Goal: Task Accomplishment & Management: Use online tool/utility

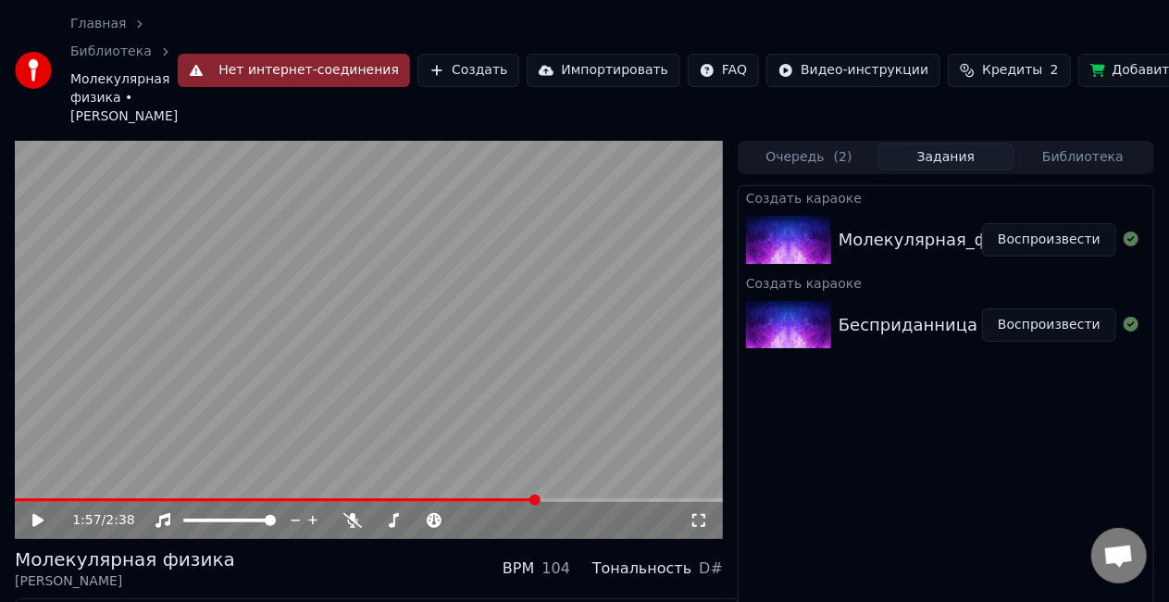
click at [43, 513] on icon at bounding box center [51, 520] width 43 height 15
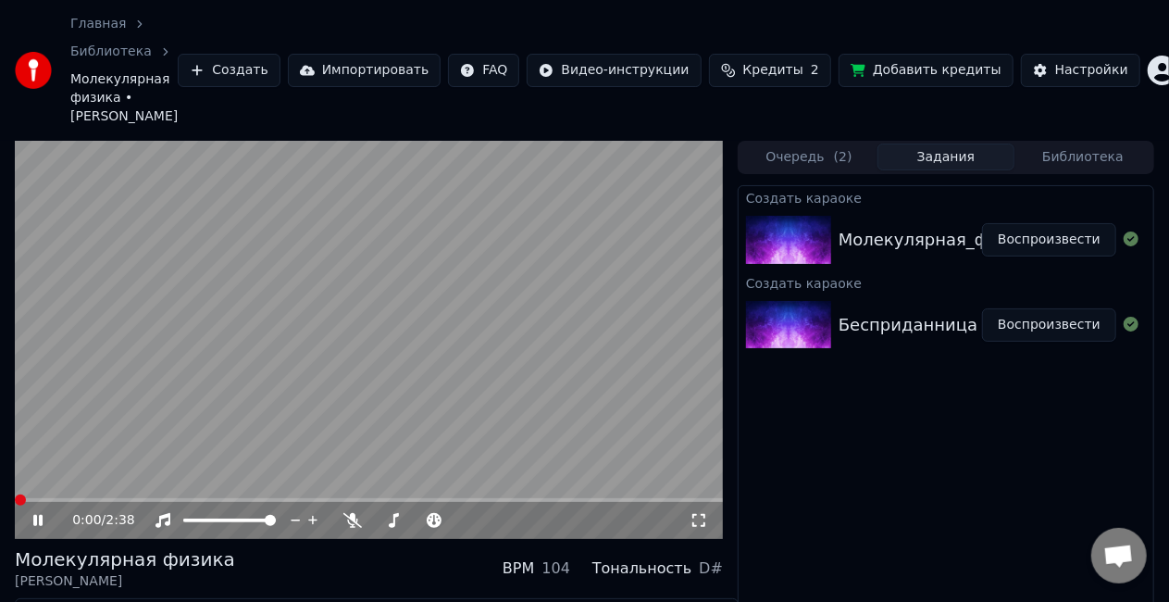
click at [15, 494] on span at bounding box center [20, 499] width 11 height 11
click at [304, 348] on video at bounding box center [369, 340] width 708 height 398
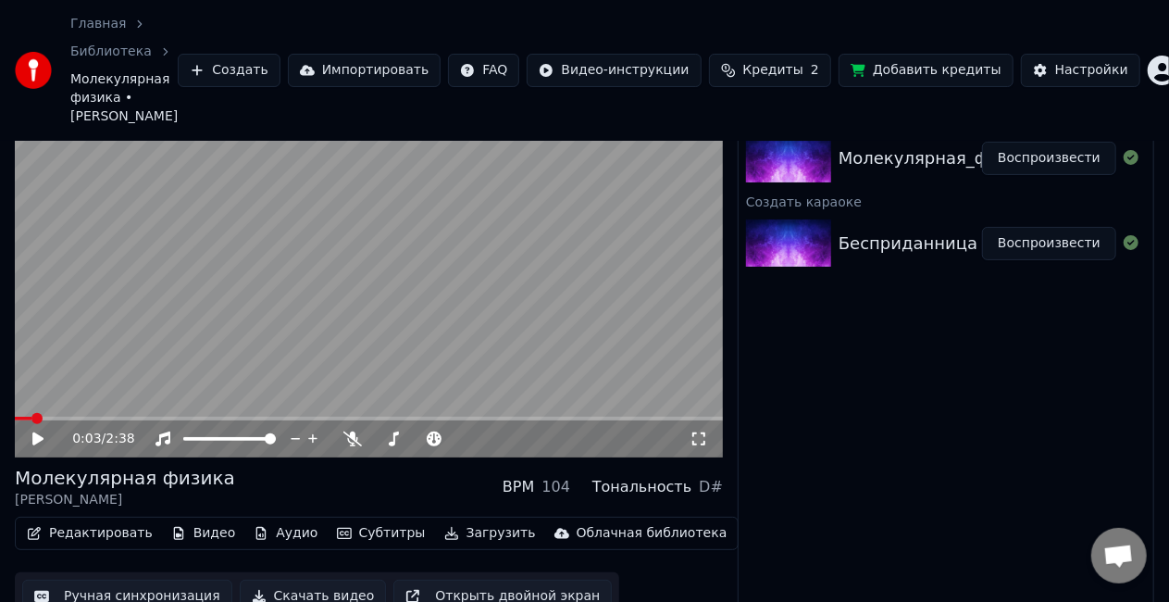
click at [98, 581] on button "Ручная синхронизация" at bounding box center [127, 596] width 210 height 33
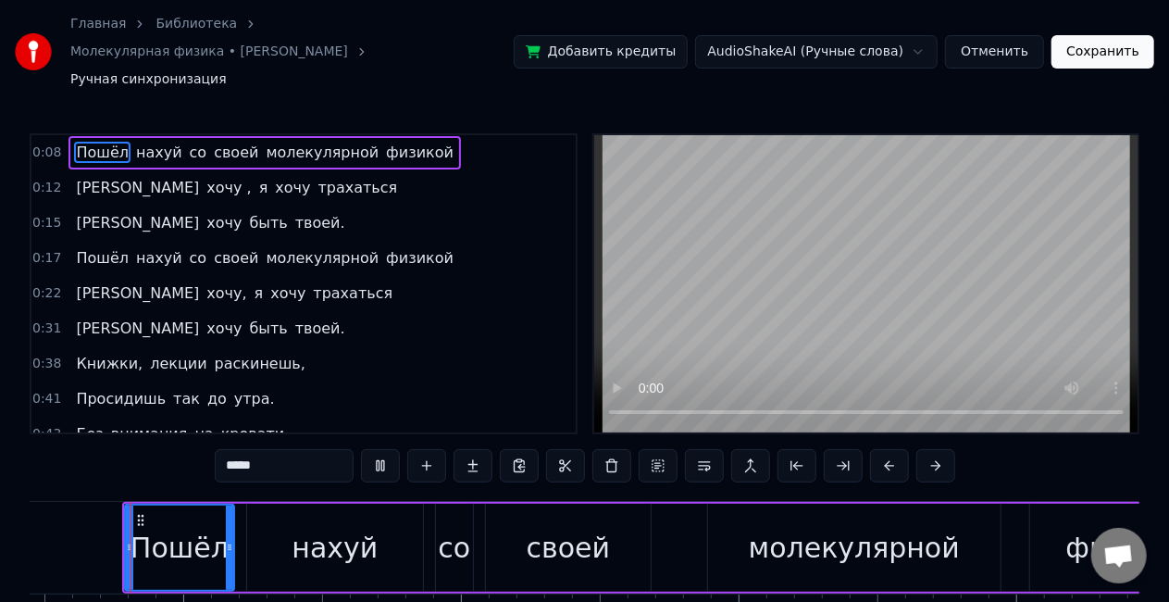
scroll to position [103, 0]
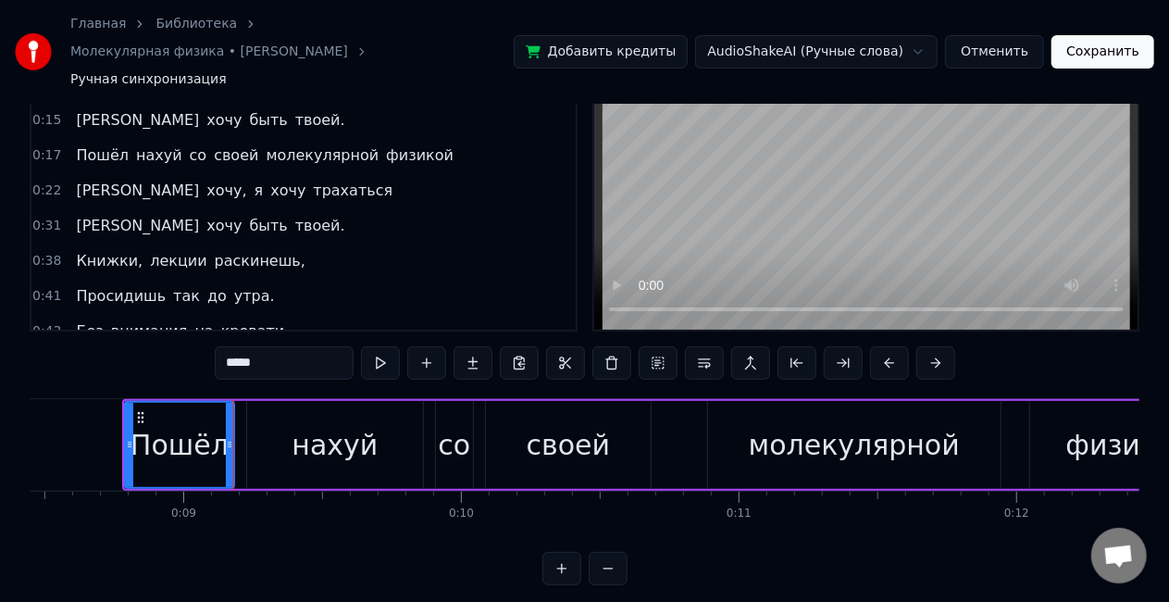
click at [972, 35] on button "Отменить" at bounding box center [994, 51] width 99 height 33
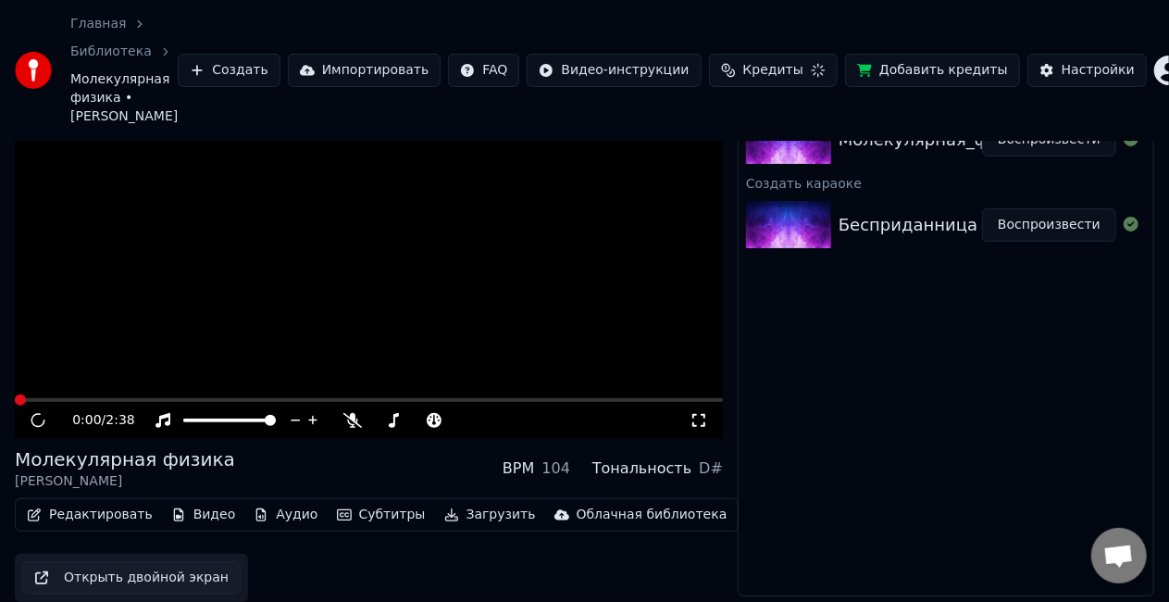
scroll to position [81, 0]
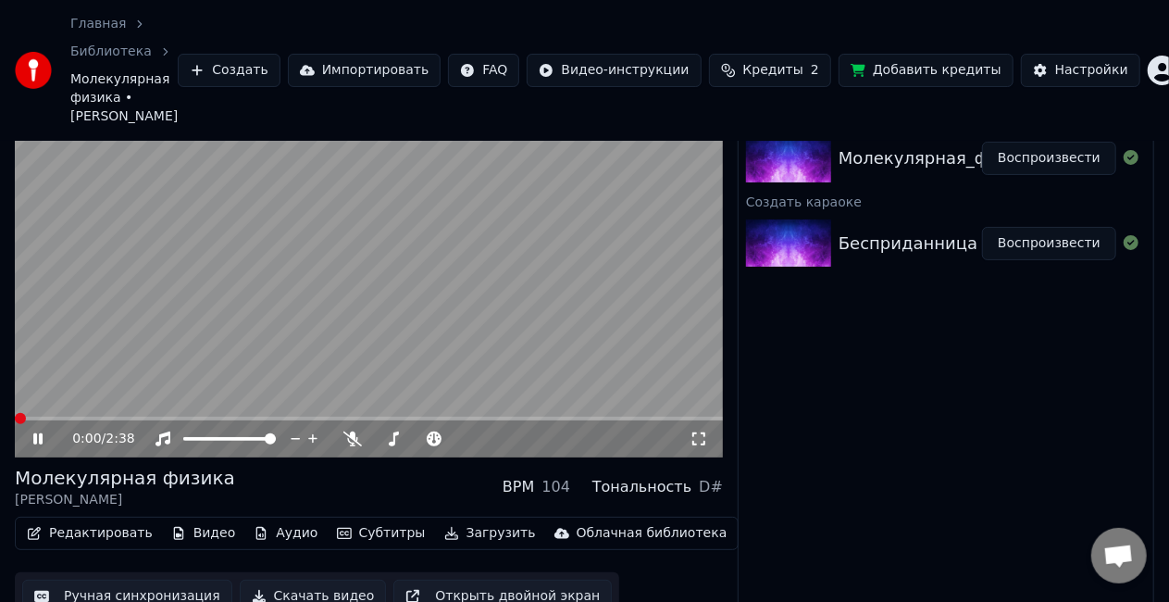
click at [174, 337] on video at bounding box center [369, 258] width 708 height 398
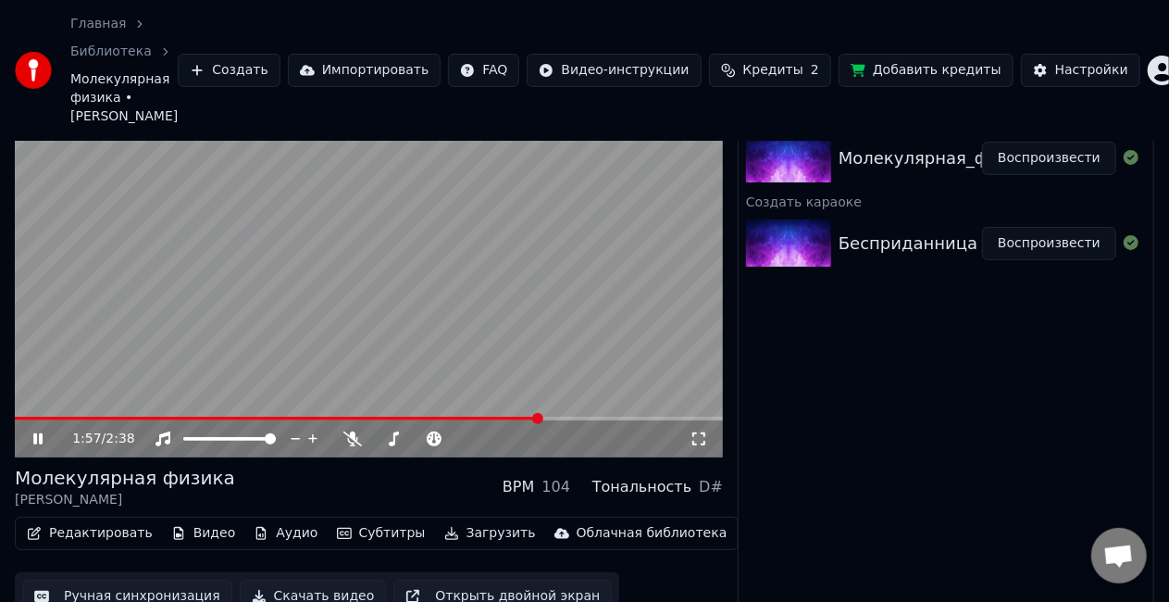
click at [447, 314] on video at bounding box center [369, 258] width 708 height 398
click at [109, 582] on button "Ручная синхронизация" at bounding box center [127, 596] width 210 height 33
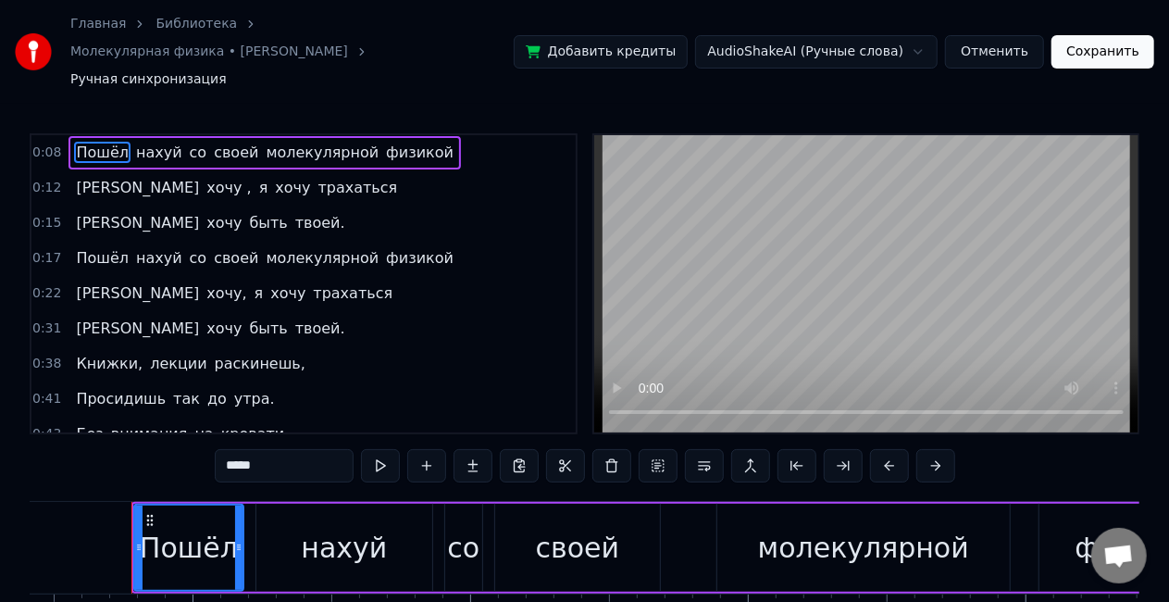
scroll to position [0, 2346]
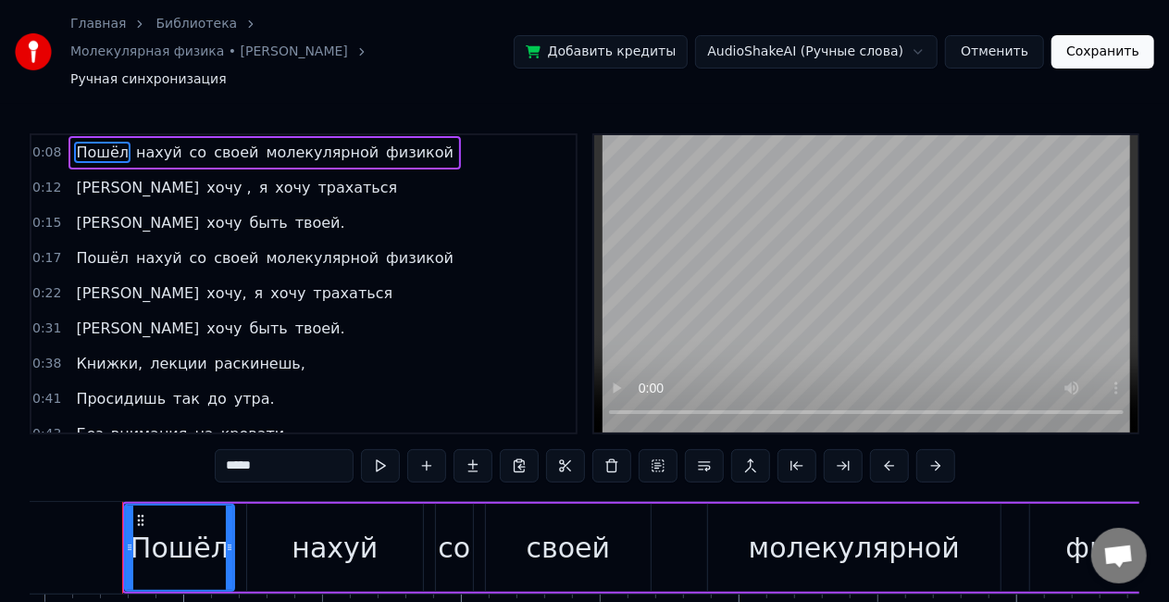
click at [74, 318] on span "[PERSON_NAME]" at bounding box center [137, 328] width 127 height 21
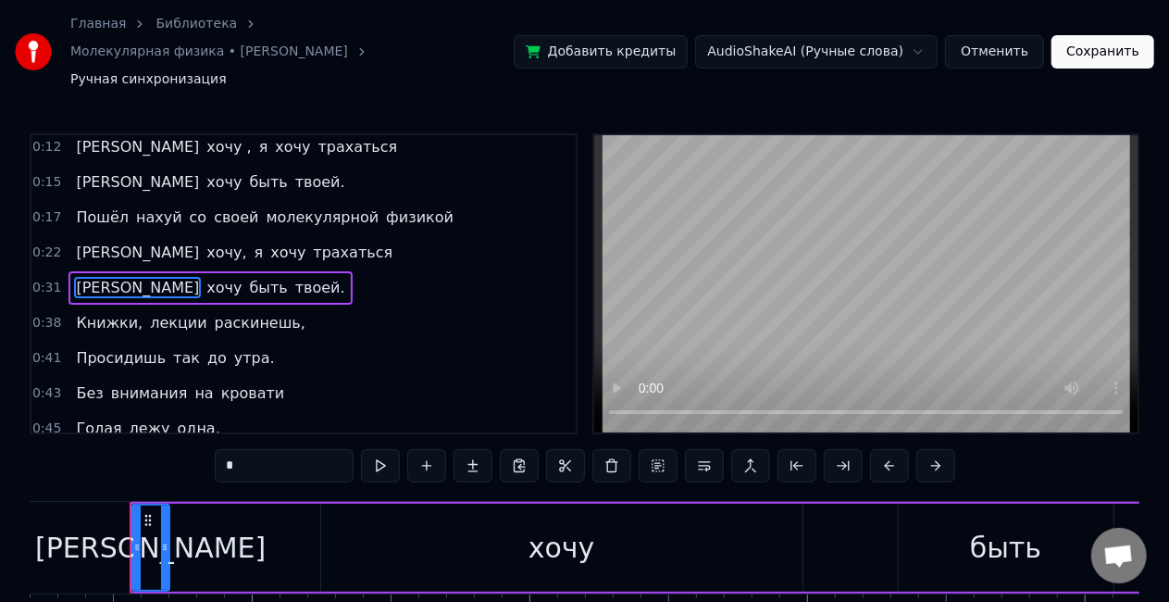
scroll to position [0, 8673]
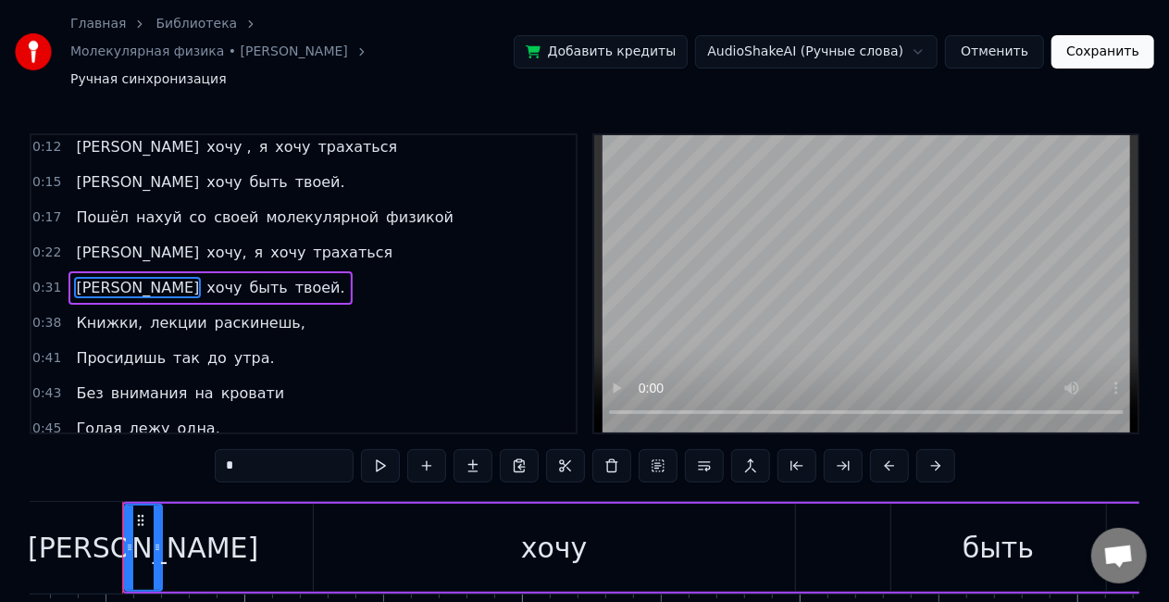
click at [205, 277] on span "хочу" at bounding box center [224, 287] width 39 height 21
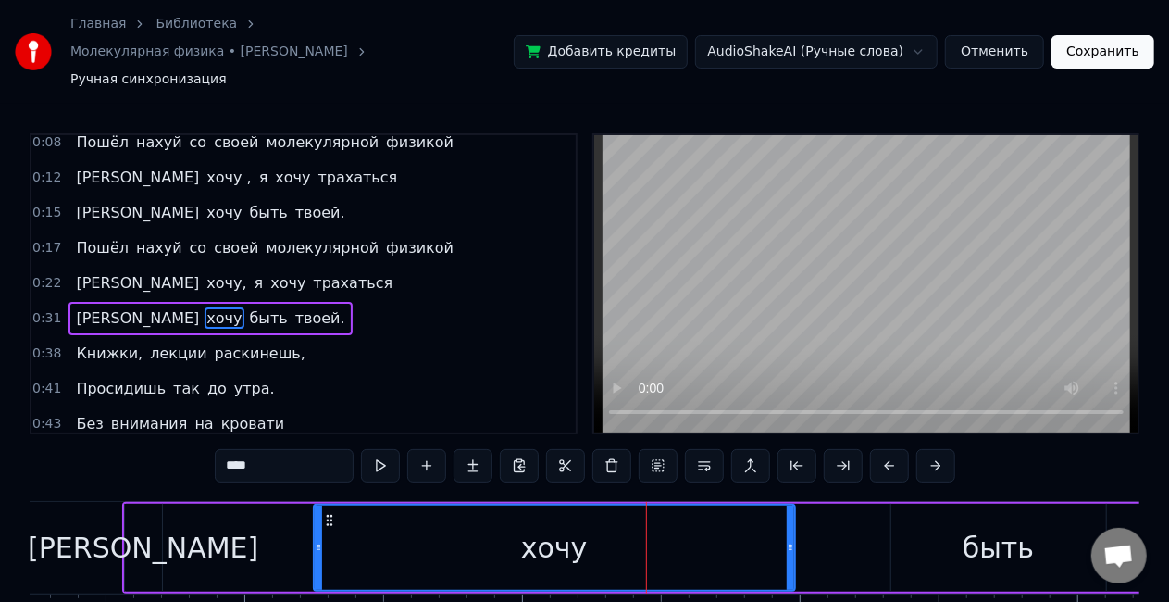
scroll to position [0, 0]
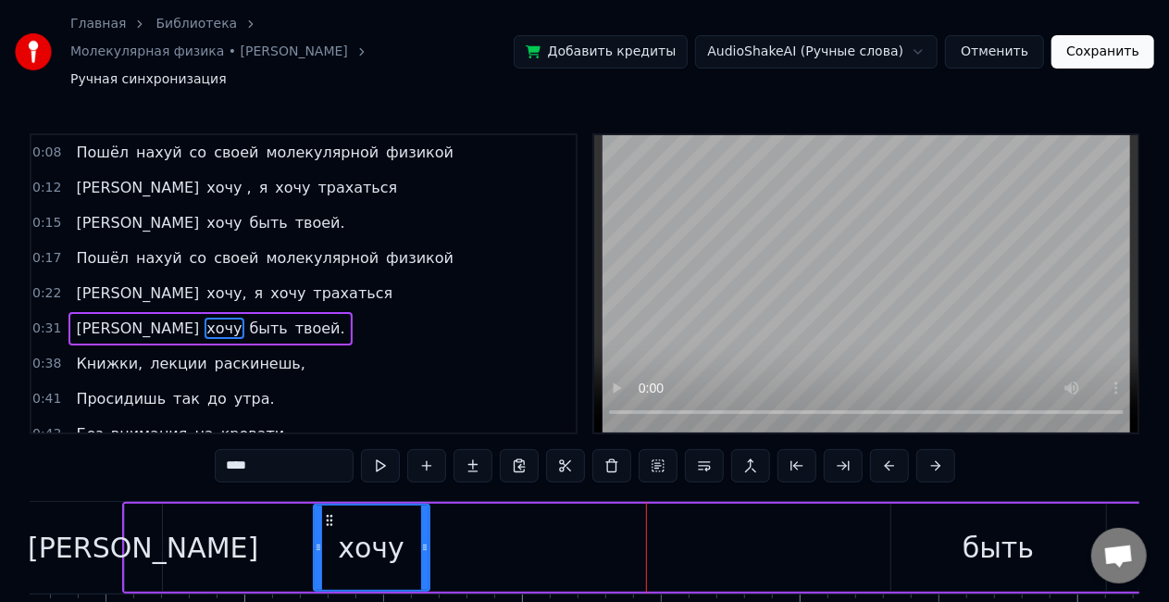
drag, startPoint x: 792, startPoint y: 517, endPoint x: 421, endPoint y: 539, distance: 371.9
click at [421, 539] on div at bounding box center [424, 547] width 7 height 84
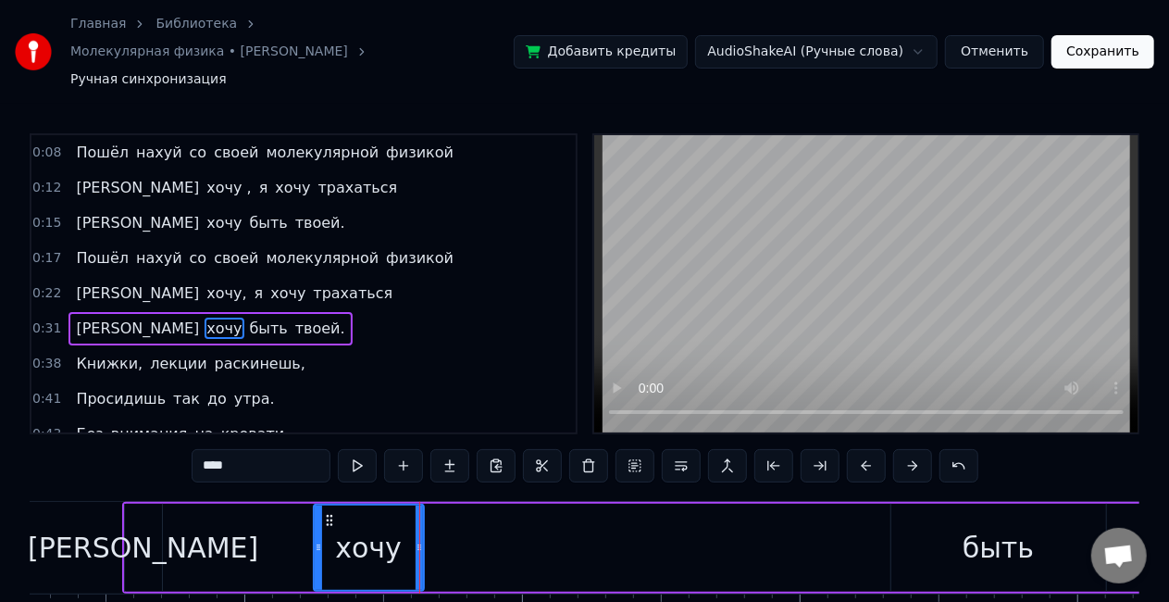
scroll to position [41, 0]
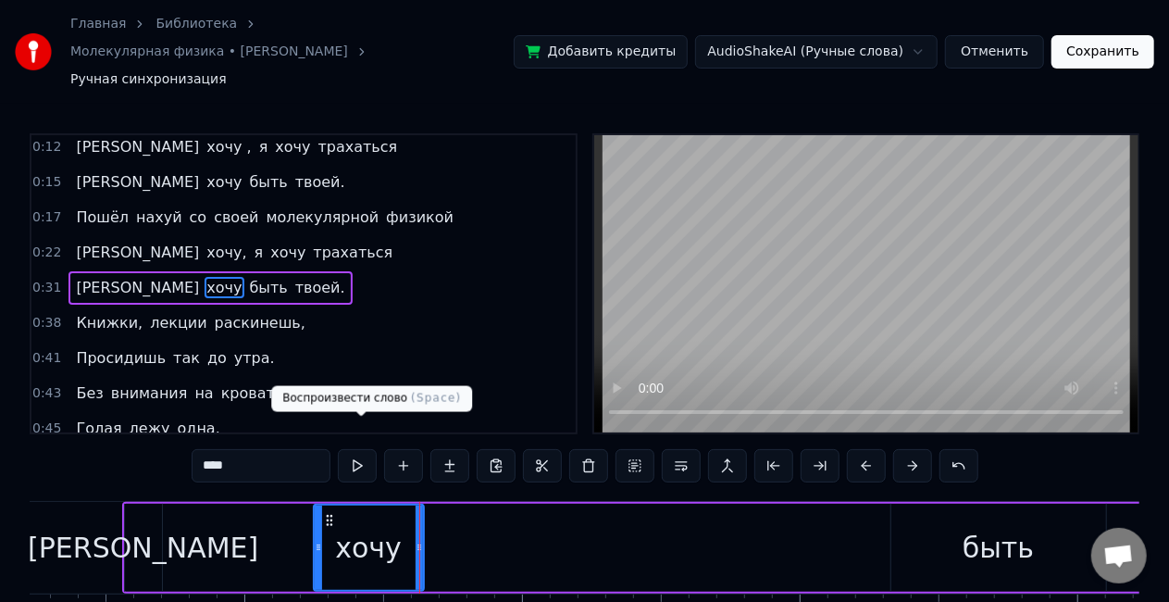
click at [366, 454] on button at bounding box center [357, 465] width 39 height 33
click at [74, 242] on span "[PERSON_NAME]" at bounding box center [137, 252] width 127 height 21
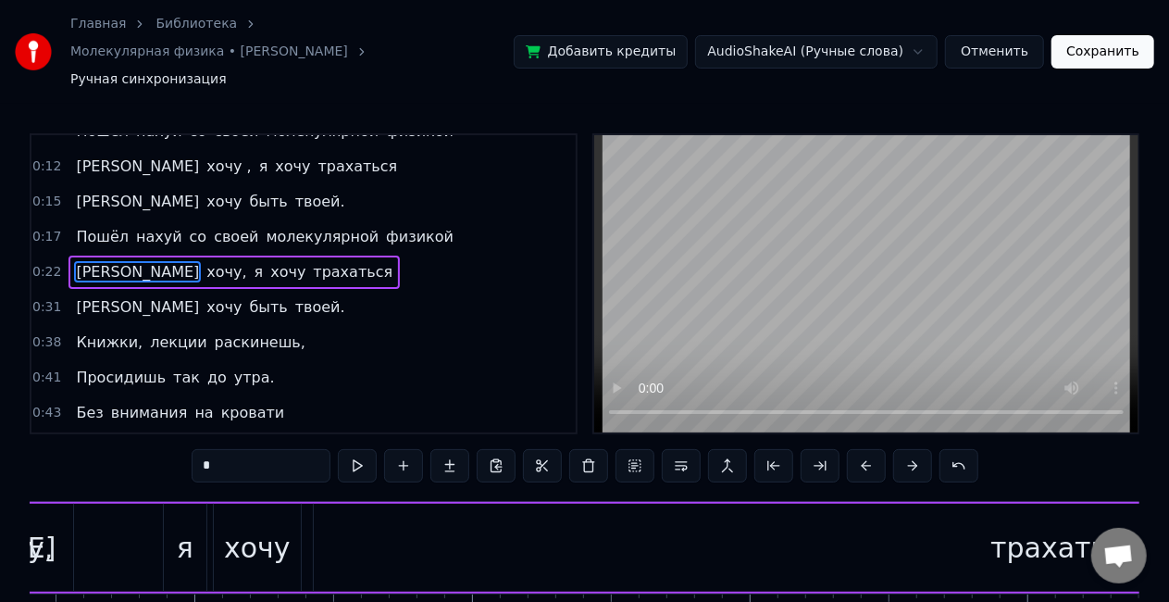
scroll to position [0, 6029]
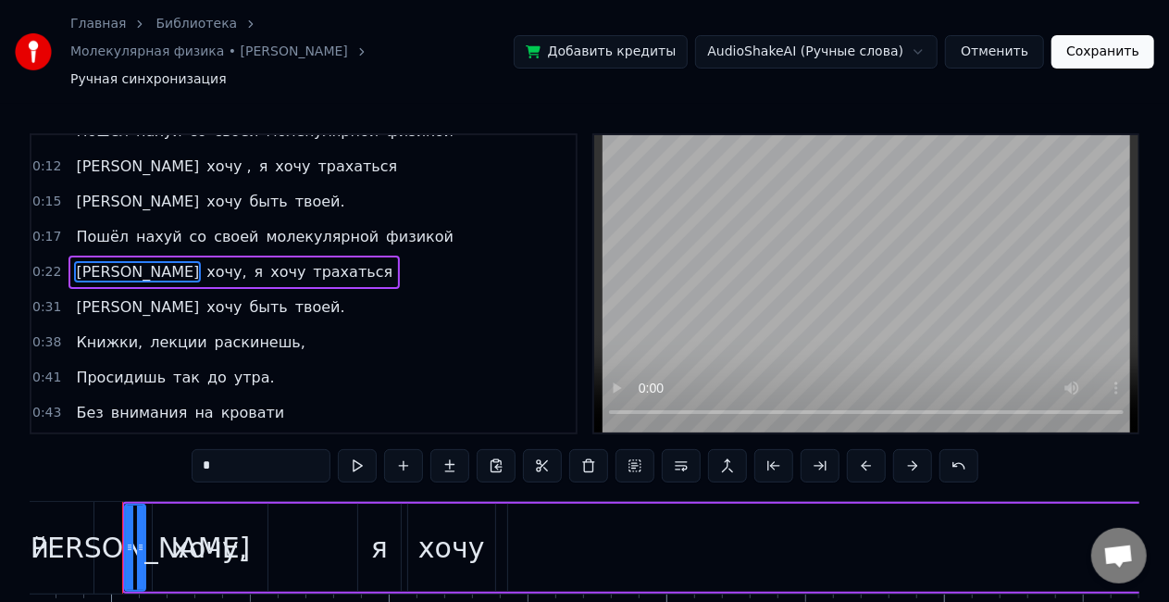
click at [198, 539] on div "хочу," at bounding box center [209, 548] width 75 height 42
type input "*****"
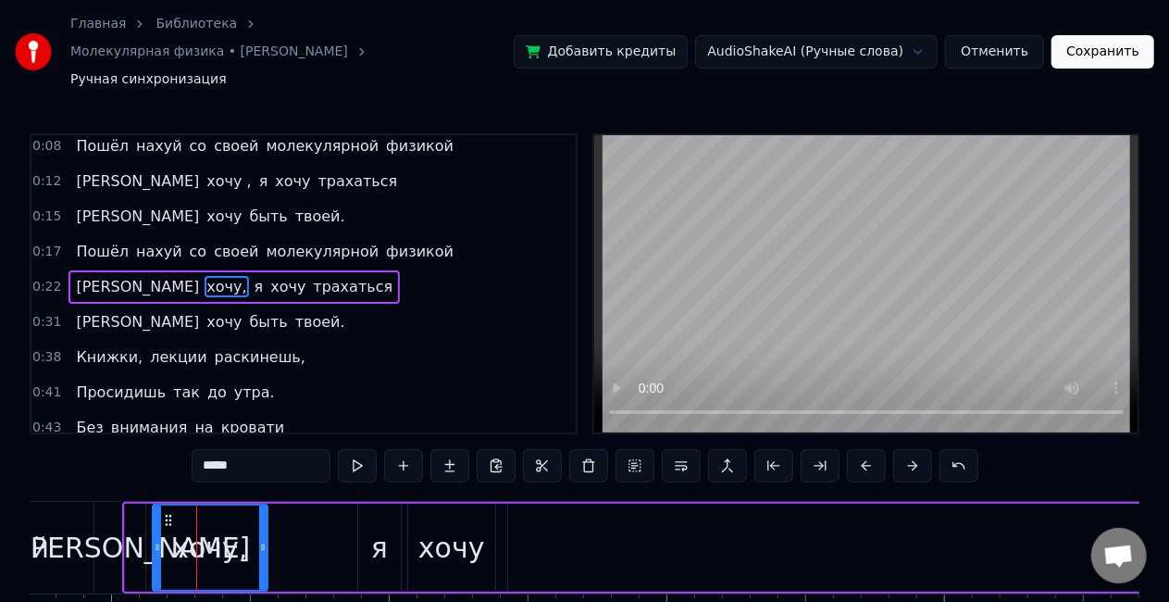
click at [340, 518] on div "Я хочу, я хочу трахаться" at bounding box center [1068, 548] width 1892 height 92
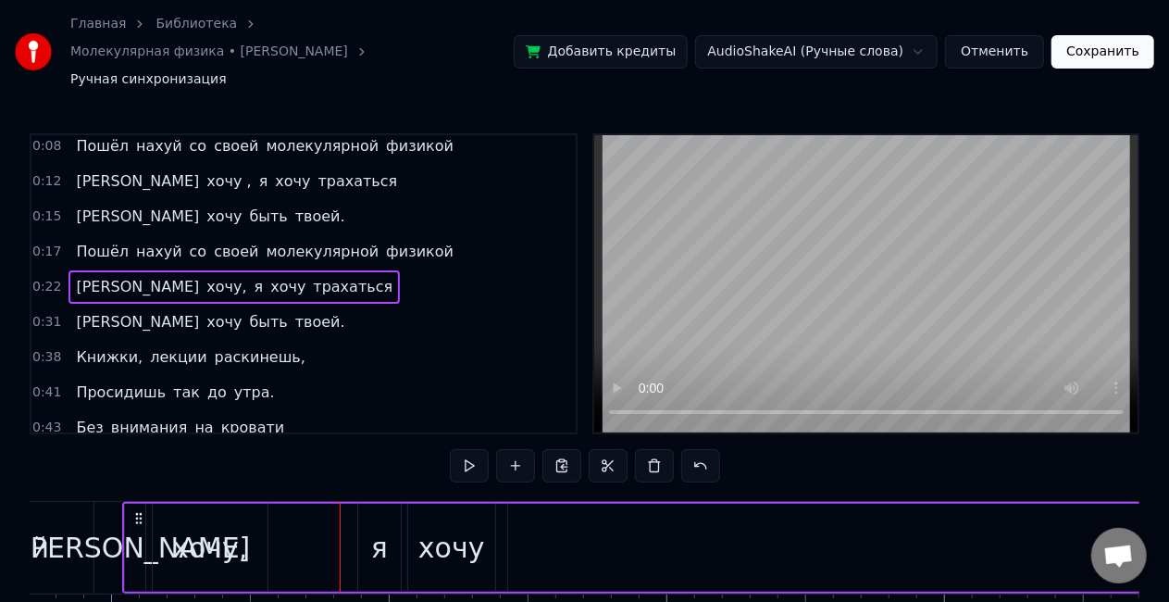
click at [253, 276] on span "я" at bounding box center [259, 286] width 13 height 21
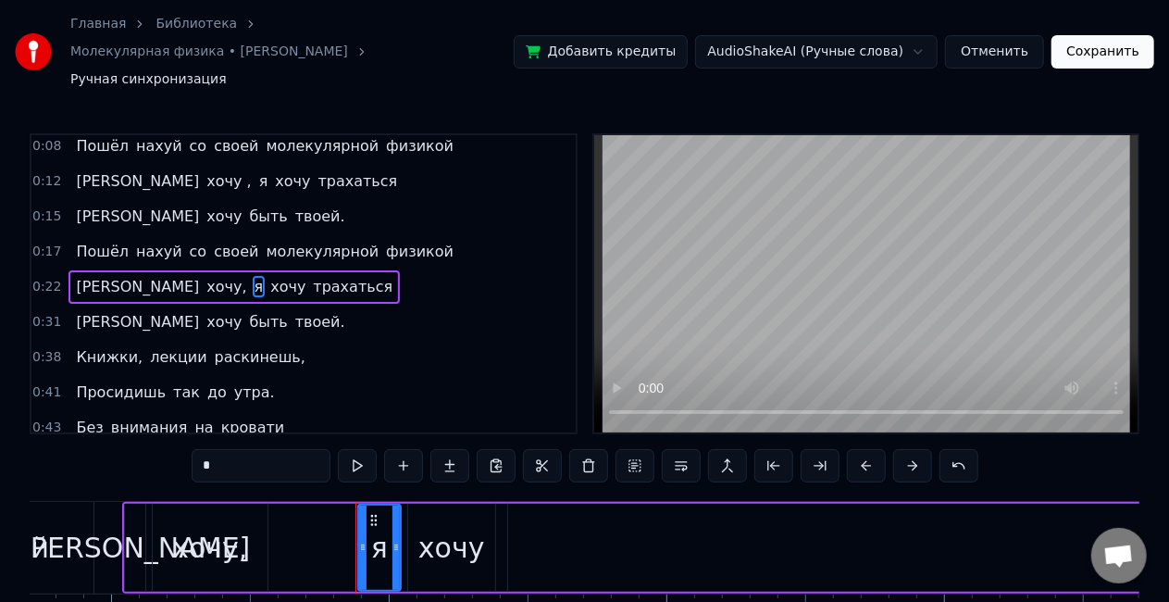
click at [268, 276] on span "хочу" at bounding box center [287, 286] width 39 height 21
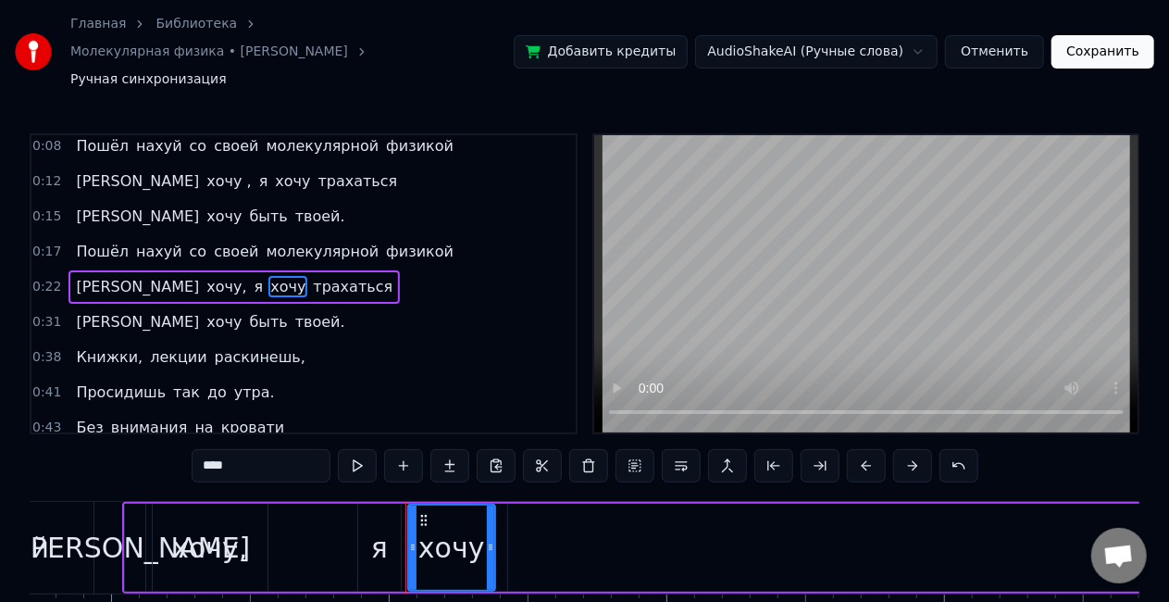
click at [311, 276] on span "трахаться" at bounding box center [352, 286] width 83 height 21
type input "*********"
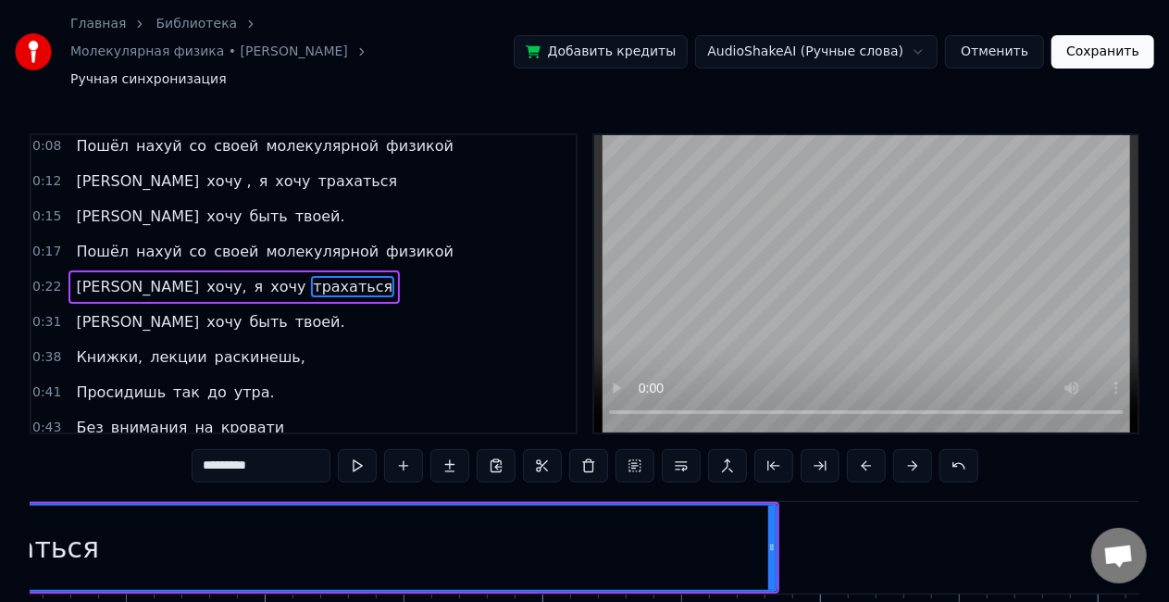
scroll to position [0, 7269]
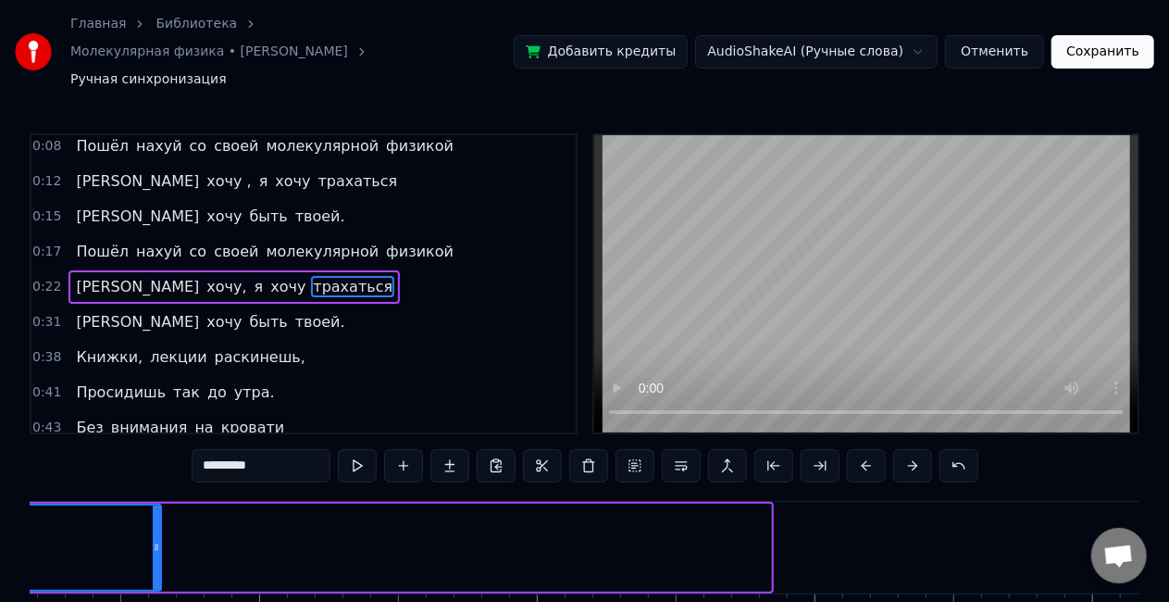
drag, startPoint x: 765, startPoint y: 522, endPoint x: 126, endPoint y: 566, distance: 640.3
click at [126, 566] on div "Пошёл нахуй со своей молекулярной физикой Я хочу , я хочу трахаться И хочу быть…" at bounding box center [585, 570] width 1110 height 139
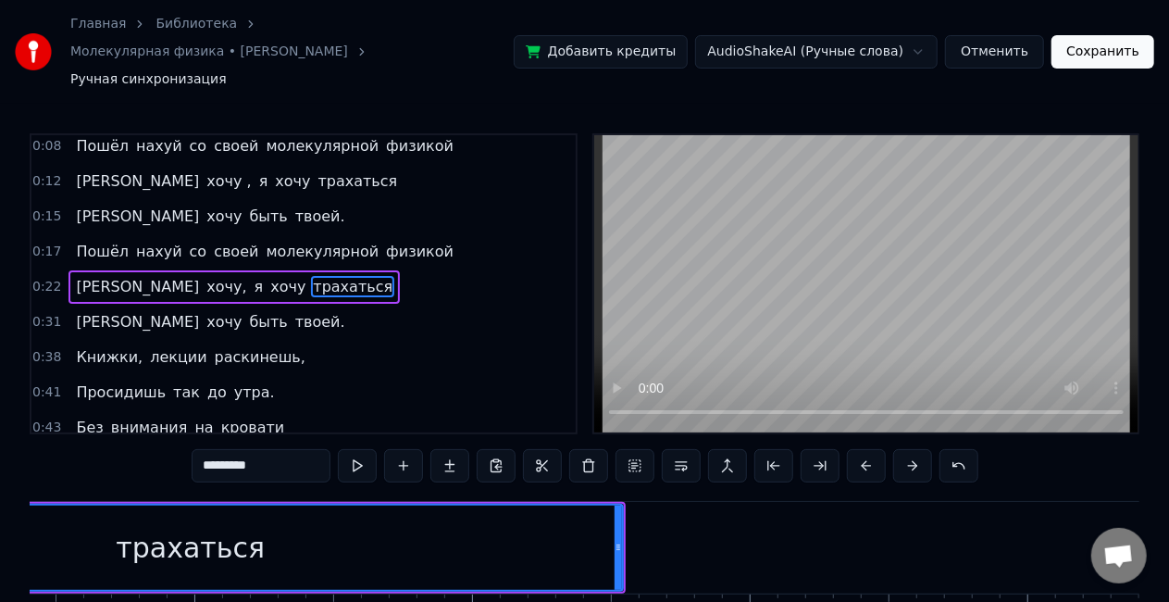
scroll to position [0, 6773]
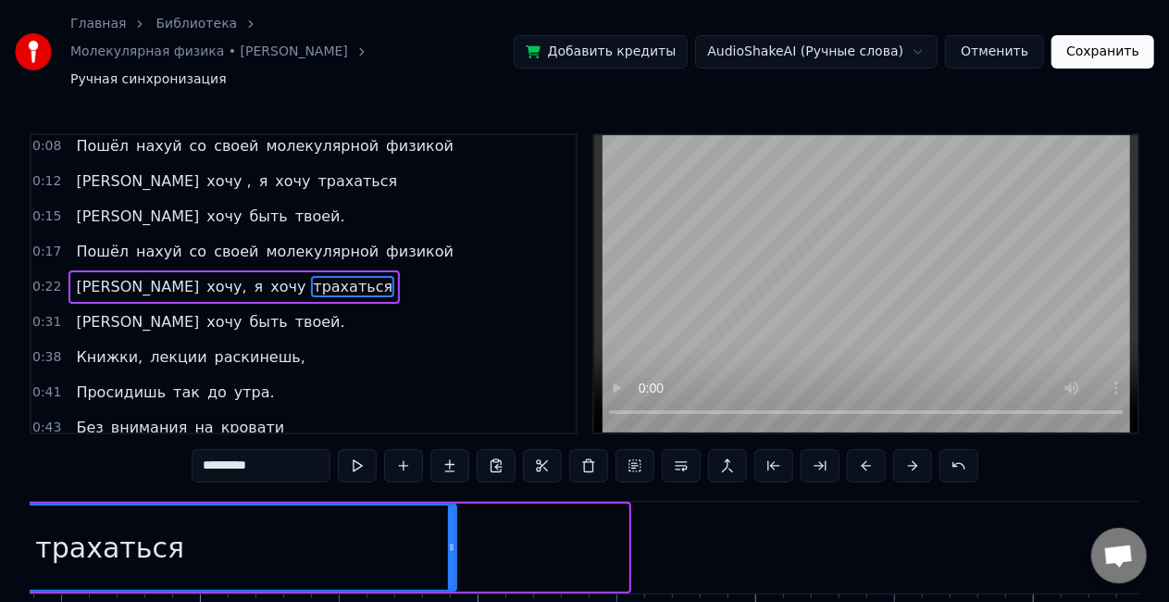
drag, startPoint x: 626, startPoint y: 532, endPoint x: 454, endPoint y: 534, distance: 172.2
click at [454, 534] on div at bounding box center [451, 547] width 7 height 84
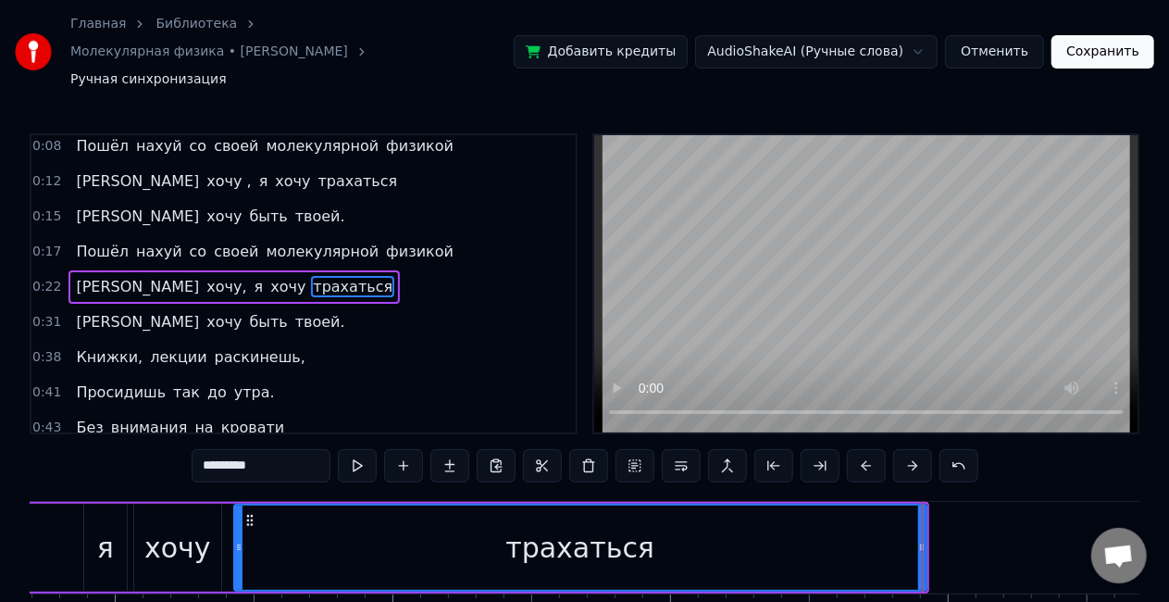
scroll to position [0, 6301]
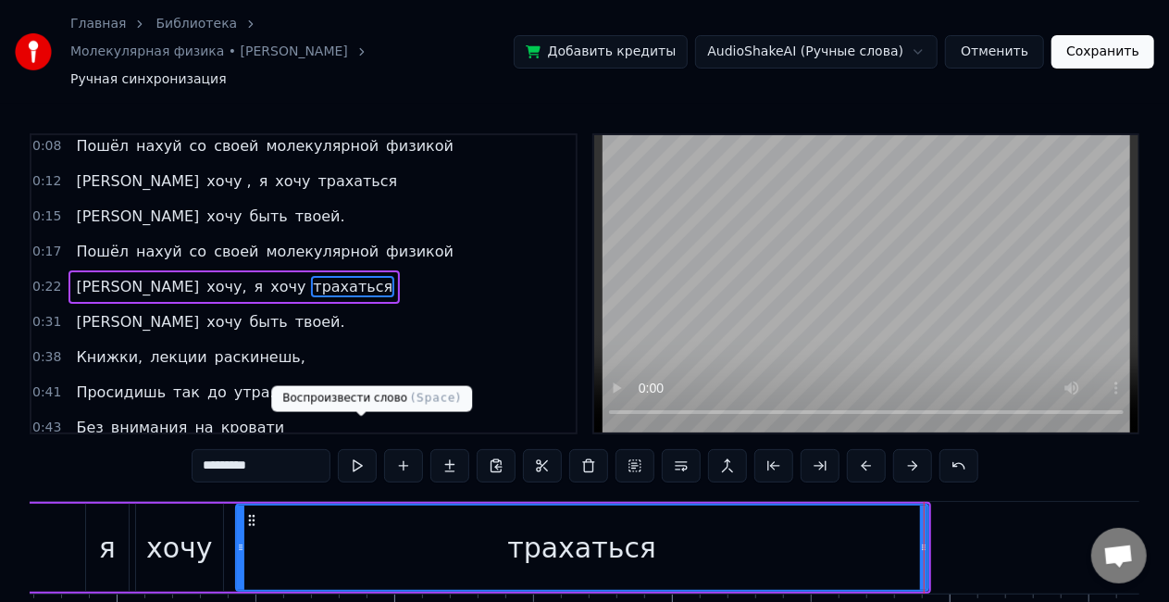
click at [372, 449] on button at bounding box center [357, 465] width 39 height 33
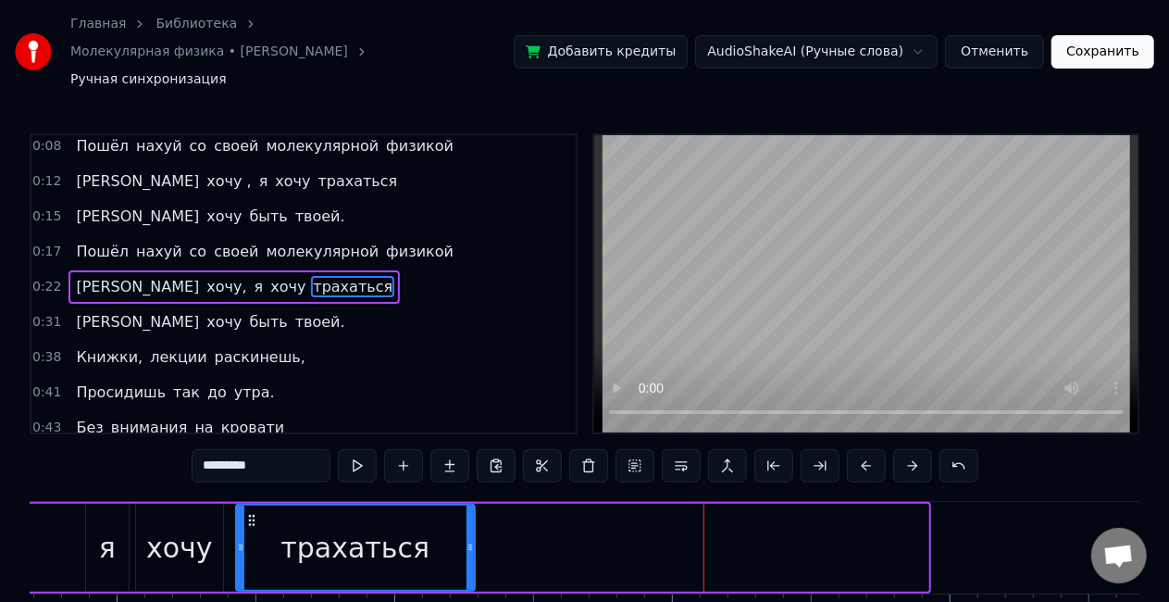
drag, startPoint x: 922, startPoint y: 526, endPoint x: 451, endPoint y: 543, distance: 471.6
click at [467, 543] on div at bounding box center [470, 547] width 7 height 84
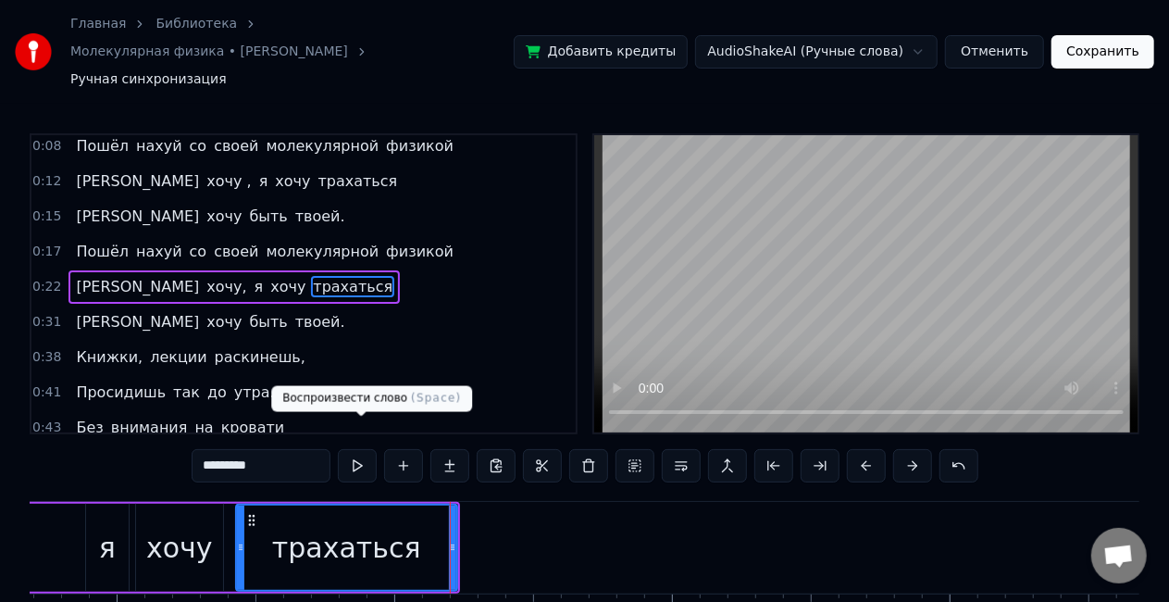
click at [369, 449] on button at bounding box center [357, 465] width 39 height 33
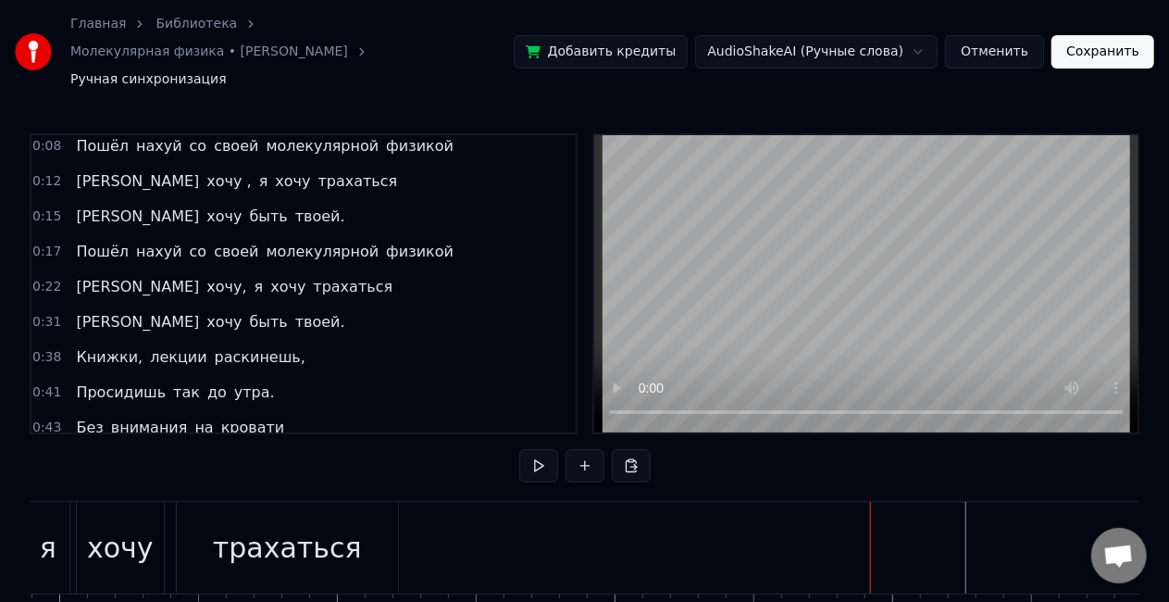
scroll to position [0, 6356]
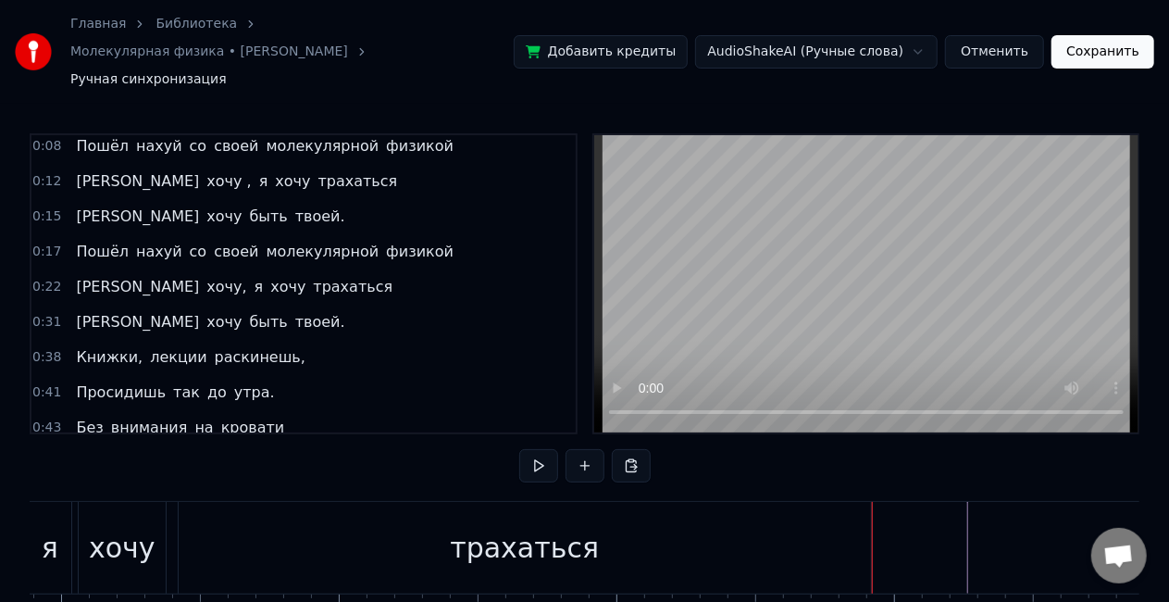
click at [757, 540] on div "трахаться" at bounding box center [525, 548] width 692 height 92
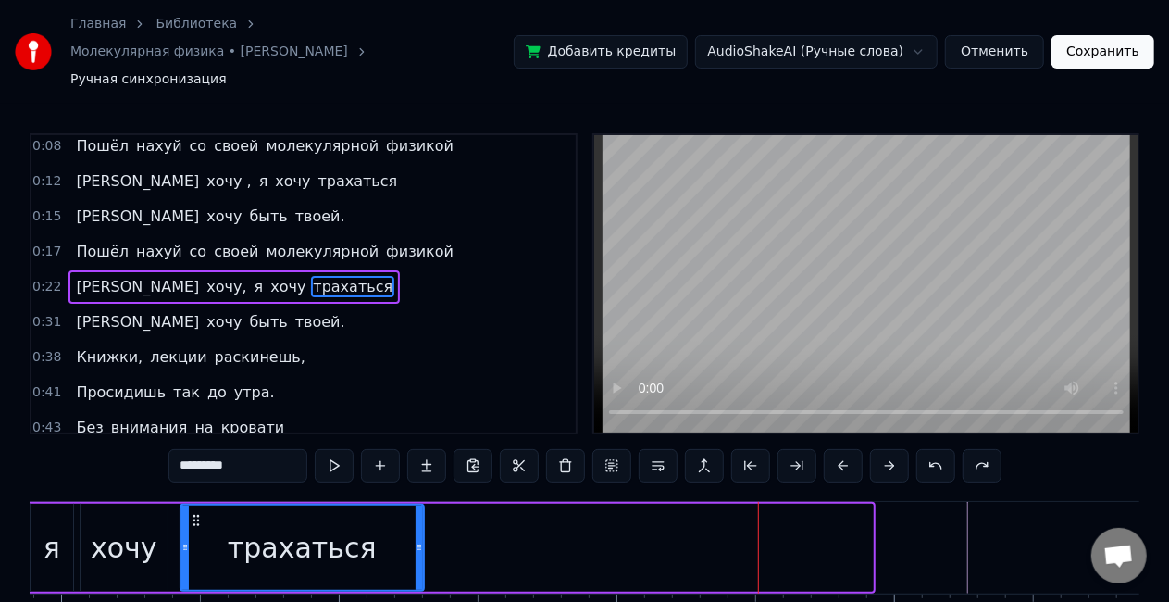
drag, startPoint x: 867, startPoint y: 524, endPoint x: 418, endPoint y: 542, distance: 449.3
click at [418, 542] on div at bounding box center [419, 547] width 7 height 84
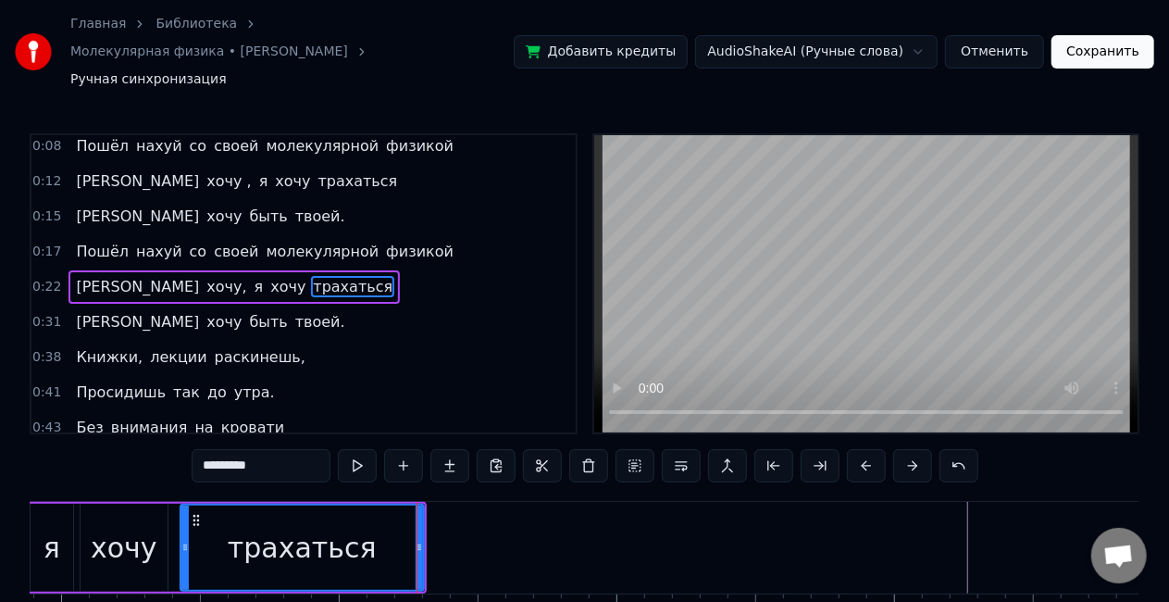
click at [356, 449] on button at bounding box center [357, 465] width 39 height 33
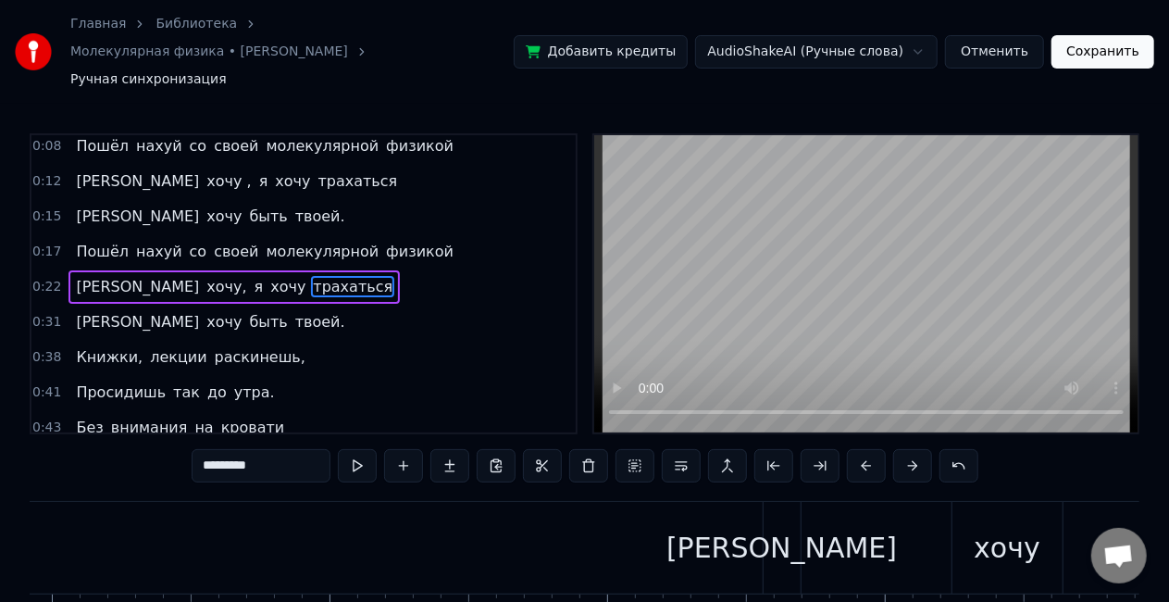
scroll to position [0, 8119]
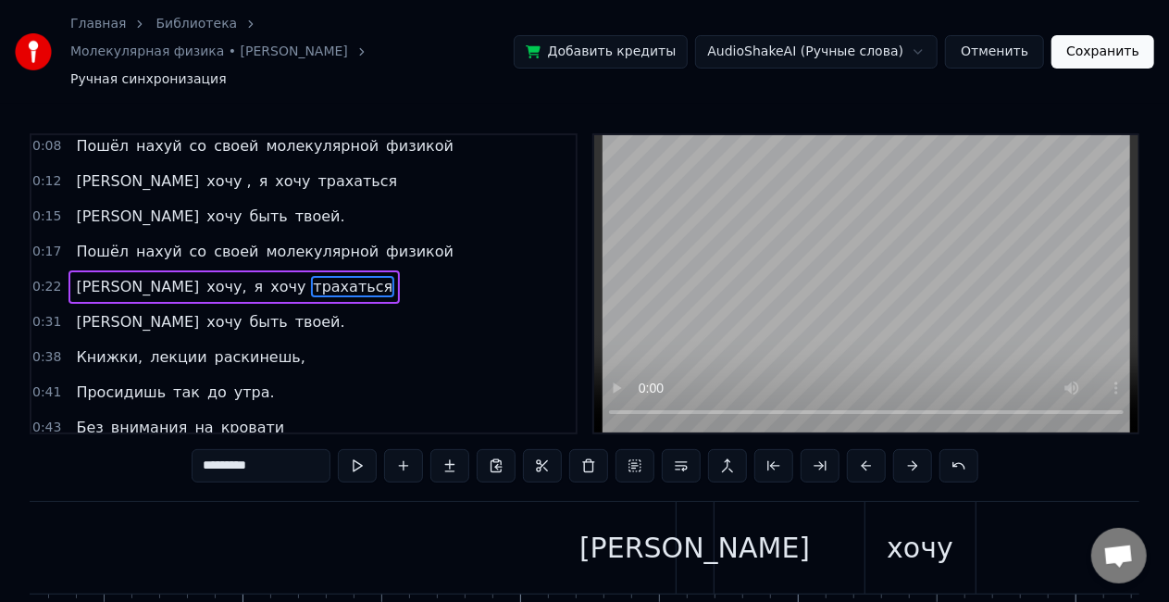
click at [709, 559] on div "[PERSON_NAME]" at bounding box center [695, 548] width 37 height 92
type input "*"
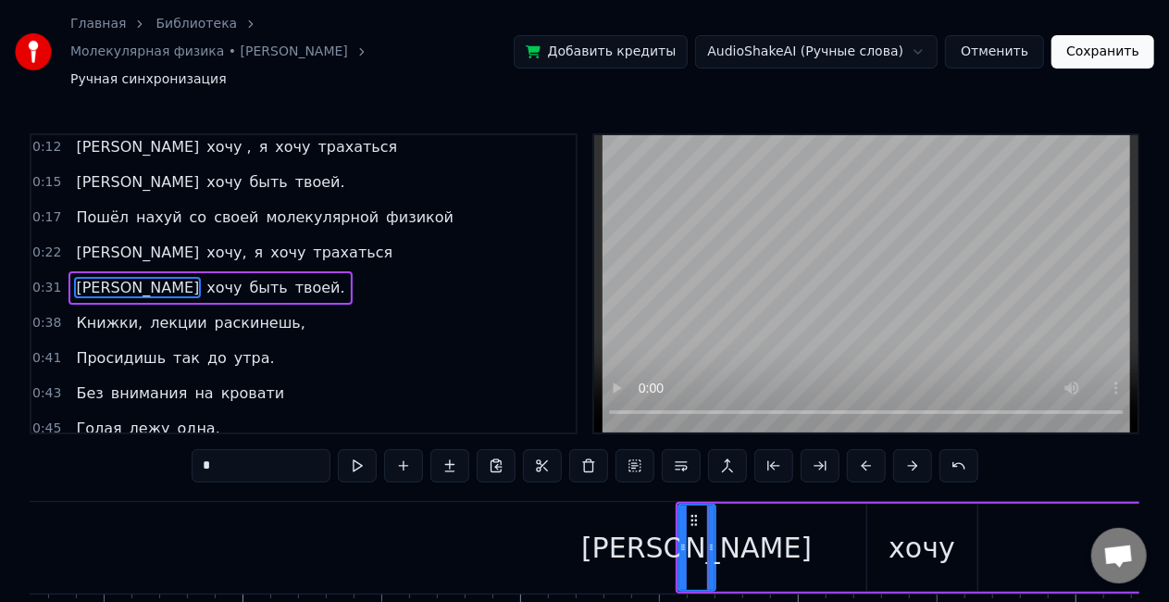
scroll to position [41, 0]
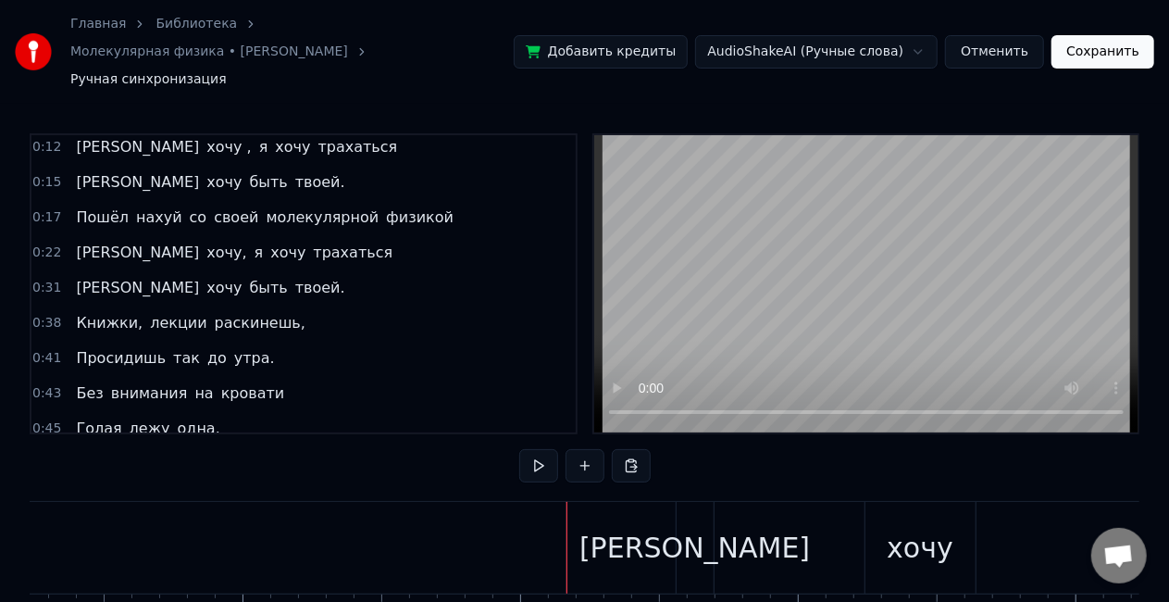
click at [679, 511] on div "[PERSON_NAME]" at bounding box center [695, 548] width 37 height 92
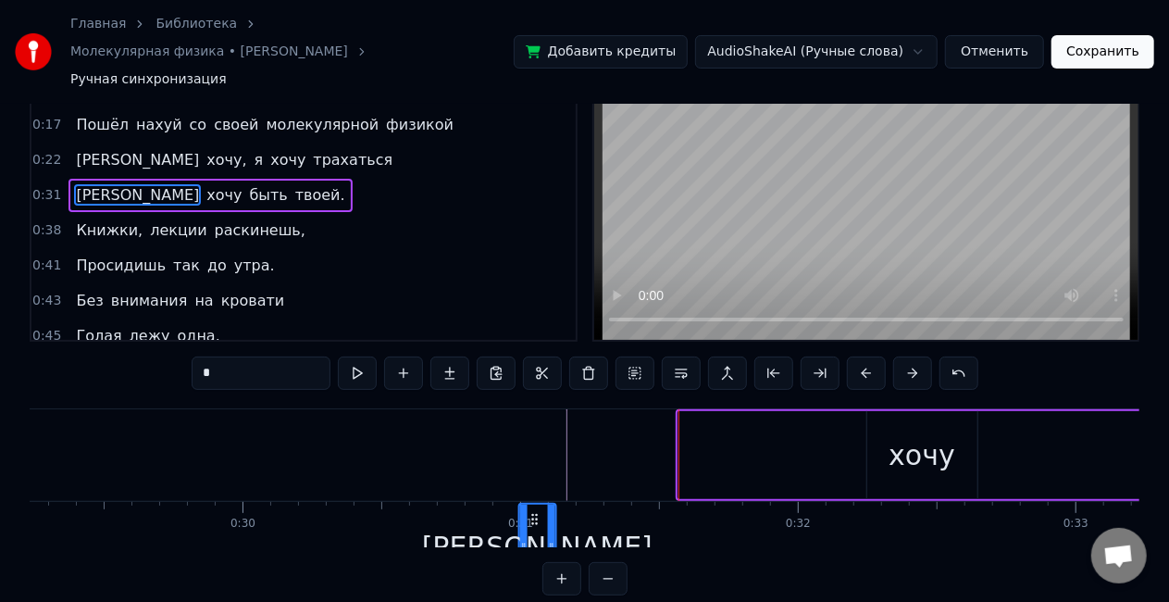
scroll to position [97, 0]
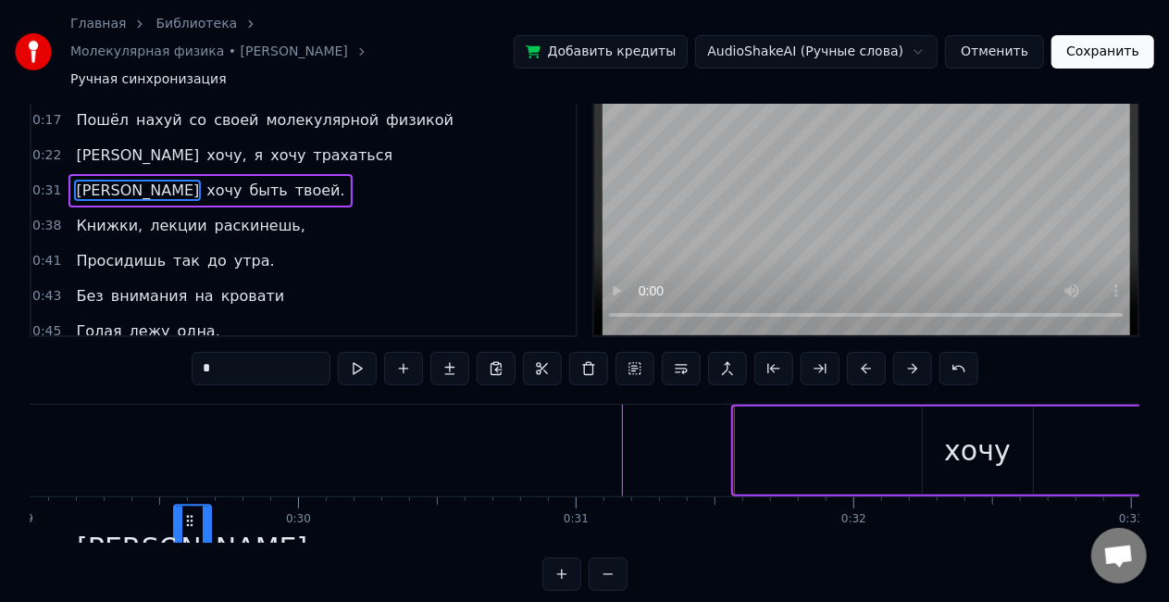
drag, startPoint x: 694, startPoint y: 491, endPoint x: 183, endPoint y: 344, distance: 531.6
click at [183, 344] on div "0:08 Пошёл нахуй со своей молекулярной физикой 0:12 Я хочу , я хочу трахаться 0…" at bounding box center [585, 313] width 1110 height 555
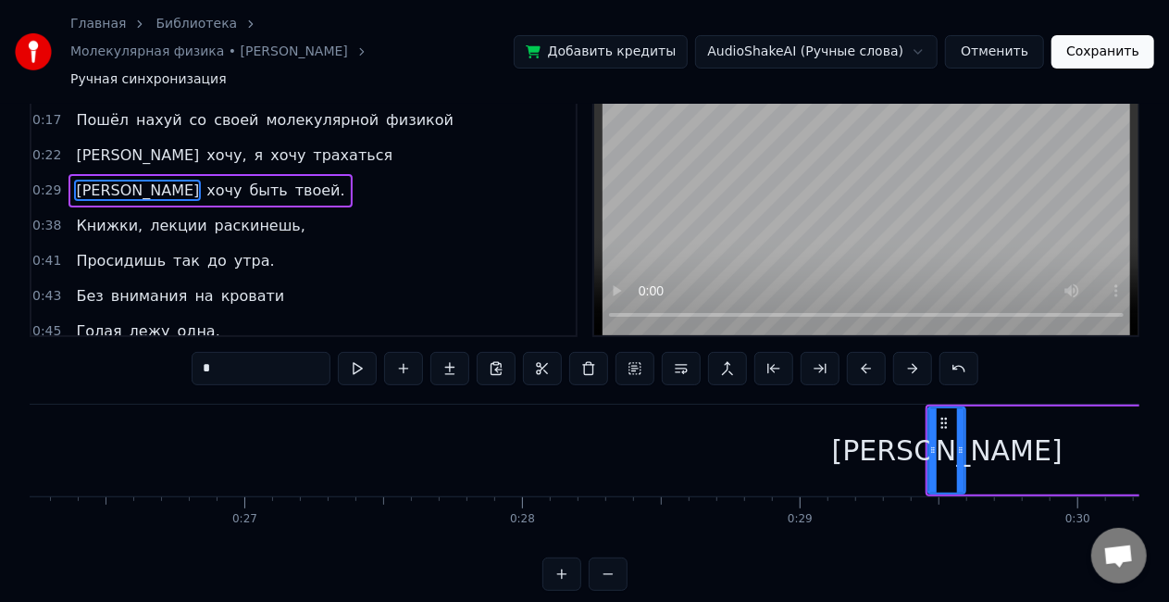
scroll to position [0, 7283]
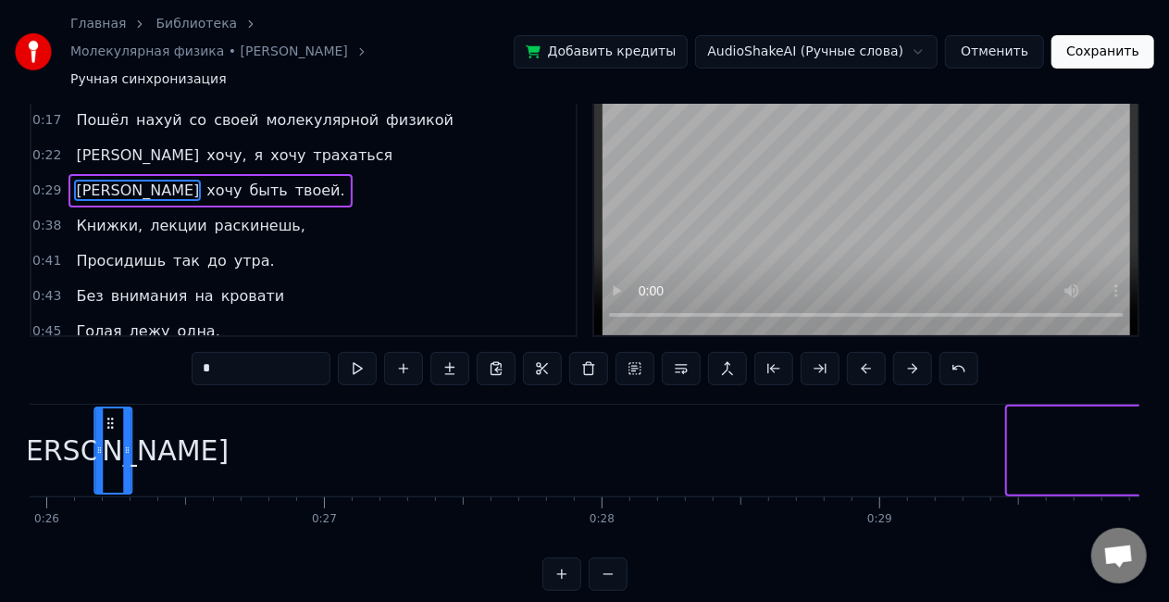
drag, startPoint x: 949, startPoint y: 391, endPoint x: 114, endPoint y: 436, distance: 836.3
click at [114, 436] on div "[PERSON_NAME]" at bounding box center [113, 450] width 35 height 84
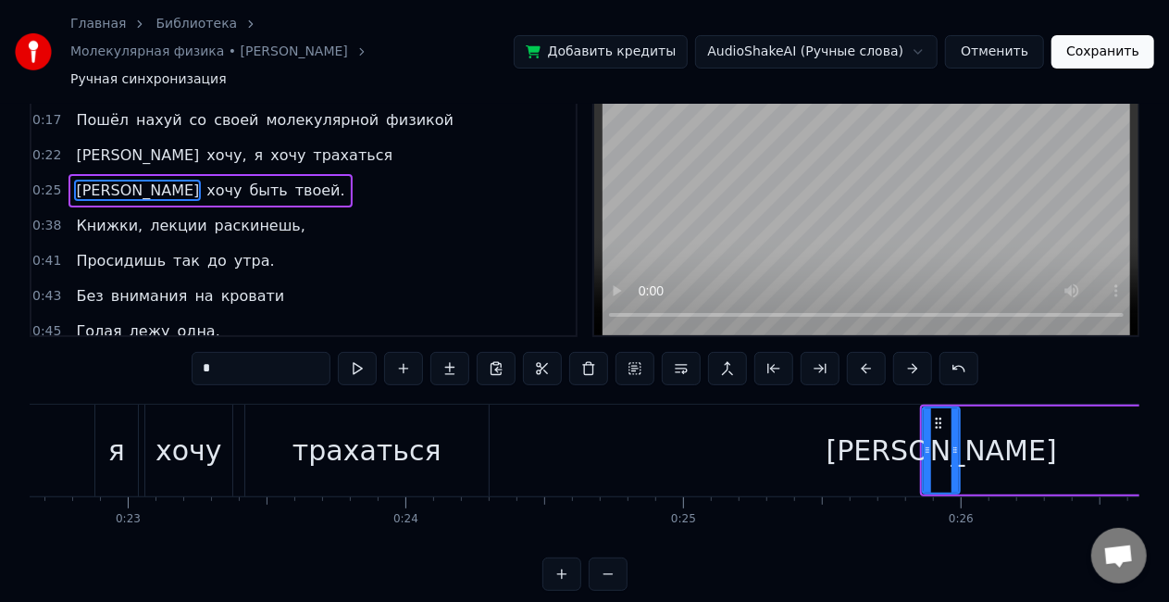
scroll to position [0, 6324]
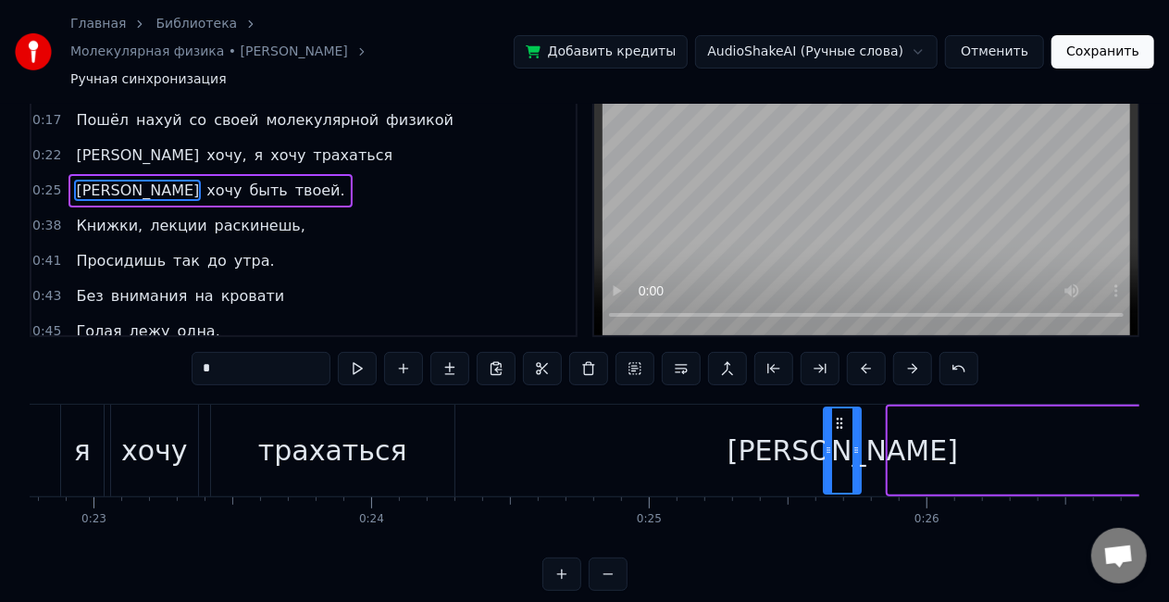
drag, startPoint x: 901, startPoint y: 389, endPoint x: 498, endPoint y: 435, distance: 405.4
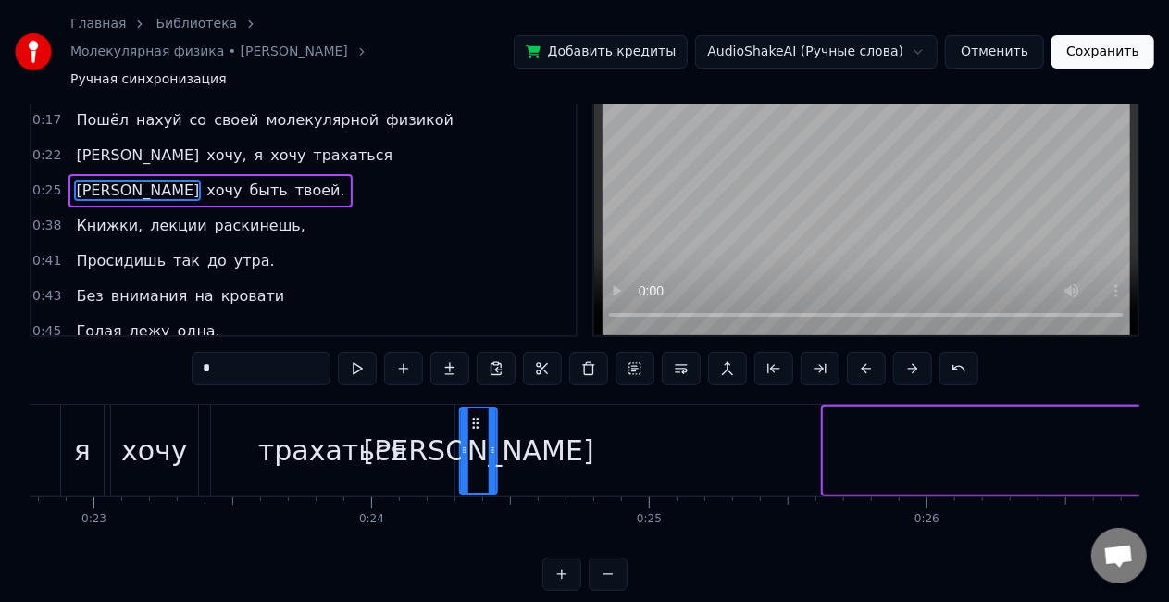
drag, startPoint x: 839, startPoint y: 397, endPoint x: 475, endPoint y: 418, distance: 364.4
click at [475, 418] on div "[PERSON_NAME]" at bounding box center [478, 450] width 35 height 84
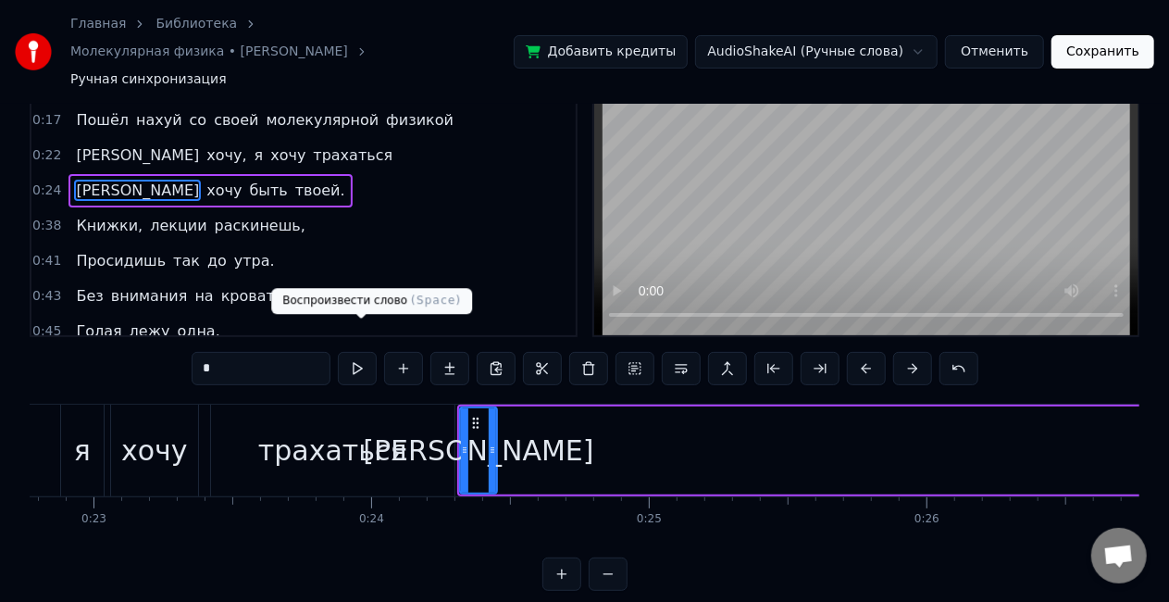
click at [367, 352] on button at bounding box center [357, 368] width 39 height 33
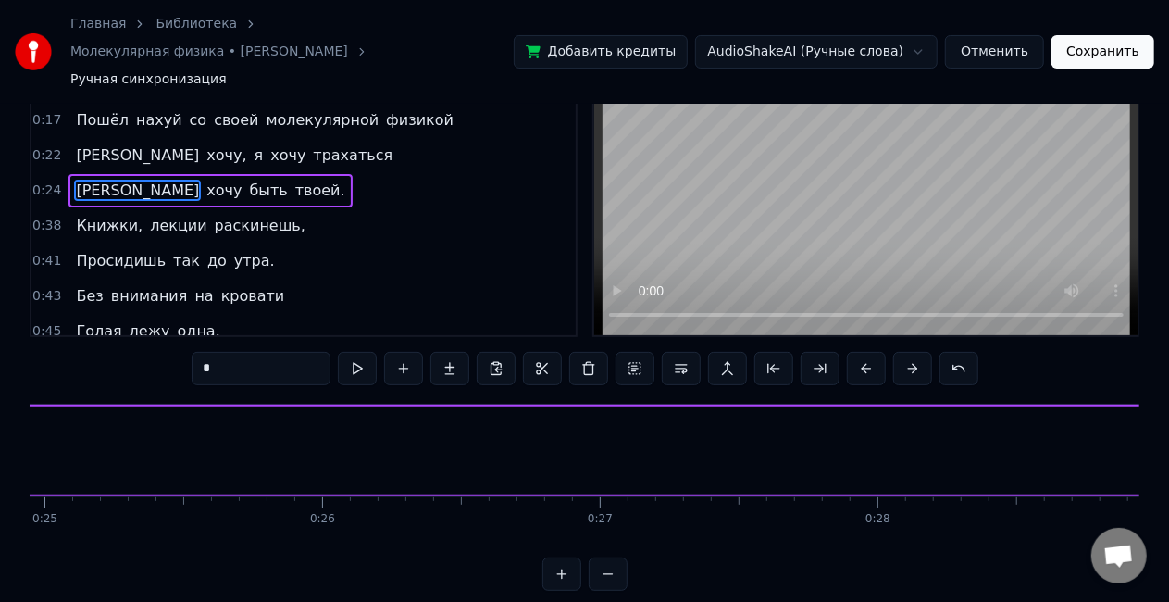
scroll to position [0, 6929]
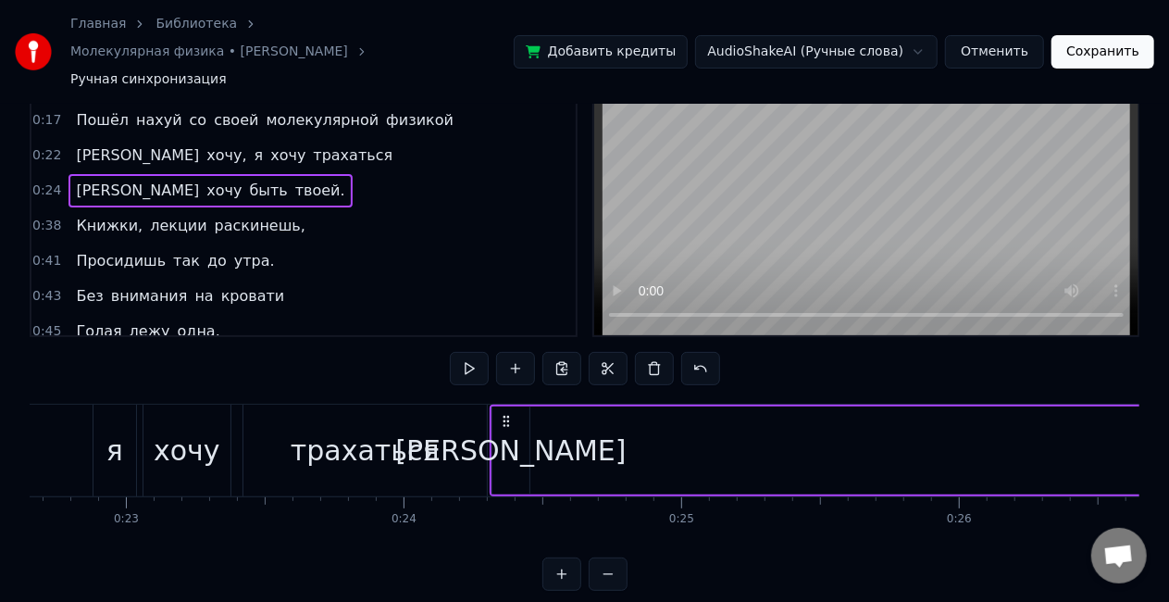
scroll to position [0, 6259]
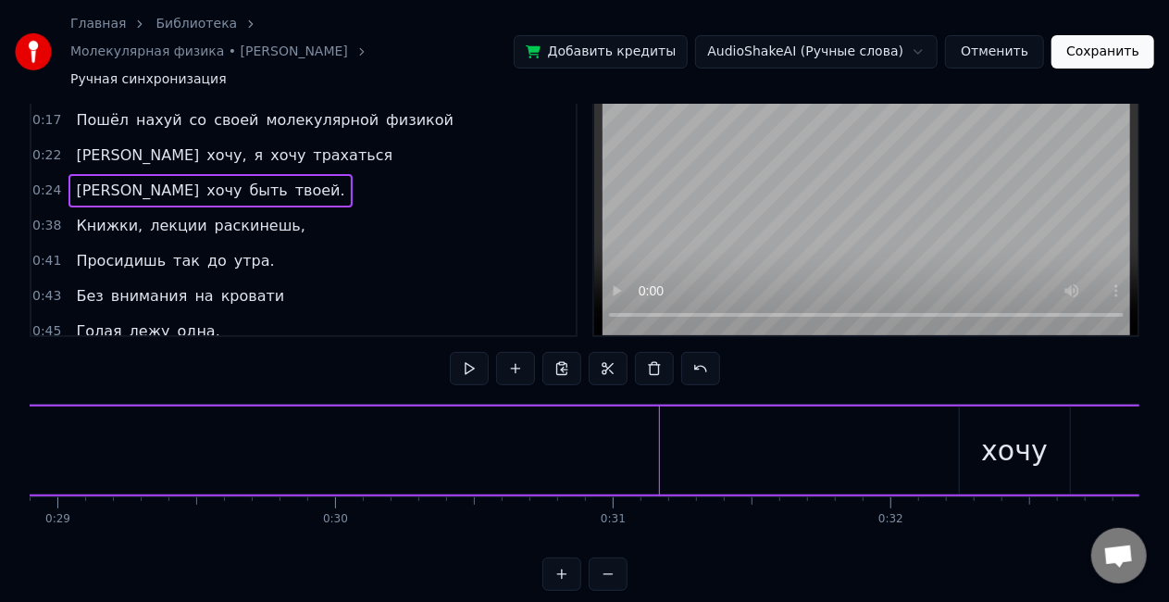
scroll to position [0, 8027]
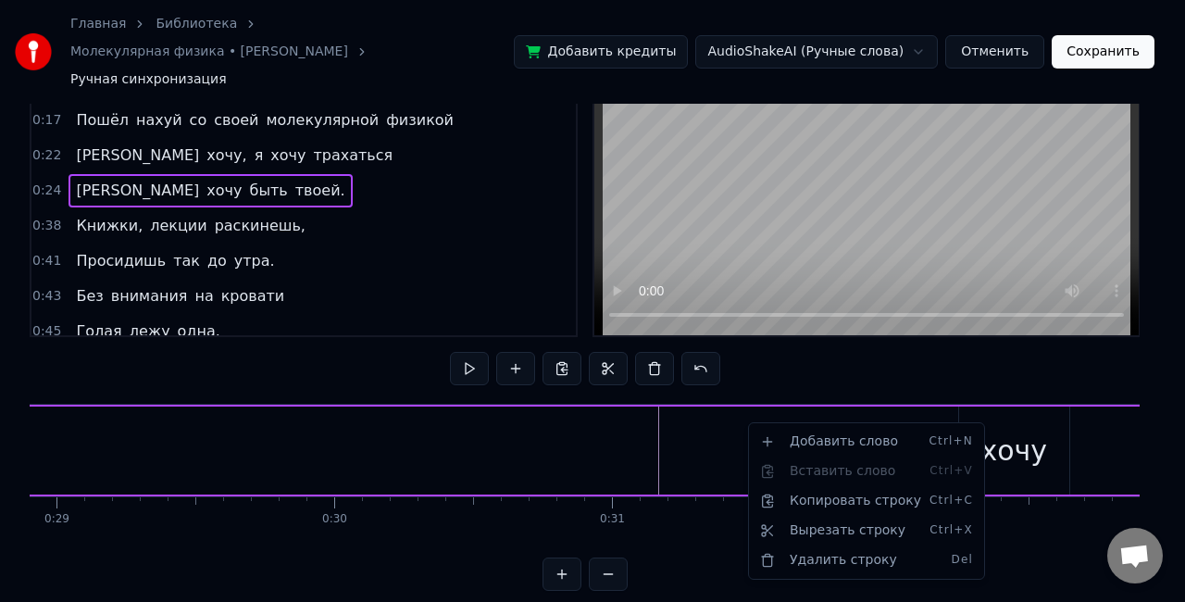
click at [746, 422] on html "Главная Библиотека Молекулярная физика • алёна швец Ручная синхронизация Добави…" at bounding box center [592, 261] width 1185 height 717
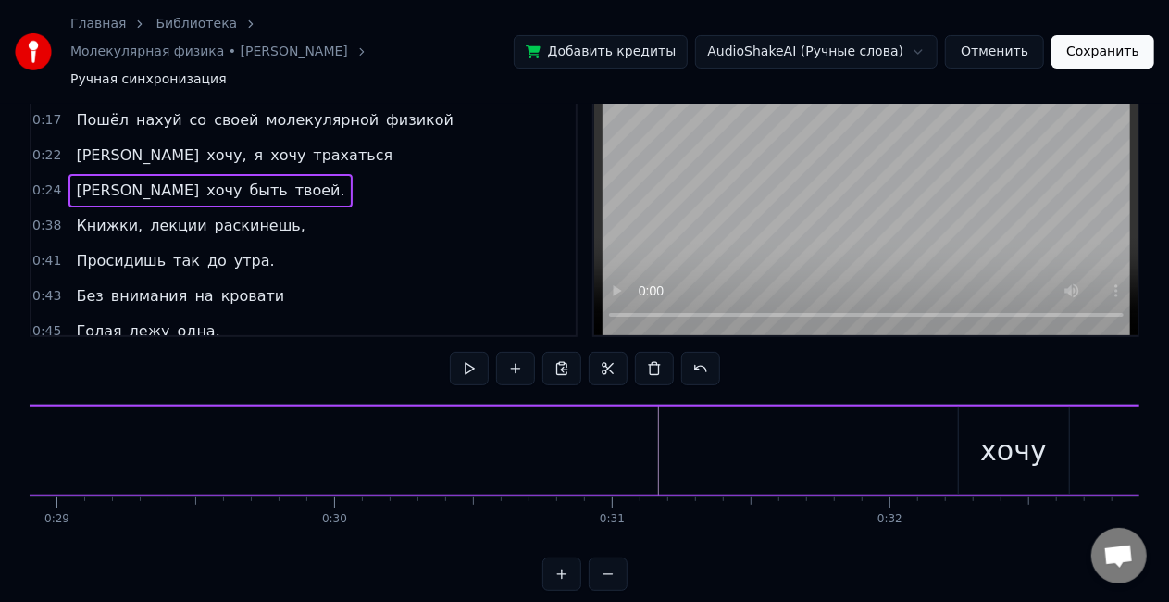
click at [1017, 406] on div "хочу" at bounding box center [1014, 450] width 110 height 88
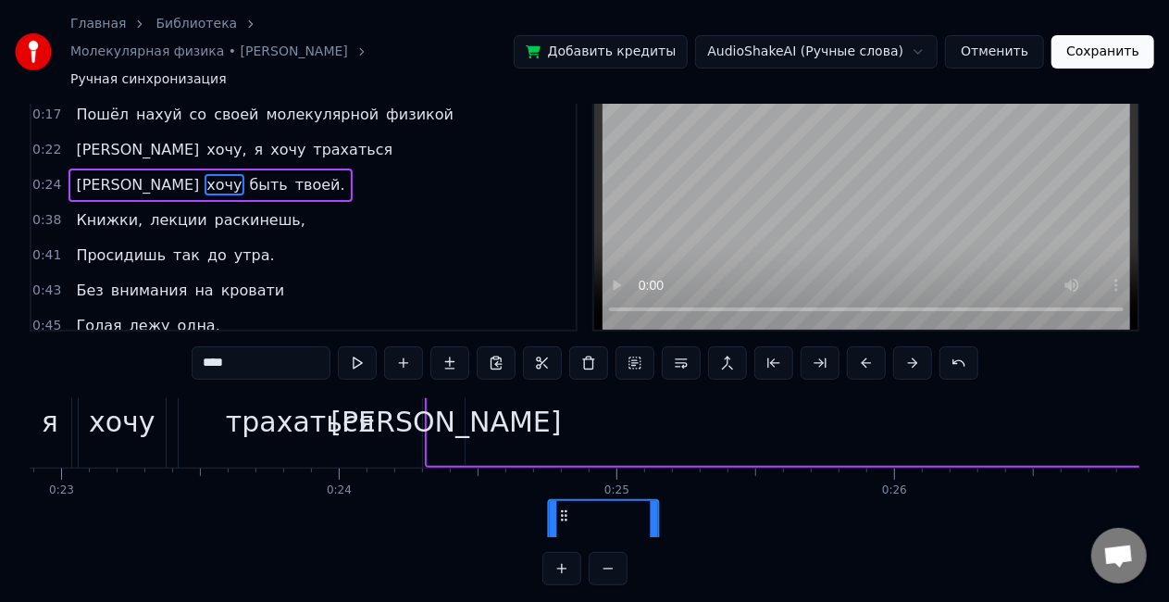
scroll to position [0, 6356]
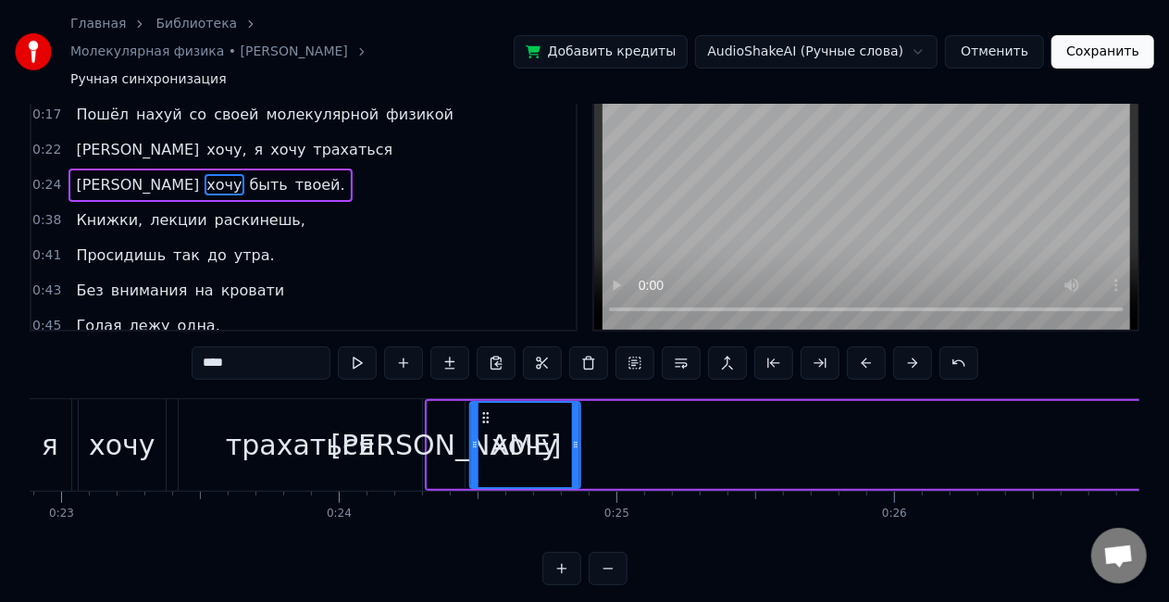
drag, startPoint x: 976, startPoint y: 496, endPoint x: 455, endPoint y: 417, distance: 526.3
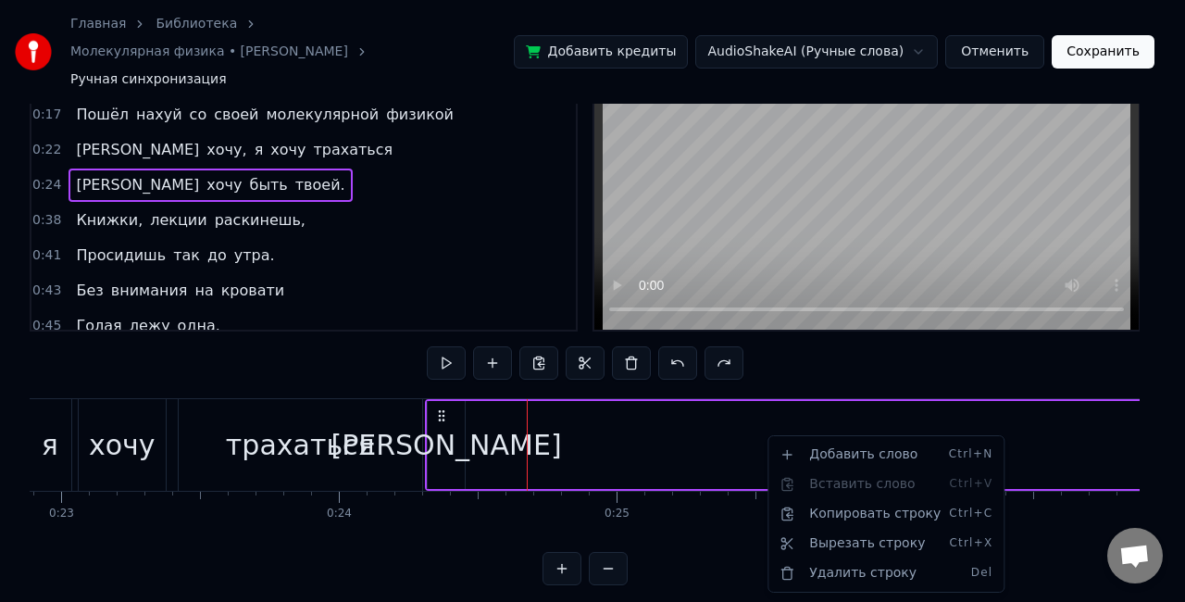
click at [693, 429] on html "Главная Библиотека Молекулярная физика • алёна швец Ручная синхронизация Добави…" at bounding box center [592, 255] width 1185 height 717
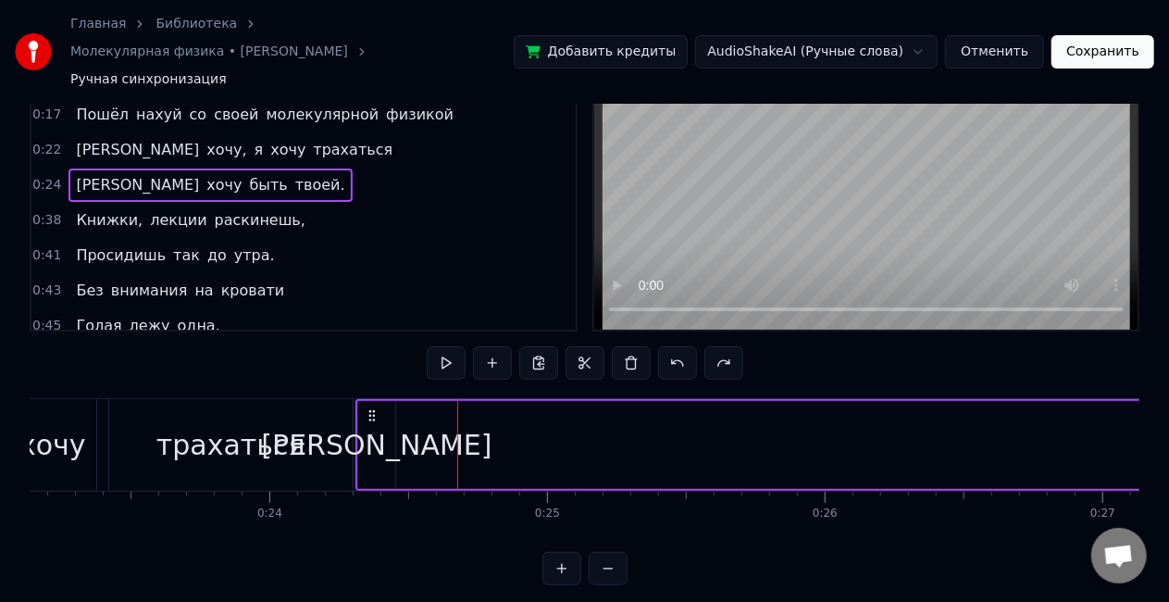
scroll to position [0, 6427]
click at [622, 552] on button at bounding box center [608, 568] width 39 height 33
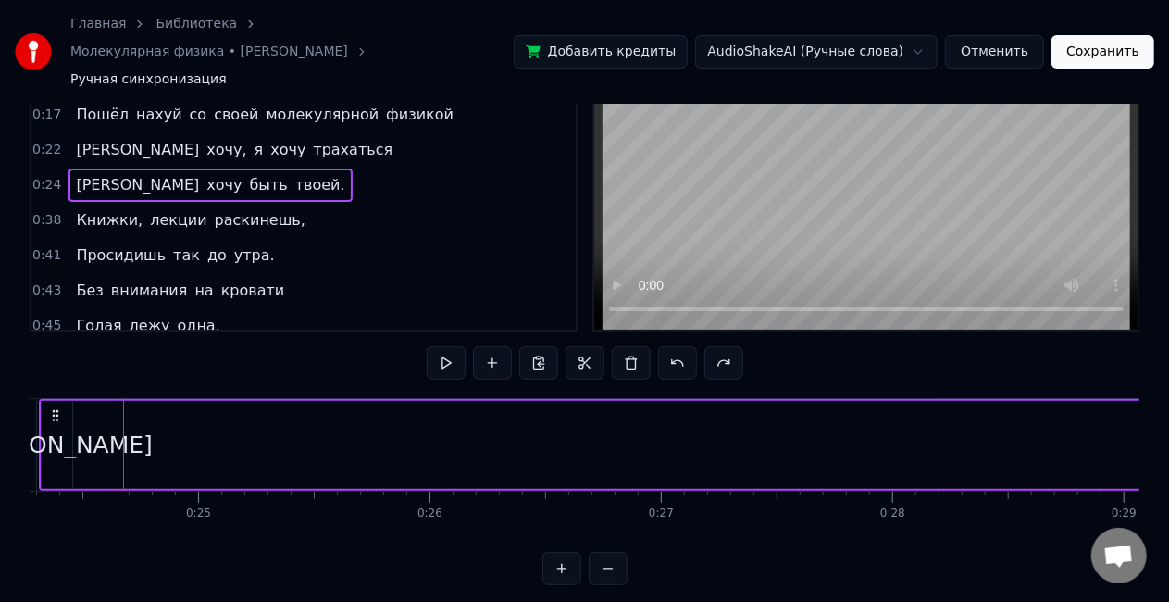
click at [600, 552] on button at bounding box center [608, 568] width 39 height 33
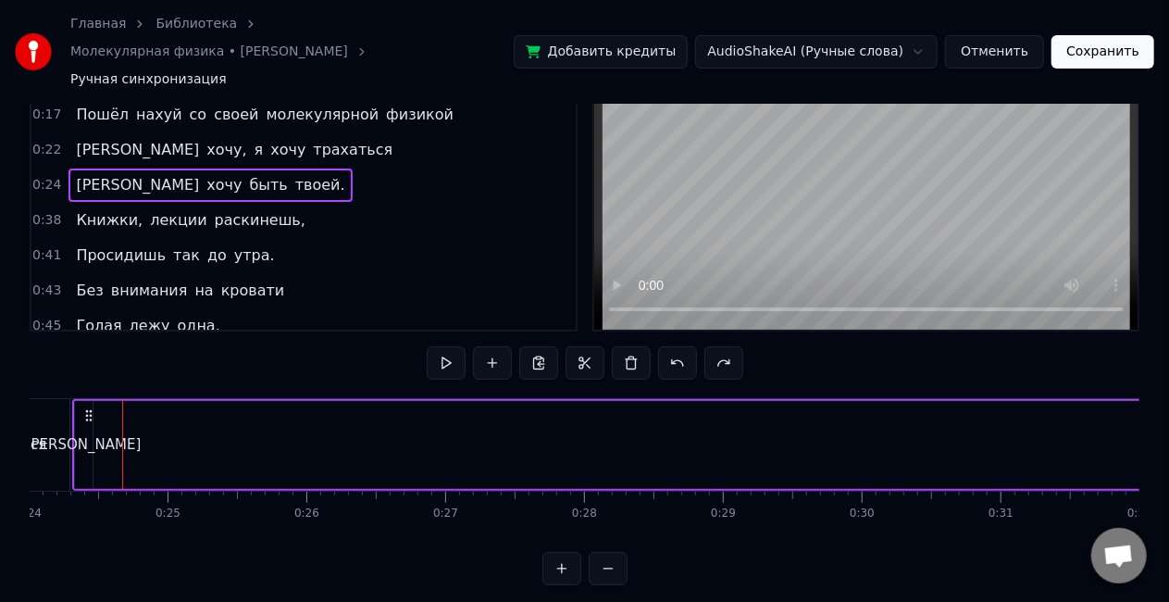
click at [600, 552] on button at bounding box center [608, 568] width 39 height 33
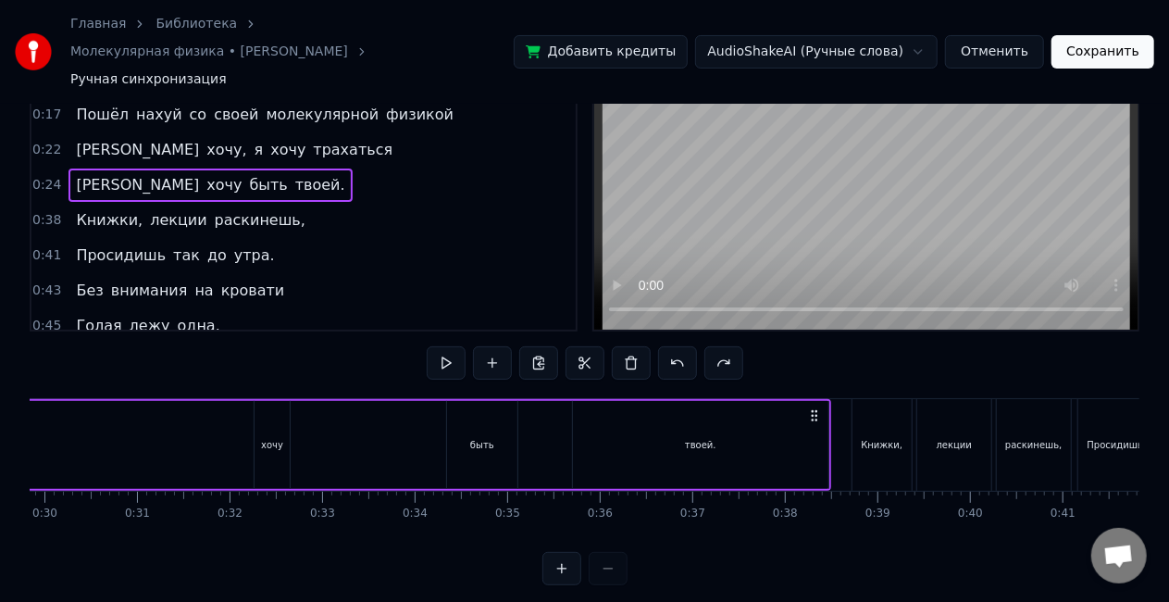
click at [600, 552] on div at bounding box center [585, 568] width 85 height 33
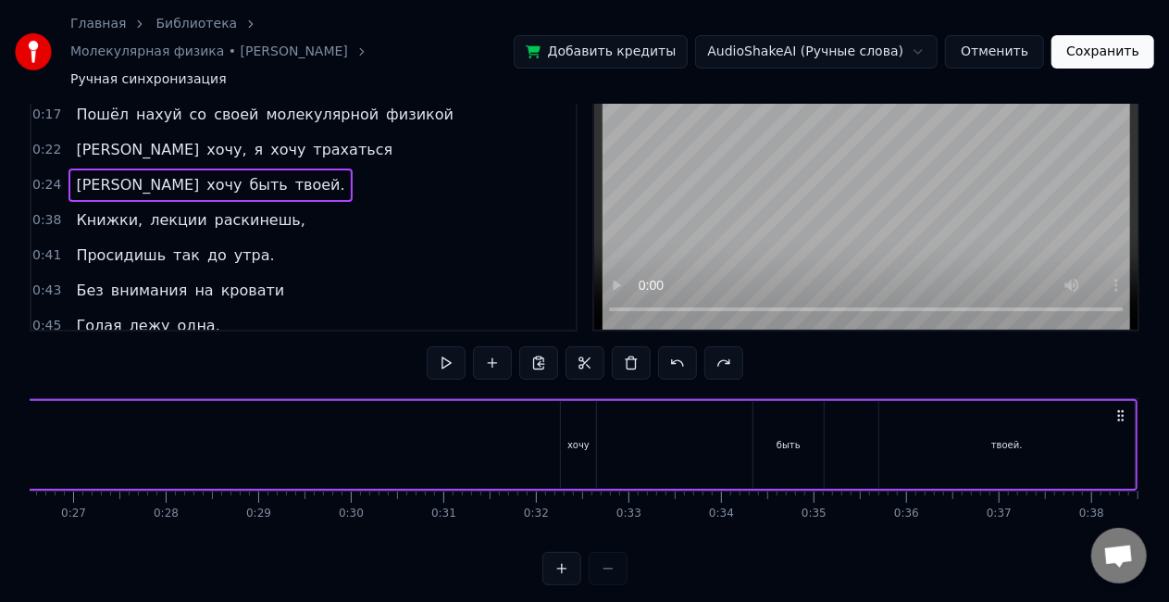
scroll to position [0, 2191]
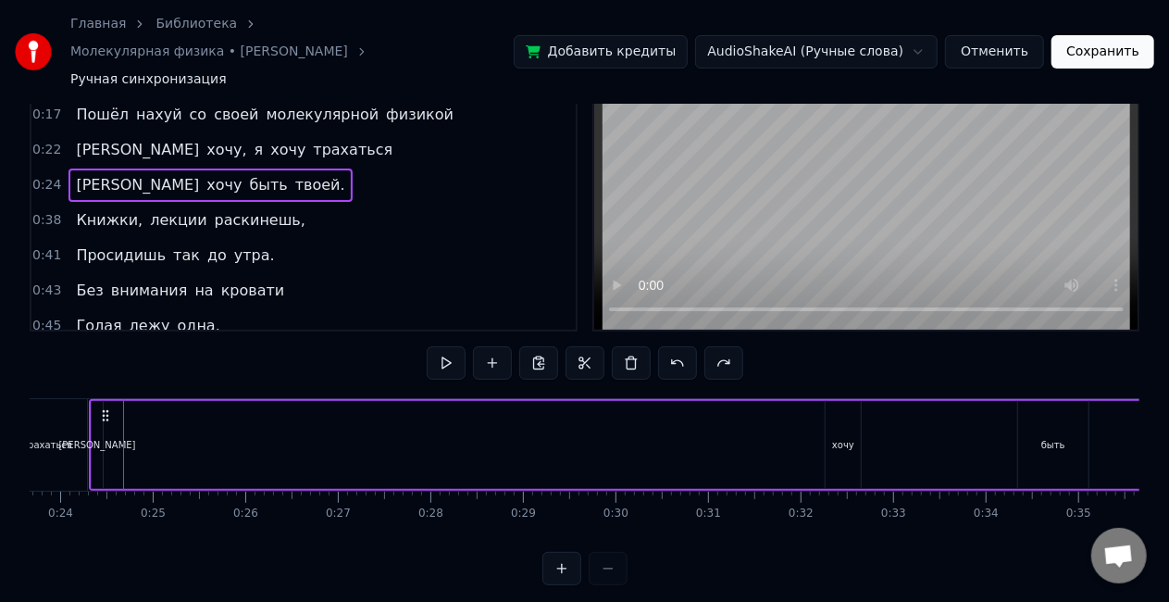
click at [842, 402] on div "хочу" at bounding box center [843, 445] width 35 height 88
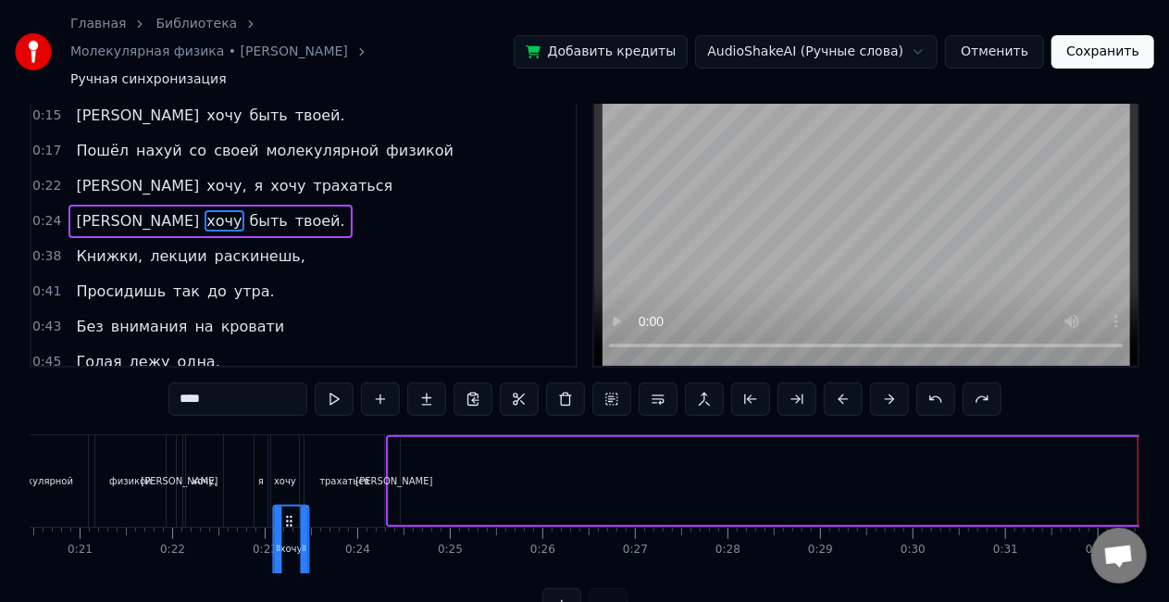
scroll to position [0, 1885]
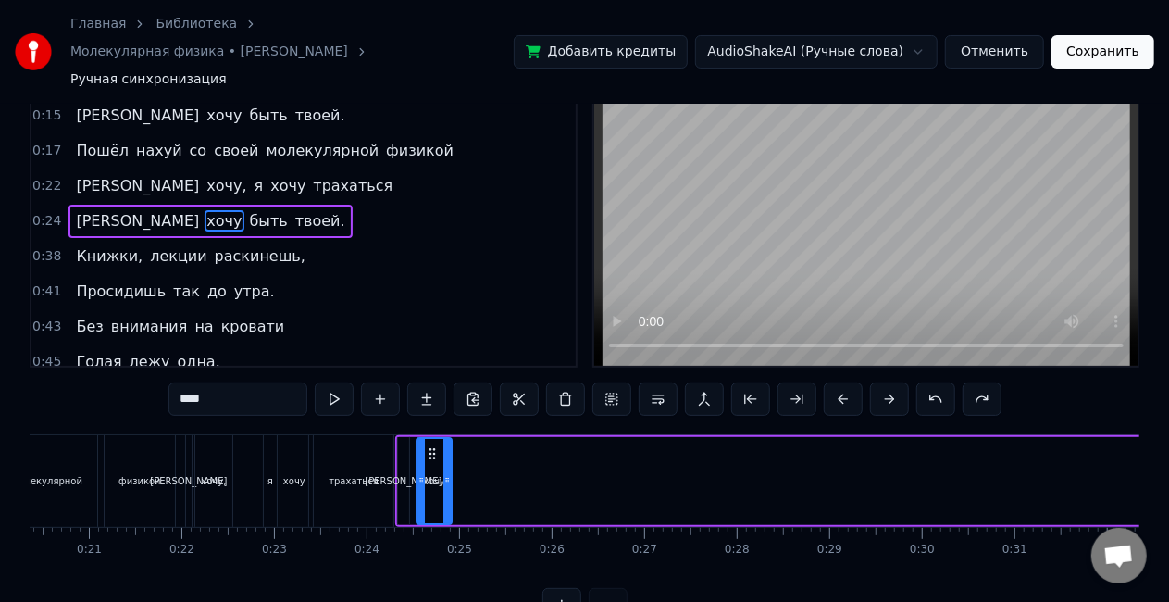
drag, startPoint x: 840, startPoint y: 493, endPoint x: 515, endPoint y: 461, distance: 326.5
click at [515, 461] on div "И хочу быть твоей." at bounding box center [1052, 481] width 1314 height 92
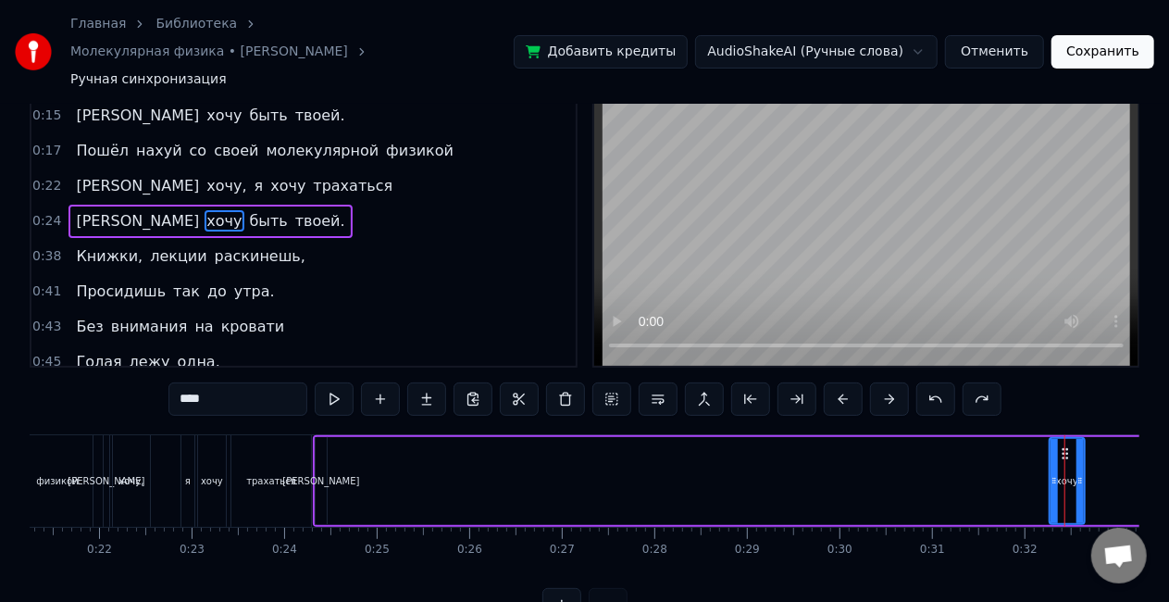
scroll to position [0, 1976]
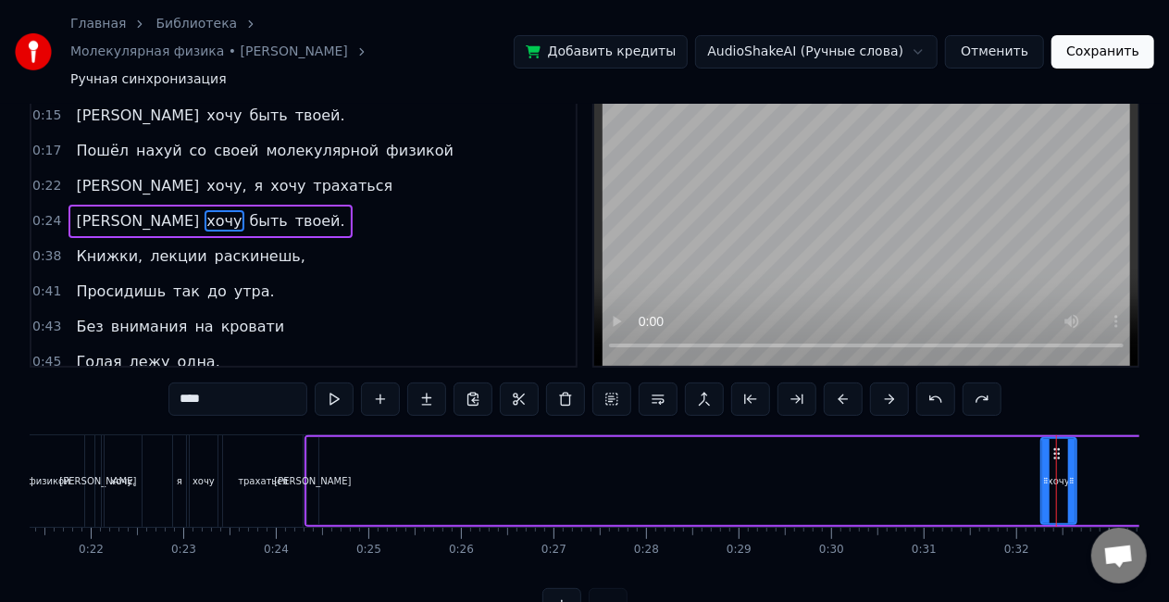
drag, startPoint x: 1057, startPoint y: 423, endPoint x: 929, endPoint y: 425, distance: 127.8
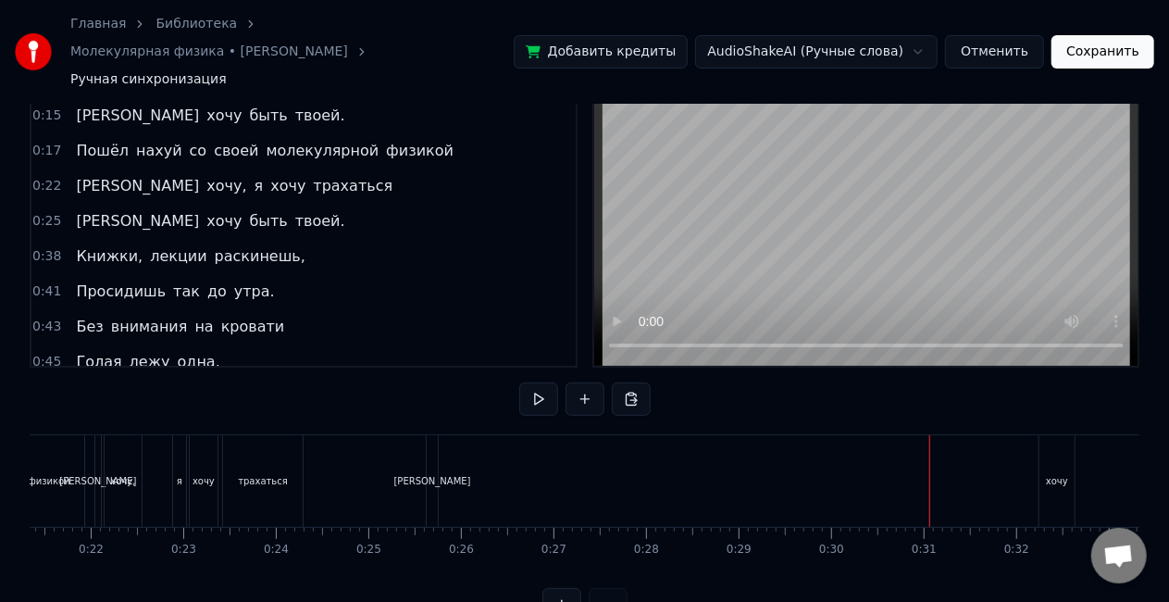
click at [454, 435] on div "И хочу быть твоей." at bounding box center [1022, 481] width 1192 height 92
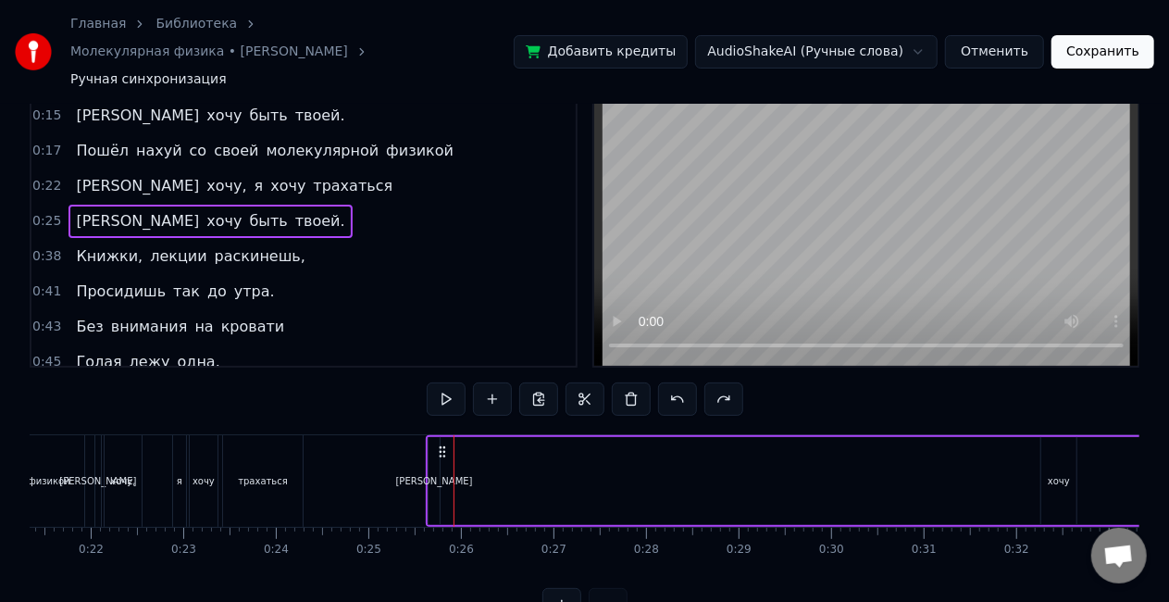
click at [281, 474] on div "трахаться" at bounding box center [263, 481] width 50 height 14
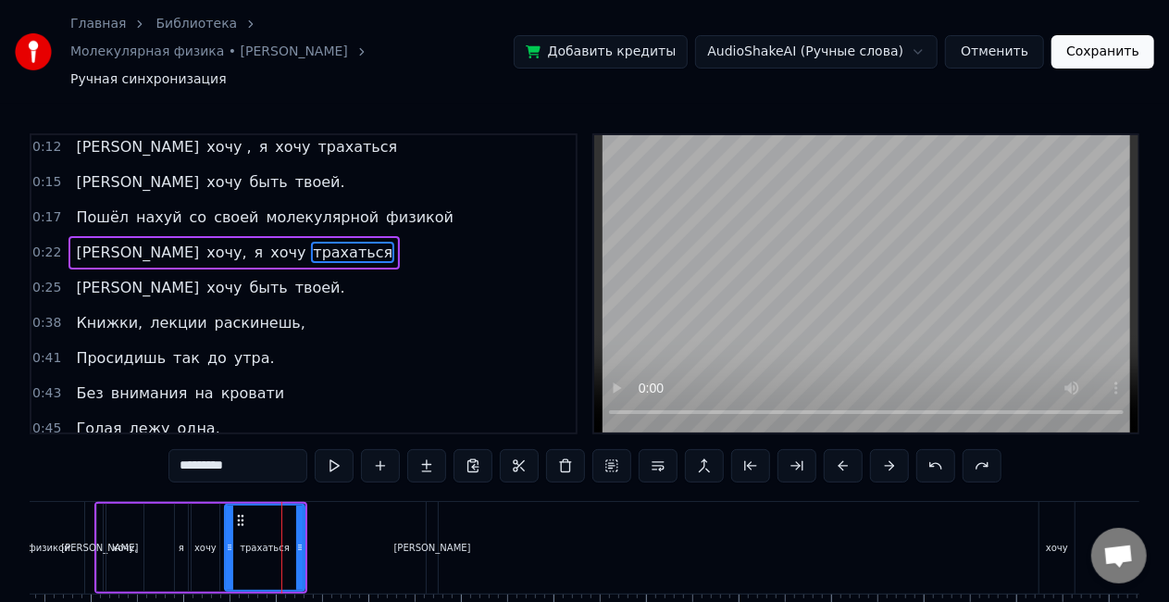
scroll to position [6, 0]
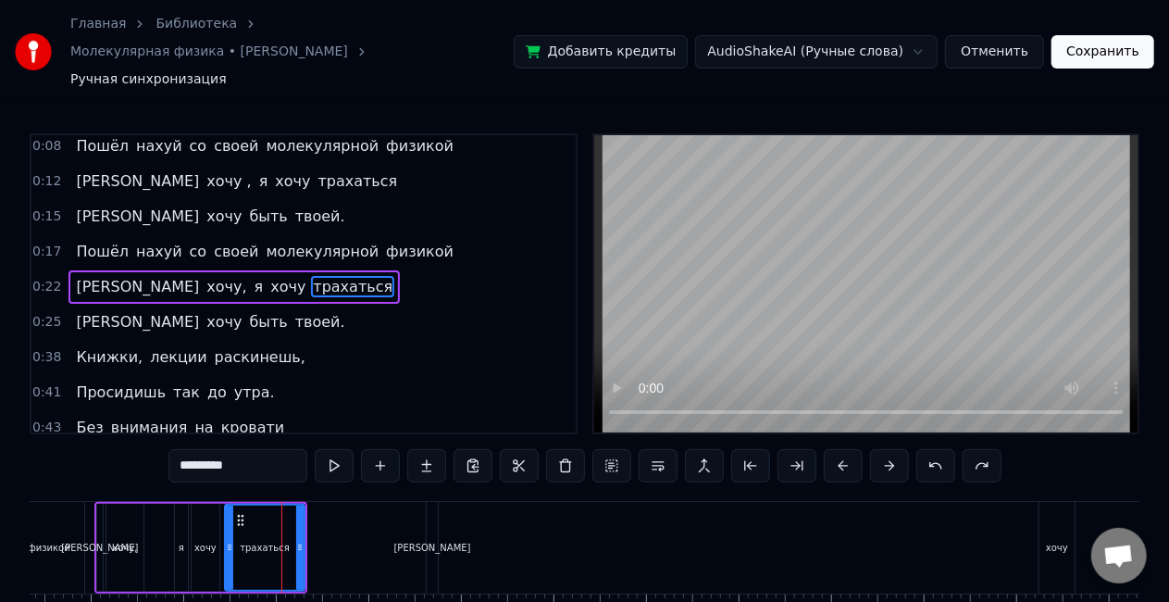
click at [426, 514] on div "[PERSON_NAME]" at bounding box center [432, 548] width 13 height 92
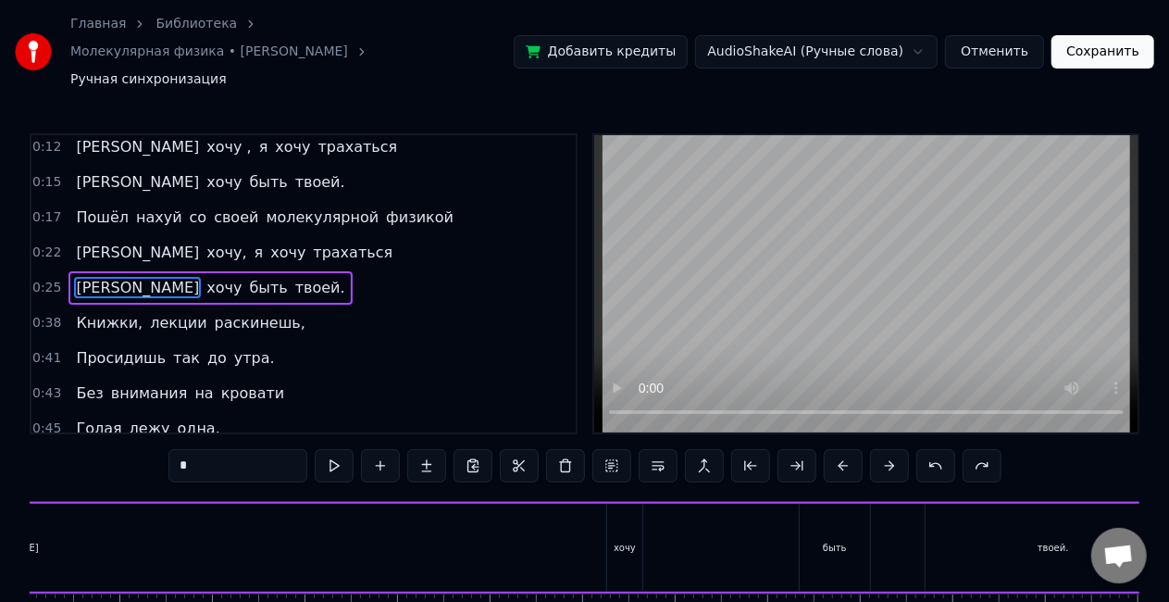
scroll to position [0, 2431]
click at [593, 517] on div "хочу" at bounding box center [603, 548] width 35 height 88
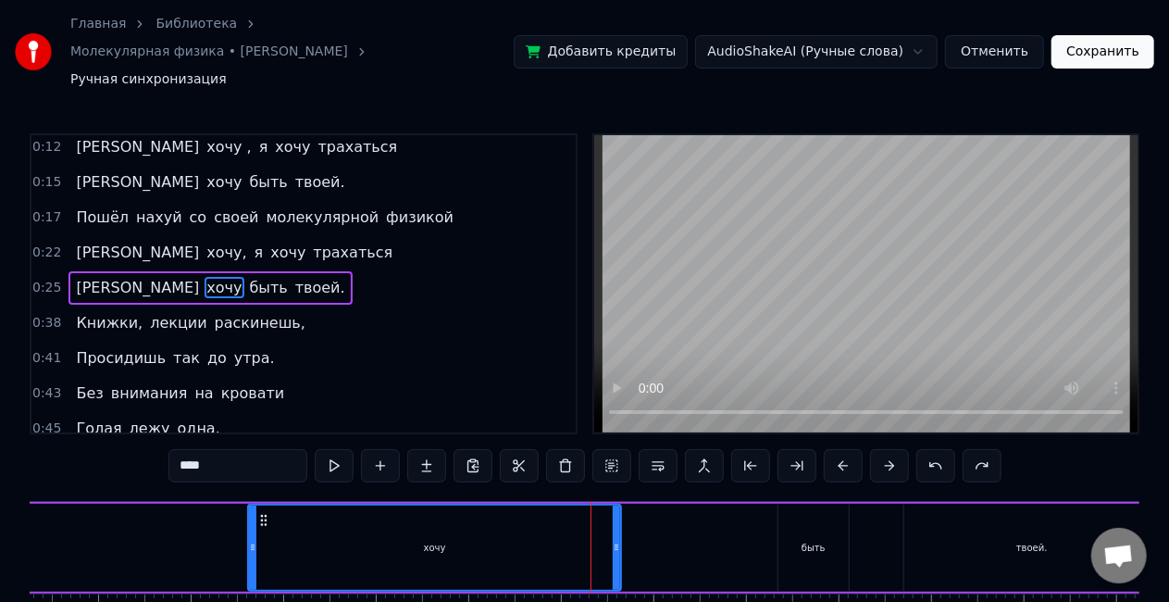
drag, startPoint x: 589, startPoint y: 491, endPoint x: 251, endPoint y: 499, distance: 338.0
click at [251, 505] on div at bounding box center [252, 547] width 7 height 84
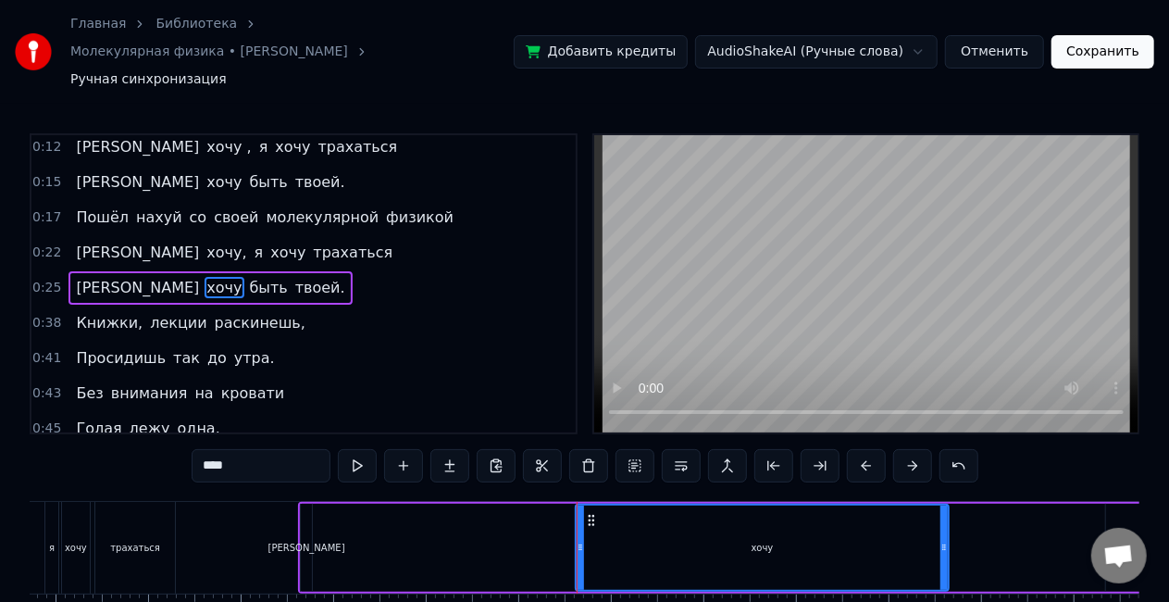
scroll to position [0, 2102]
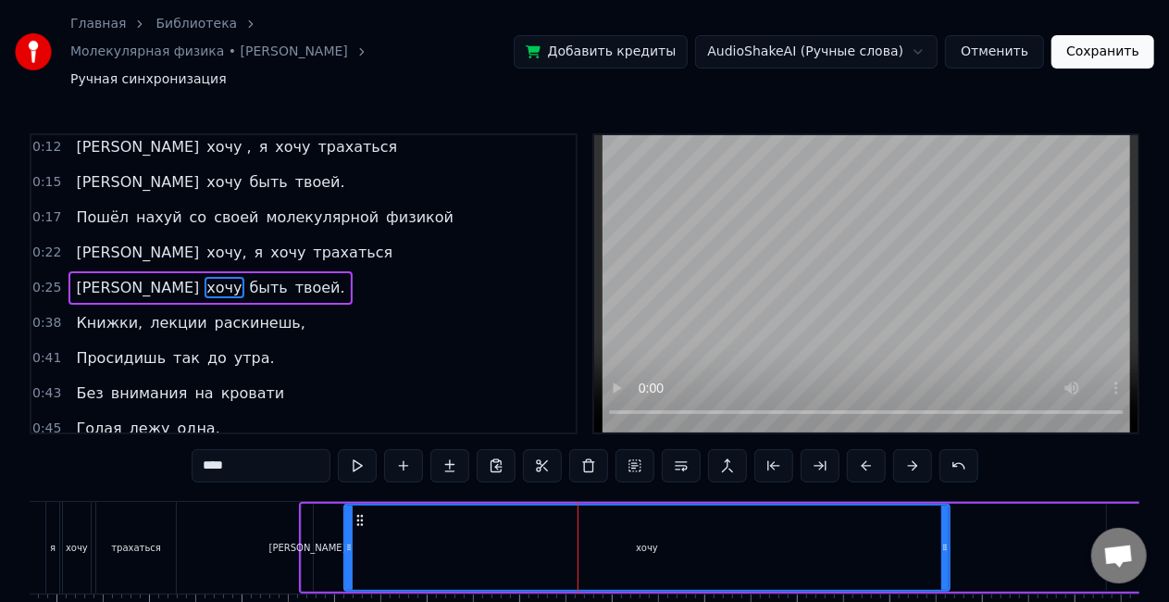
drag, startPoint x: 582, startPoint y: 510, endPoint x: 356, endPoint y: 536, distance: 227.4
click at [353, 536] on div at bounding box center [348, 547] width 7 height 84
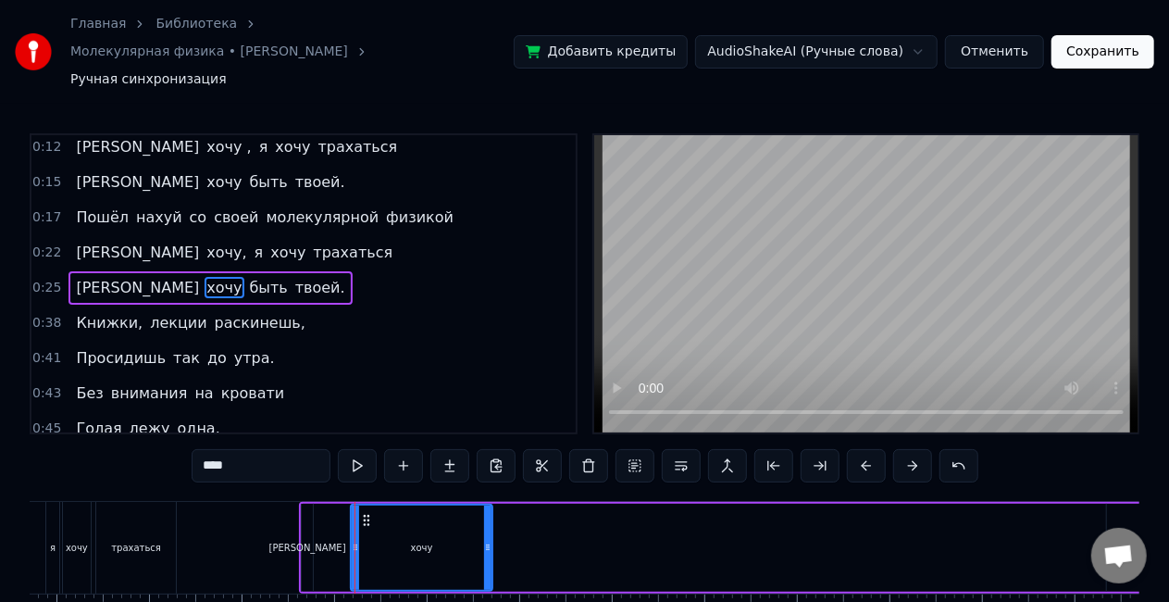
drag, startPoint x: 944, startPoint y: 518, endPoint x: 428, endPoint y: 515, distance: 516.6
click at [484, 540] on icon at bounding box center [487, 547] width 7 height 15
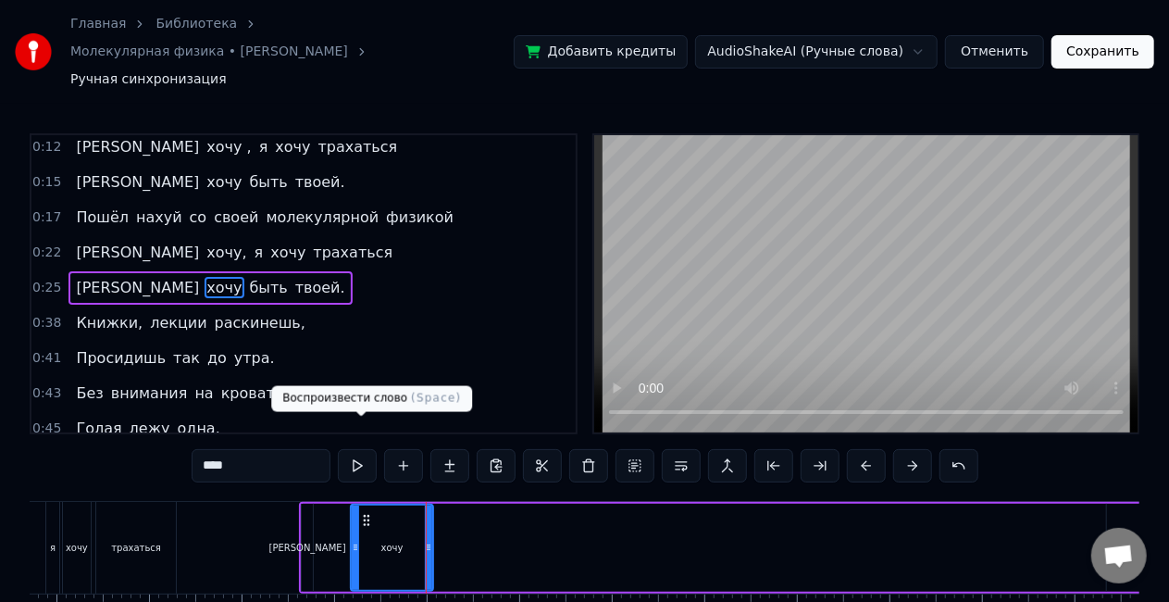
click at [365, 449] on button at bounding box center [357, 465] width 39 height 33
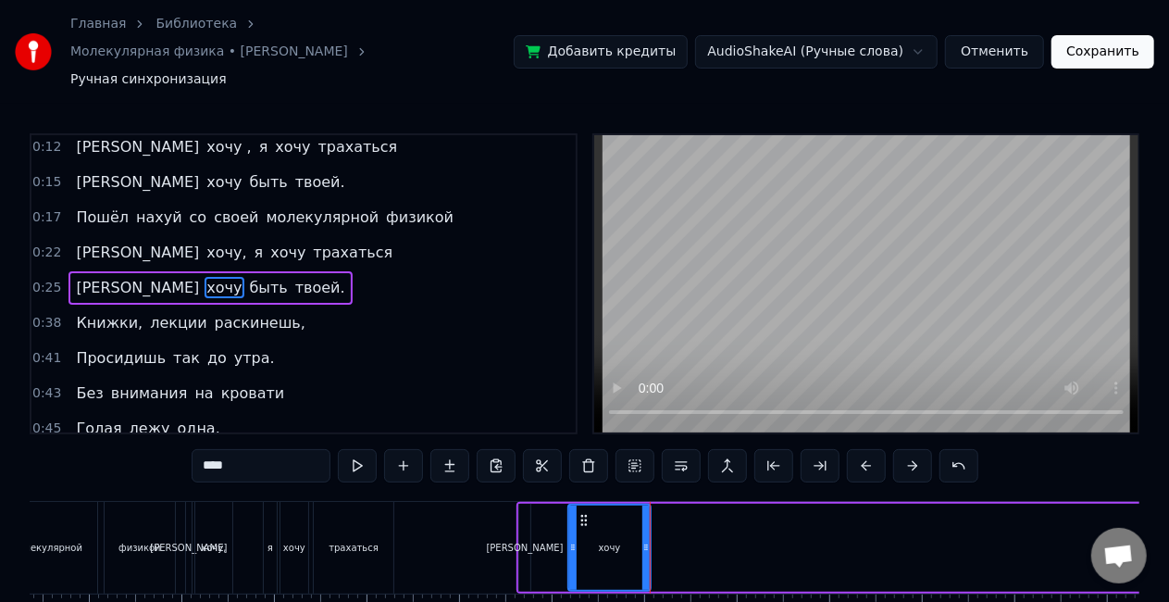
scroll to position [0, 1884]
click at [331, 514] on div "трахаться" at bounding box center [355, 548] width 80 height 92
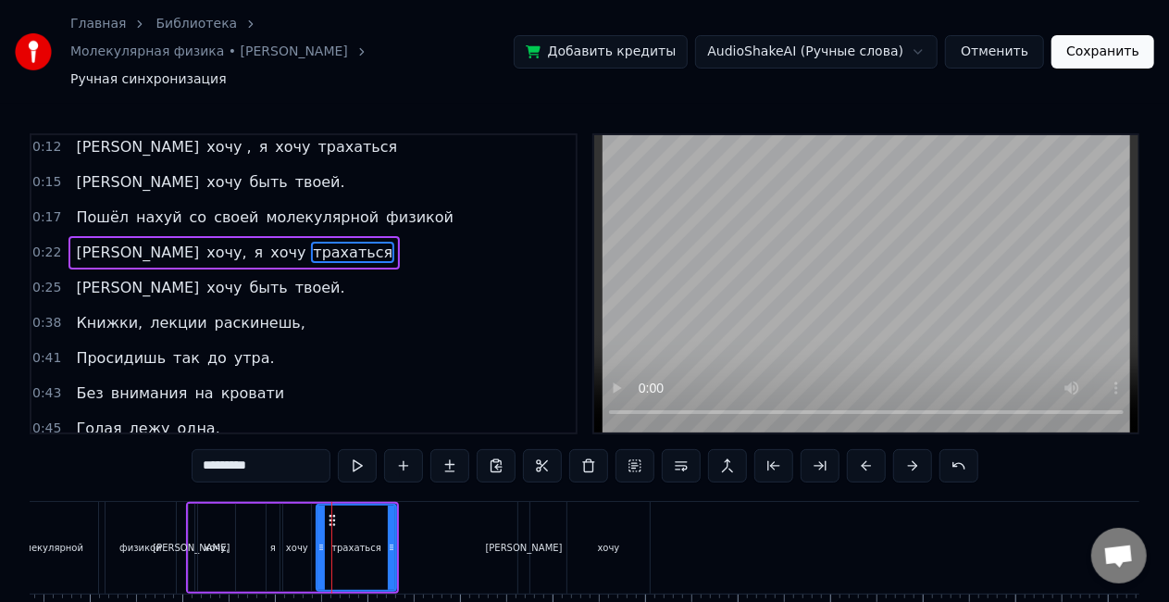
scroll to position [6, 0]
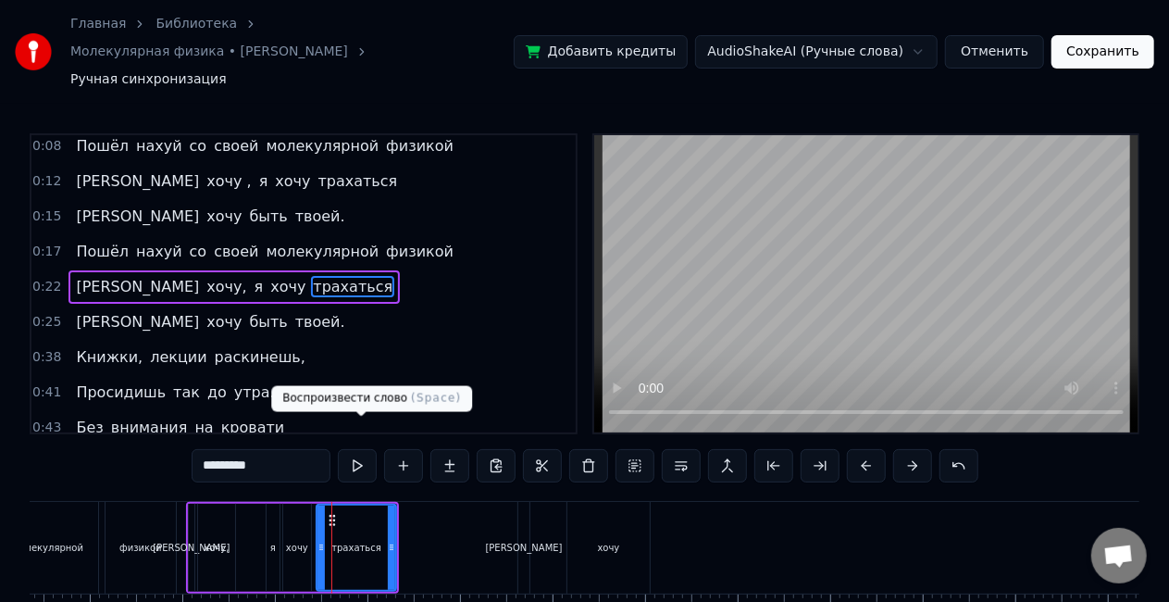
click at [363, 449] on button at bounding box center [357, 465] width 39 height 33
click at [528, 515] on div "[PERSON_NAME]" at bounding box center [523, 548] width 11 height 92
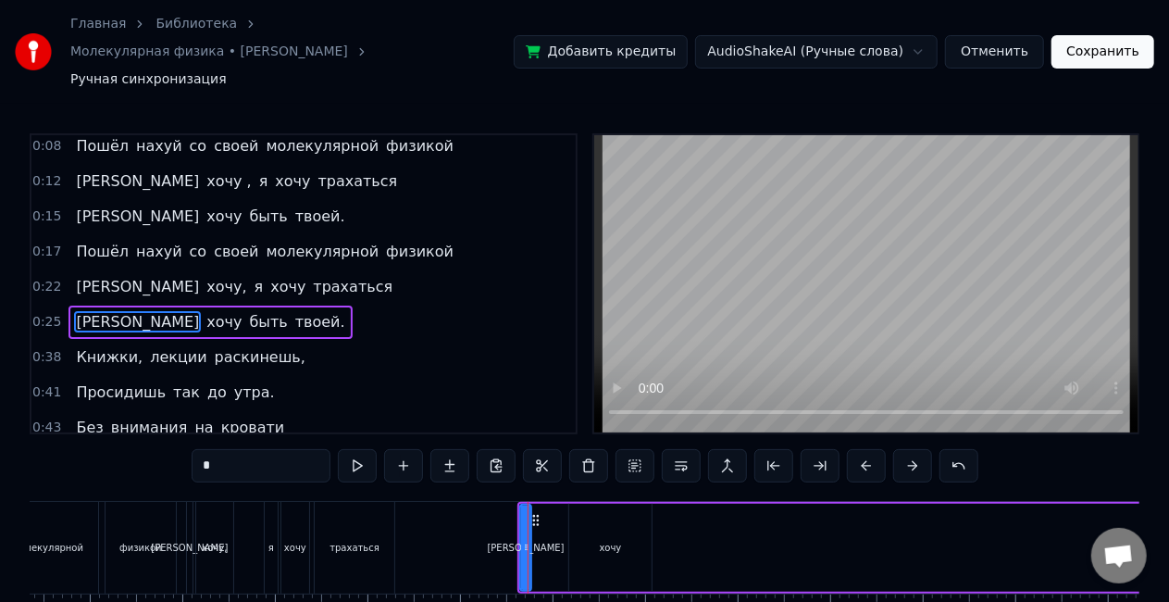
scroll to position [41, 0]
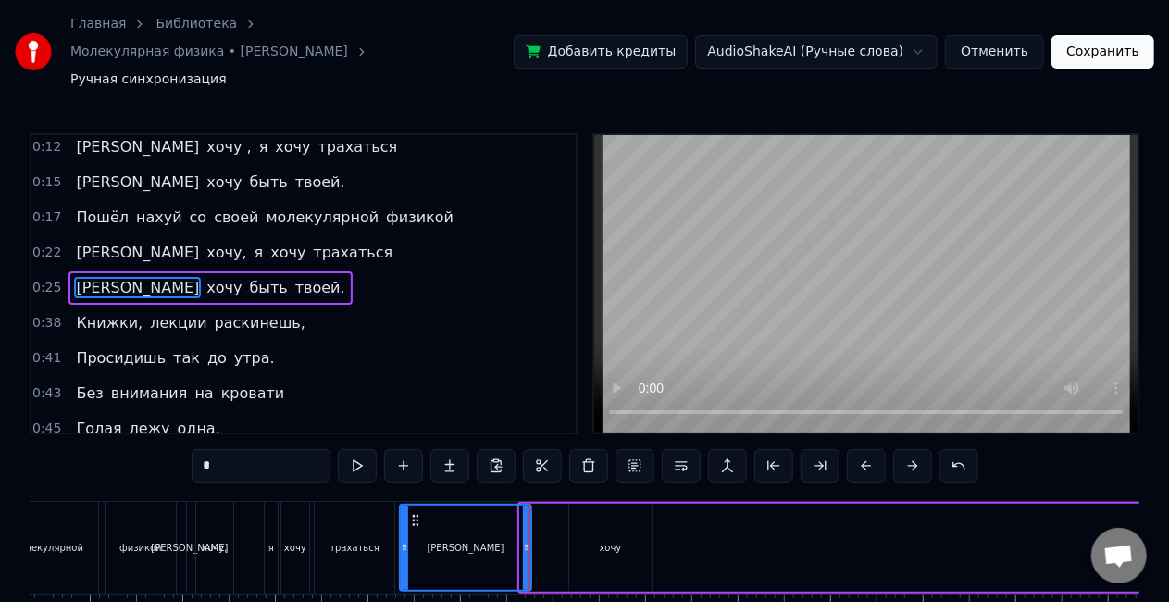
drag, startPoint x: 520, startPoint y: 504, endPoint x: 400, endPoint y: 529, distance: 122.9
click at [400, 529] on div "[PERSON_NAME]" at bounding box center [465, 548] width 133 height 88
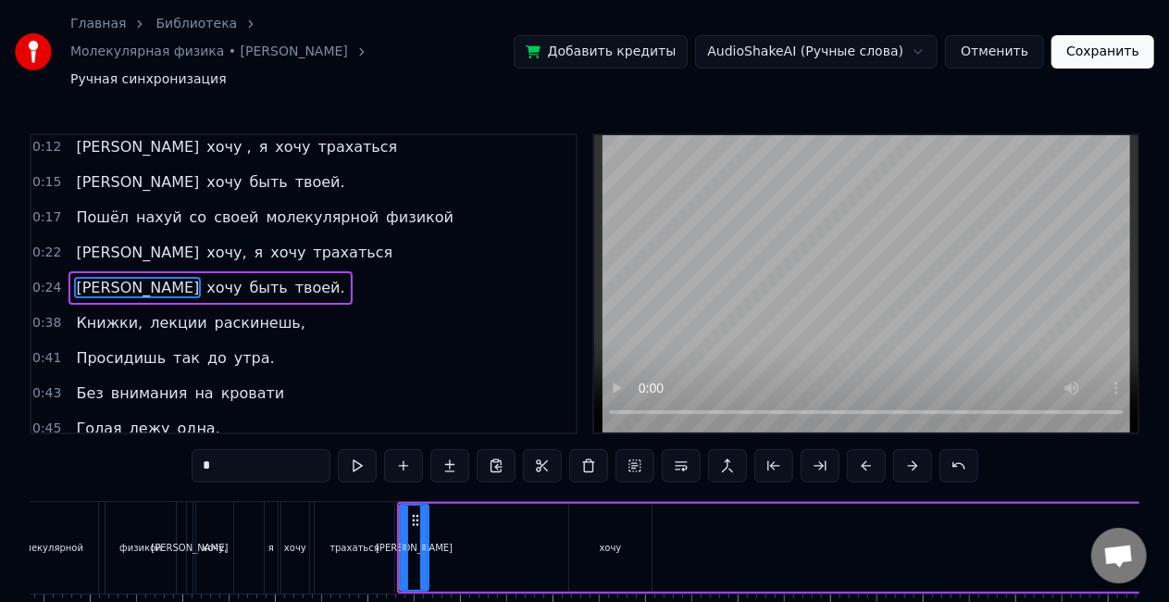
drag, startPoint x: 530, startPoint y: 518, endPoint x: 427, endPoint y: 526, distance: 103.0
click at [427, 540] on icon at bounding box center [423, 547] width 7 height 15
click at [619, 541] on div "хочу" at bounding box center [611, 548] width 22 height 14
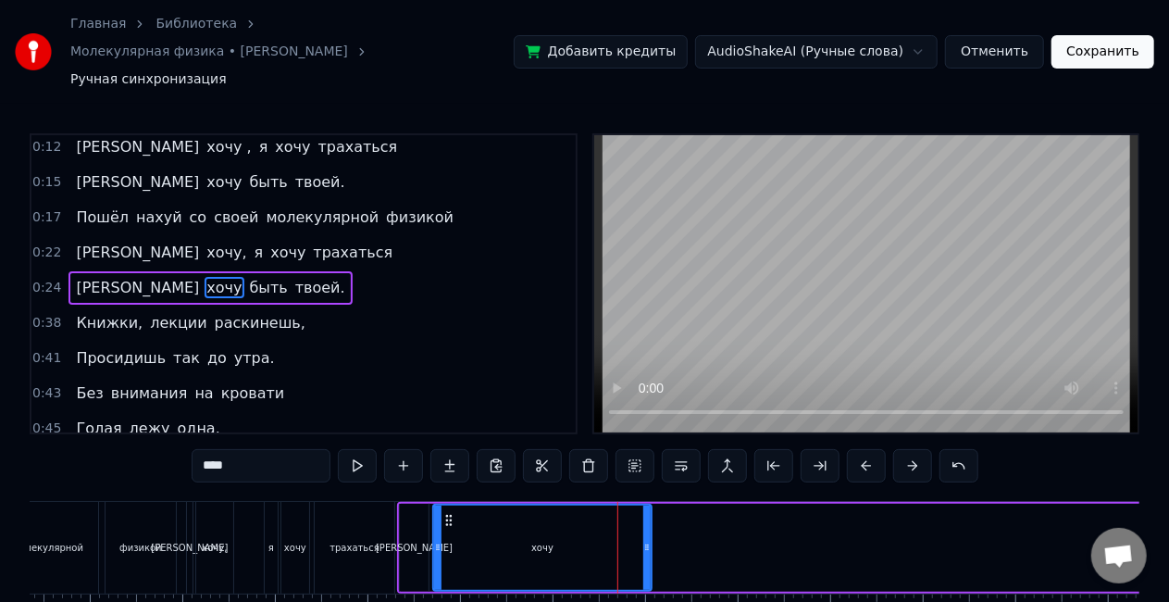
drag, startPoint x: 572, startPoint y: 513, endPoint x: 436, endPoint y: 539, distance: 138.5
click at [436, 539] on div at bounding box center [437, 547] width 7 height 84
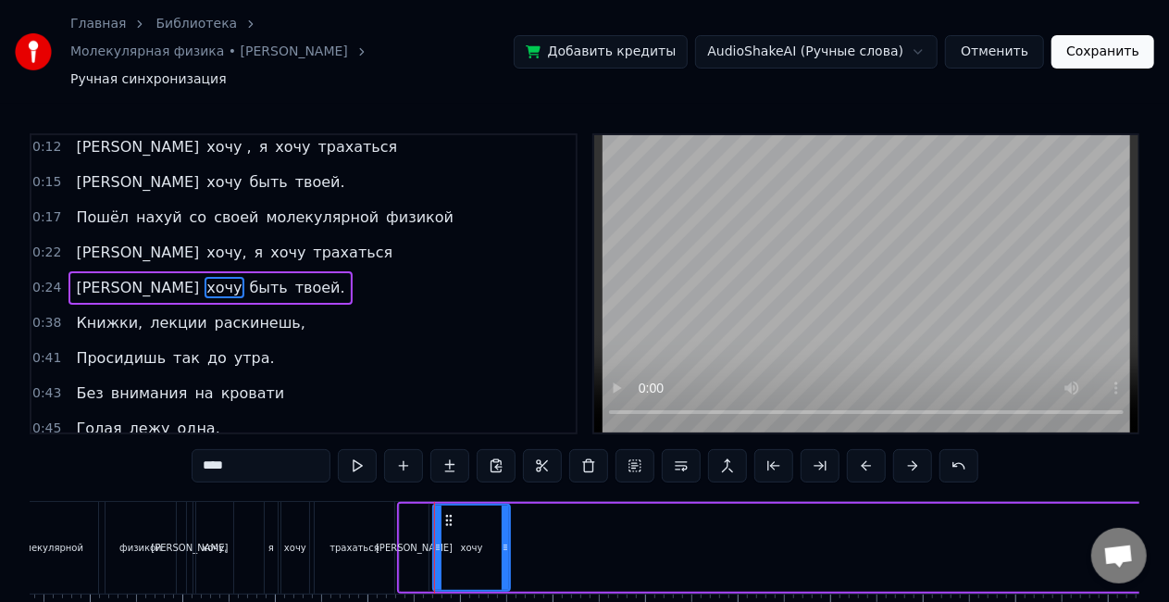
drag, startPoint x: 647, startPoint y: 520, endPoint x: 505, endPoint y: 549, distance: 144.5
click at [505, 549] on div at bounding box center [505, 547] width 7 height 84
click at [409, 504] on div "[PERSON_NAME]" at bounding box center [414, 548] width 29 height 88
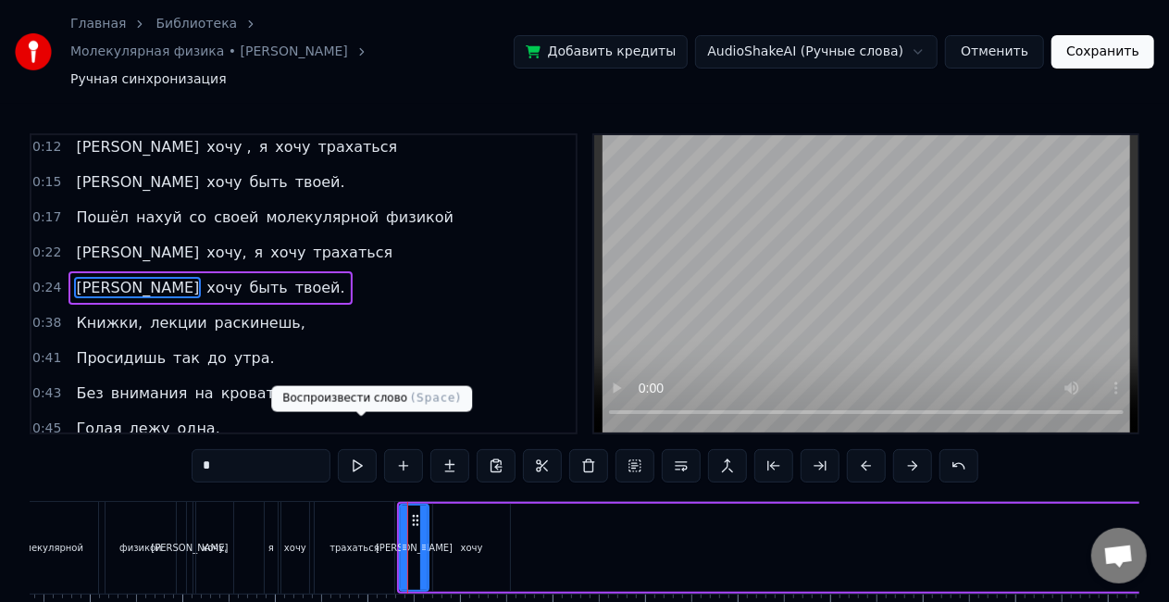
click at [364, 449] on button at bounding box center [357, 465] width 39 height 33
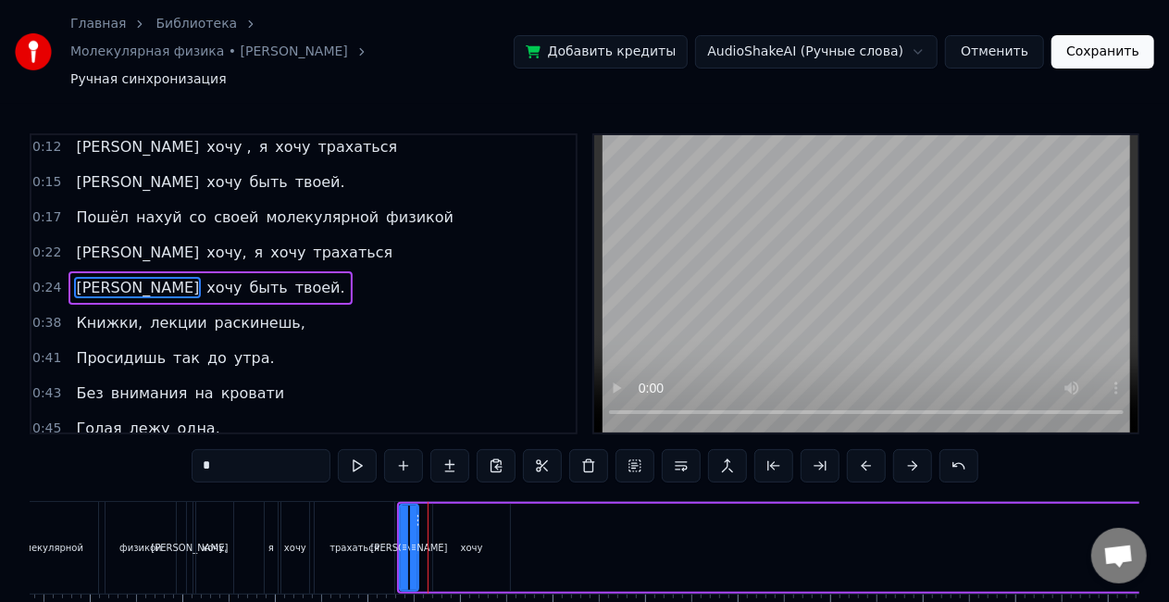
drag, startPoint x: 422, startPoint y: 517, endPoint x: 412, endPoint y: 516, distance: 10.2
click at [412, 540] on icon at bounding box center [413, 547] width 7 height 15
click at [451, 507] on div "хочу" at bounding box center [471, 548] width 77 height 88
type input "****"
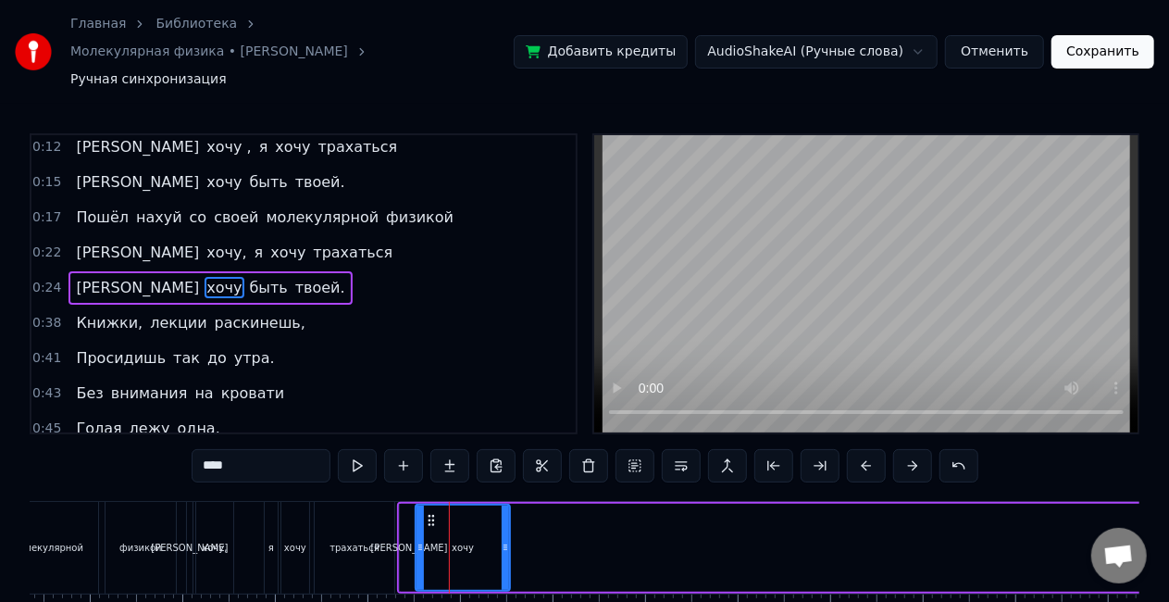
drag, startPoint x: 435, startPoint y: 517, endPoint x: 418, endPoint y: 530, distance: 21.8
click at [418, 530] on div at bounding box center [420, 547] width 7 height 84
drag, startPoint x: 507, startPoint y: 530, endPoint x: 453, endPoint y: 531, distance: 54.6
click at [453, 531] on div at bounding box center [450, 547] width 7 height 84
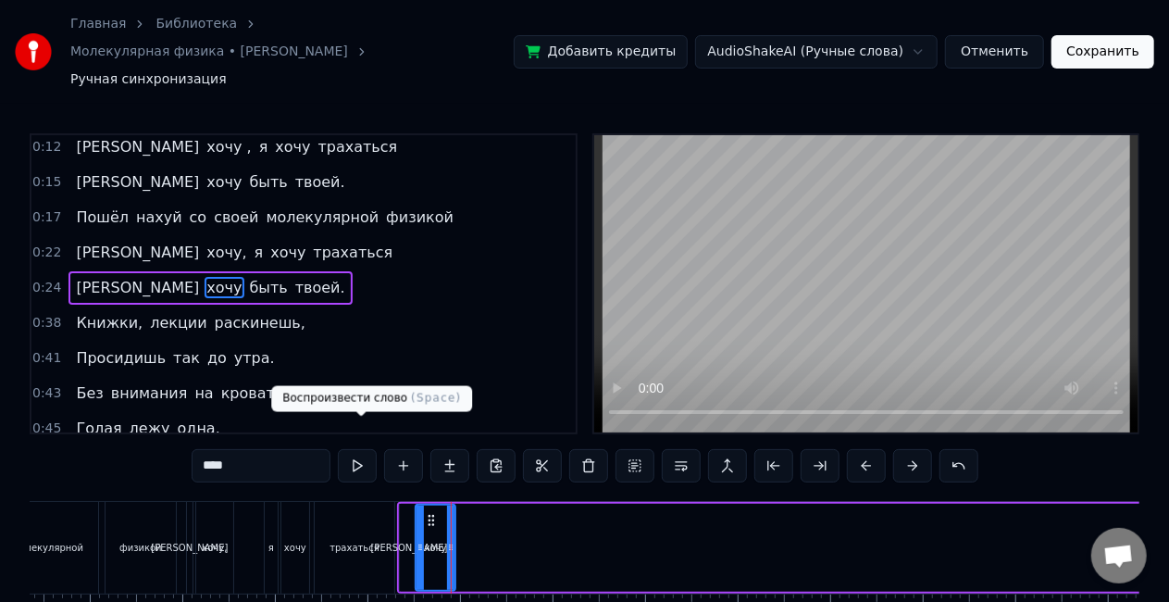
click at [363, 449] on button at bounding box center [357, 465] width 39 height 33
click at [748, 527] on div "И хочу быть твоей." at bounding box center [1053, 548] width 1313 height 92
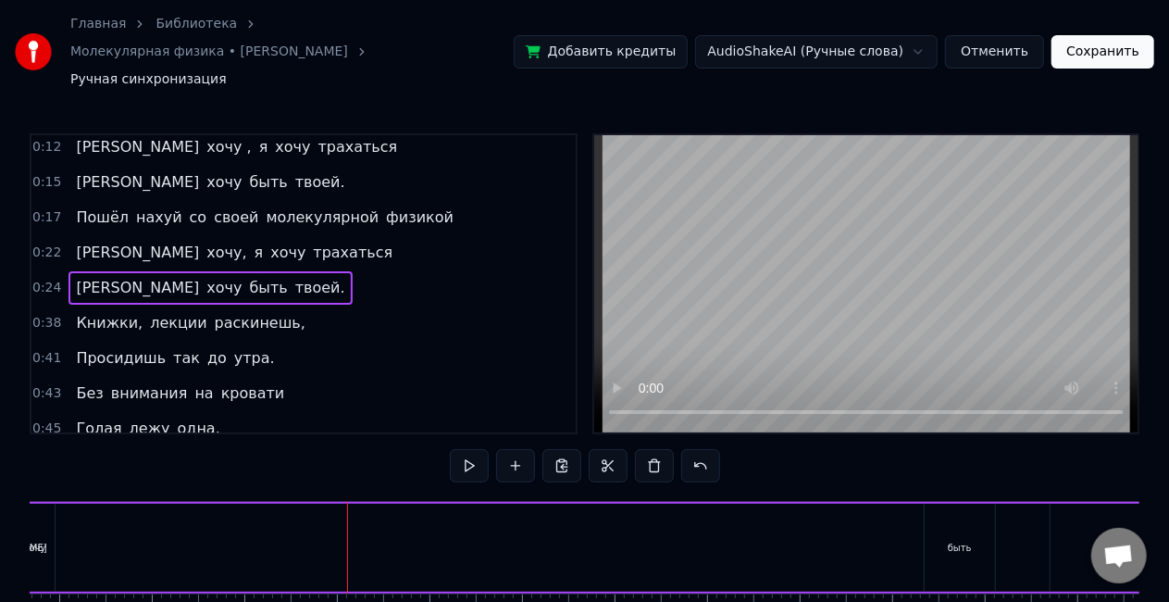
scroll to position [0, 2286]
click at [929, 504] on div "быть" at bounding box center [959, 548] width 70 height 88
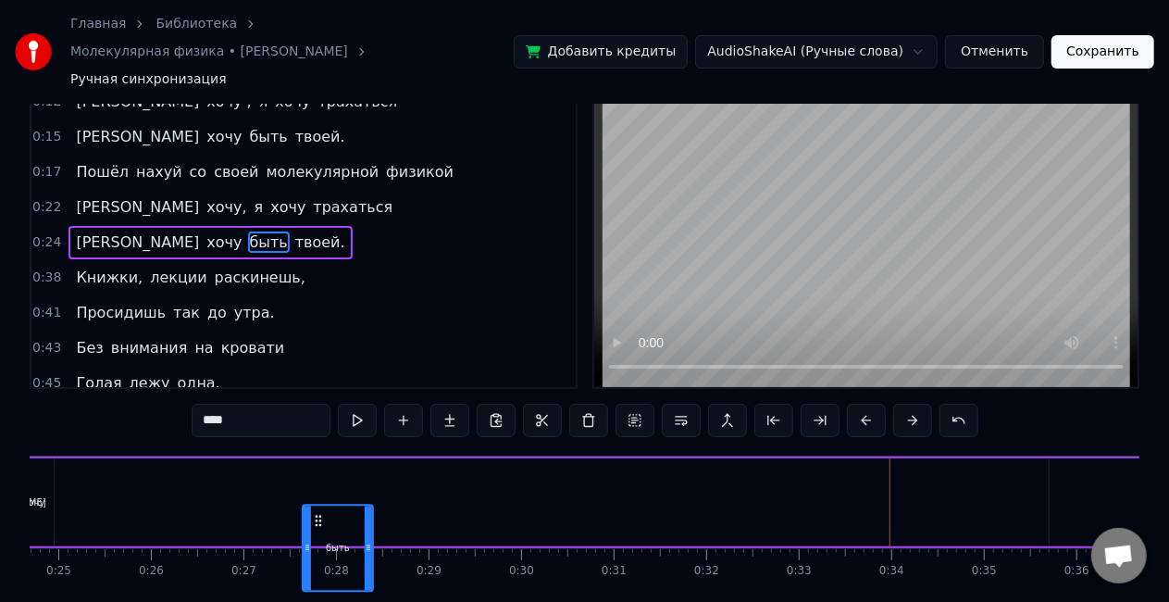
scroll to position [0, 2274]
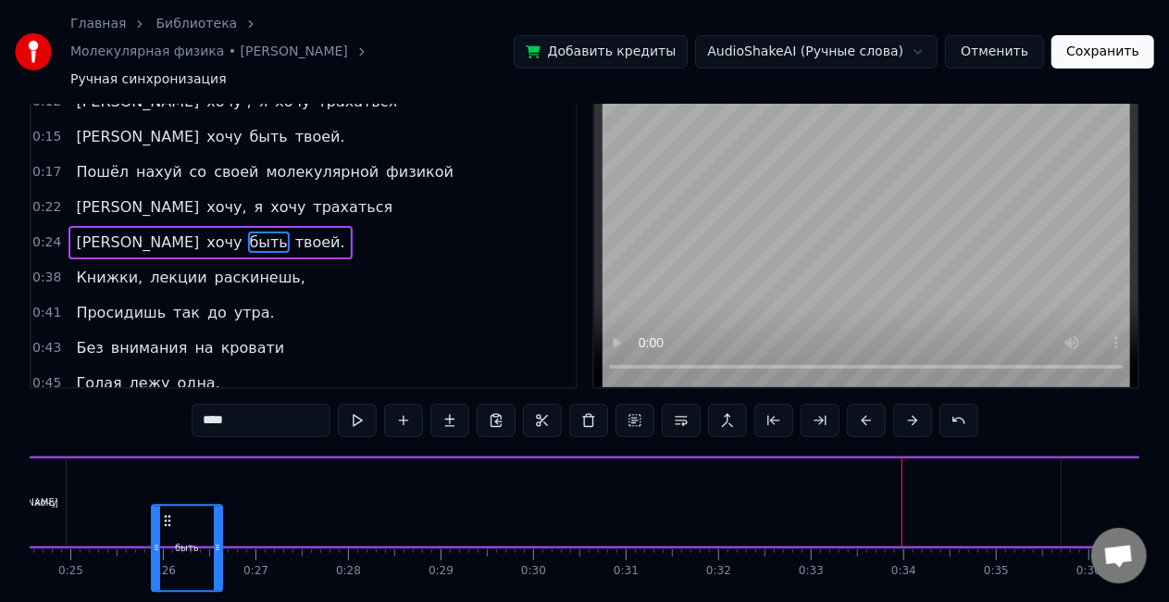
drag, startPoint x: 939, startPoint y: 490, endPoint x: 168, endPoint y: 482, distance: 771.2
click at [168, 505] on div "быть" at bounding box center [187, 547] width 69 height 84
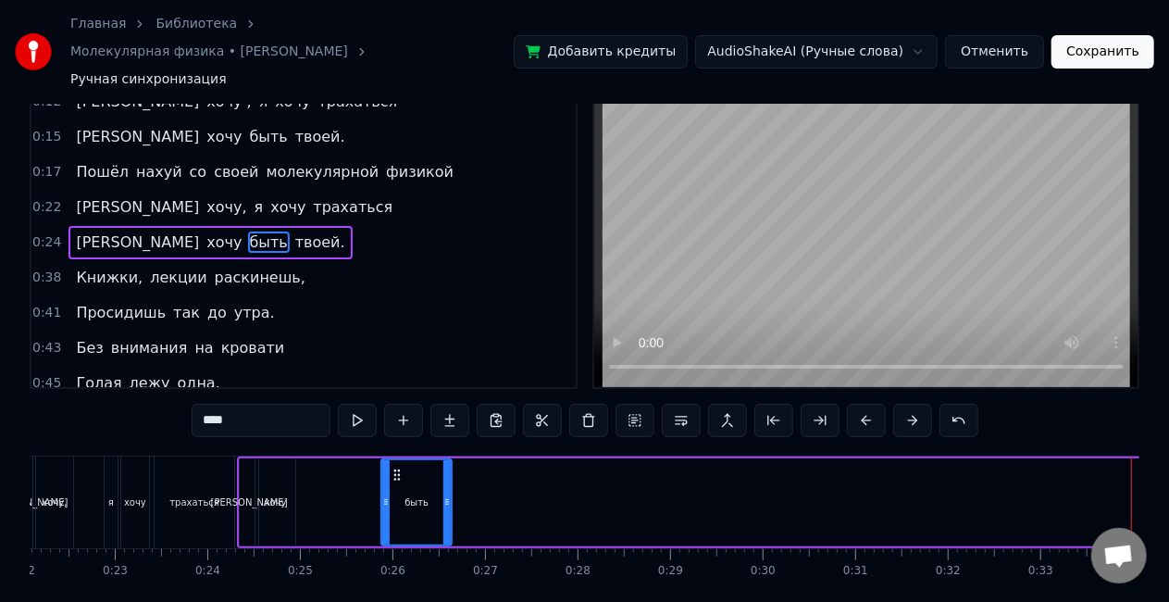
scroll to position [0, 2042]
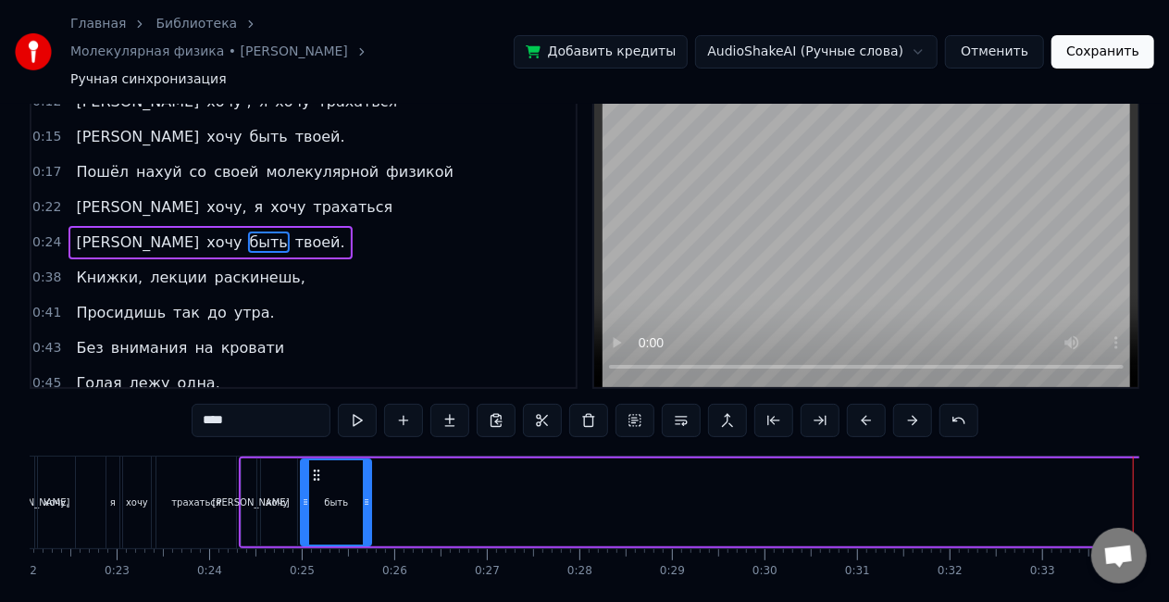
drag, startPoint x: 397, startPoint y: 446, endPoint x: 314, endPoint y: 448, distance: 83.3
click at [314, 468] on icon at bounding box center [316, 475] width 15 height 15
click at [357, 404] on button at bounding box center [357, 420] width 39 height 33
drag, startPoint x: 367, startPoint y: 463, endPoint x: 337, endPoint y: 482, distance: 35.4
click at [337, 482] on div at bounding box center [335, 502] width 7 height 84
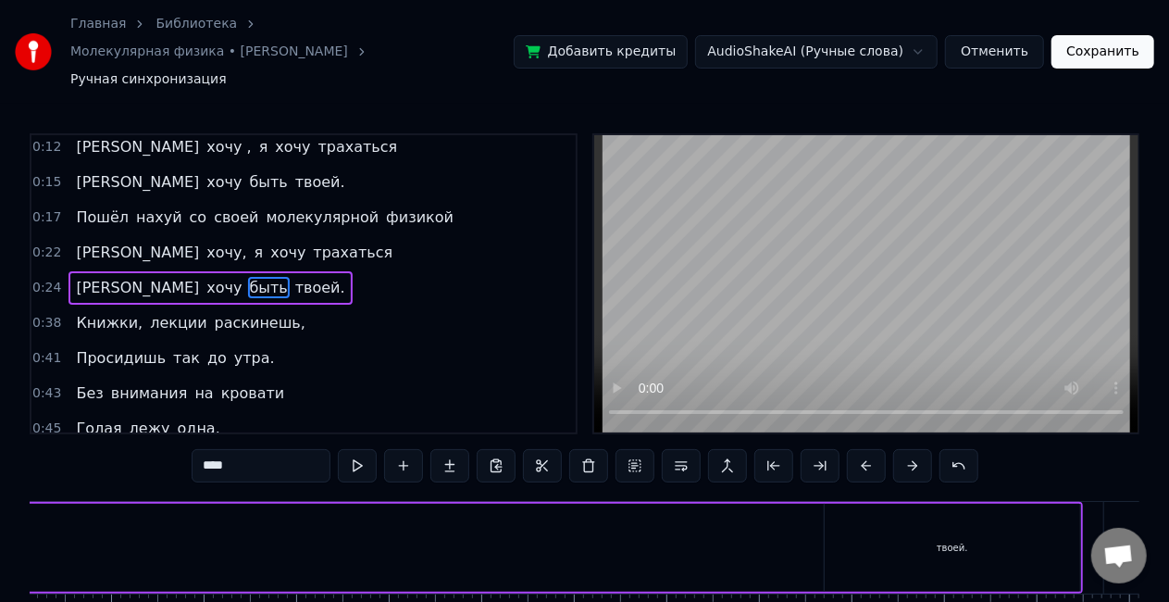
scroll to position [0, 2511]
click at [937, 520] on div "твоей." at bounding box center [953, 548] width 256 height 88
type input "******"
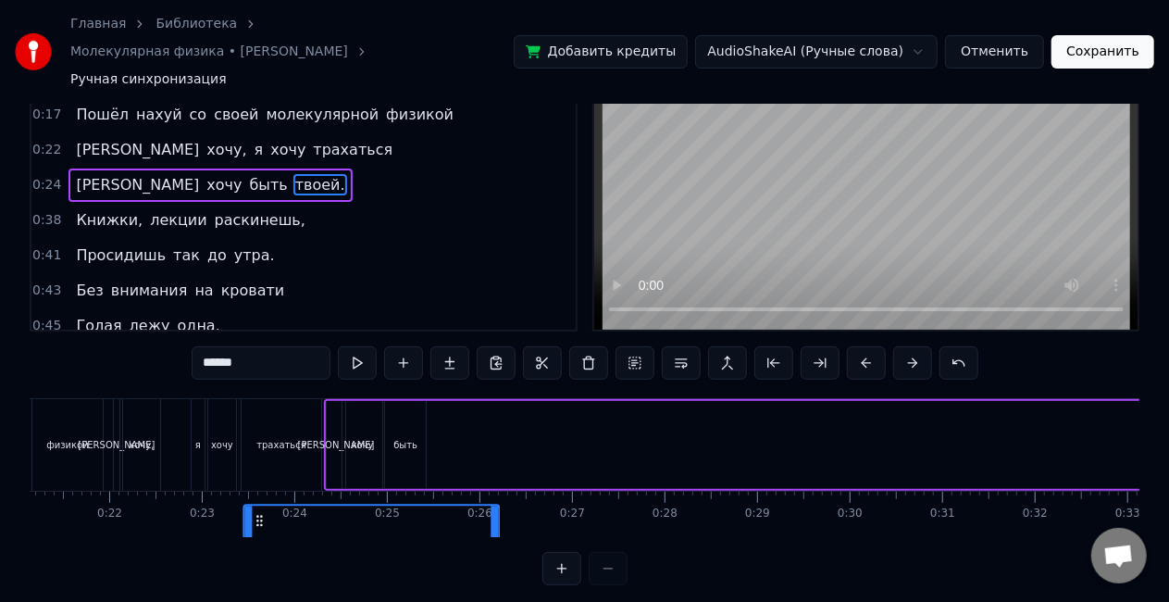
scroll to position [0, 1933]
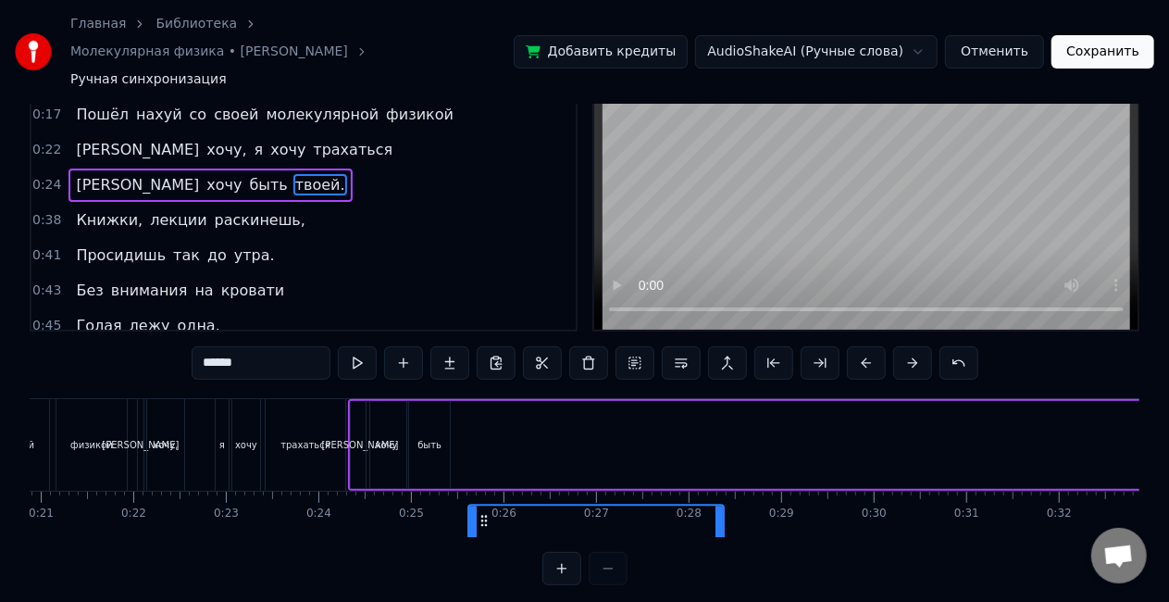
drag, startPoint x: 841, startPoint y: 494, endPoint x: 484, endPoint y: 386, distance: 372.5
click at [484, 399] on div "И хочу быть твоей." at bounding box center [1004, 445] width 1313 height 92
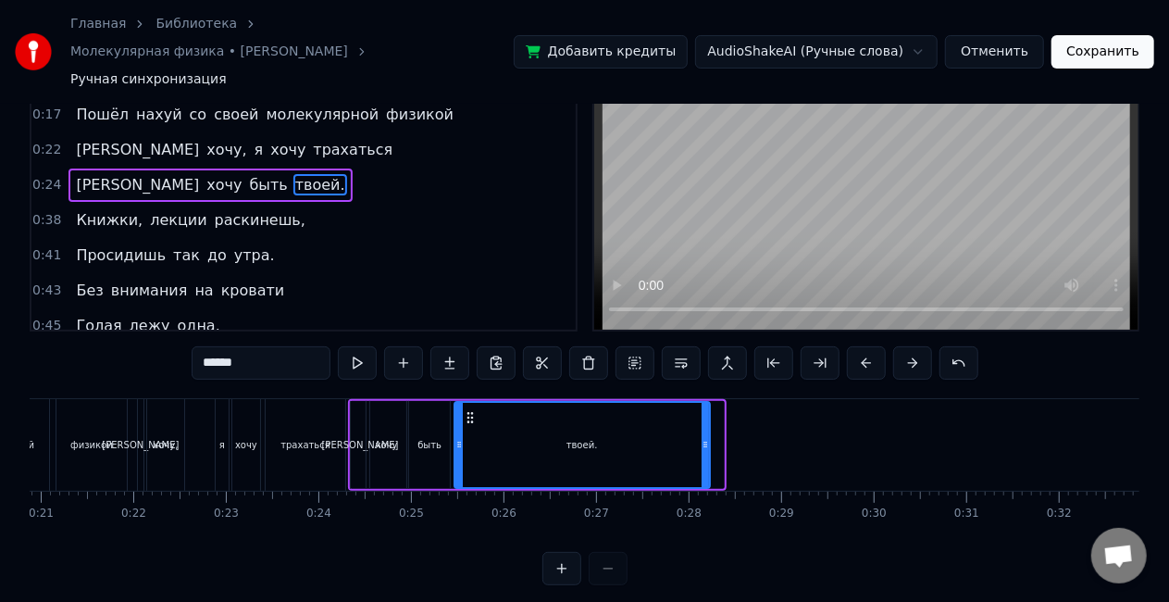
drag, startPoint x: 480, startPoint y: 390, endPoint x: 467, endPoint y: 390, distance: 13.9
click at [467, 410] on icon at bounding box center [469, 417] width 15 height 15
click at [708, 428] on div "твоей." at bounding box center [581, 445] width 257 height 88
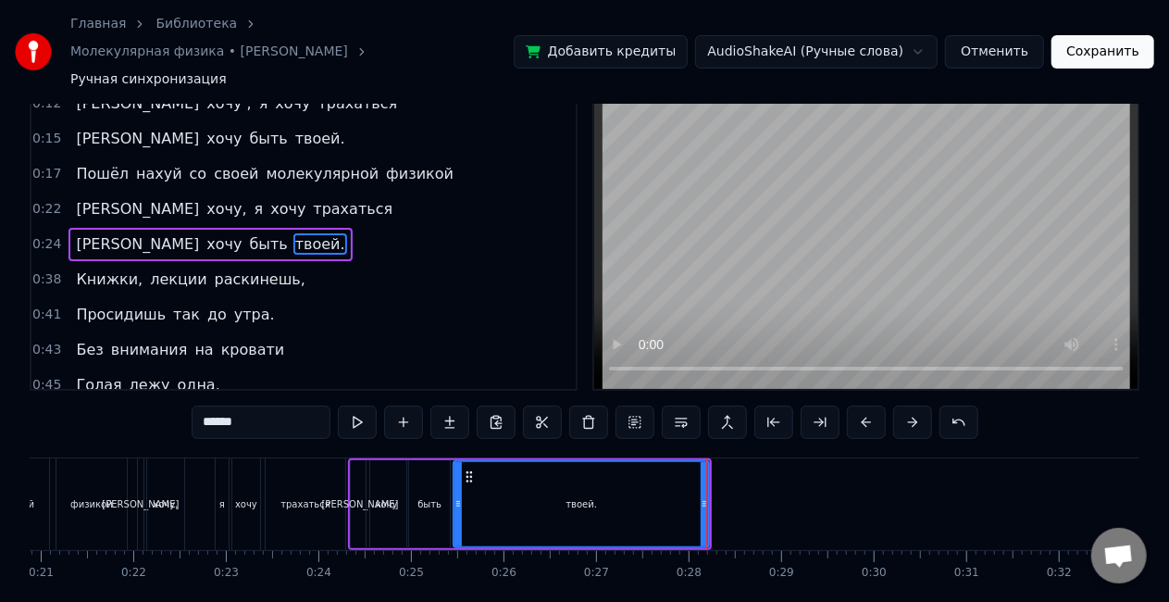
scroll to position [0, 0]
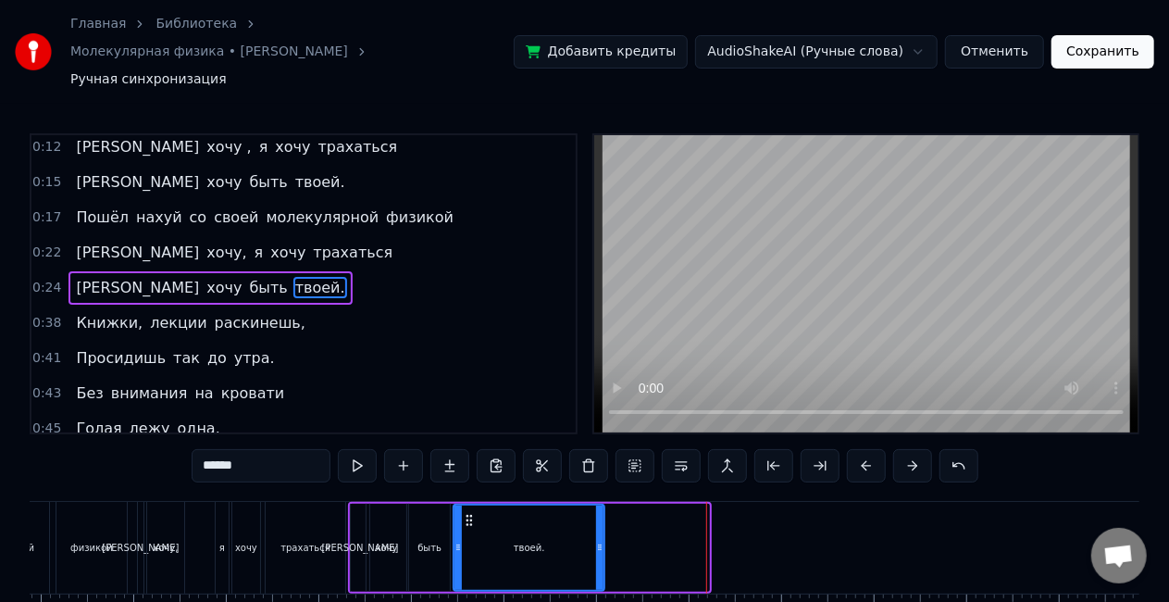
drag, startPoint x: 705, startPoint y: 535, endPoint x: 601, endPoint y: 595, distance: 120.7
click at [601, 595] on div "Пошёл нахуй со своей молекулярной физикой Я хочу , я хочу трахаться И хочу быть…" at bounding box center [585, 570] width 1110 height 139
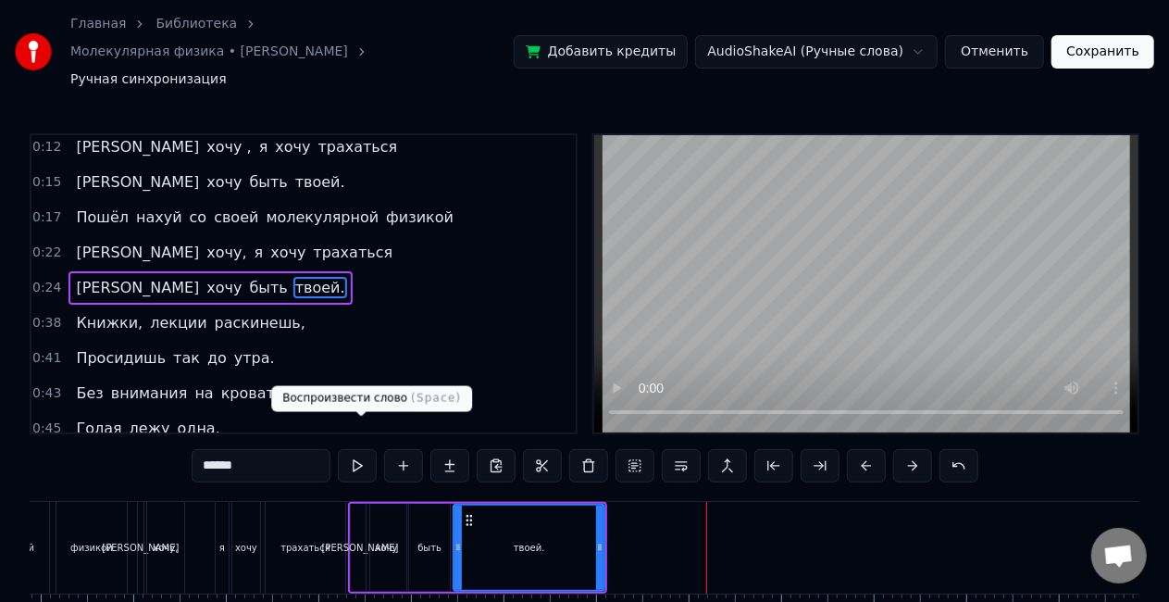
click at [352, 449] on button at bounding box center [357, 465] width 39 height 33
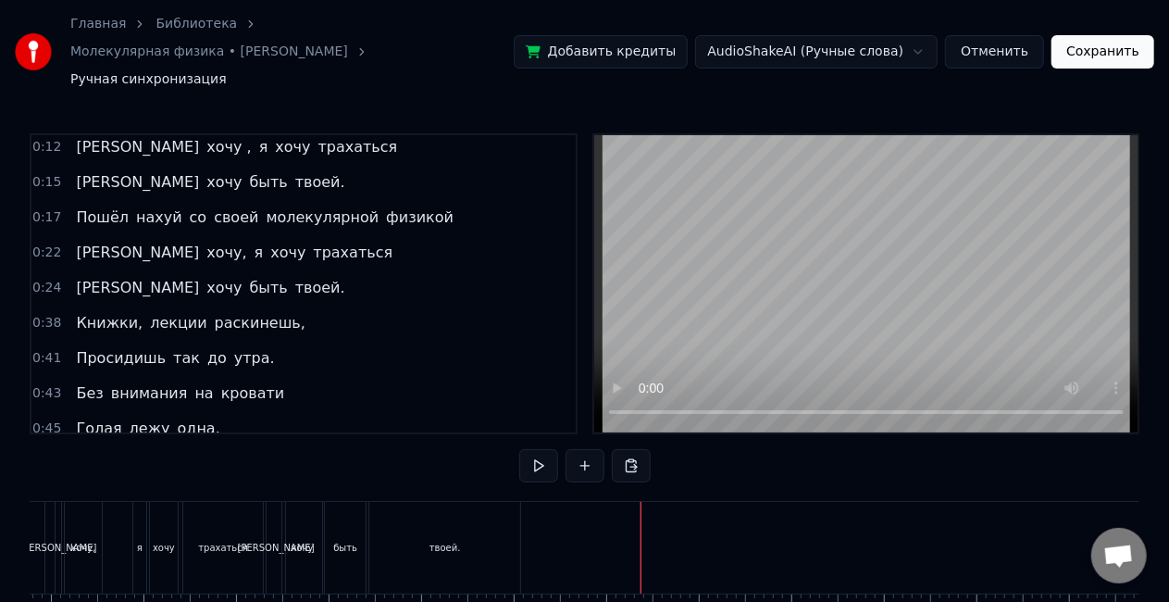
scroll to position [0, 2015]
click at [435, 511] on div "твоей." at bounding box center [445, 548] width 151 height 92
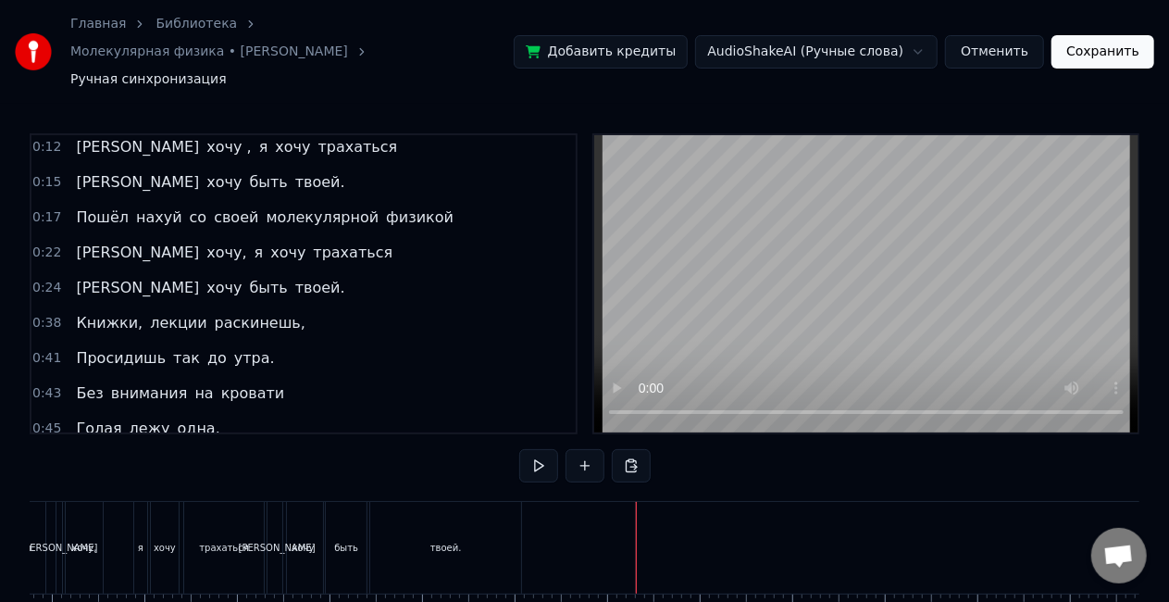
drag, startPoint x: 417, startPoint y: 193, endPoint x: 357, endPoint y: 248, distance: 80.6
click at [357, 248] on div "0:08 Пошёл нахуй со своей молекулярной физикой 0:12 Я хочу , я хочу трахаться 0…" at bounding box center [304, 283] width 548 height 301
click at [275, 206] on span "молекулярной" at bounding box center [322, 216] width 117 height 21
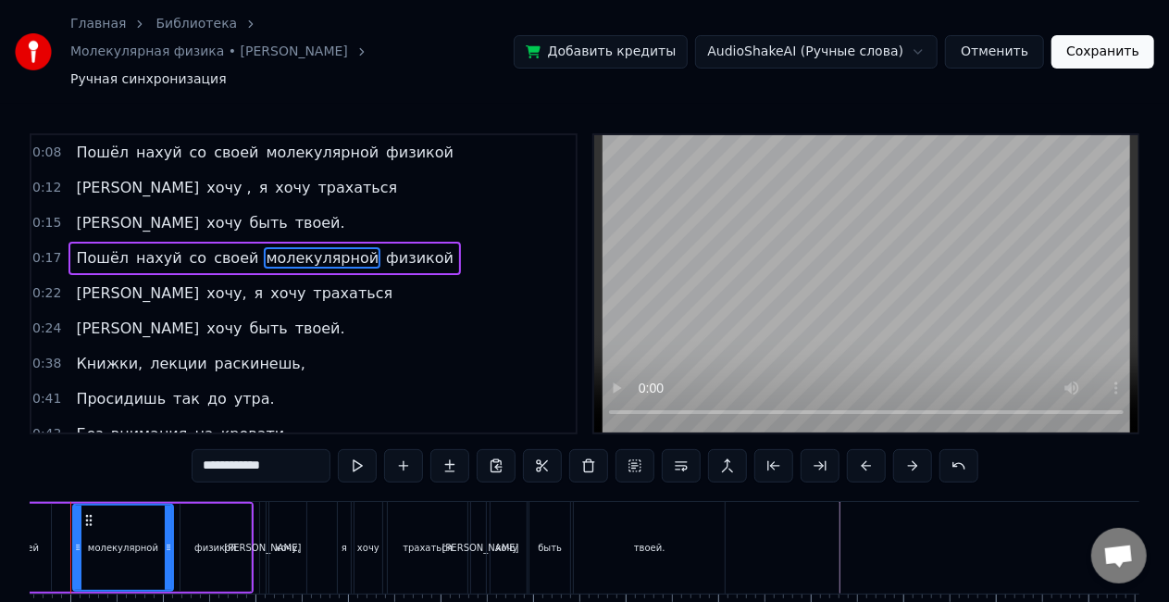
scroll to position [0, 1759]
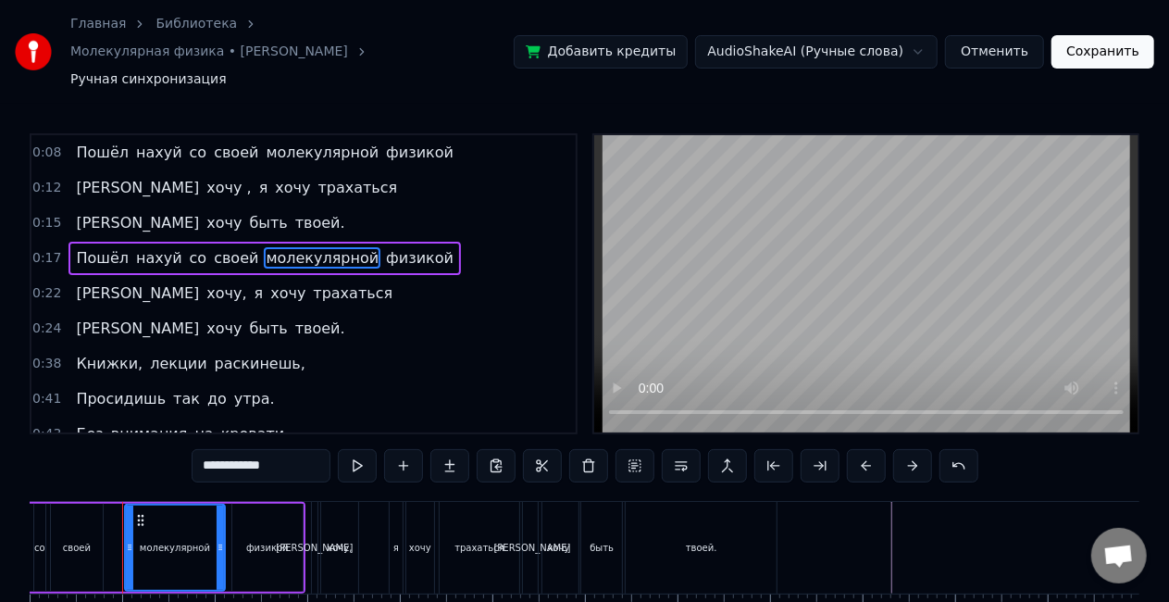
click at [386, 381] on div "0:41 Просидишь так до утра." at bounding box center [303, 398] width 544 height 35
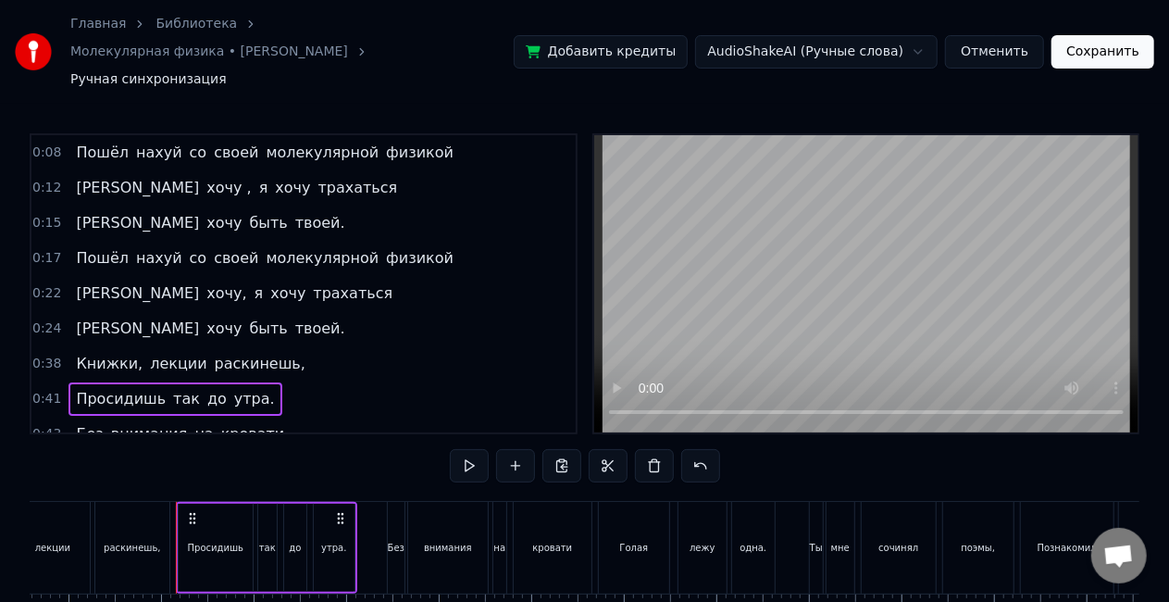
scroll to position [0, 3718]
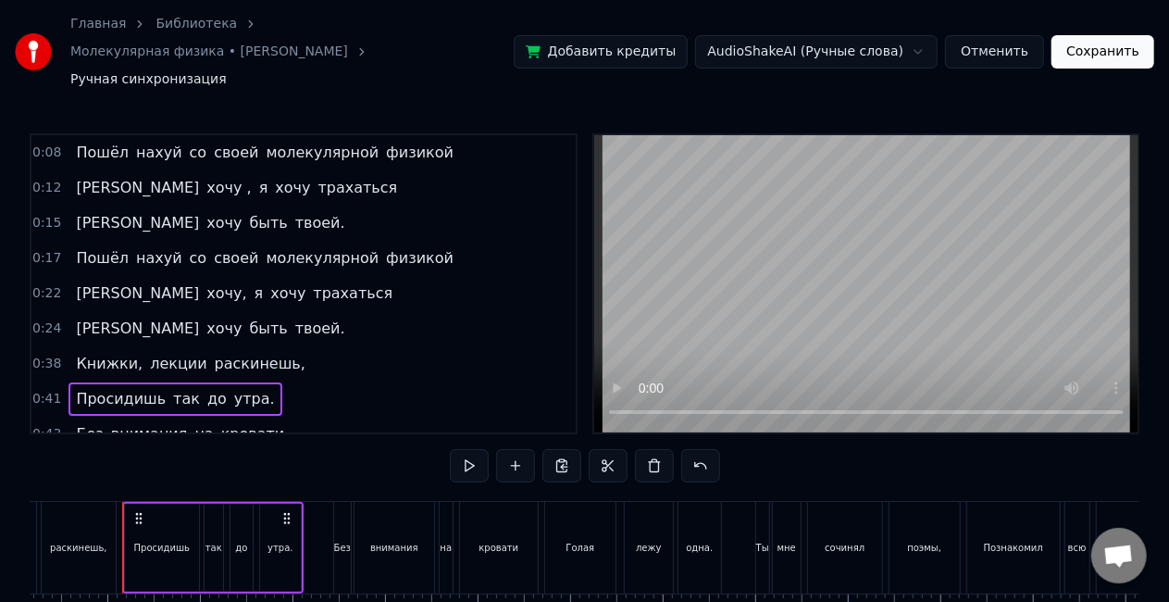
click at [83, 247] on span "Пошёл" at bounding box center [102, 257] width 56 height 21
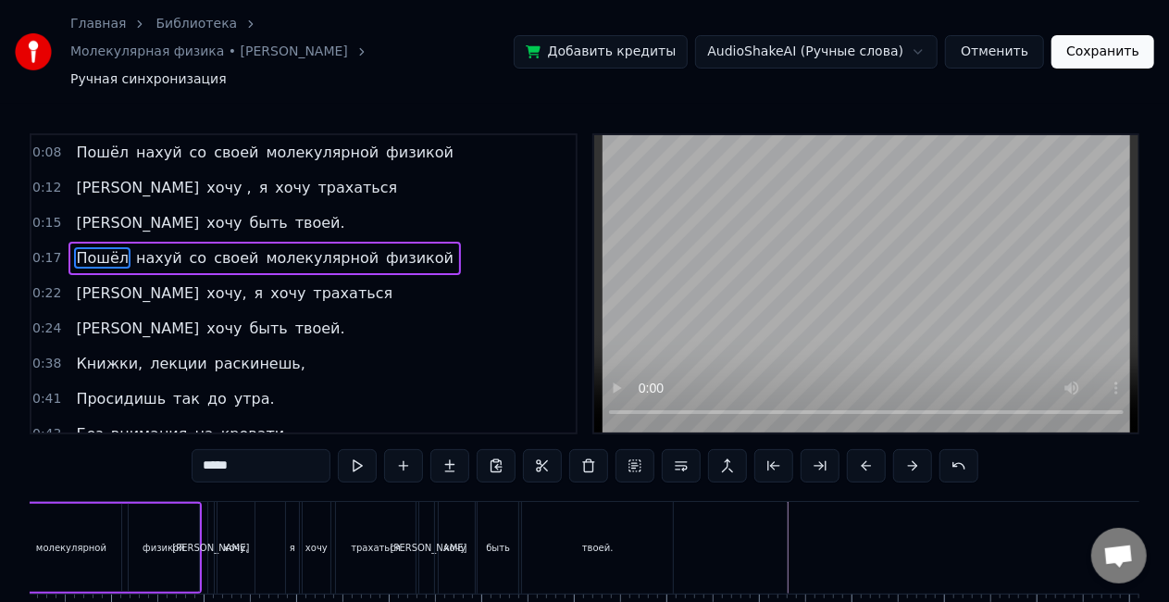
scroll to position [0, 1866]
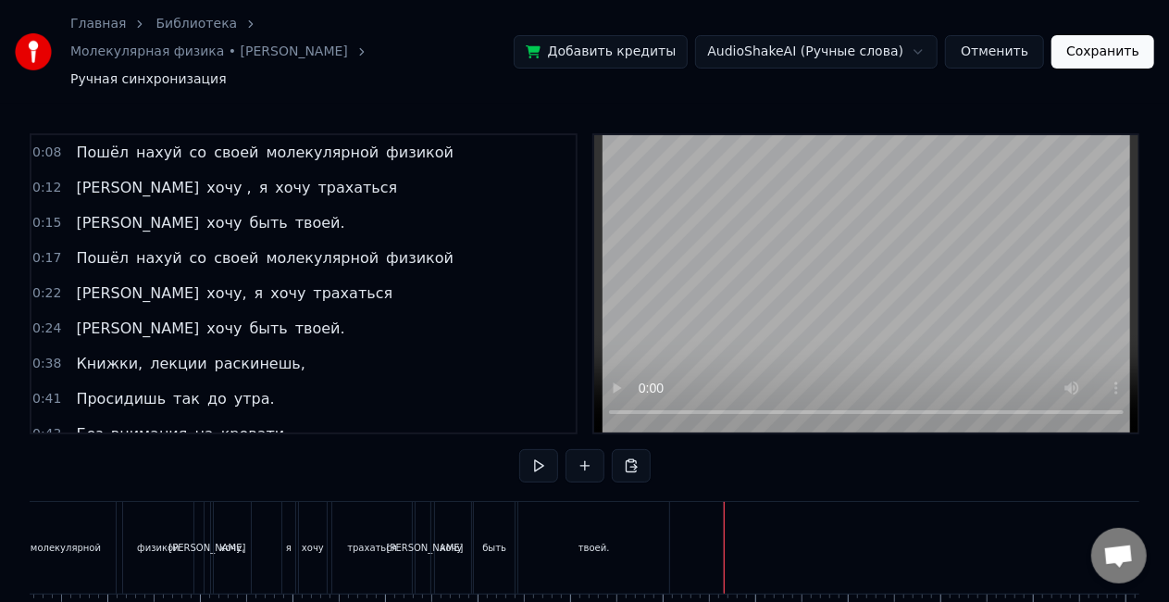
drag, startPoint x: 702, startPoint y: 513, endPoint x: 452, endPoint y: 526, distance: 250.3
click at [559, 520] on div "твоей." at bounding box center [593, 548] width 151 height 92
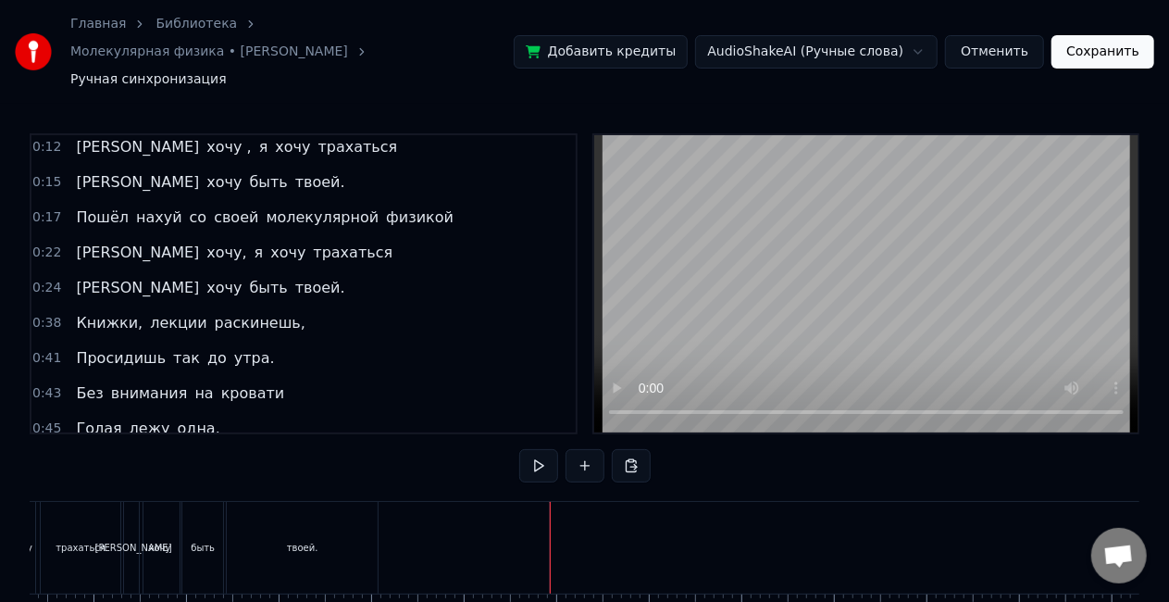
scroll to position [0, 2174]
click at [243, 509] on div "твоей." at bounding box center [286, 548] width 151 height 92
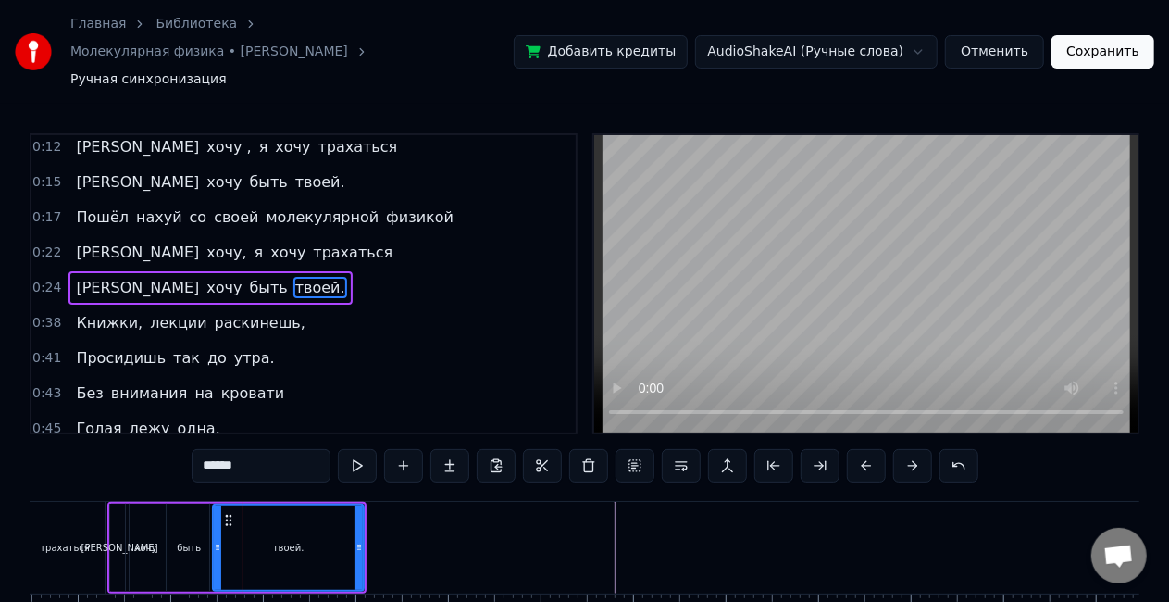
click at [1118, 46] on button "Сохранить" at bounding box center [1103, 51] width 103 height 33
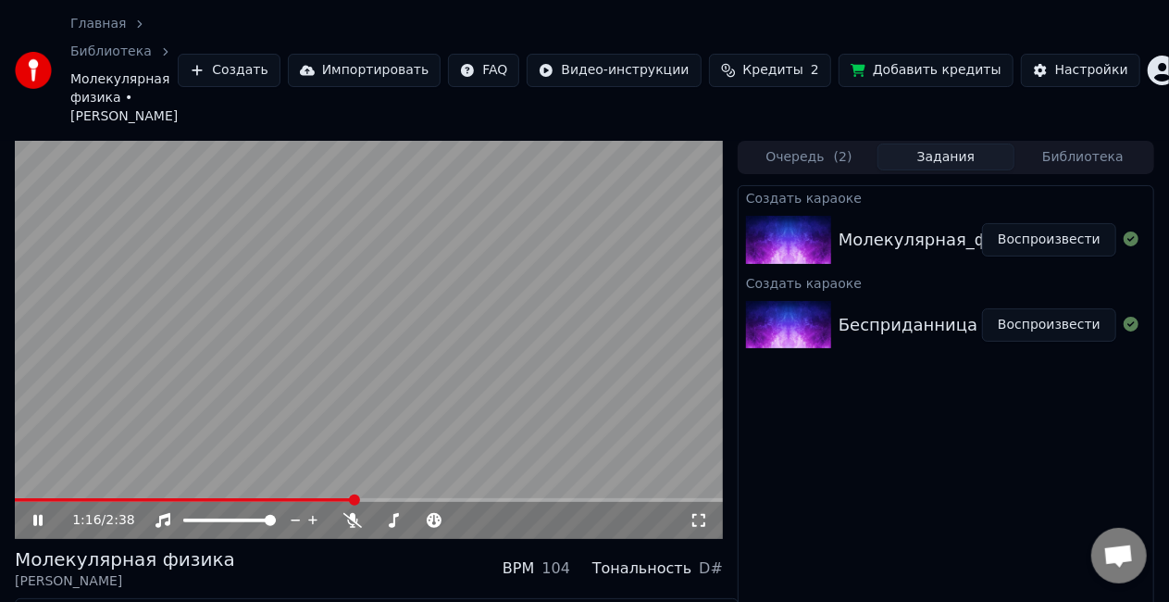
scroll to position [81, 0]
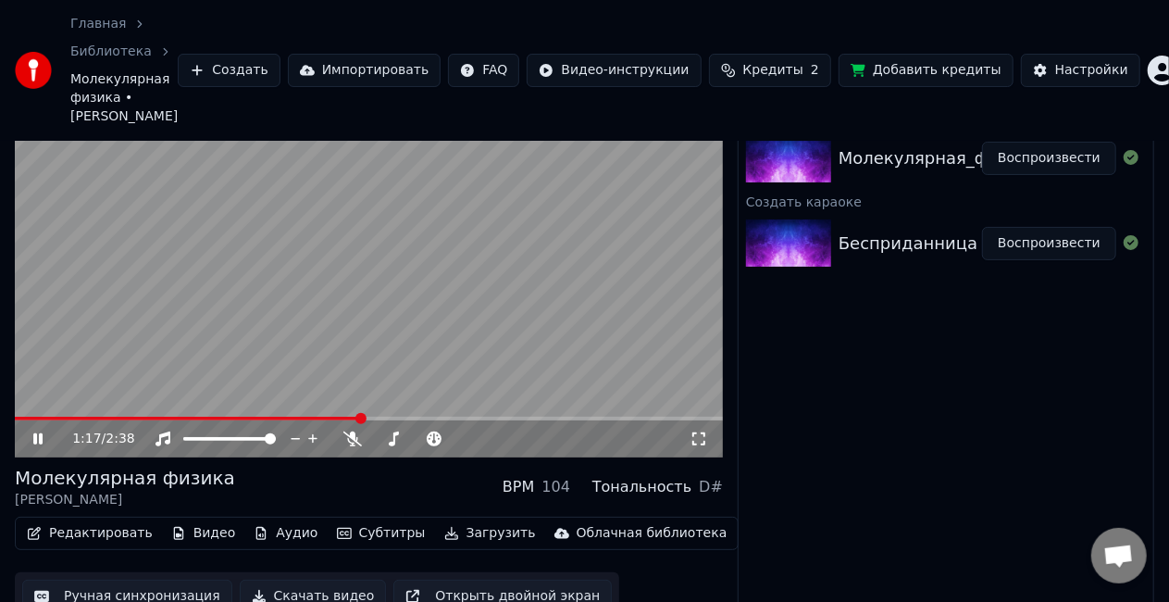
click at [116, 580] on button "Ручная синхронизация" at bounding box center [127, 596] width 210 height 33
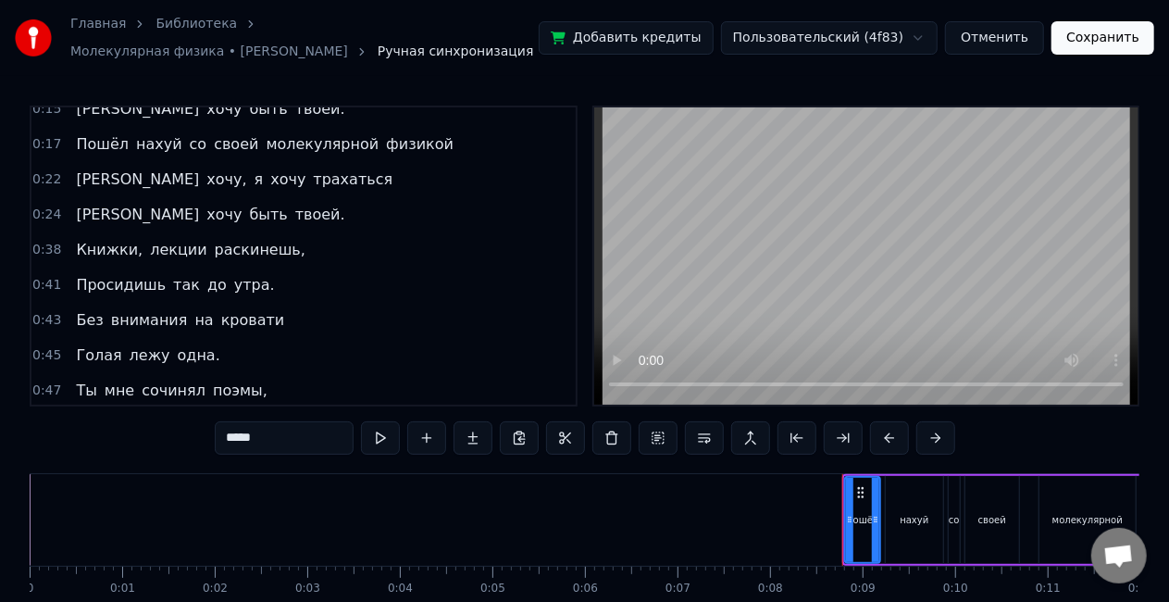
scroll to position [87, 0]
click at [226, 309] on span "кровати" at bounding box center [253, 318] width 68 height 21
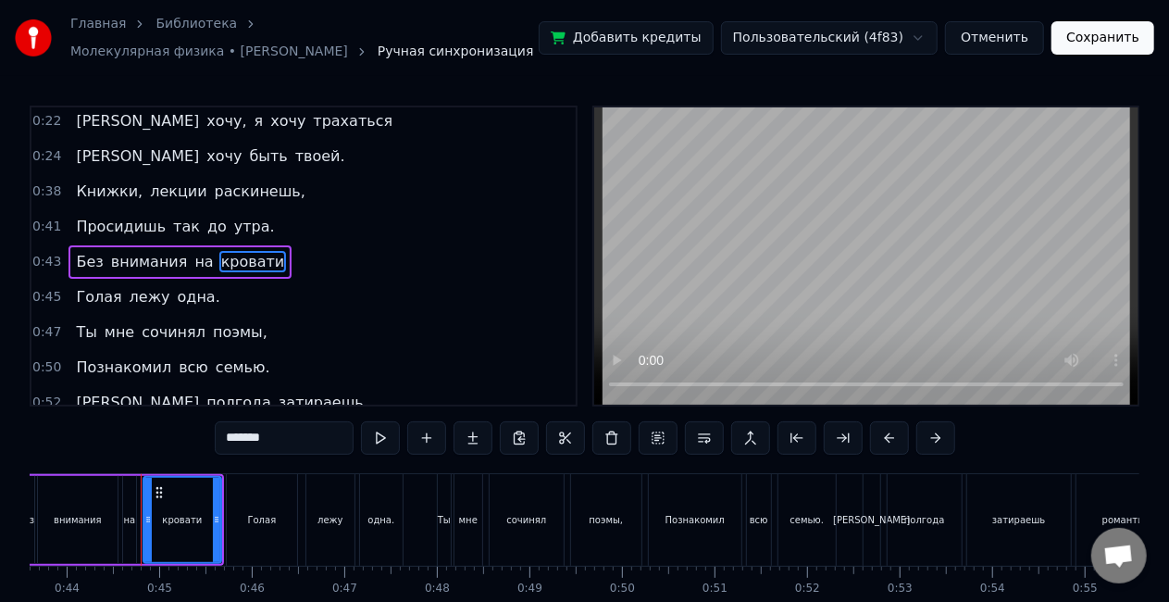
scroll to position [0, 4055]
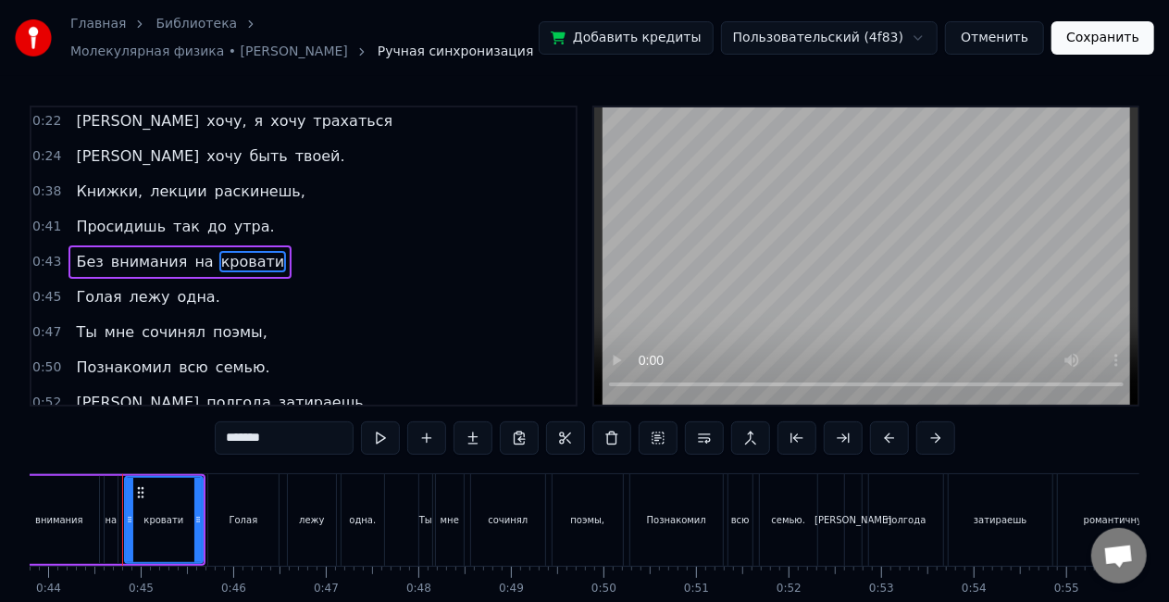
click at [276, 451] on input "*******" at bounding box center [284, 437] width 139 height 33
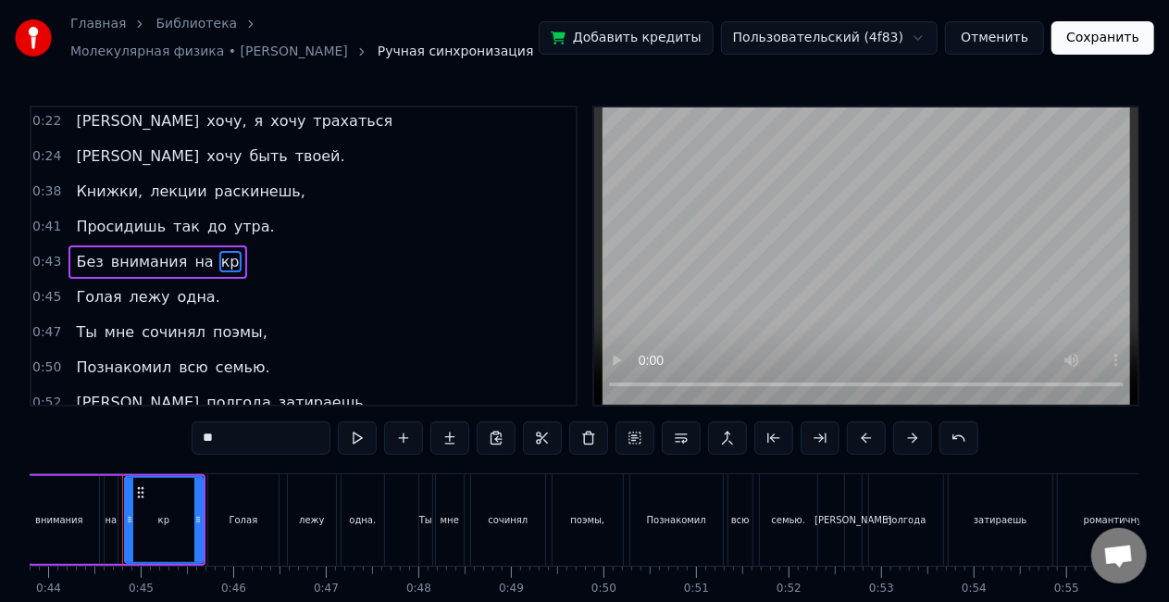
type input "*"
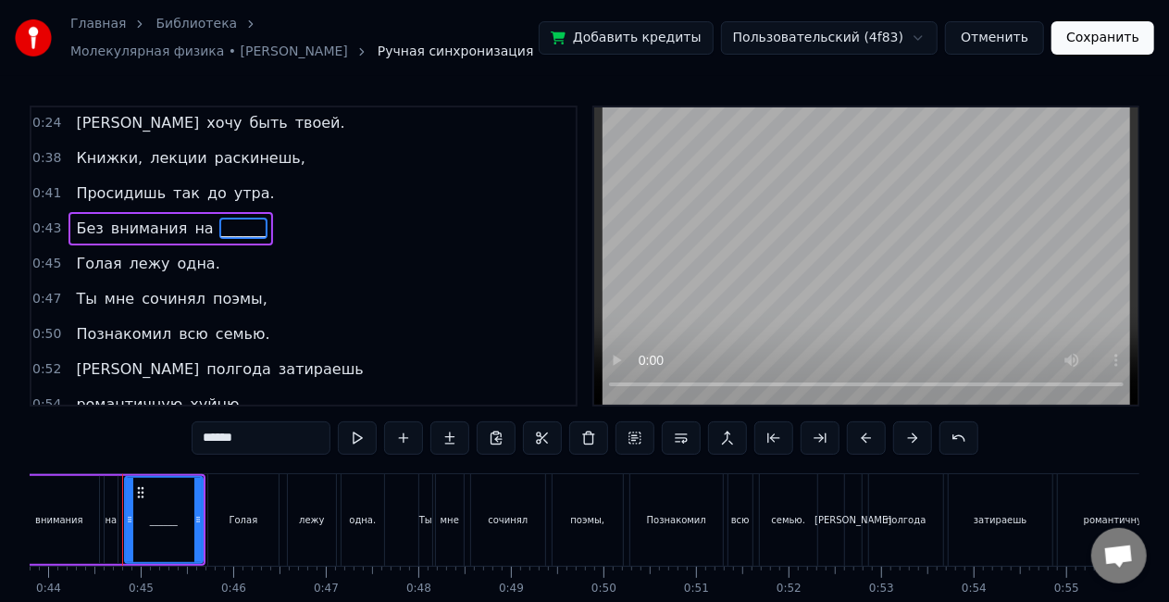
scroll to position [180, 0]
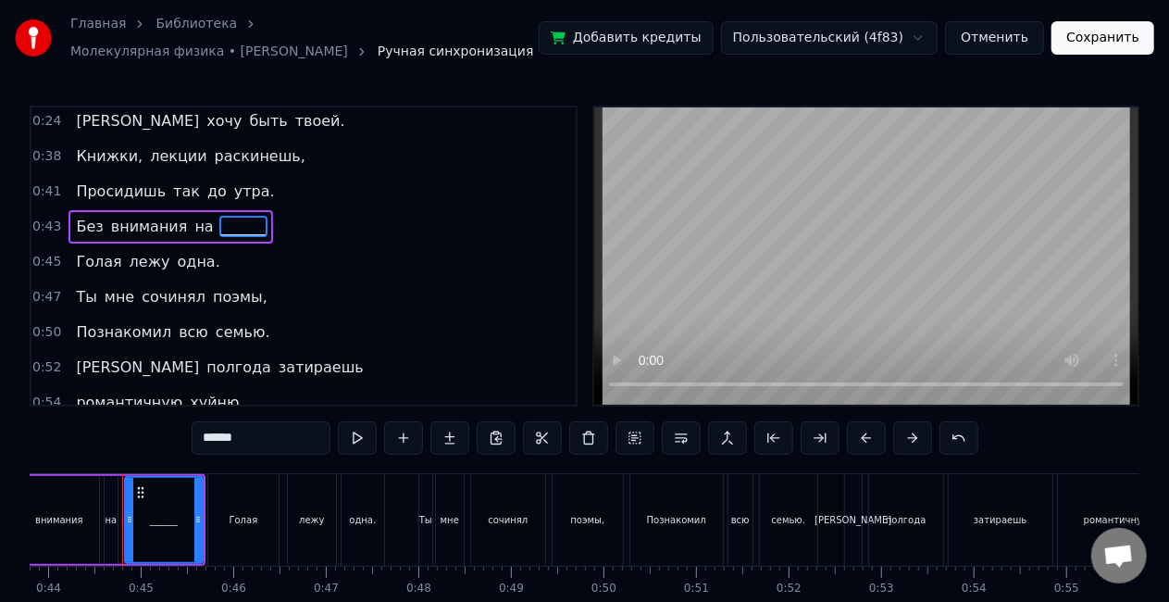
click at [211, 299] on span "поэмы," at bounding box center [240, 296] width 58 height 21
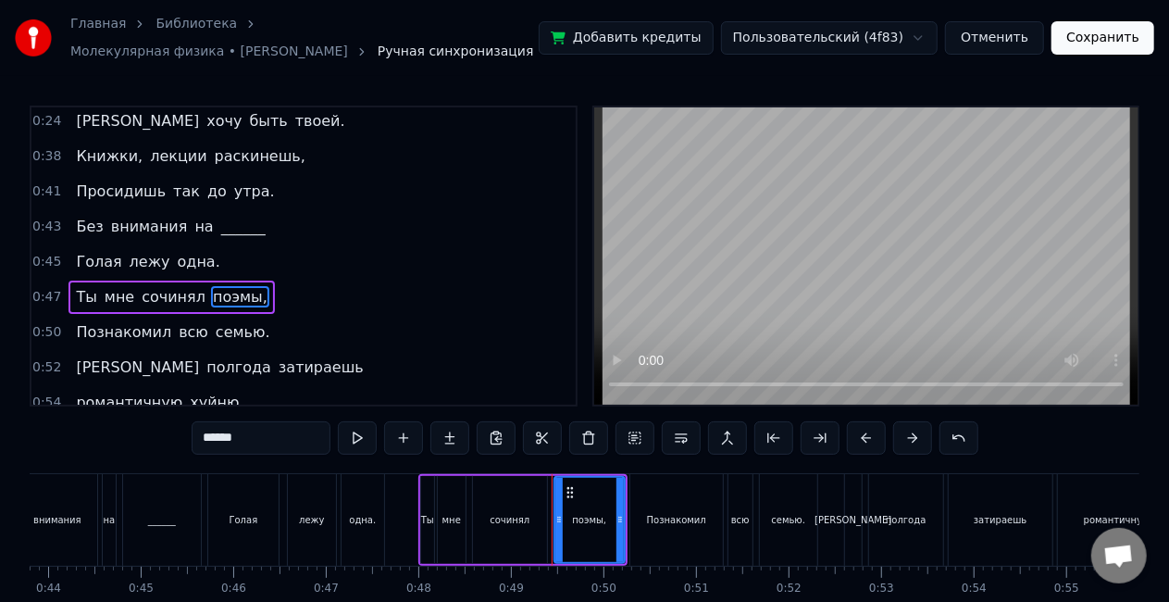
scroll to position [214, 0]
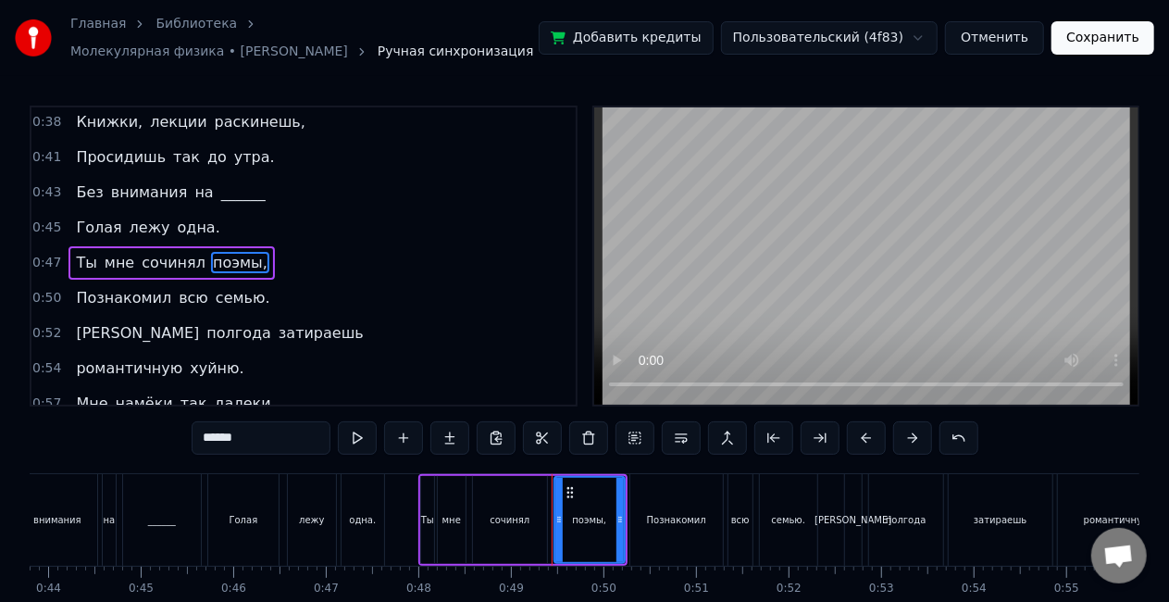
click at [250, 431] on input "******" at bounding box center [261, 437] width 139 height 33
type input "*"
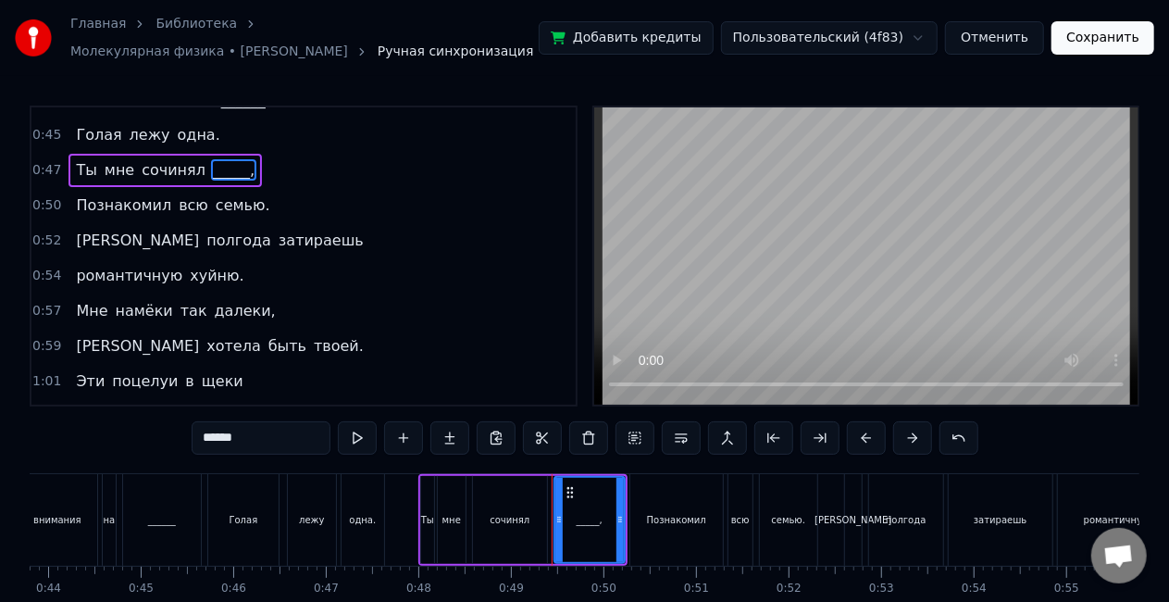
click at [128, 267] on span "романтичную" at bounding box center [129, 275] width 110 height 21
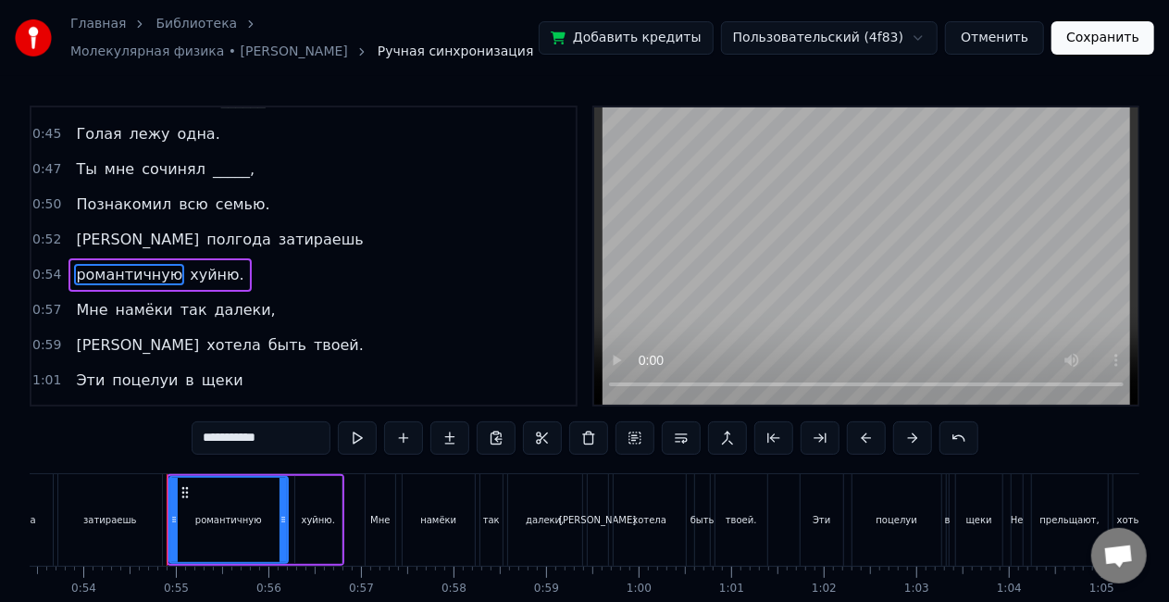
scroll to position [0, 4990]
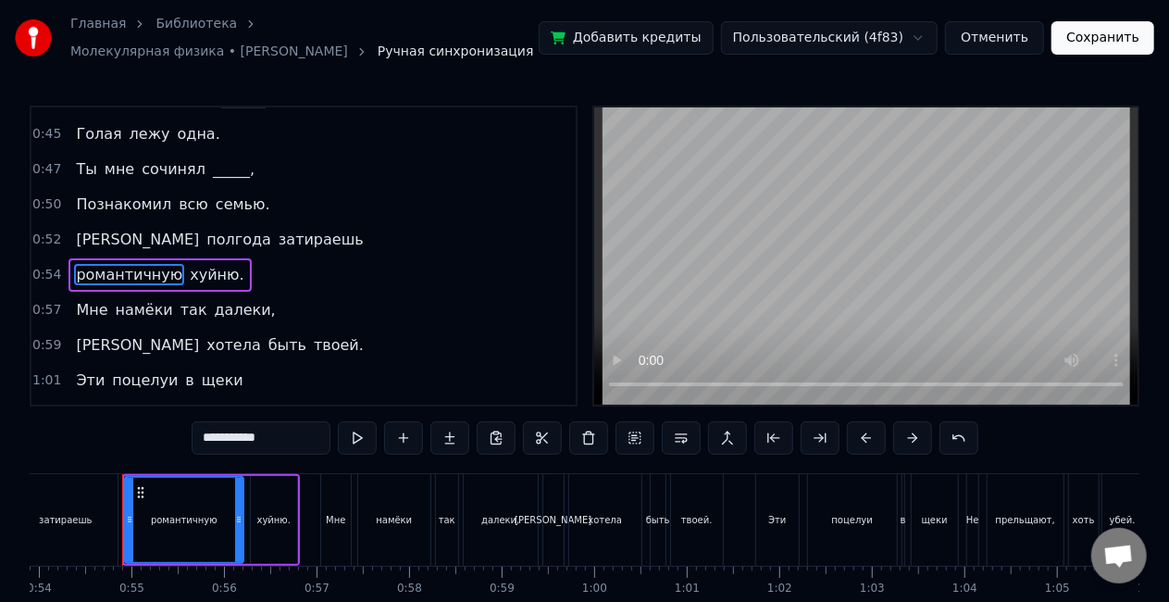
click at [288, 431] on input "**********" at bounding box center [261, 437] width 139 height 33
type input "*"
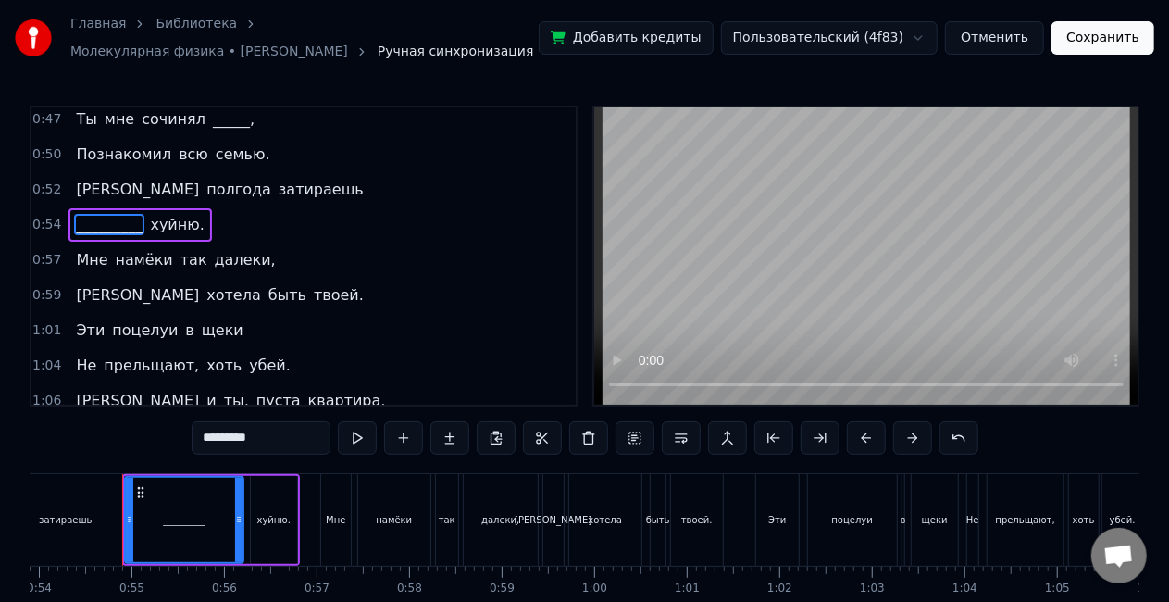
scroll to position [359, 0]
click at [206, 324] on span "щеки" at bounding box center [222, 328] width 45 height 21
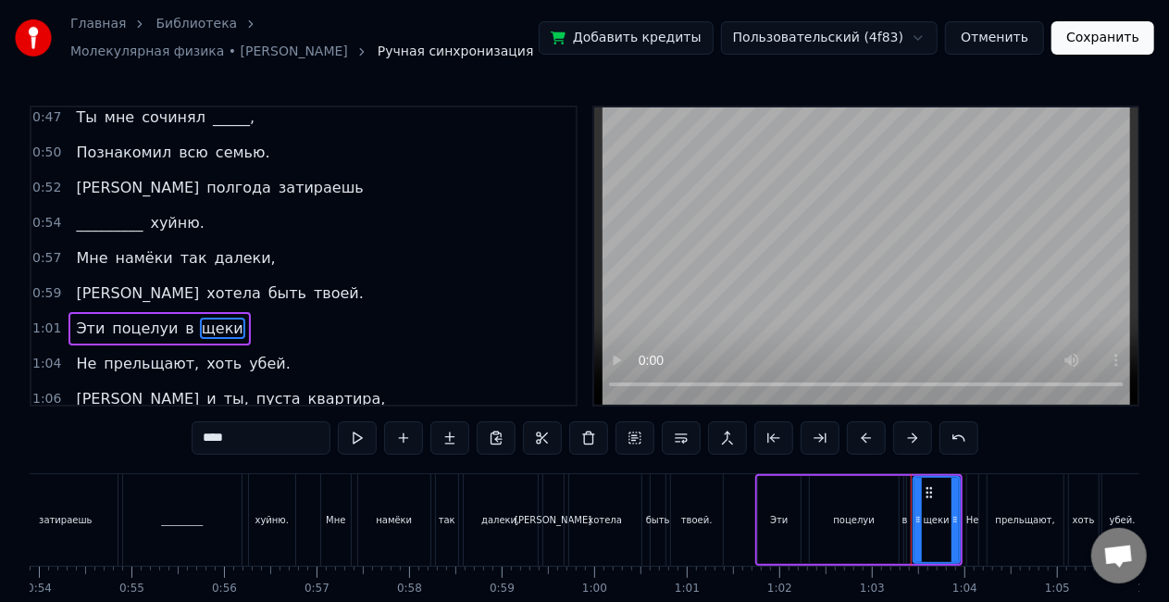
scroll to position [421, 0]
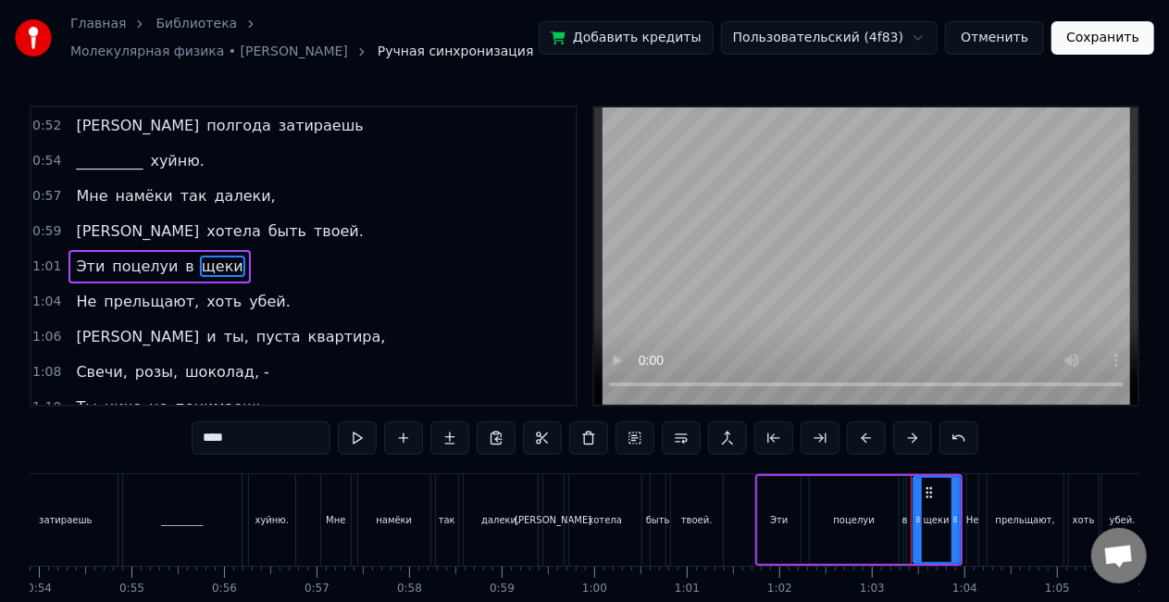
click at [257, 435] on input "****" at bounding box center [261, 437] width 139 height 33
type input "*"
click at [191, 367] on span "шоколад, -" at bounding box center [227, 371] width 88 height 21
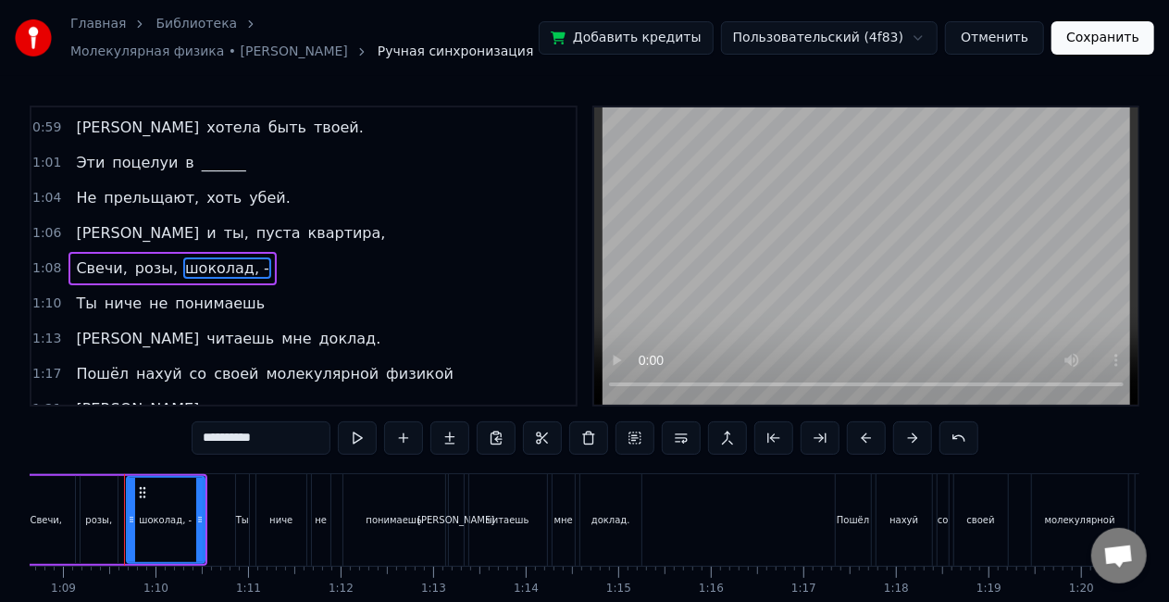
scroll to position [0, 6356]
click at [261, 449] on input "**********" at bounding box center [261, 437] width 139 height 33
type input "*"
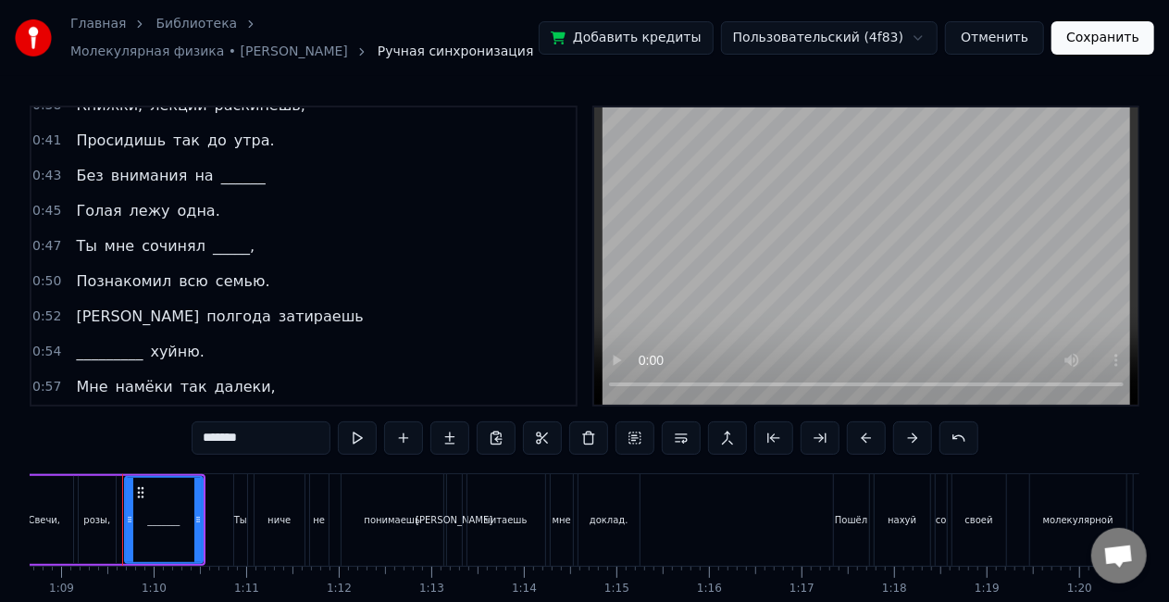
scroll to position [241, 0]
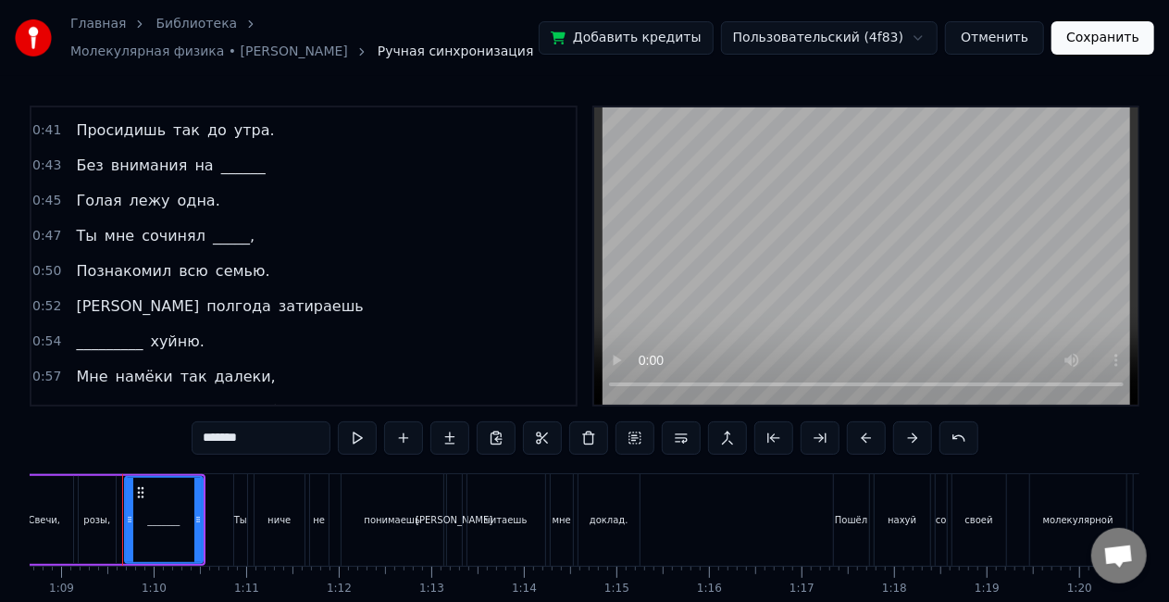
click at [113, 260] on span "Познакомил" at bounding box center [123, 270] width 99 height 21
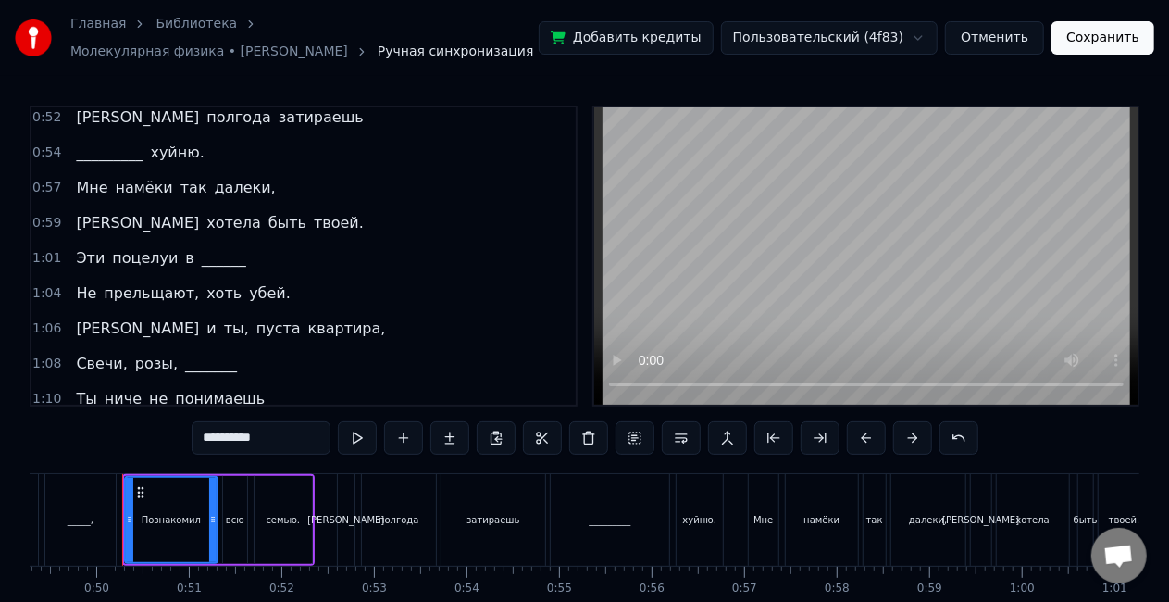
scroll to position [444, 0]
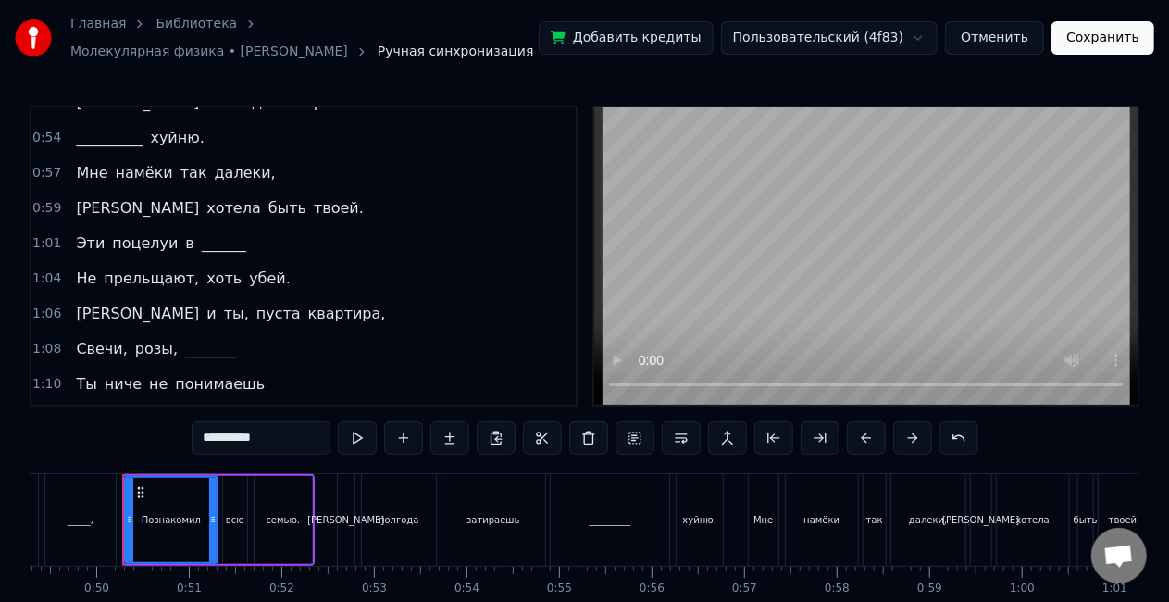
click at [222, 303] on span "ты," at bounding box center [236, 313] width 29 height 21
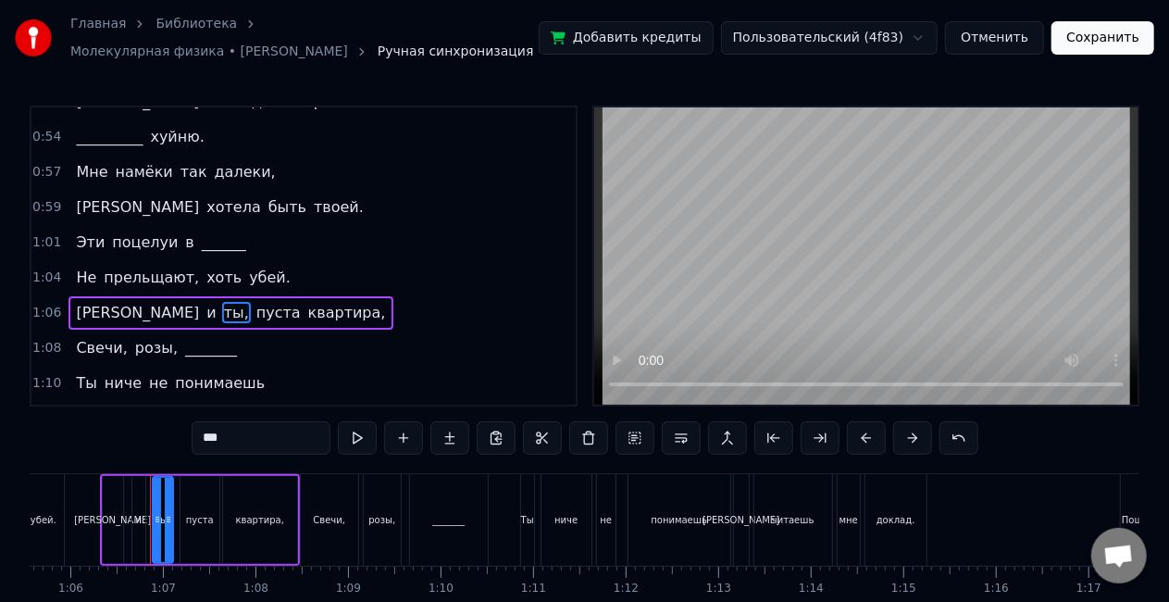
scroll to position [0, 6097]
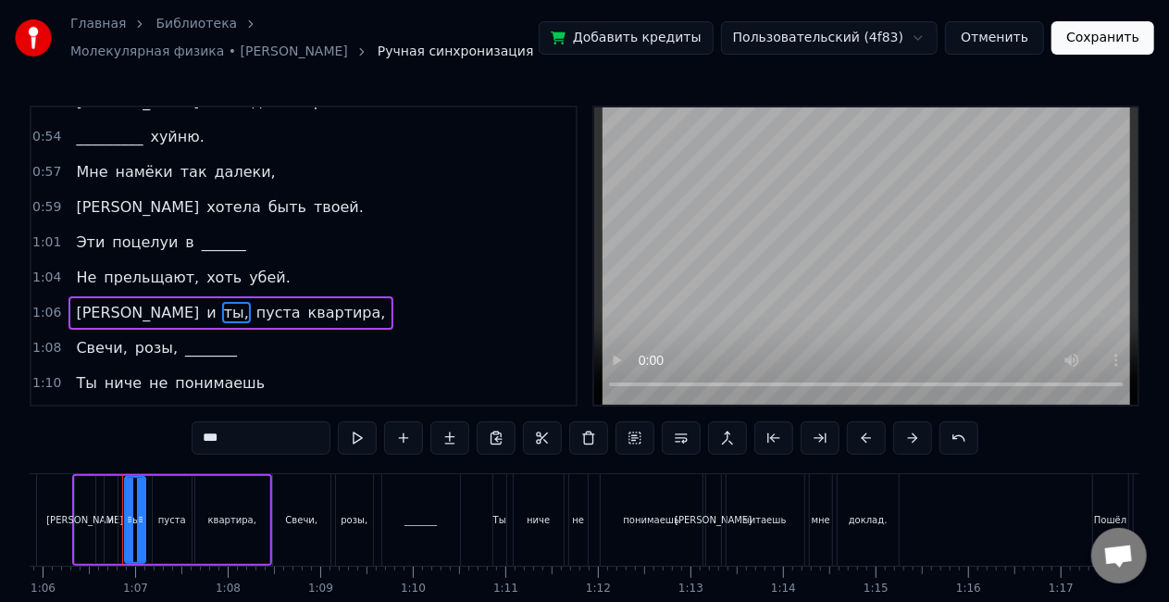
click at [220, 435] on input "***" at bounding box center [261, 437] width 139 height 33
type input "*"
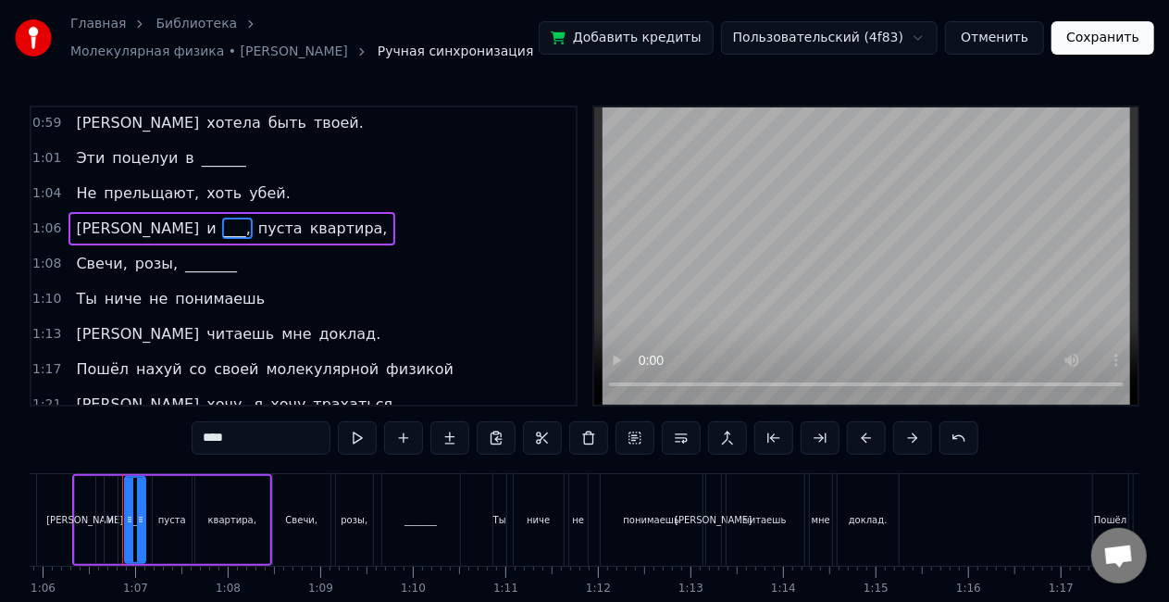
scroll to position [536, 0]
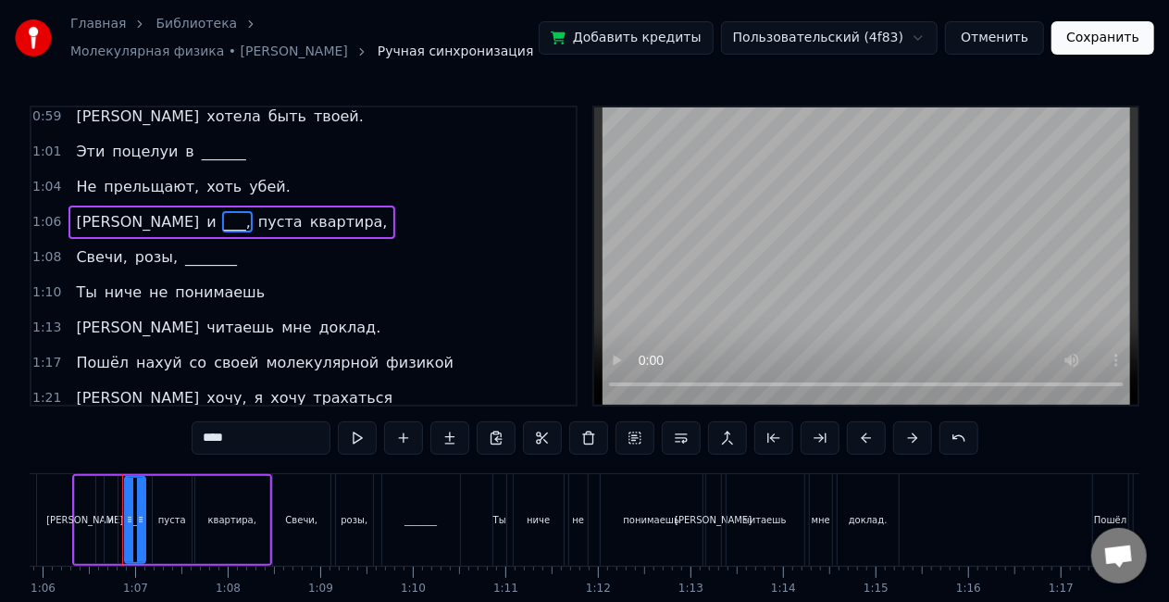
click at [318, 322] on span "доклад." at bounding box center [351, 327] width 66 height 21
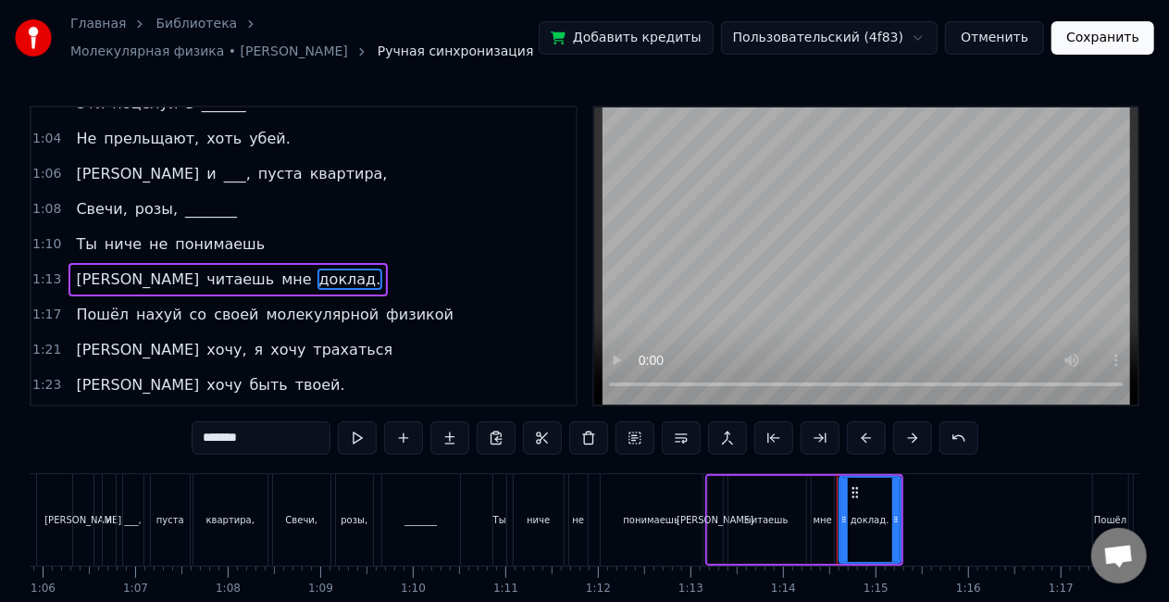
scroll to position [594, 0]
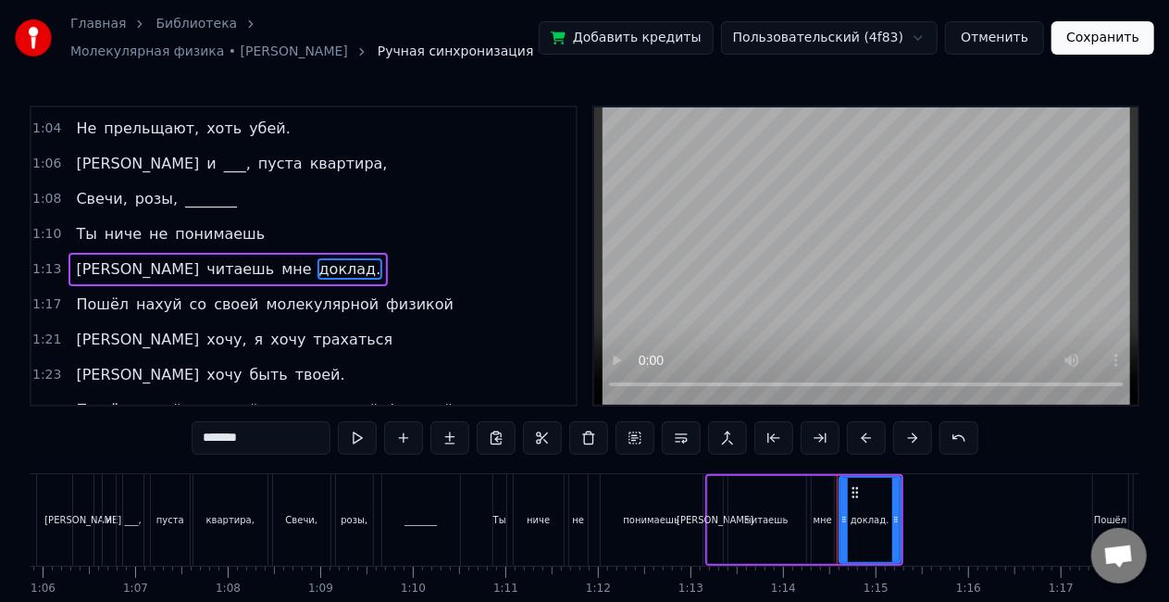
click at [243, 424] on input "*******" at bounding box center [261, 437] width 139 height 33
type input "*"
type input "******"
click at [1104, 41] on button "Сохранить" at bounding box center [1103, 37] width 103 height 33
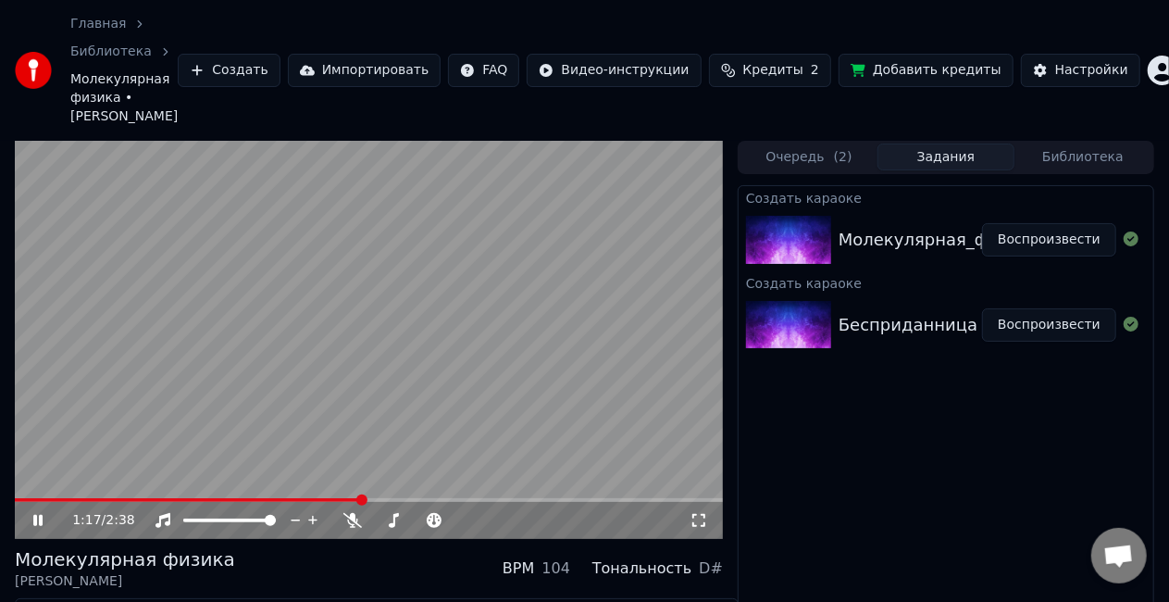
click at [302, 370] on video at bounding box center [369, 340] width 708 height 398
click at [812, 305] on img at bounding box center [788, 325] width 85 height 48
click at [1029, 311] on button "Воспроизвести" at bounding box center [1049, 324] width 134 height 33
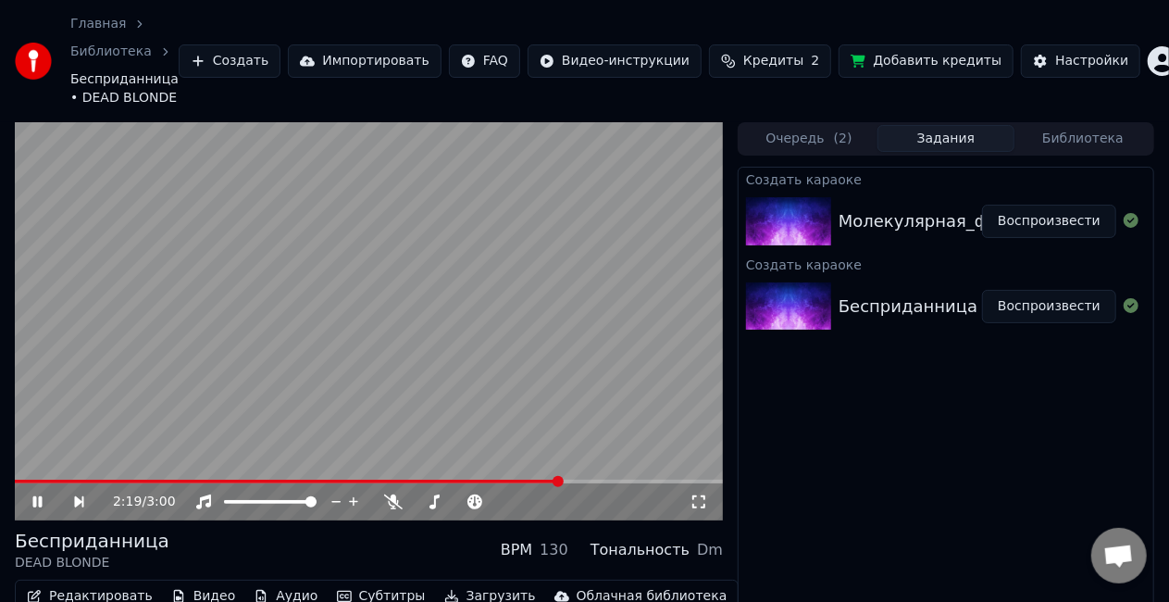
click at [451, 322] on video at bounding box center [369, 321] width 708 height 398
click at [1037, 223] on button "Воспроизвести" at bounding box center [1049, 221] width 134 height 33
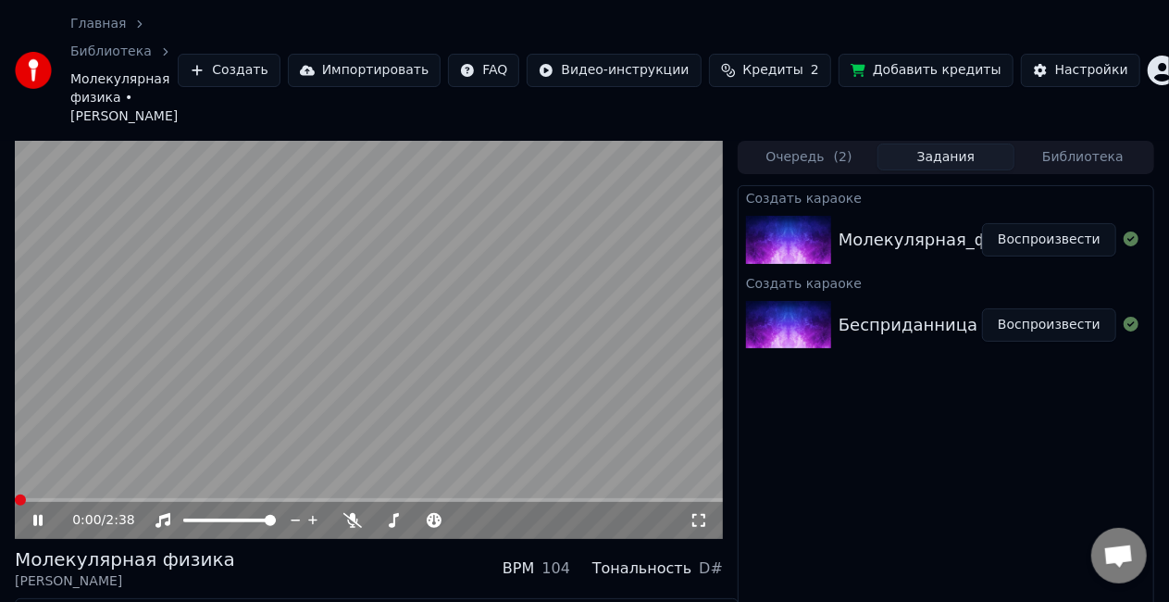
click at [362, 314] on video at bounding box center [369, 340] width 708 height 398
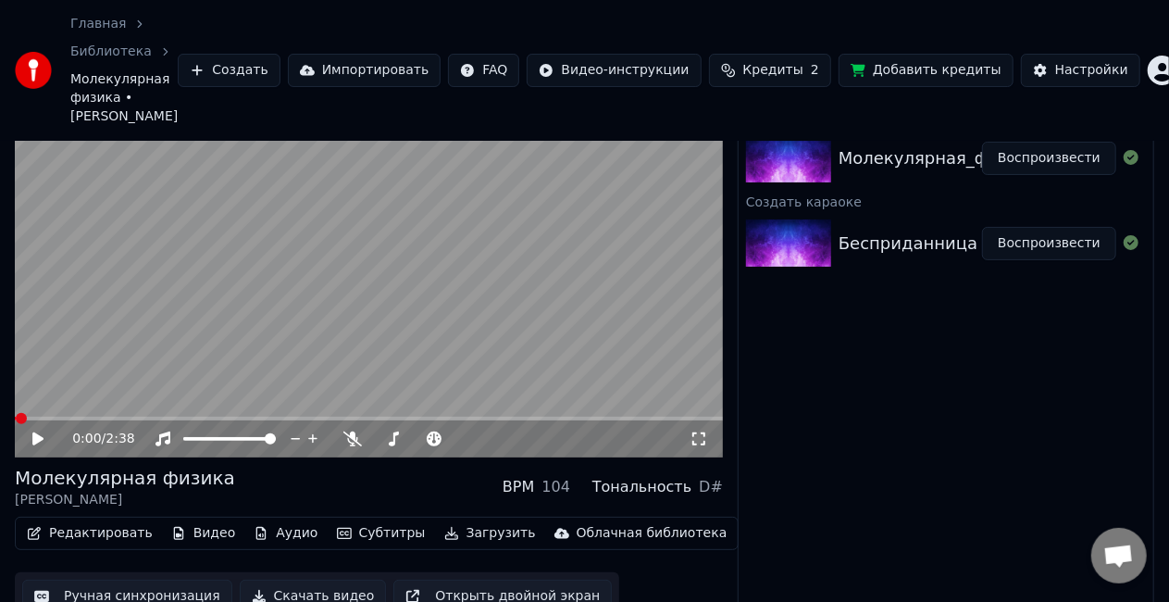
click at [102, 520] on button "Редактировать" at bounding box center [89, 533] width 141 height 26
click at [150, 580] on button "Ручная синхронизация" at bounding box center [127, 596] width 210 height 33
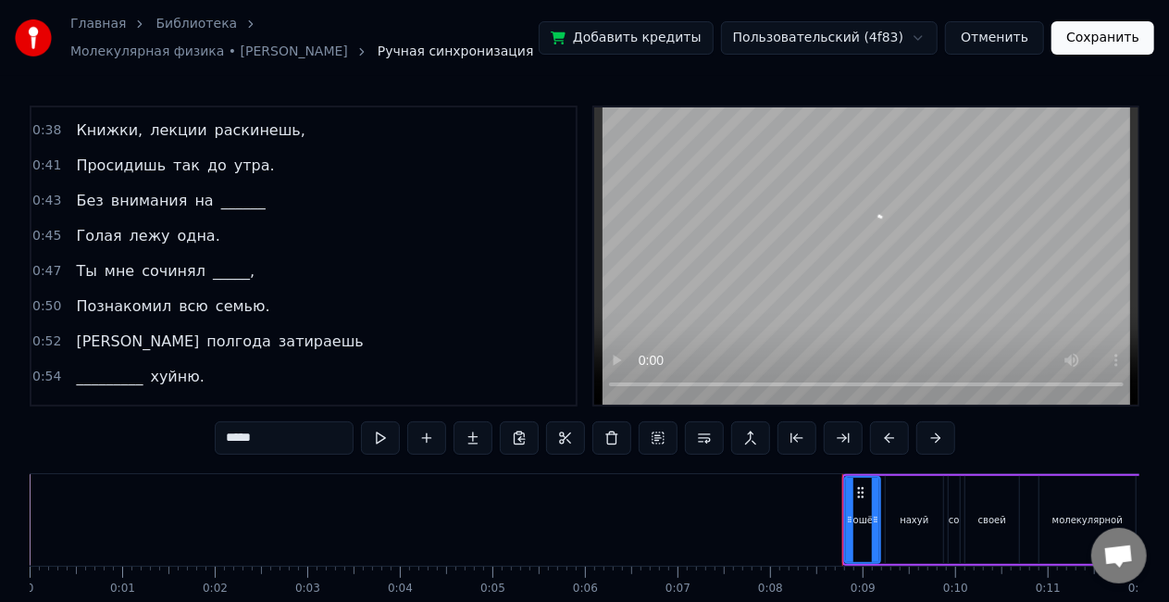
scroll to position [262, 0]
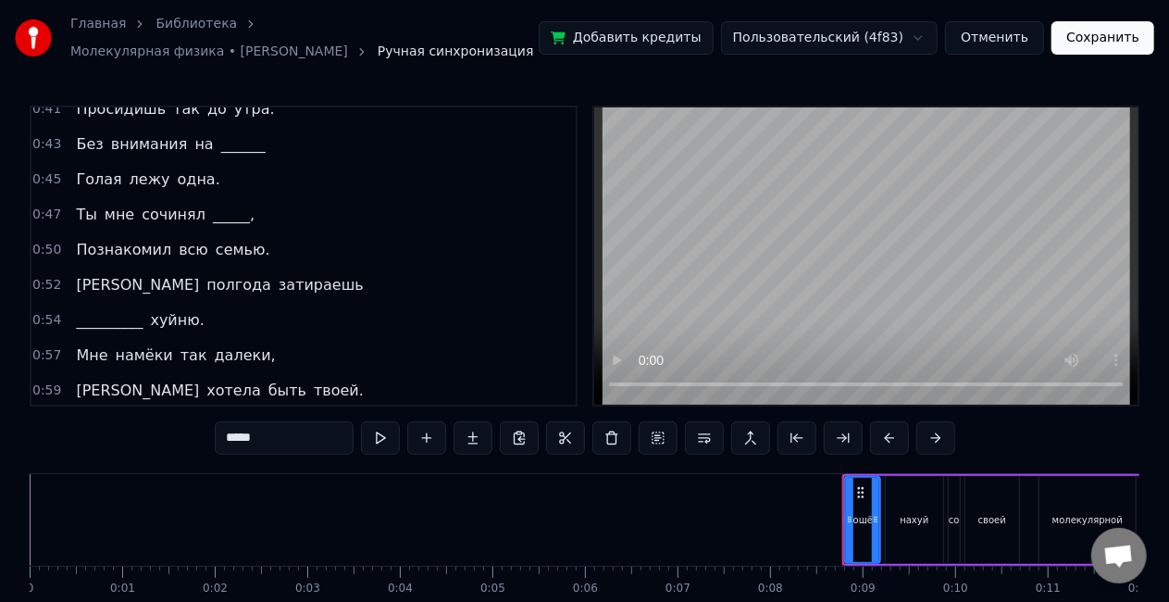
click at [215, 211] on span "_____," at bounding box center [233, 214] width 45 height 21
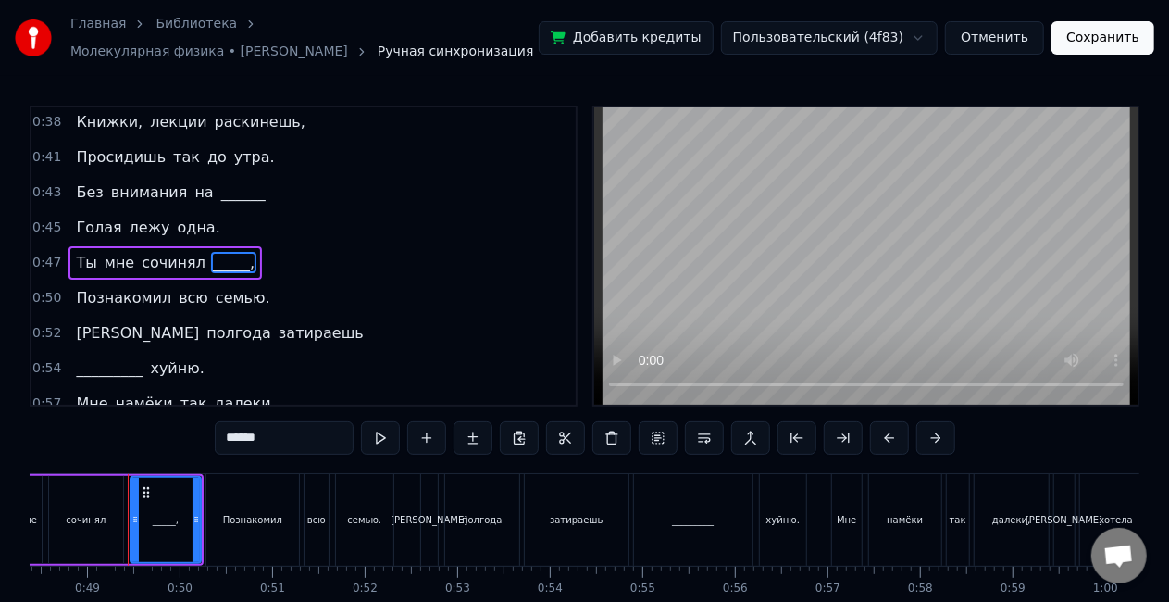
scroll to position [0, 4484]
click at [278, 439] on input "******" at bounding box center [284, 437] width 139 height 33
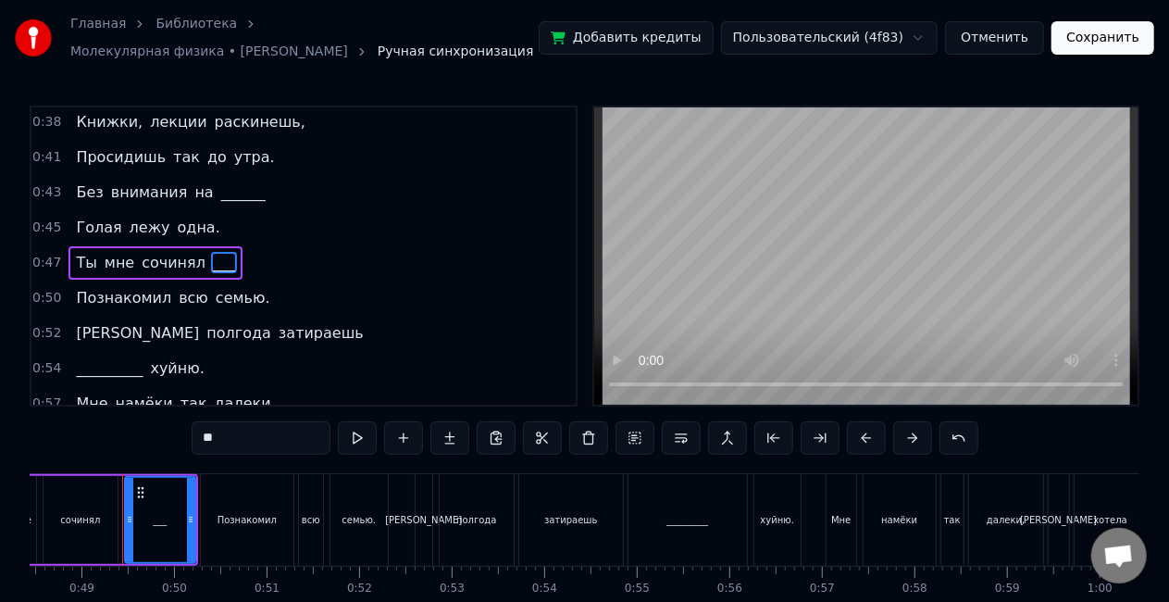
type input "*"
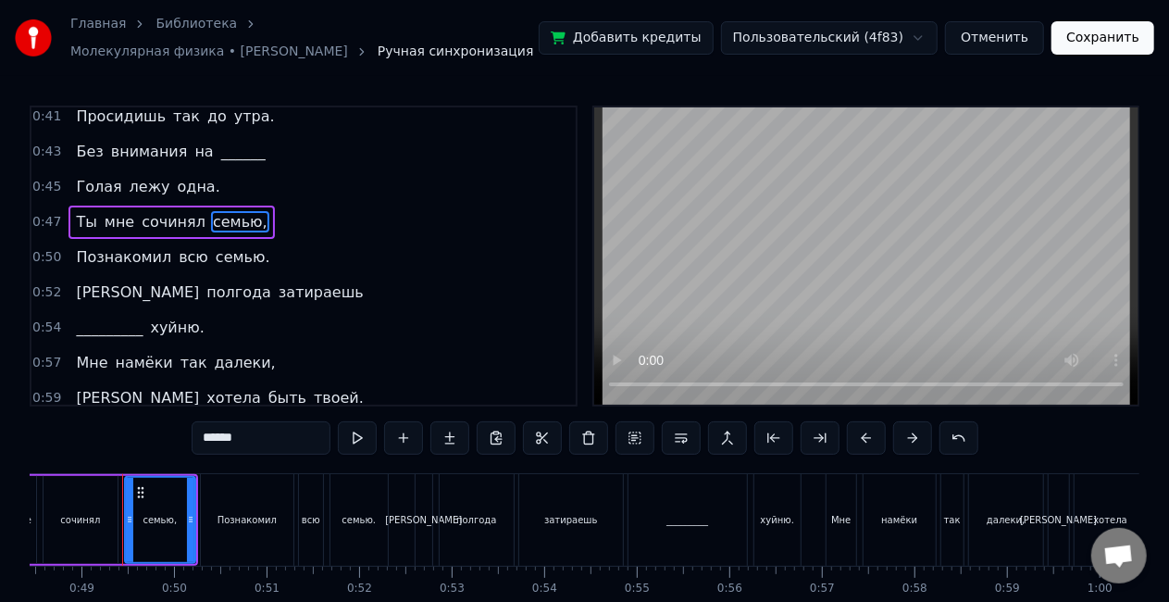
scroll to position [266, 0]
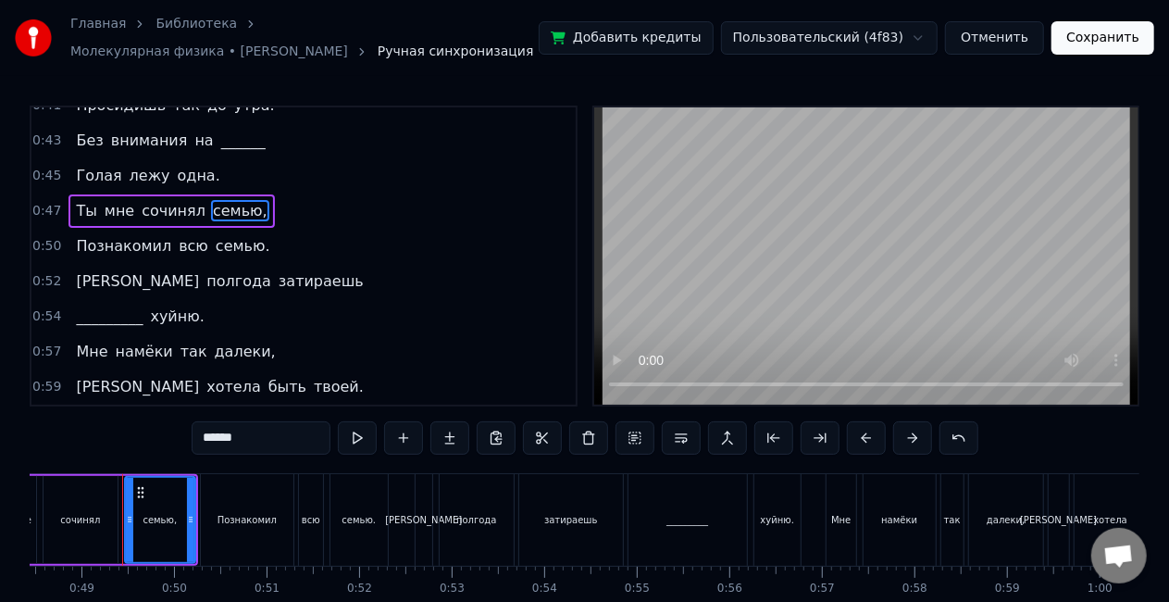
click at [224, 209] on span "семью," at bounding box center [240, 210] width 58 height 21
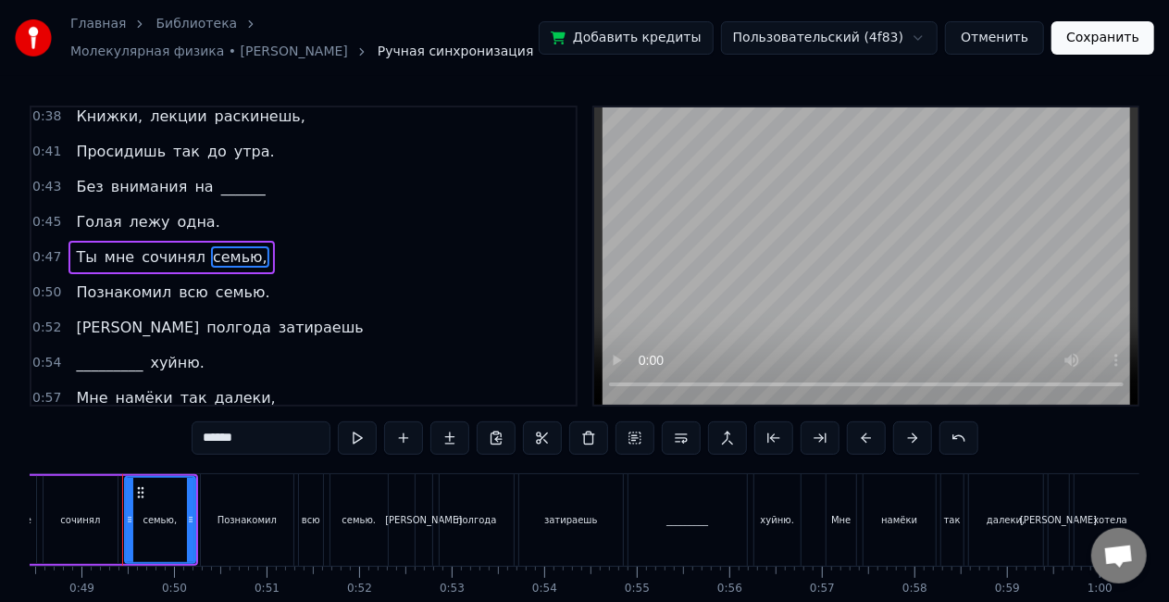
scroll to position [214, 0]
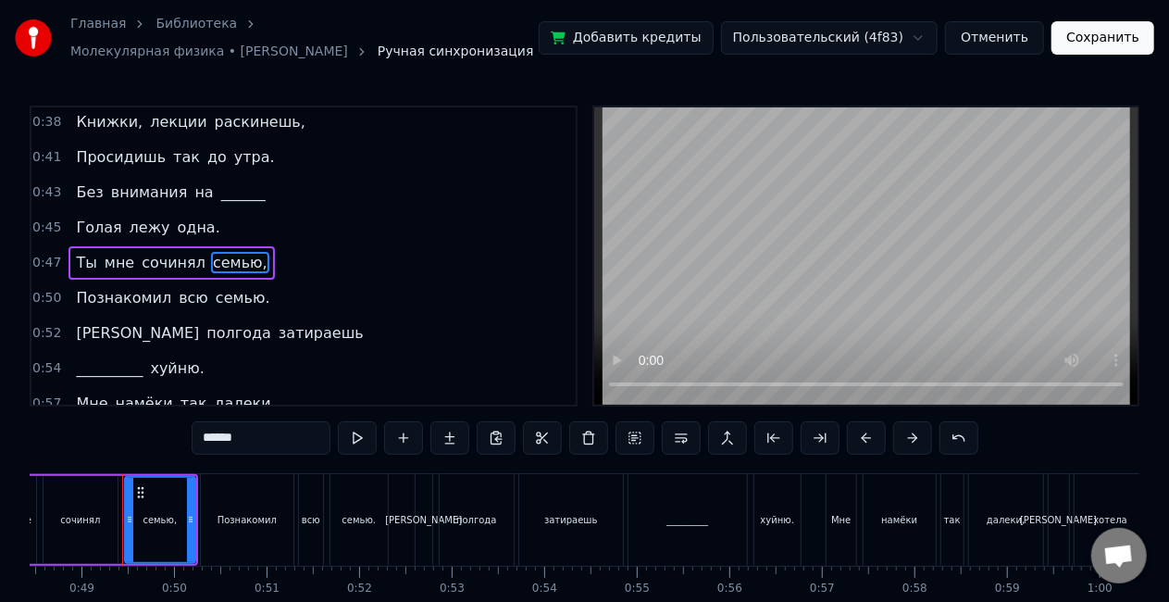
click at [244, 445] on input "******" at bounding box center [261, 437] width 139 height 33
type input "*"
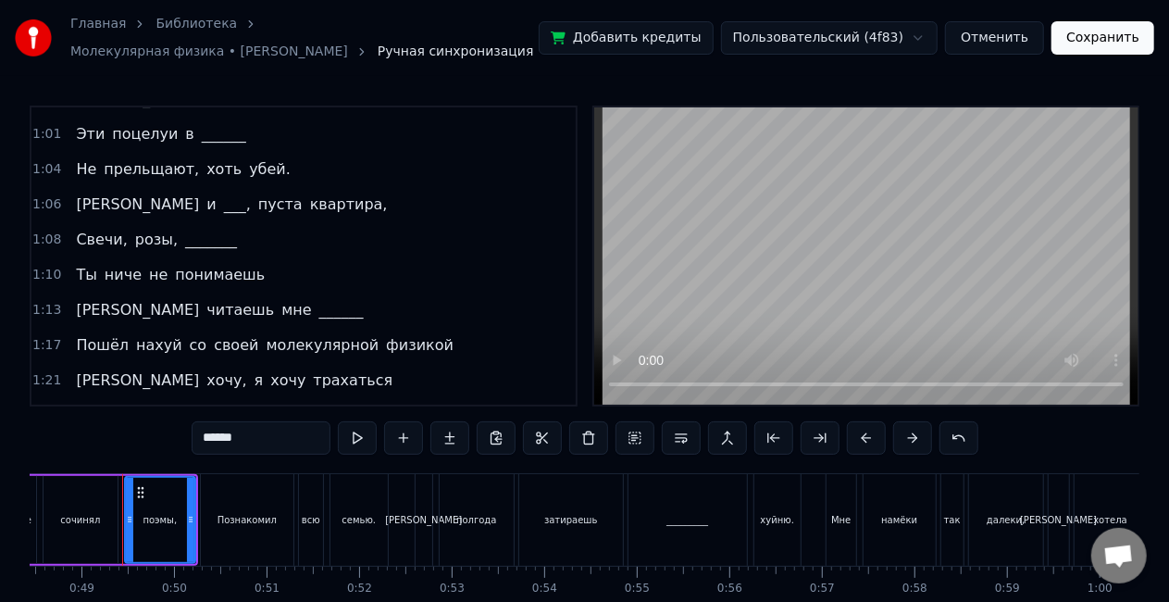
scroll to position [567, 0]
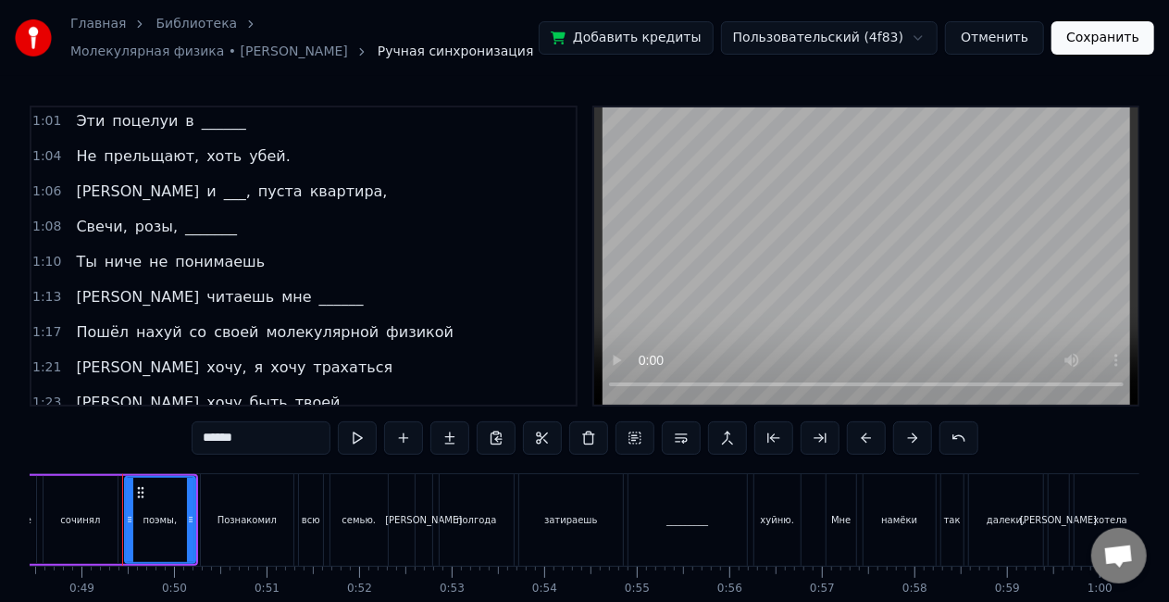
click at [318, 292] on span "______" at bounding box center [342, 296] width 48 height 21
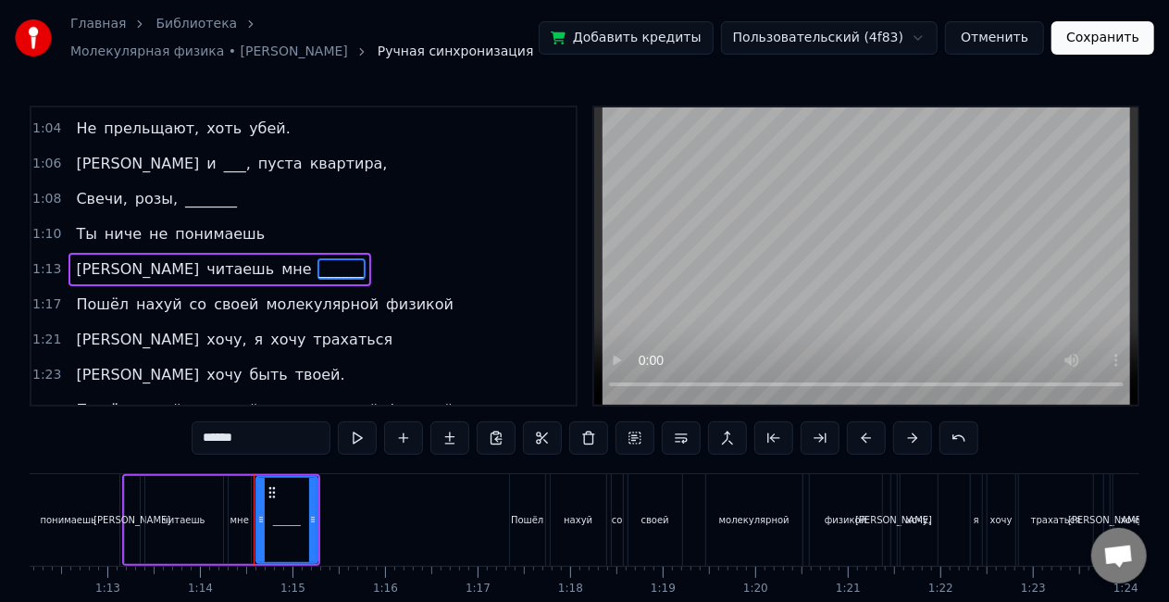
scroll to position [0, 6812]
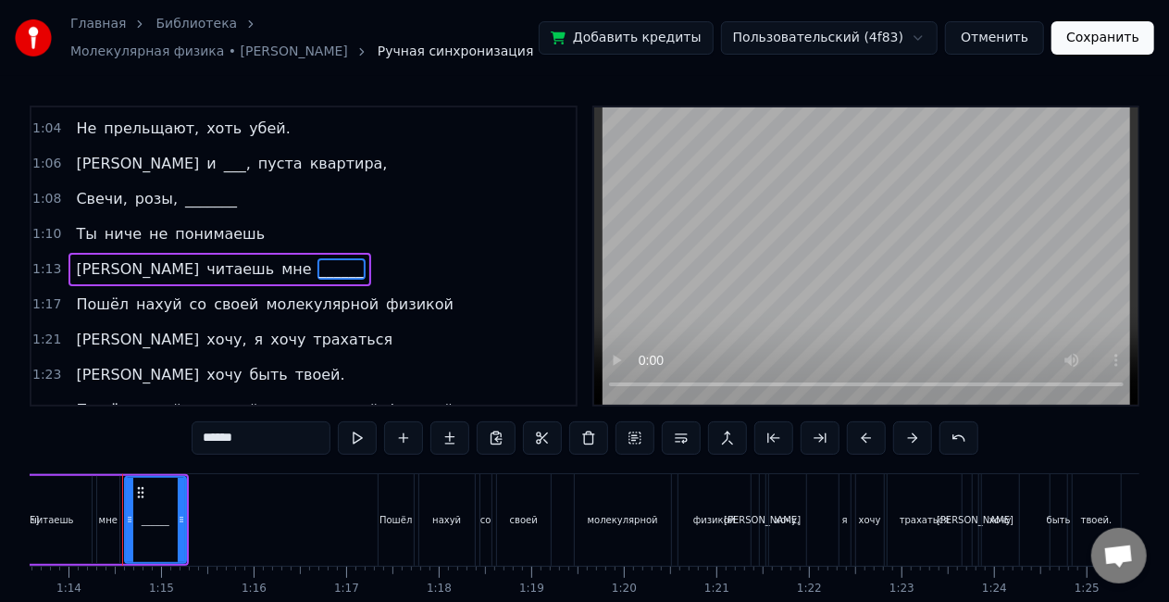
click at [256, 446] on input "******" at bounding box center [261, 437] width 139 height 33
type input "*"
type input "******"
click at [413, 183] on div "1:08 Свечи, розы, _______" at bounding box center [303, 198] width 544 height 35
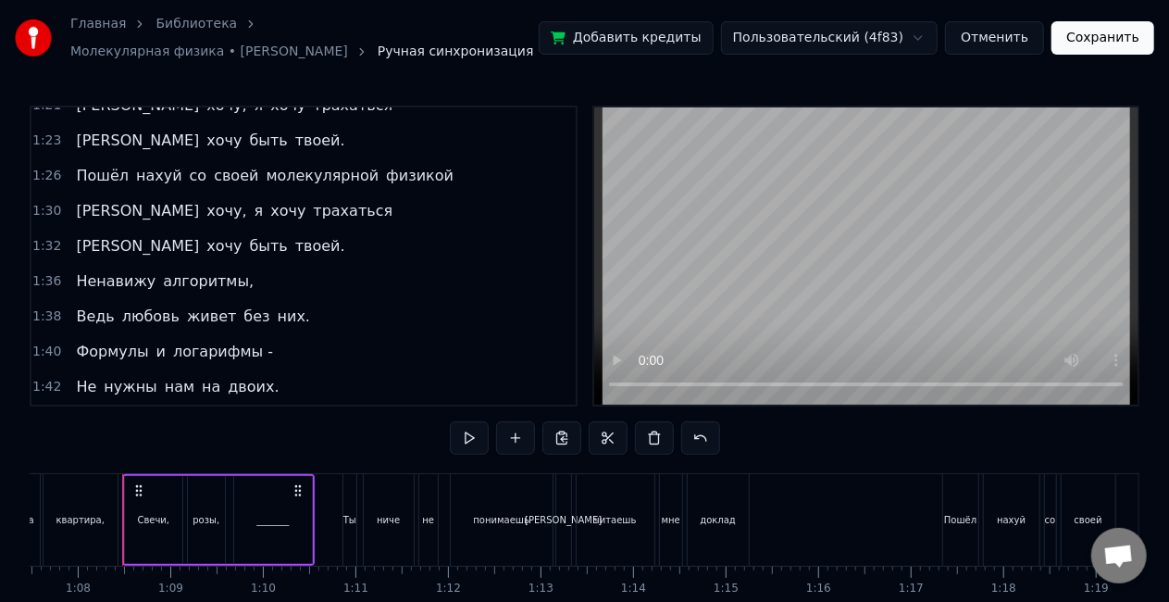
scroll to position [848, 0]
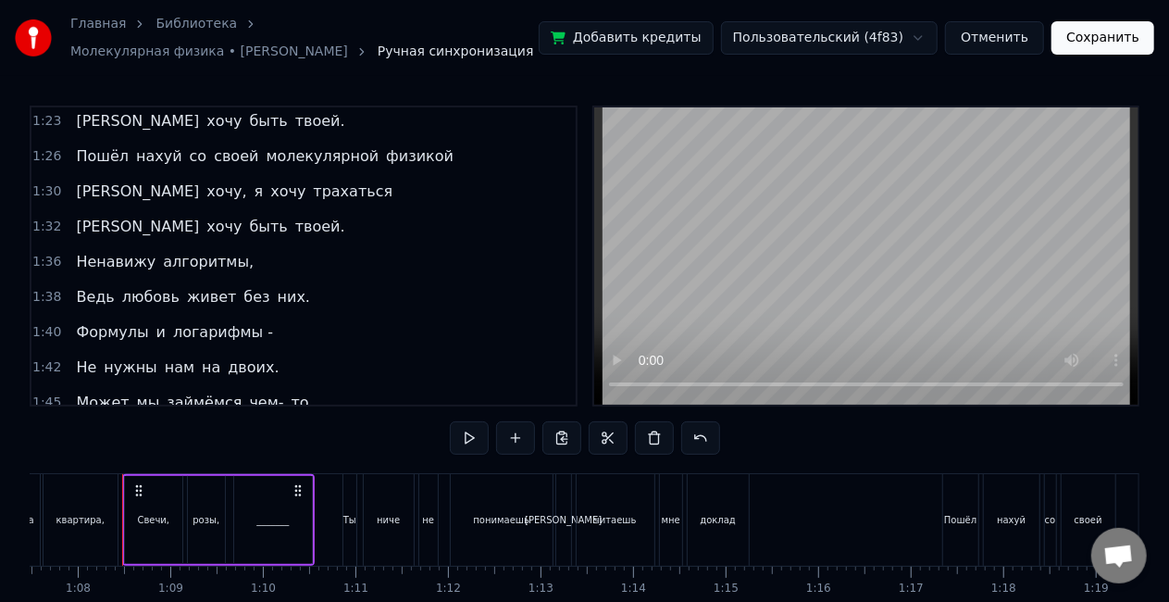
click at [122, 251] on span "Ненавижу" at bounding box center [115, 261] width 83 height 21
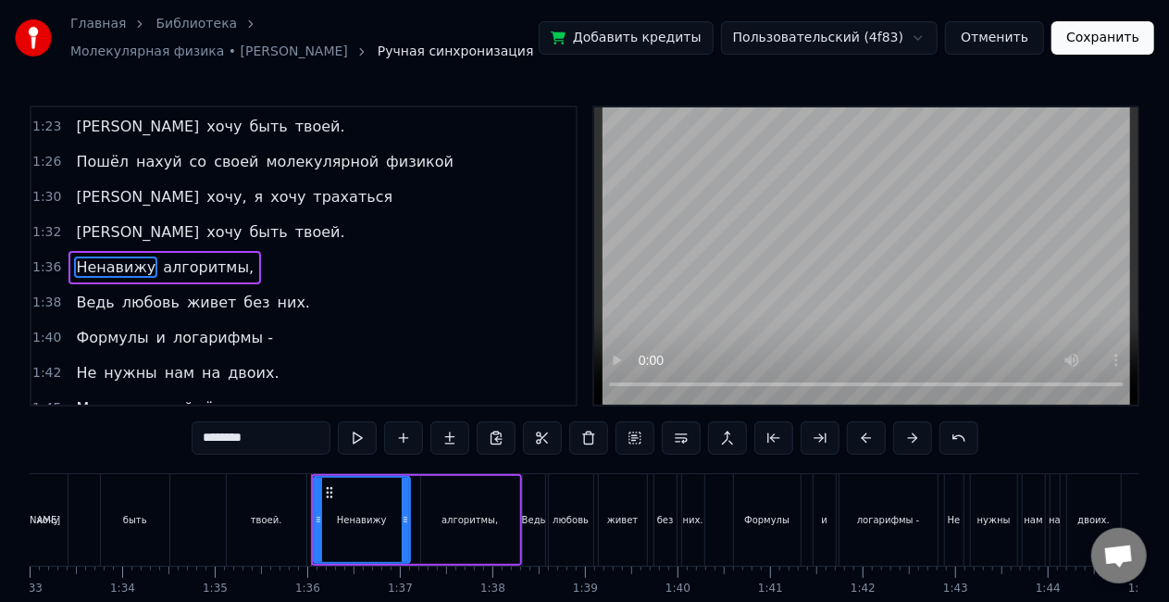
scroll to position [0, 8799]
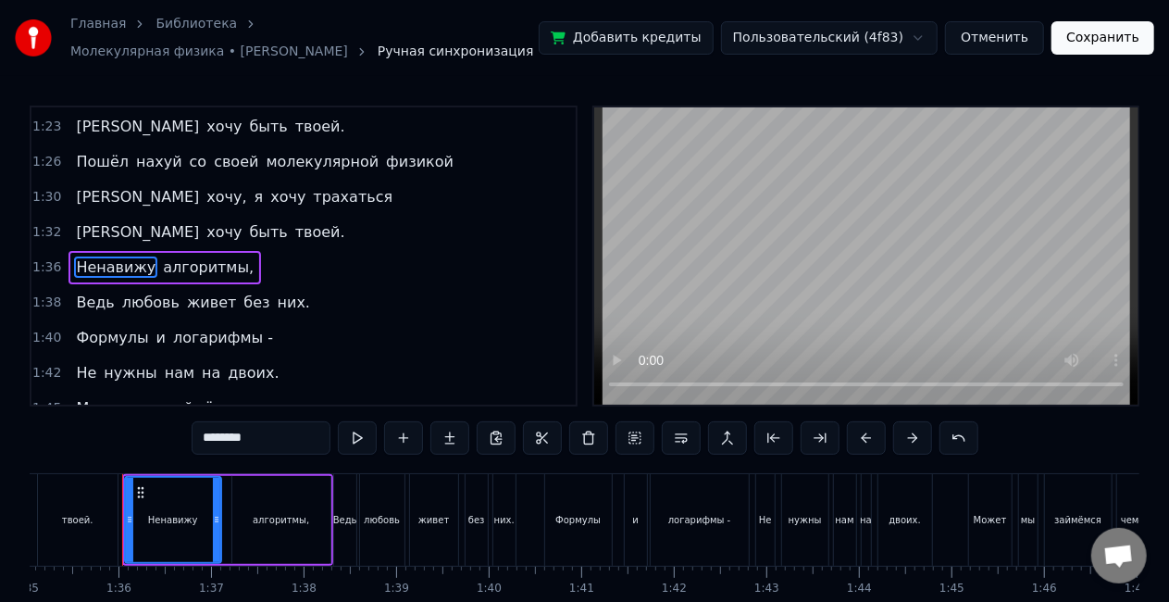
click at [146, 292] on span "любовь" at bounding box center [150, 302] width 61 height 21
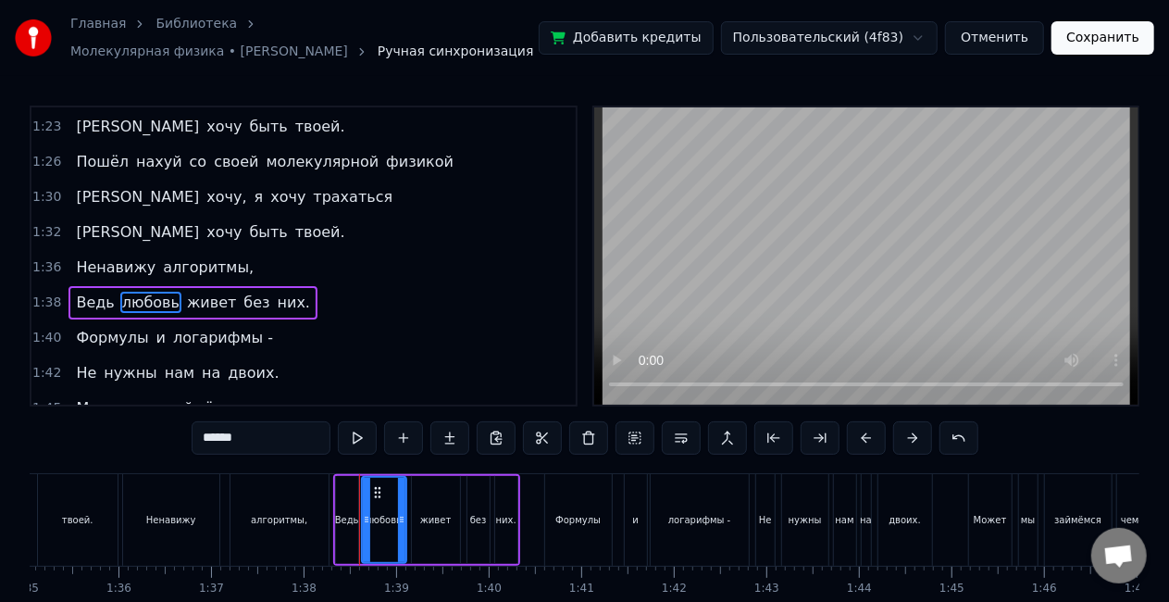
scroll to position [870, 0]
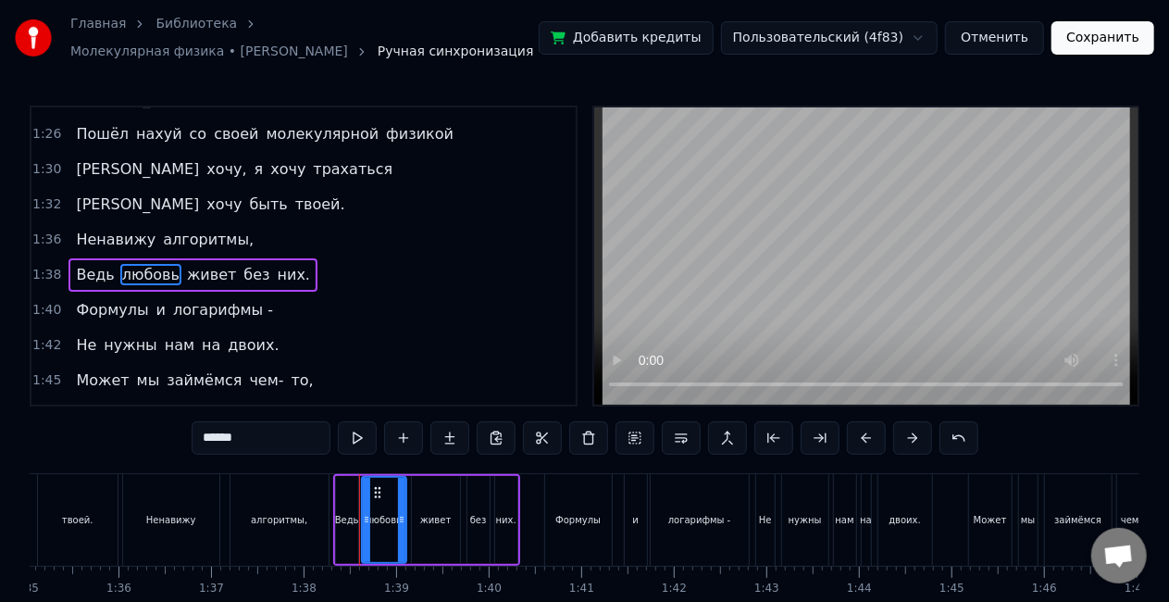
click at [267, 433] on input "******" at bounding box center [261, 437] width 139 height 33
type input "*"
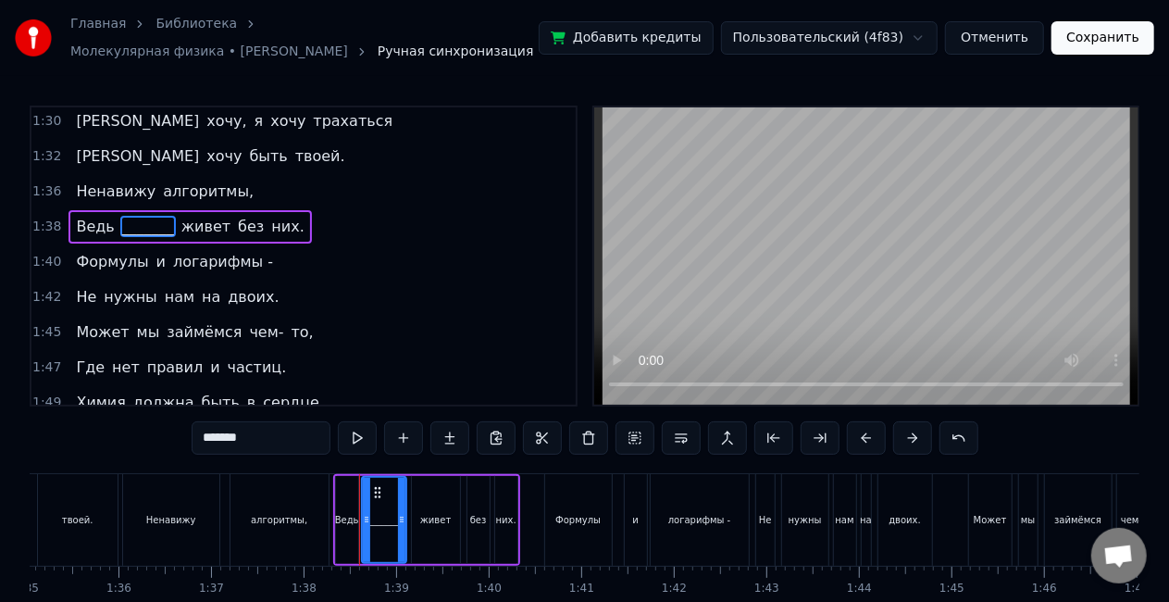
scroll to position [920, 0]
click at [226, 284] on span "двоих." at bounding box center [253, 294] width 55 height 21
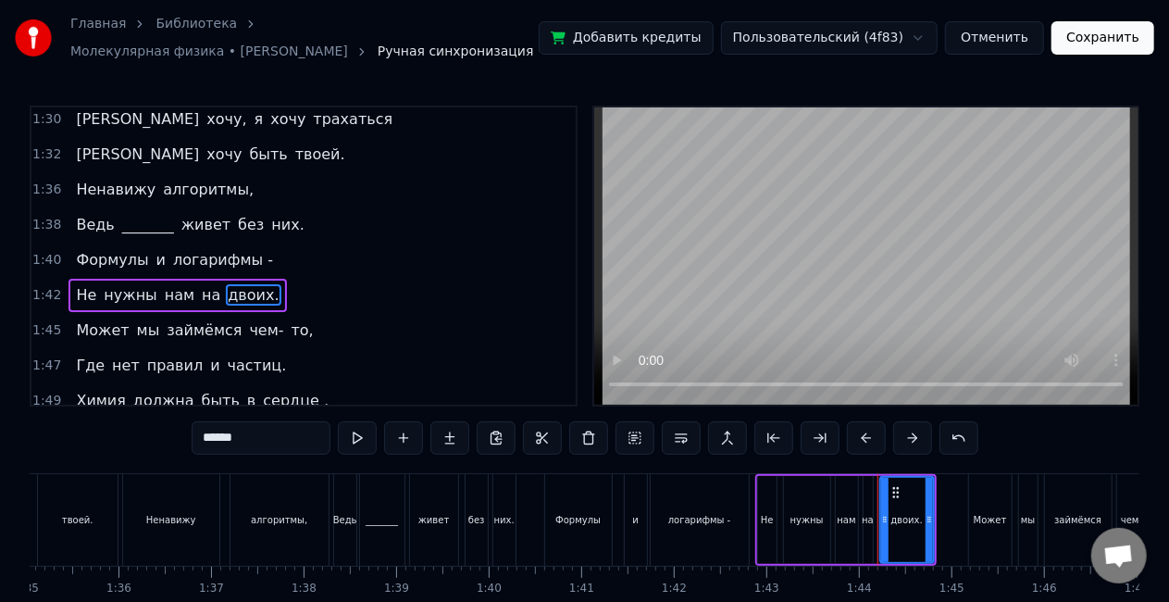
scroll to position [940, 0]
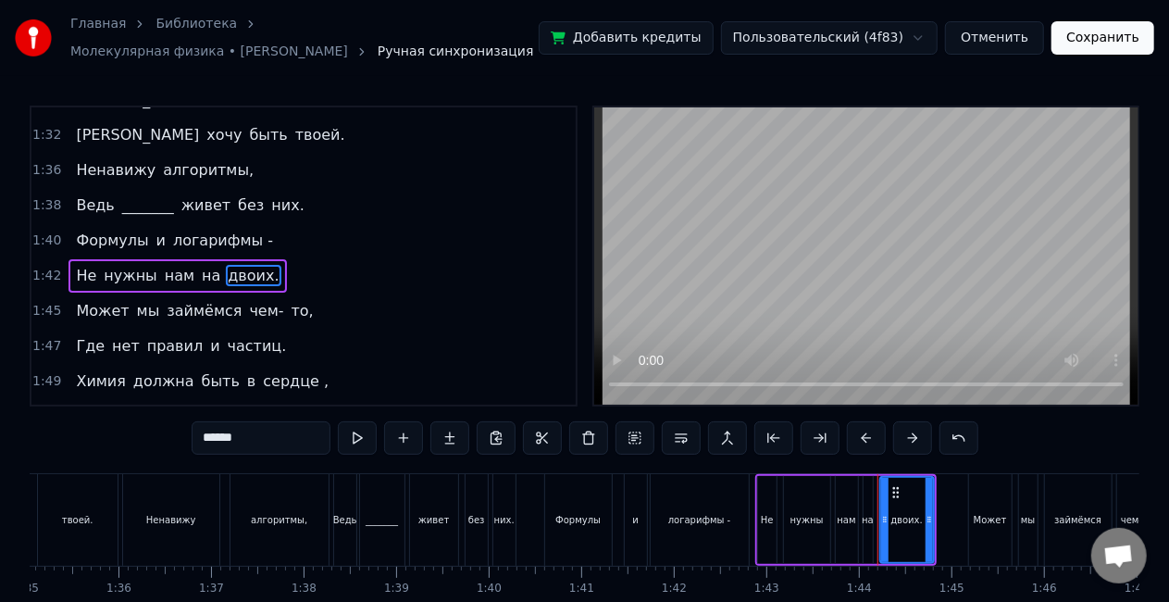
click at [159, 335] on span "правил" at bounding box center [174, 345] width 59 height 21
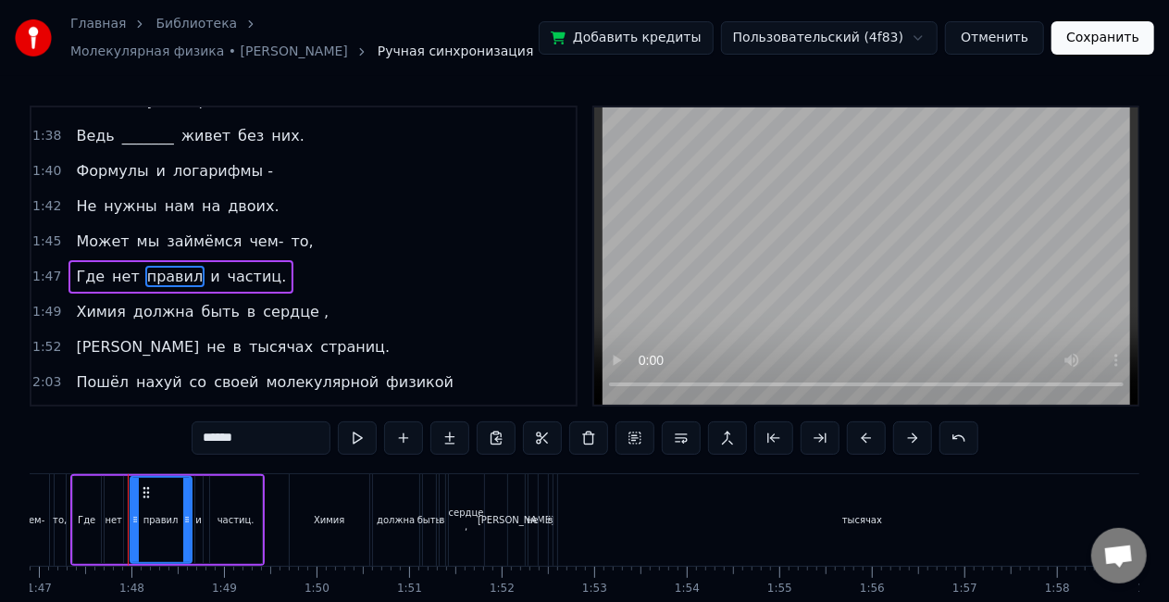
scroll to position [0, 9901]
click at [280, 437] on input "******" at bounding box center [261, 437] width 139 height 33
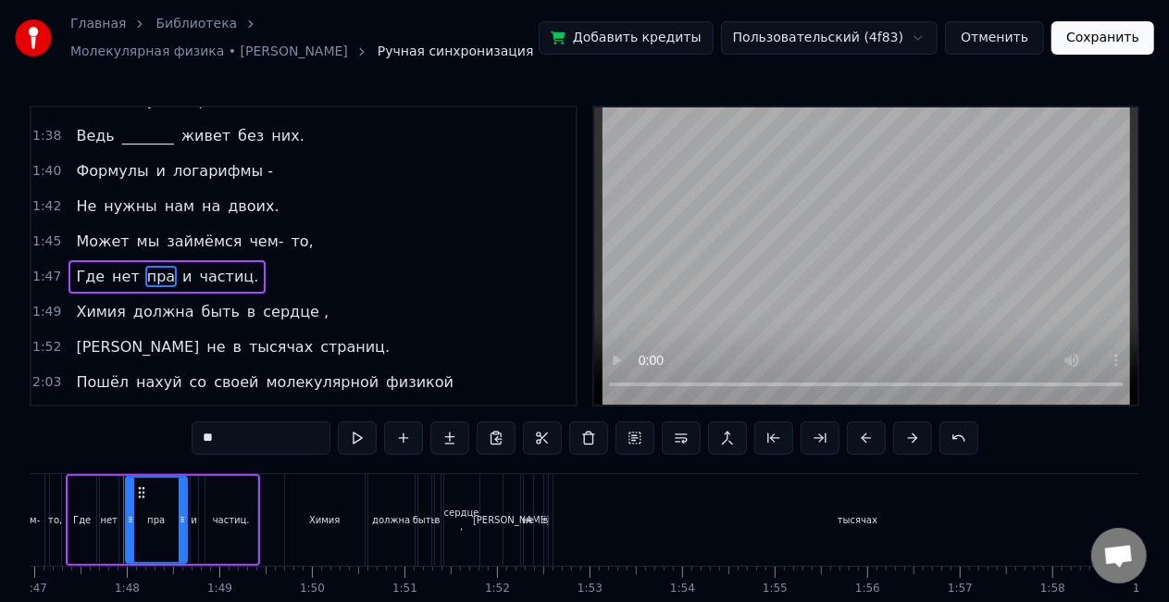
type input "*"
click at [88, 301] on span "Химия" at bounding box center [100, 311] width 53 height 21
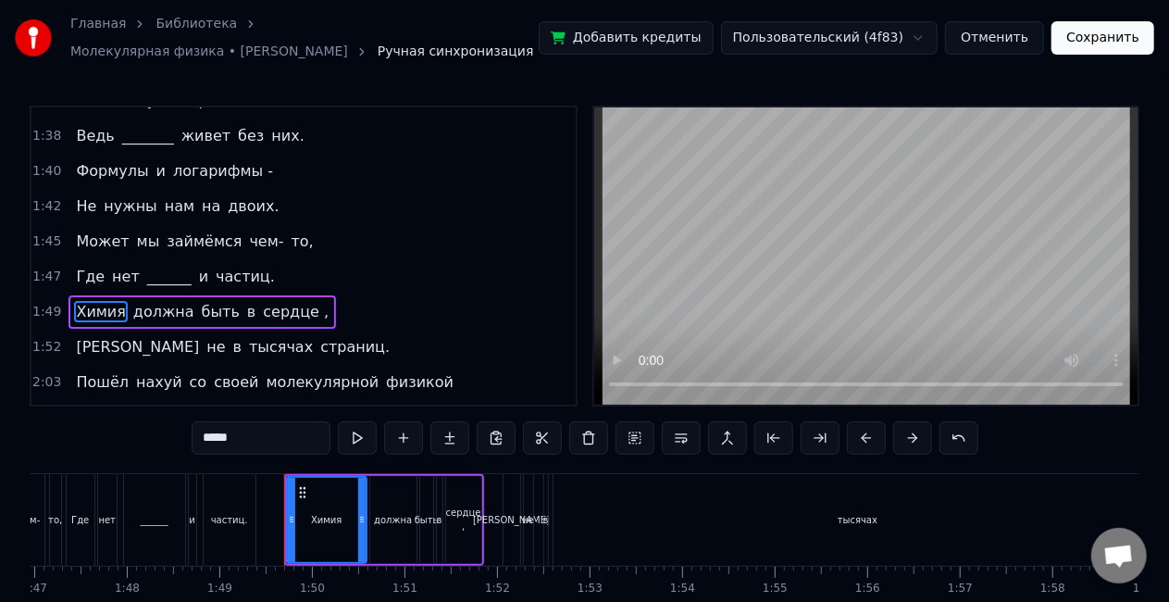
scroll to position [1043, 0]
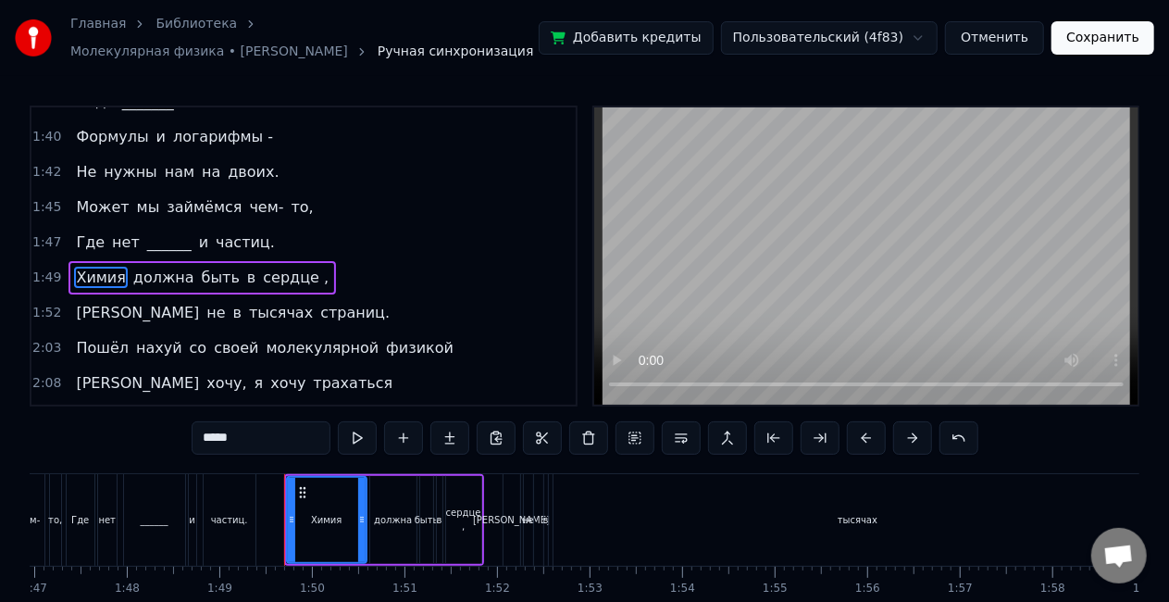
click at [269, 439] on input "*****" at bounding box center [261, 437] width 139 height 33
type input "*"
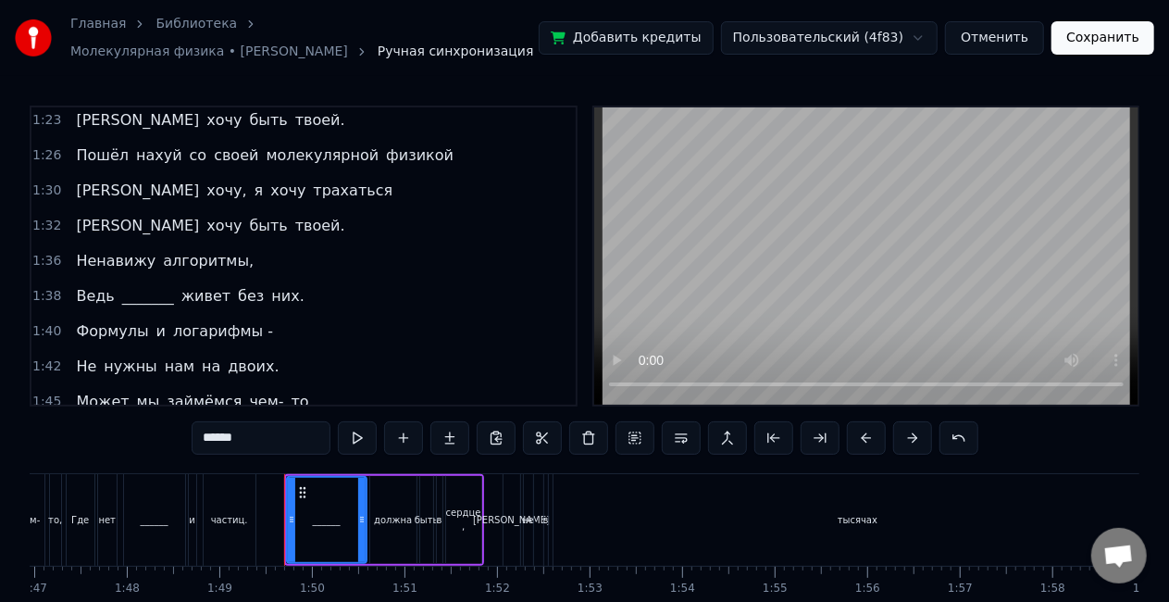
scroll to position [843, 0]
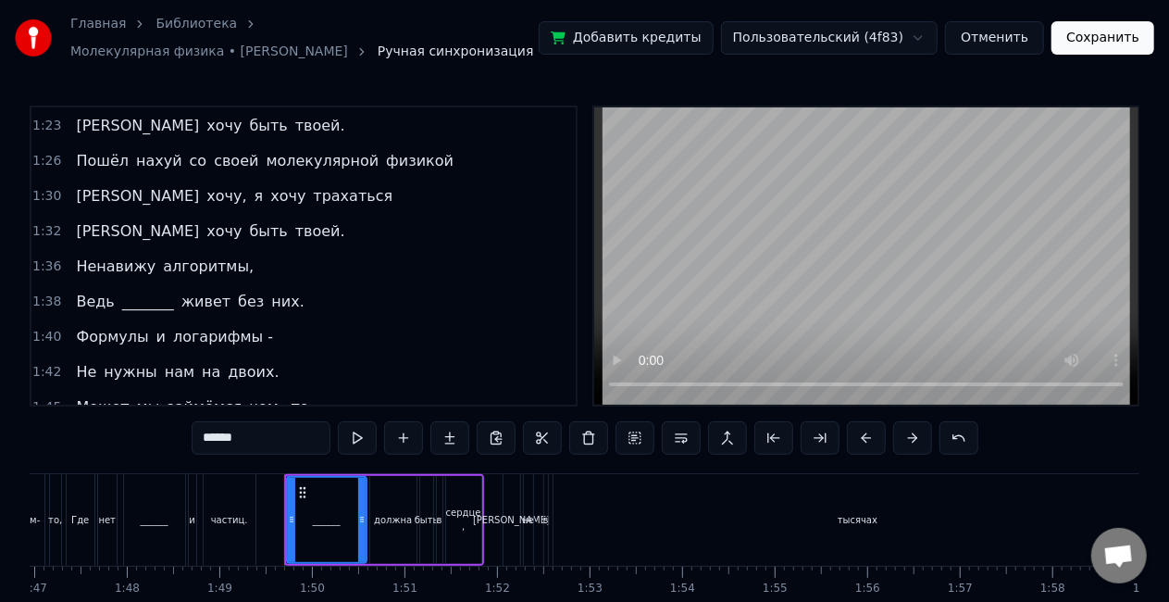
click at [195, 326] on span "логарифмы -" at bounding box center [223, 336] width 104 height 21
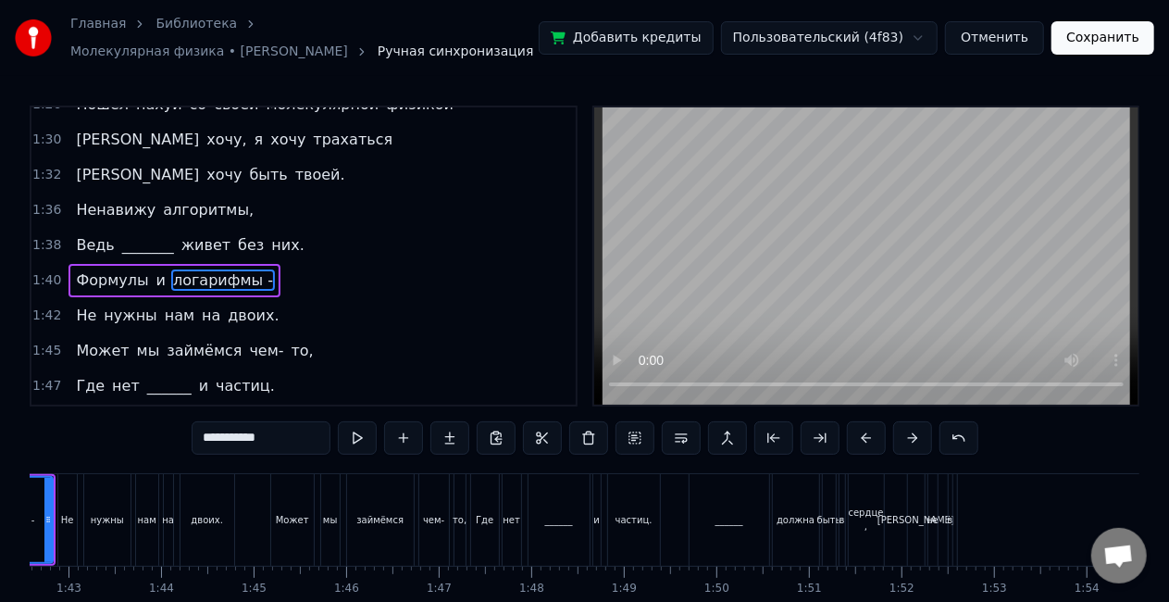
scroll to position [0, 9326]
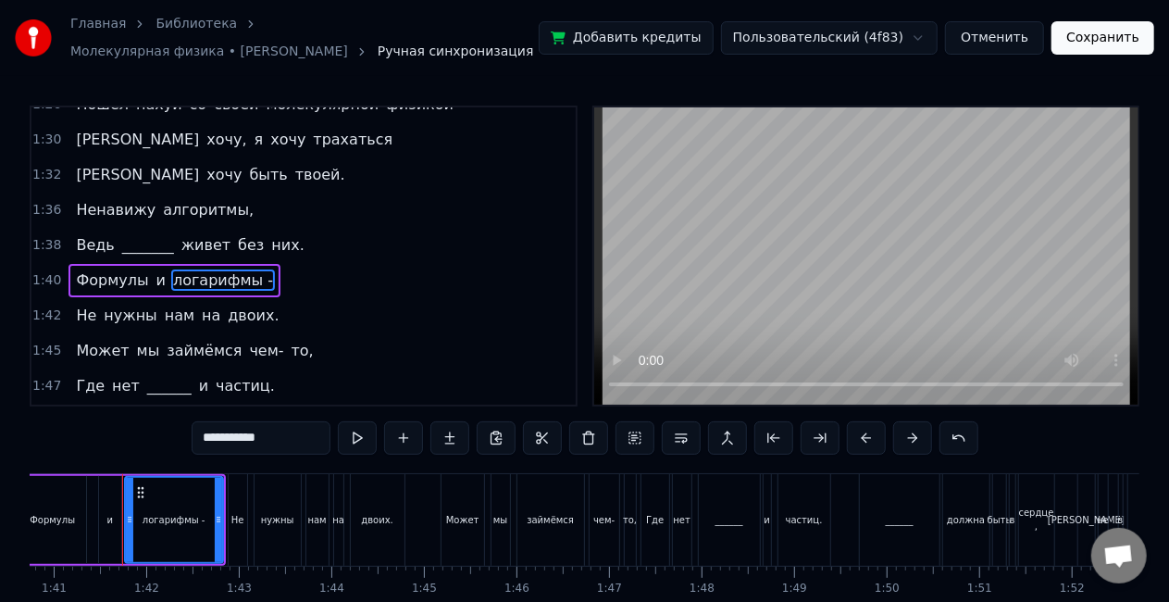
click at [265, 438] on input "**********" at bounding box center [261, 437] width 139 height 33
type input "*"
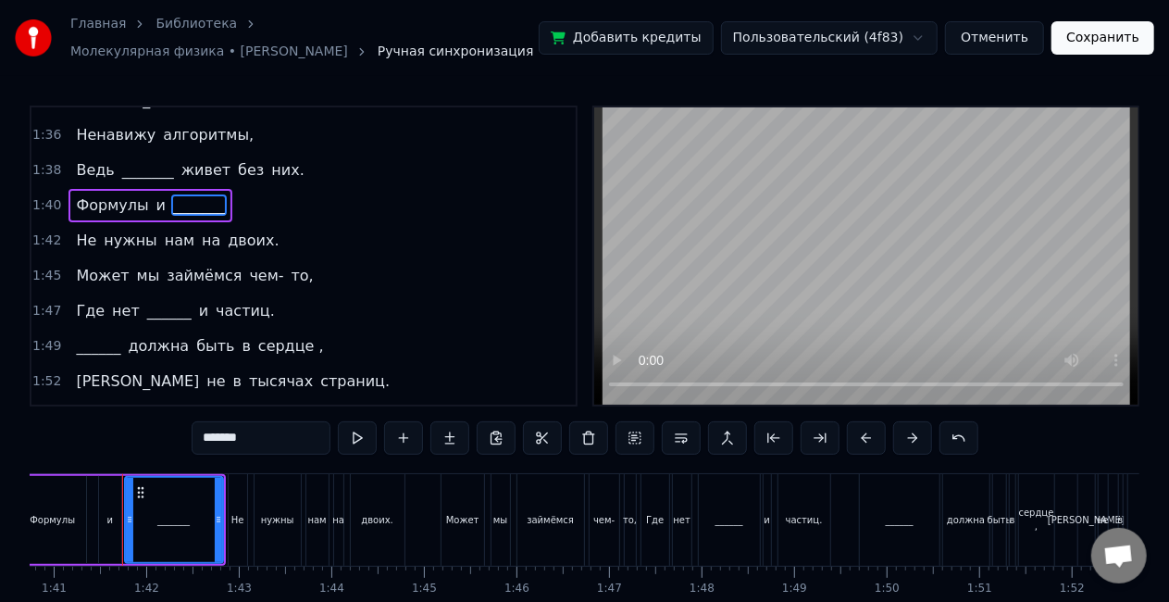
scroll to position [977, 0]
click at [247, 263] on span "чем-" at bounding box center [266, 273] width 38 height 21
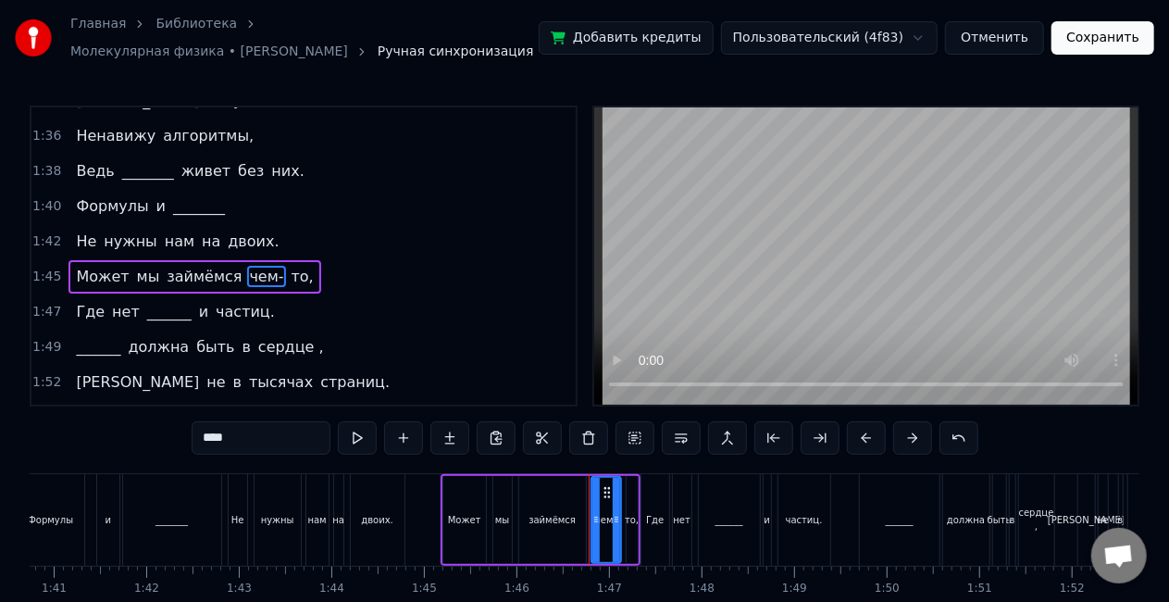
click at [251, 450] on input "****" at bounding box center [261, 437] width 139 height 33
type input "*"
click at [292, 266] on span "то," at bounding box center [305, 276] width 26 height 21
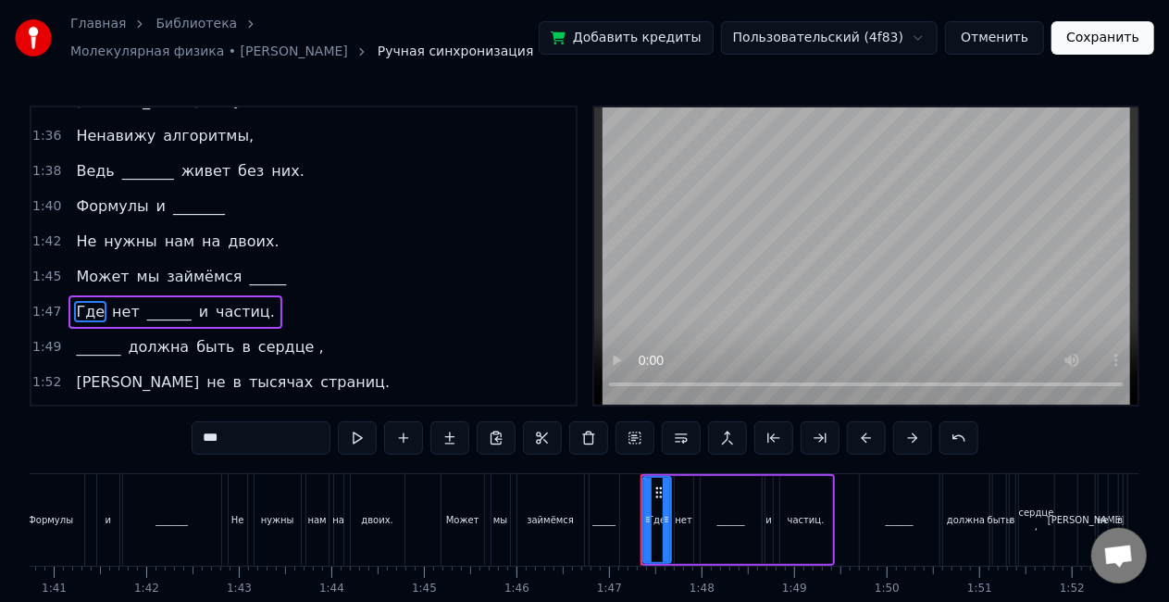
scroll to position [1009, 0]
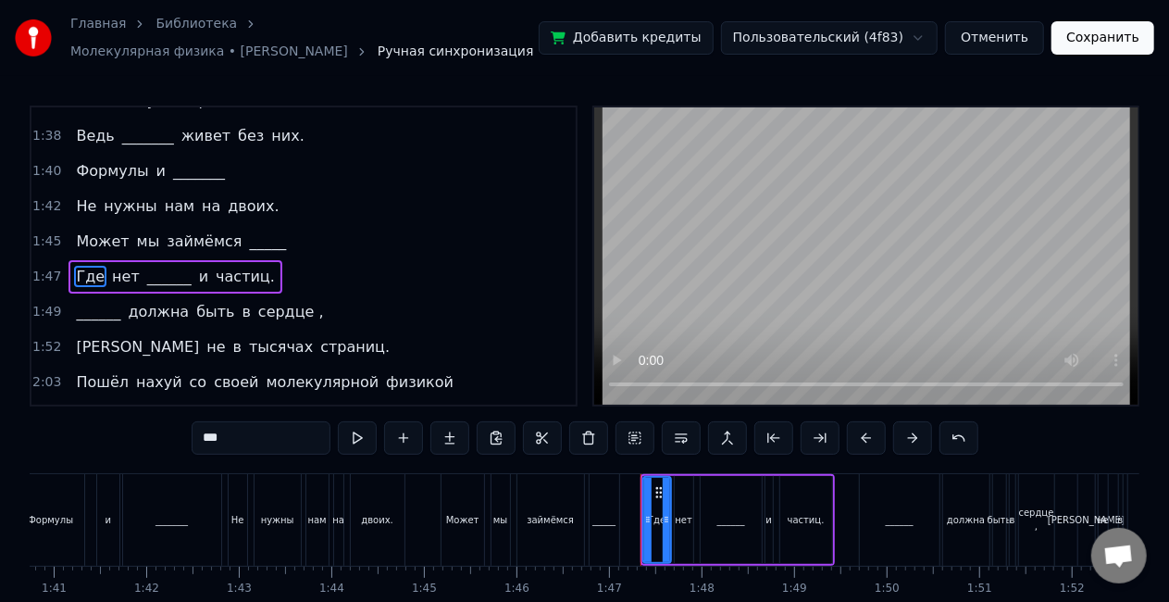
click at [247, 231] on span "_____" at bounding box center [267, 241] width 41 height 21
type input "*****"
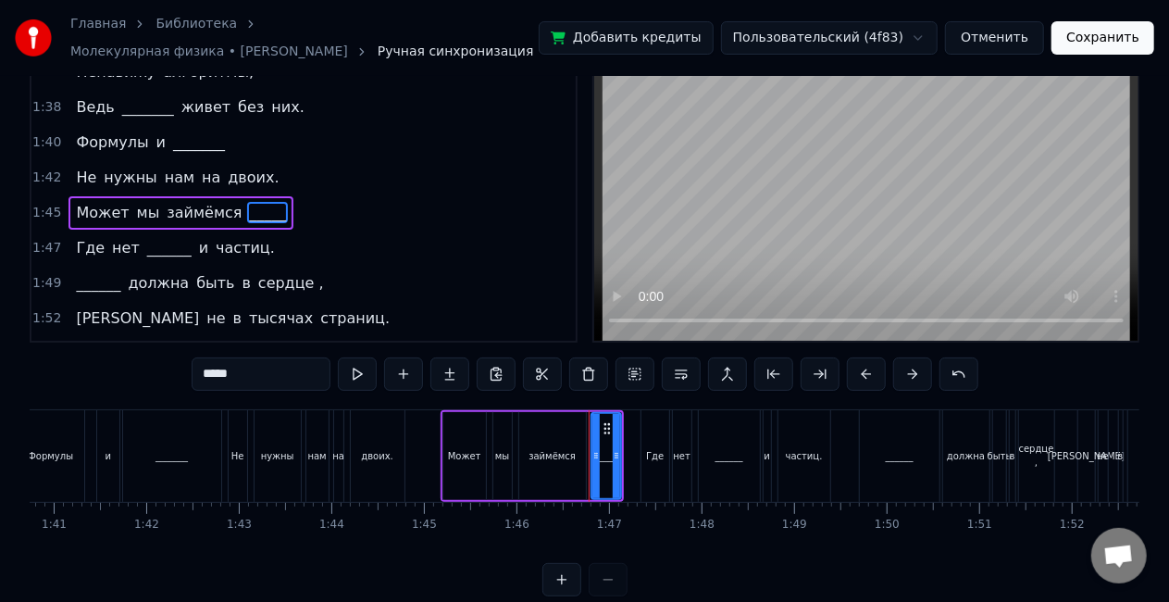
scroll to position [103, 0]
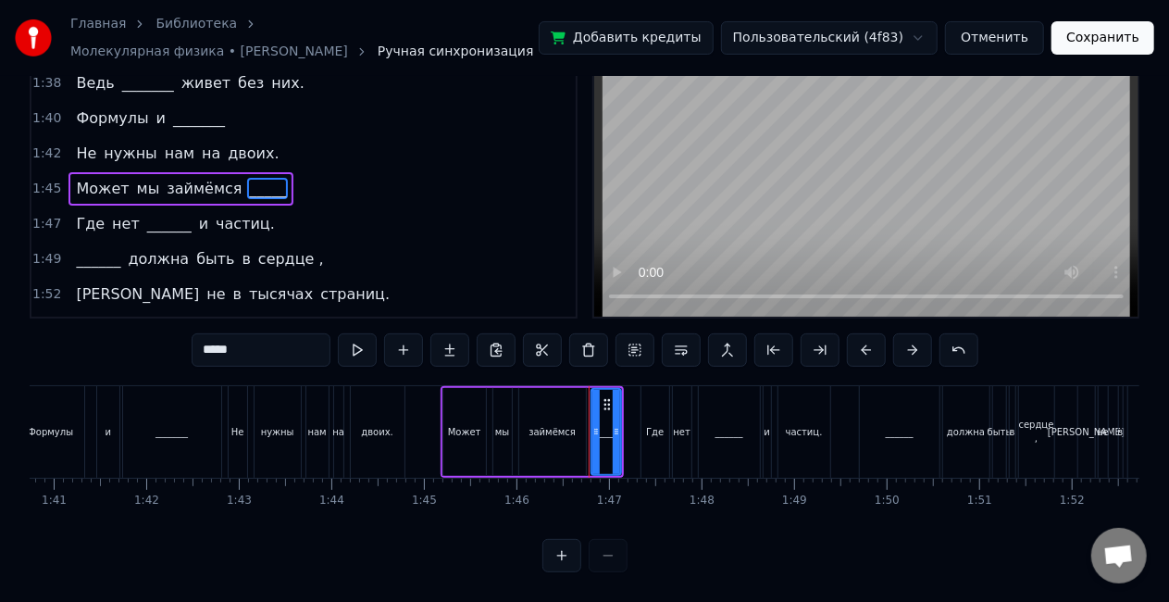
click at [563, 550] on button at bounding box center [562, 555] width 39 height 33
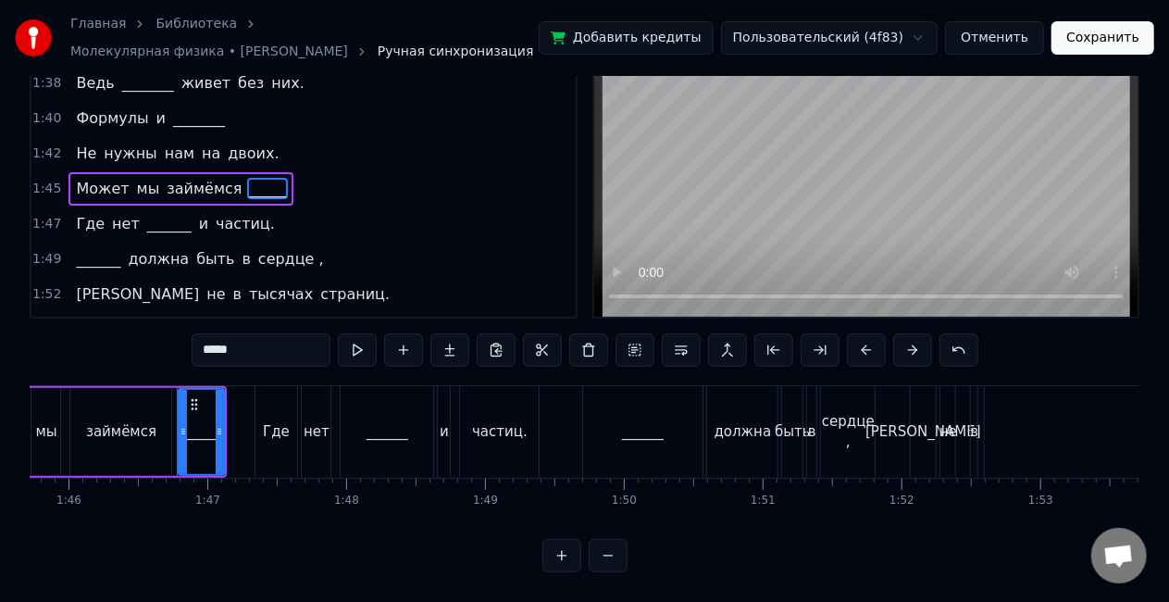
scroll to position [0, 14735]
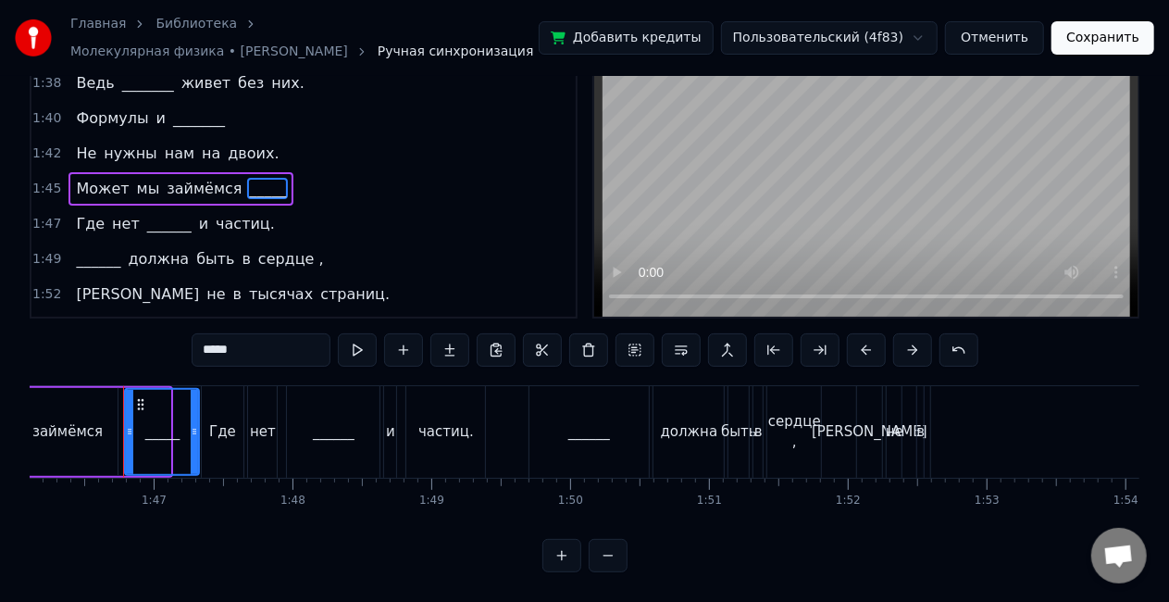
drag, startPoint x: 167, startPoint y: 414, endPoint x: 195, endPoint y: 444, distance: 41.9
click at [195, 444] on div at bounding box center [194, 432] width 7 height 84
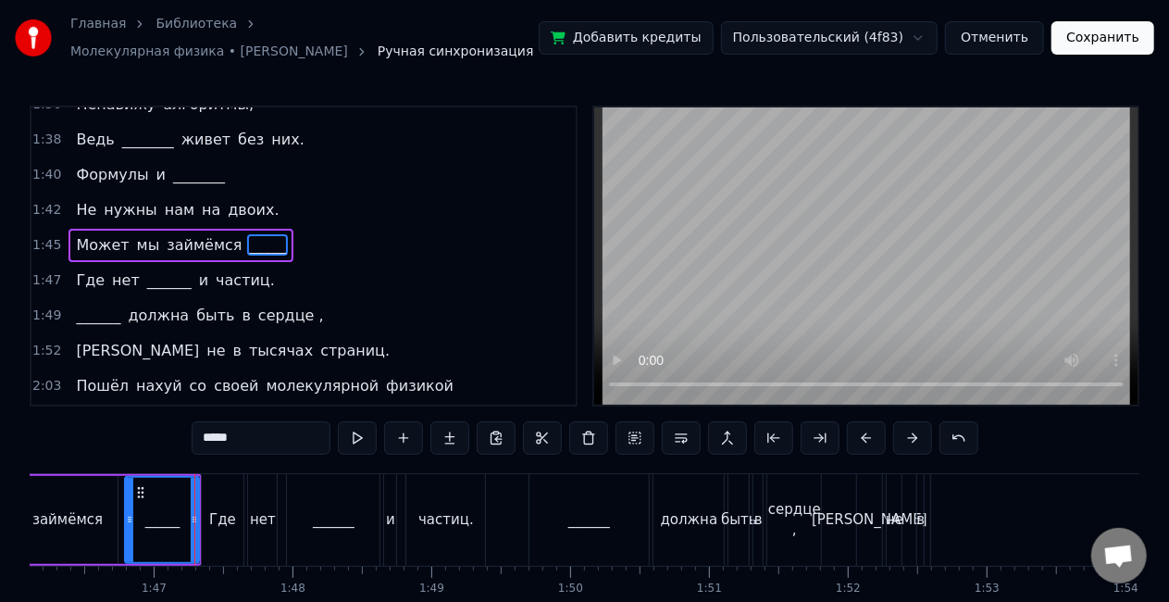
scroll to position [1050, 0]
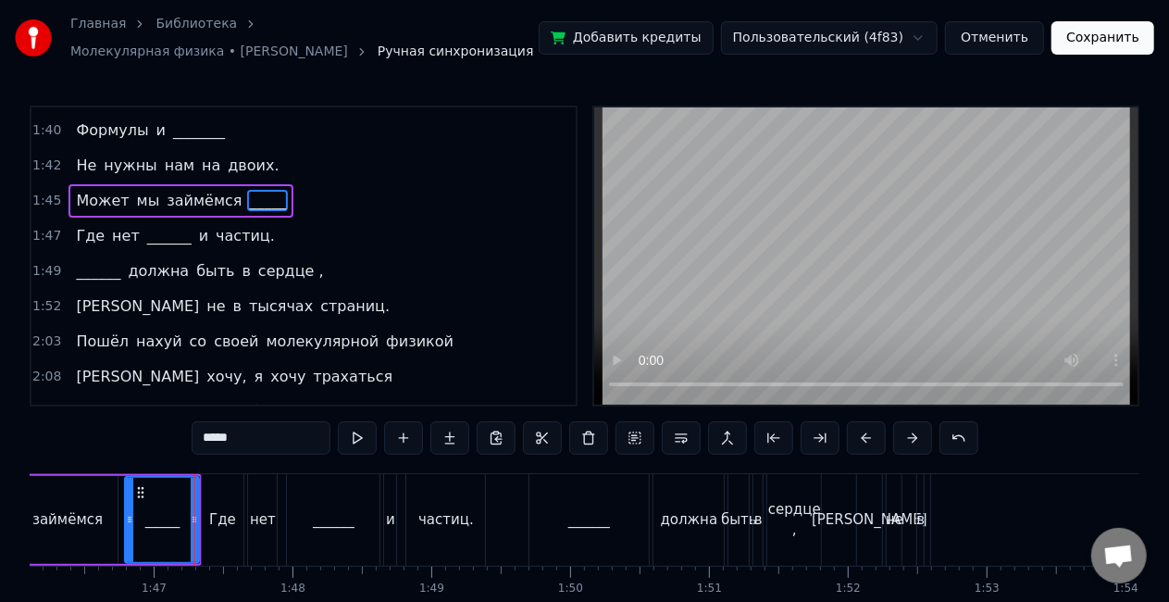
click at [1132, 36] on button "Сохранить" at bounding box center [1103, 37] width 103 height 33
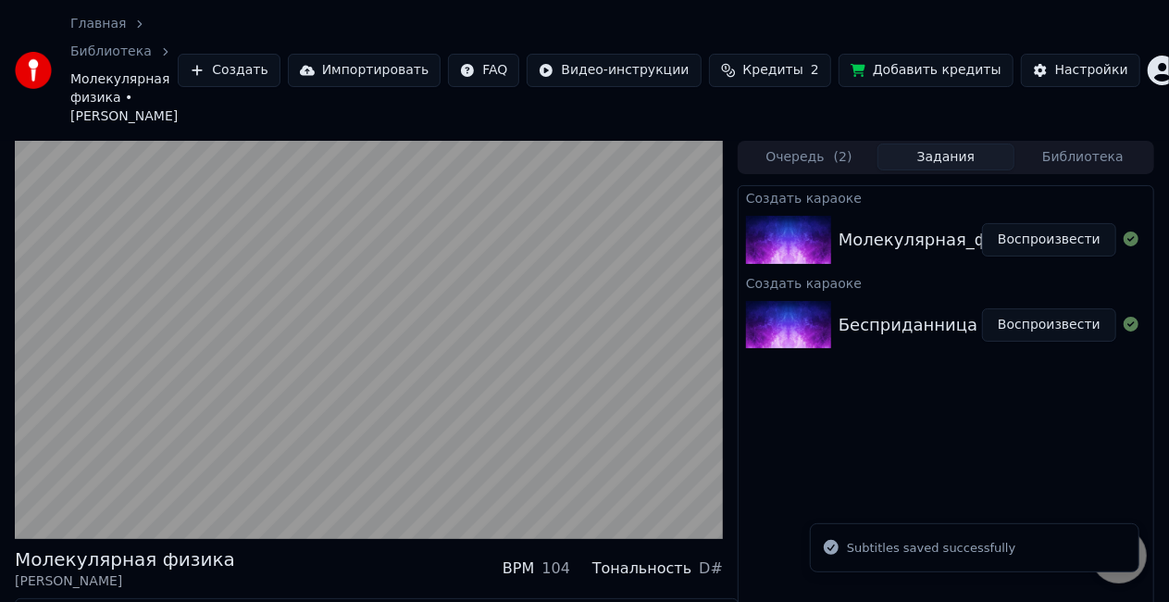
click at [1020, 308] on button "Воспроизвести" at bounding box center [1049, 324] width 134 height 33
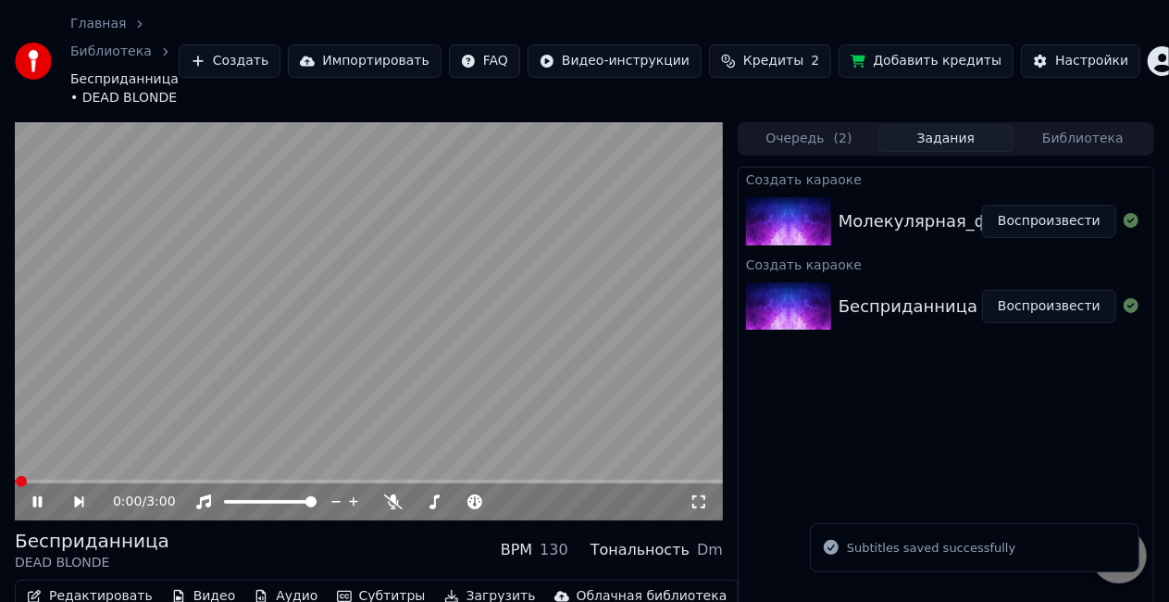
scroll to position [81, 0]
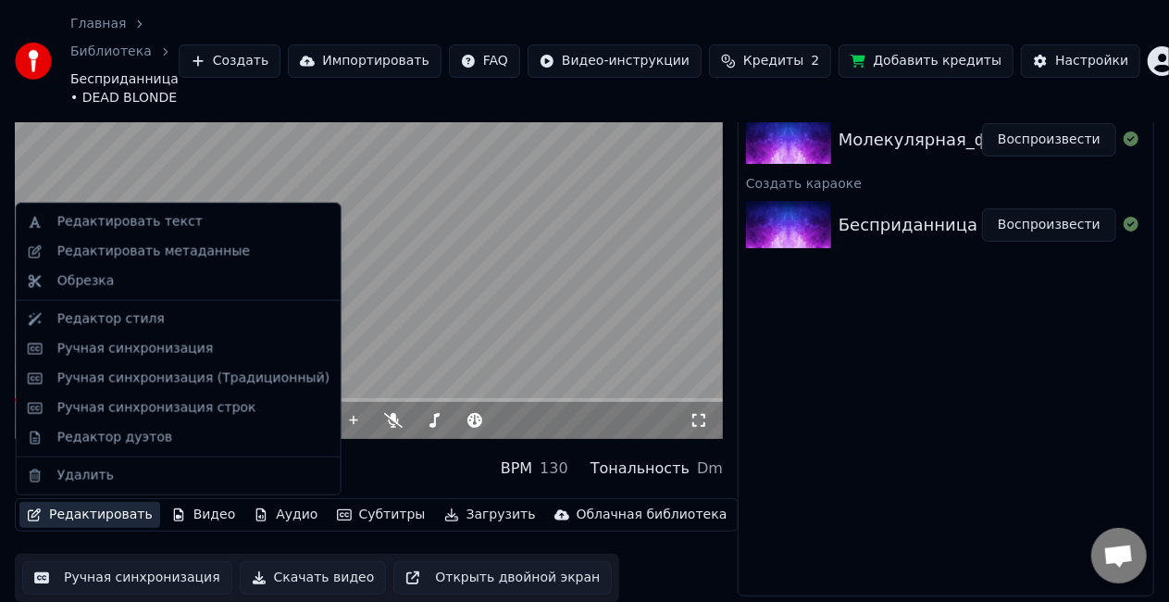
click at [69, 511] on button "Редактировать" at bounding box center [89, 515] width 141 height 26
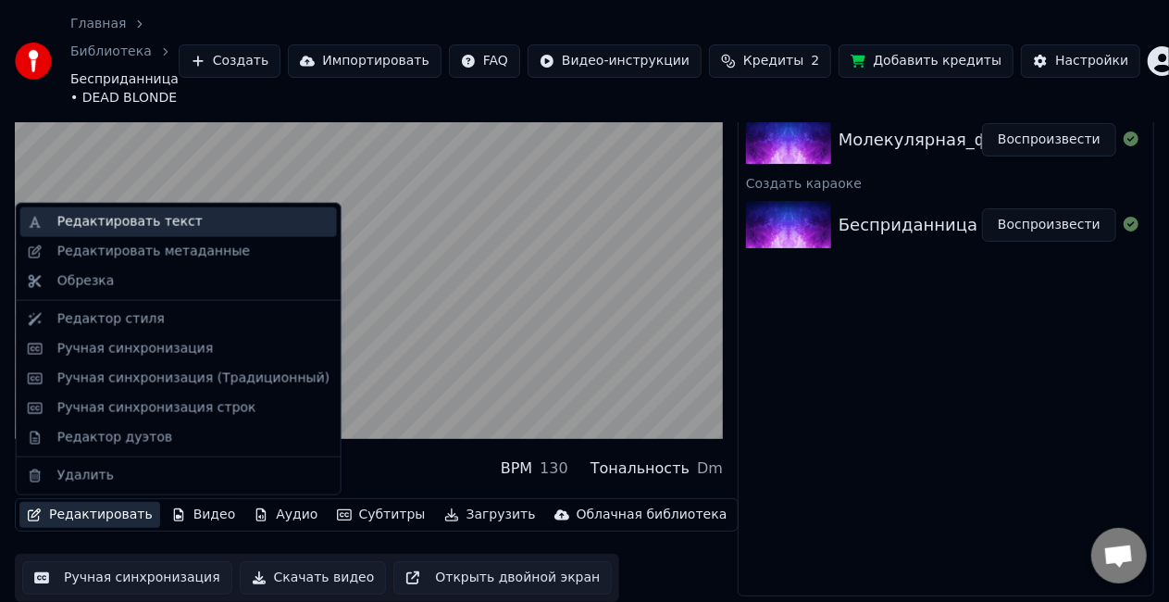
click at [169, 228] on div "Редактировать текст" at bounding box center [129, 222] width 145 height 19
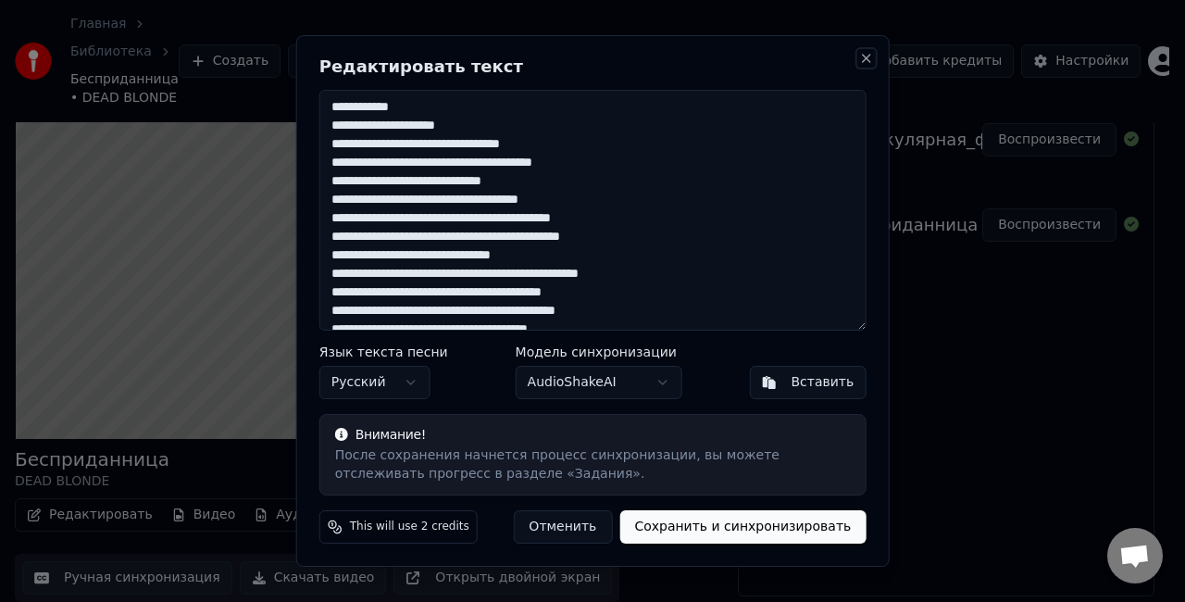
click at [870, 63] on button "Close" at bounding box center [865, 58] width 15 height 15
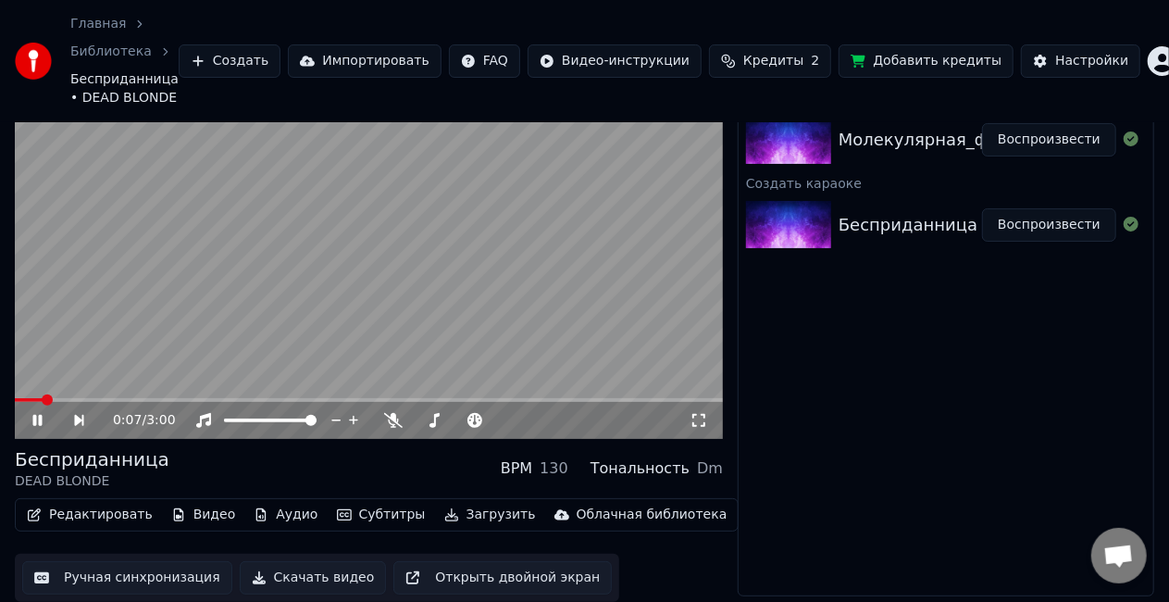
click at [130, 583] on button "Ручная синхронизация" at bounding box center [127, 577] width 210 height 33
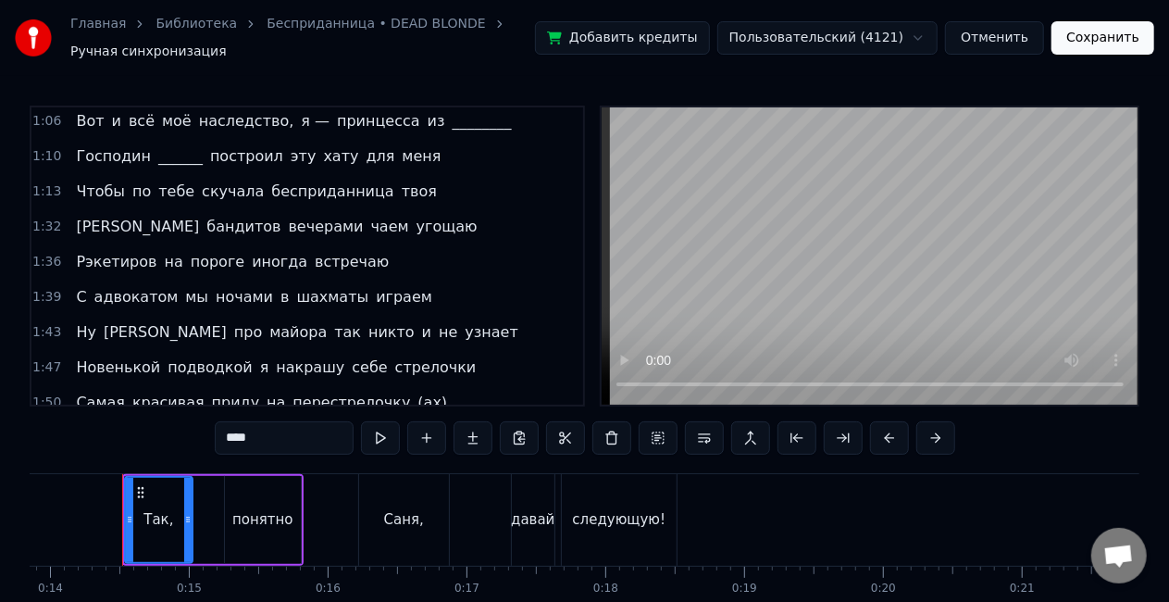
scroll to position [395, 0]
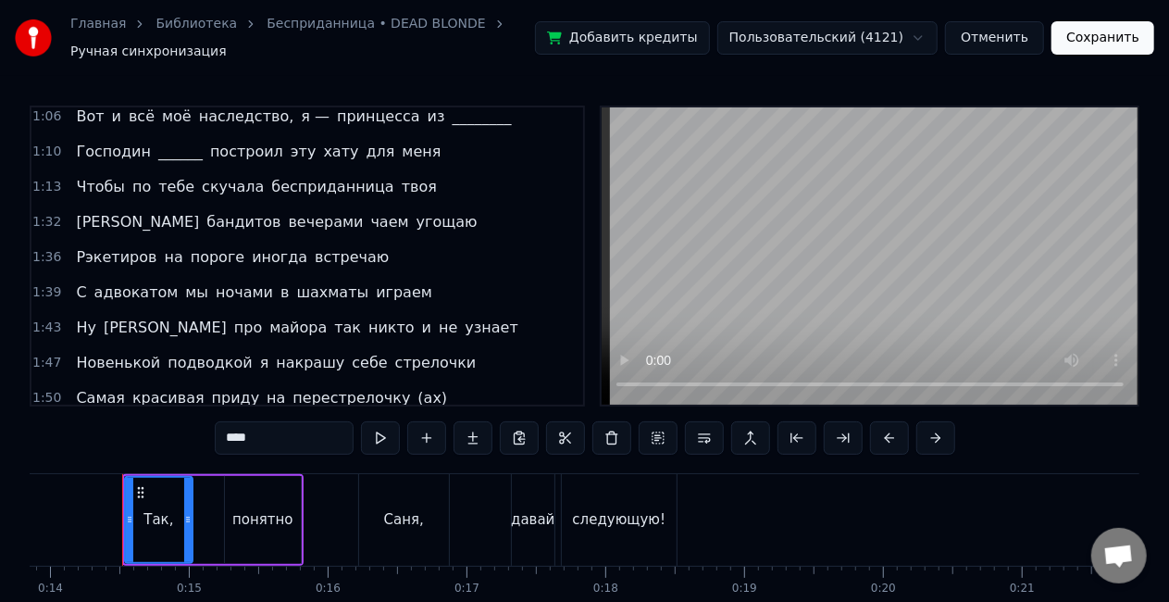
click at [205, 217] on span "бандитов" at bounding box center [244, 221] width 78 height 21
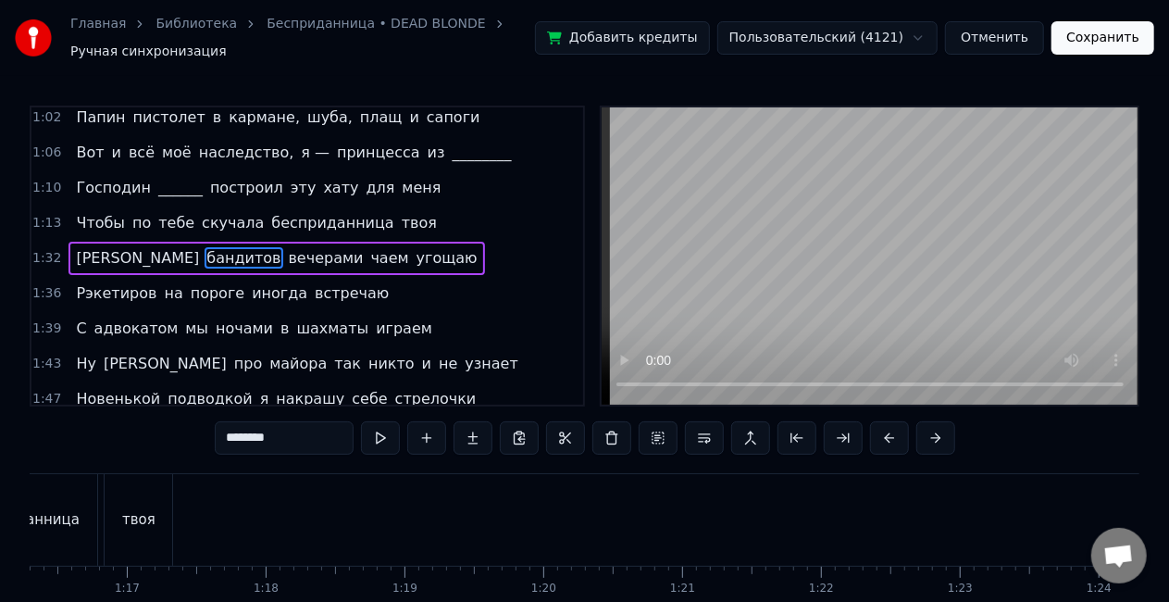
scroll to position [0, 12760]
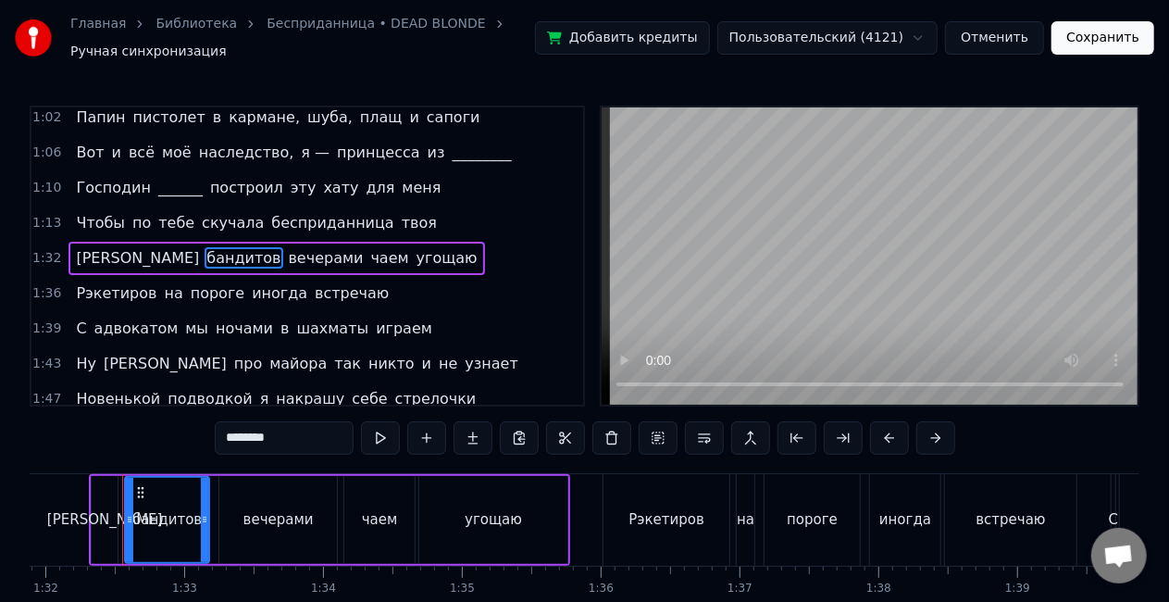
click at [296, 441] on input "********" at bounding box center [284, 437] width 139 height 33
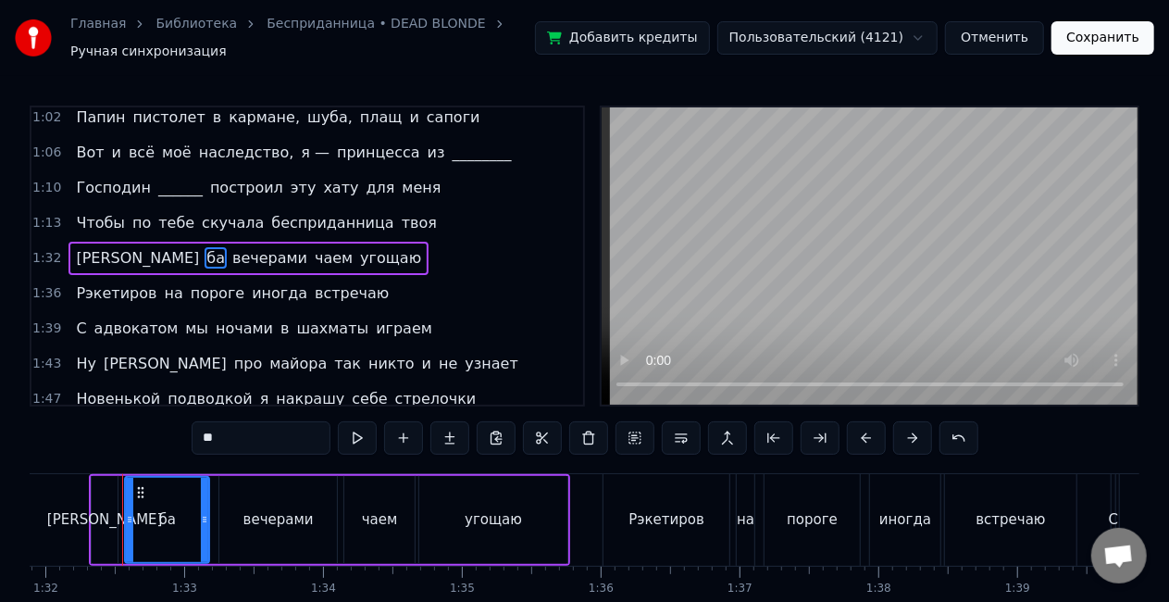
type input "*"
click at [318, 282] on span "встречаю" at bounding box center [352, 292] width 78 height 21
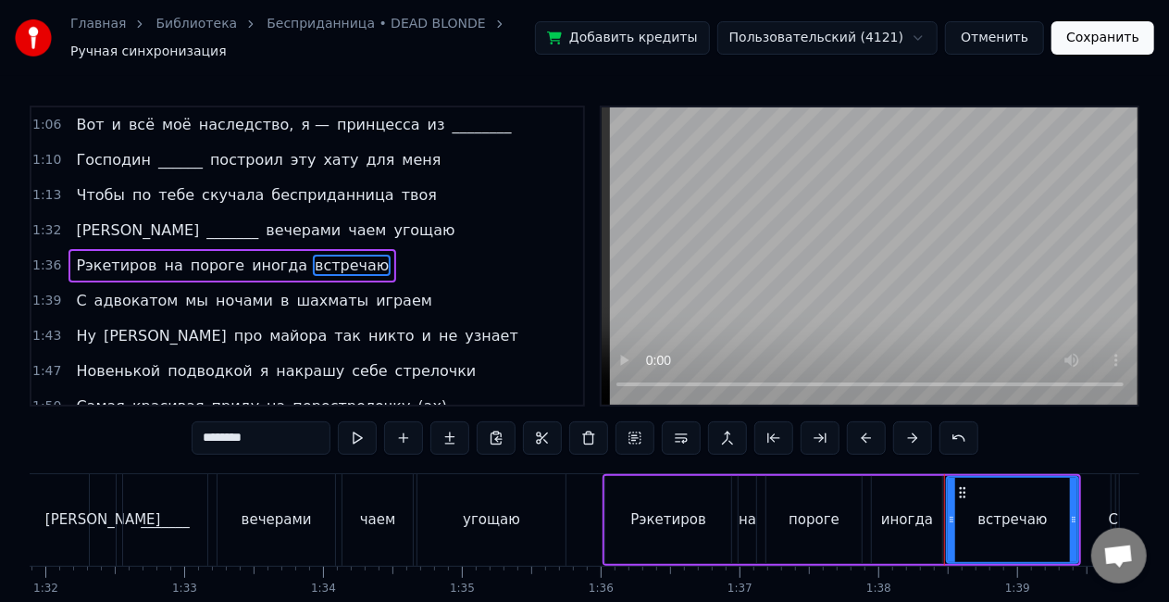
click at [304, 299] on span "шахматы" at bounding box center [332, 300] width 76 height 21
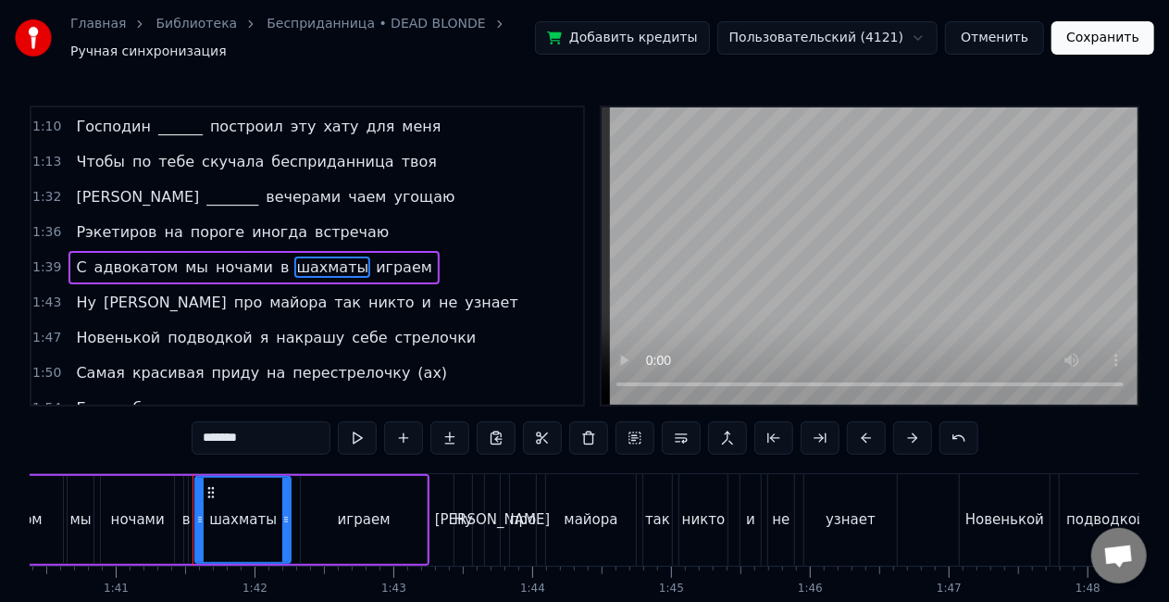
scroll to position [0, 14010]
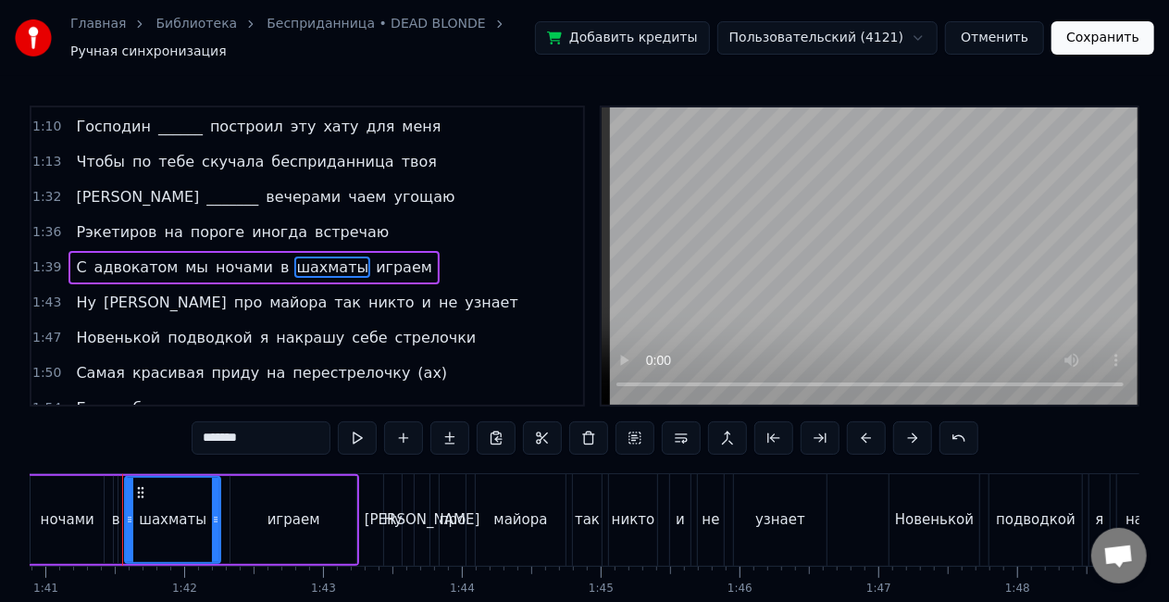
click at [305, 444] on input "*******" at bounding box center [261, 437] width 139 height 33
type input "*"
click at [268, 292] on span "майора" at bounding box center [298, 302] width 61 height 21
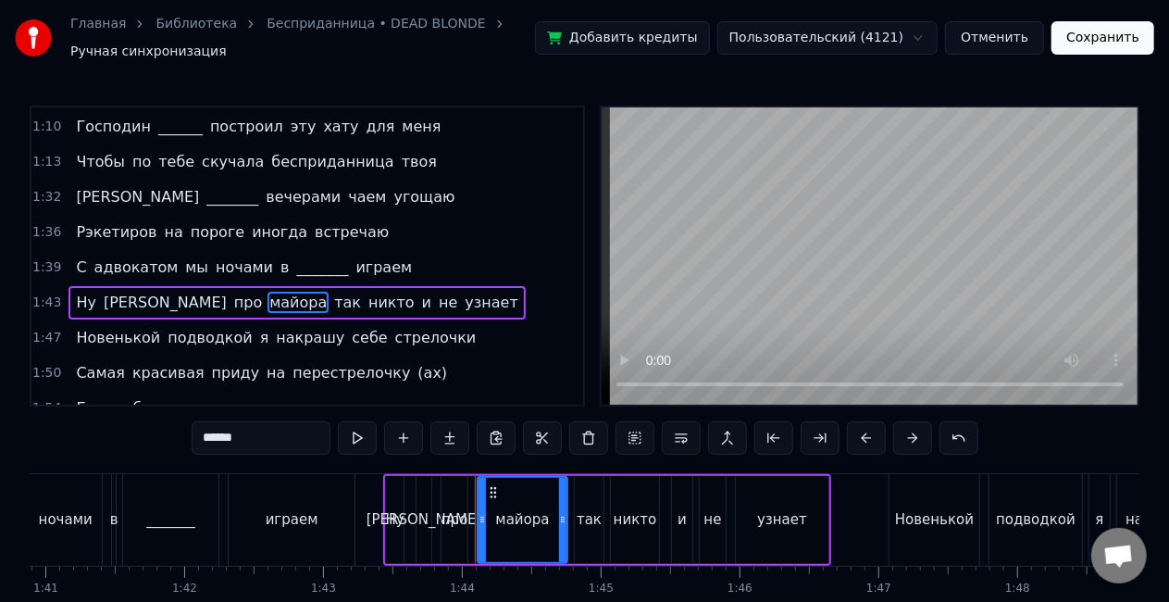
scroll to position [455, 0]
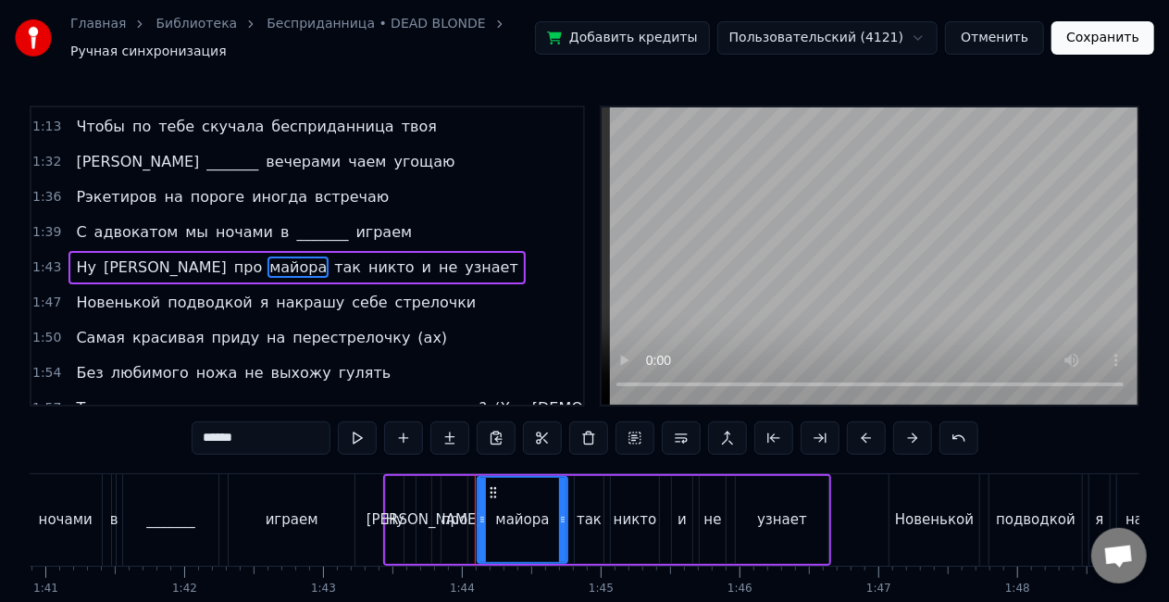
click at [300, 439] on input "******" at bounding box center [261, 437] width 139 height 33
type input "*"
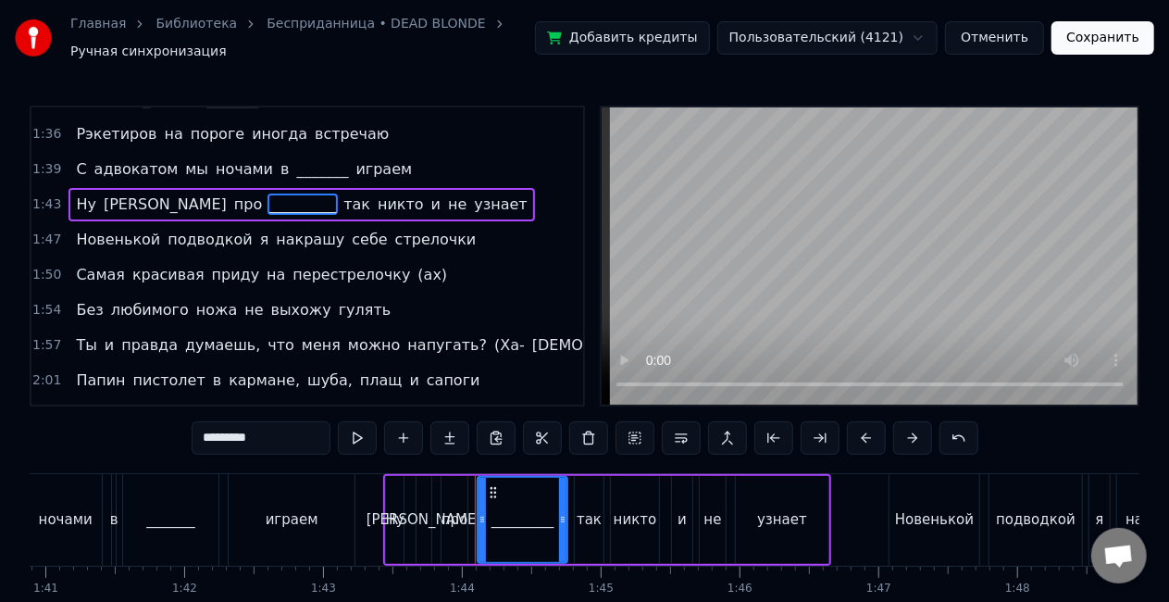
scroll to position [519, 0]
click at [293, 263] on span "перестрелочку" at bounding box center [351, 273] width 121 height 21
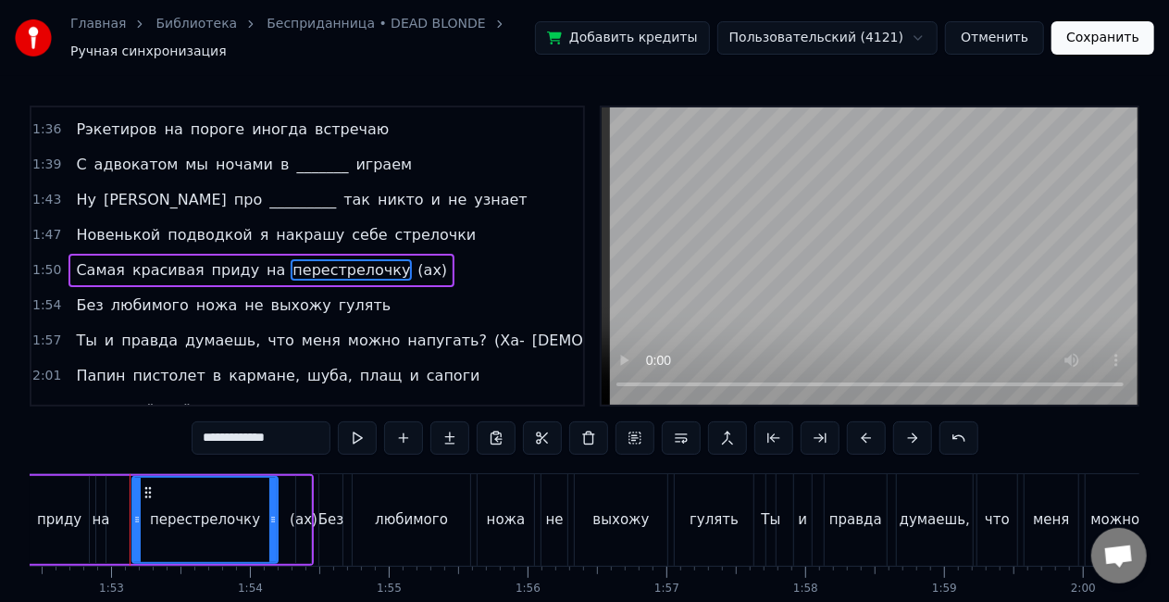
scroll to position [0, 15618]
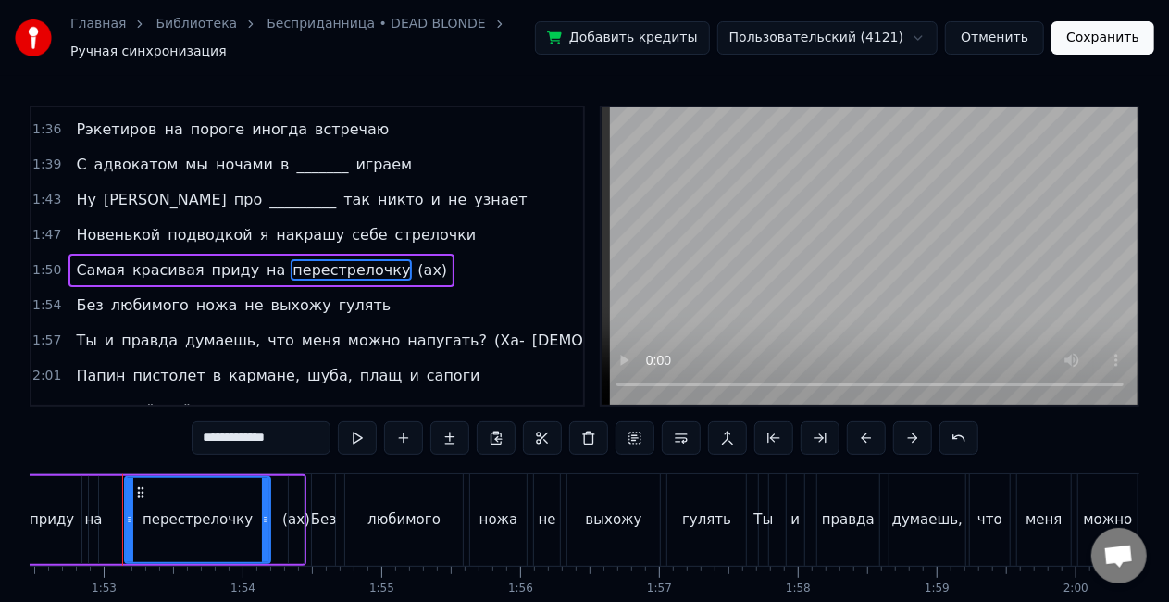
click at [307, 449] on input "**********" at bounding box center [261, 437] width 139 height 33
type input "*"
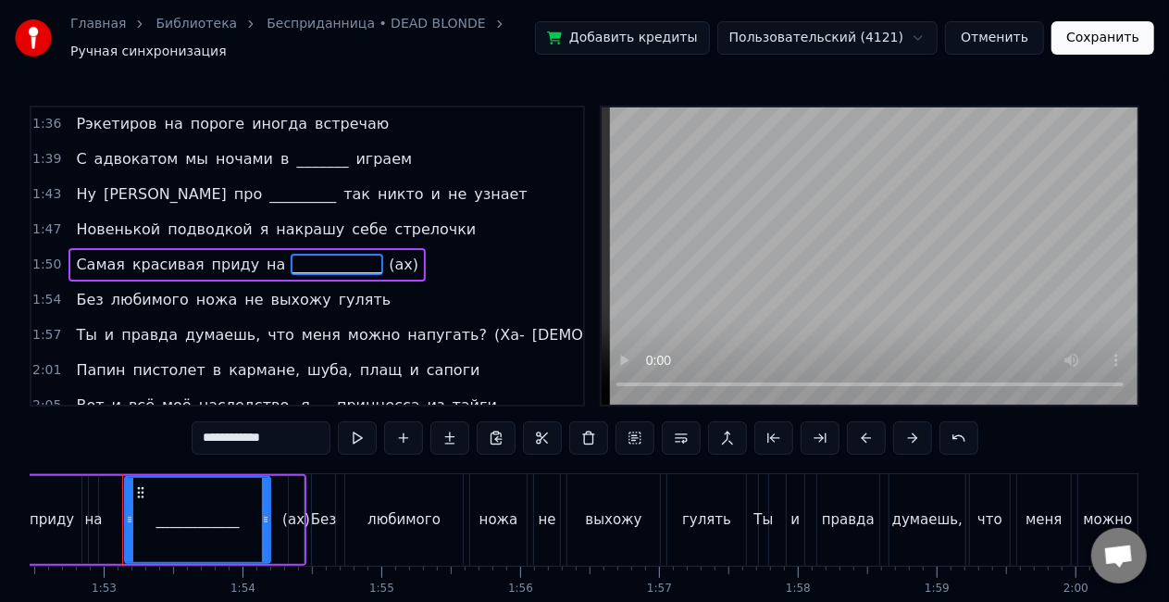
scroll to position [531, 0]
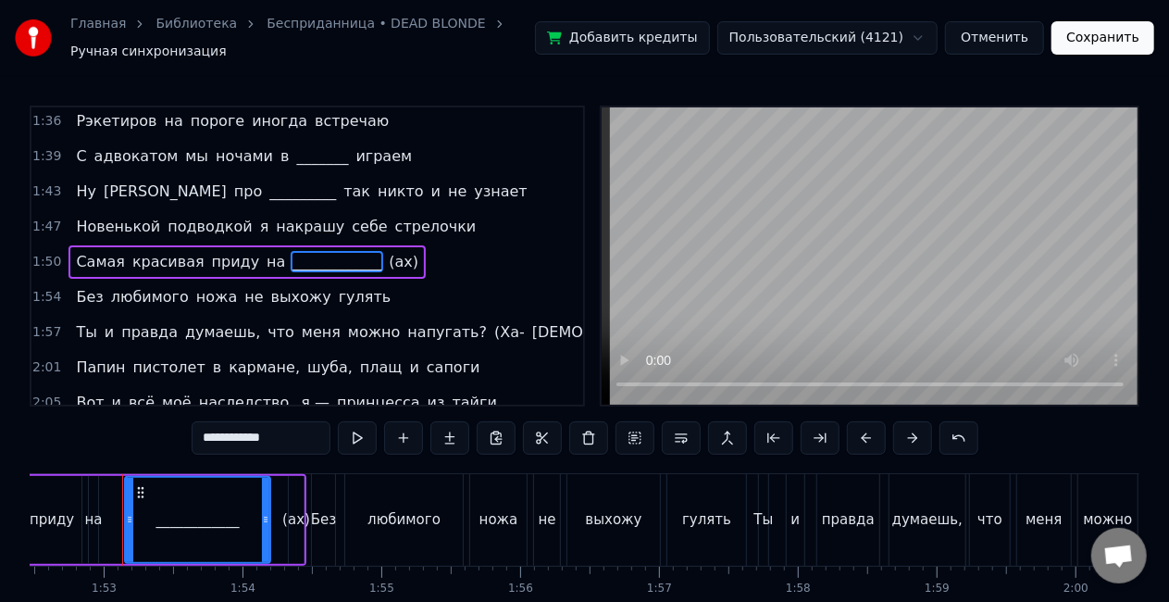
click at [337, 290] on span "гулять" at bounding box center [365, 296] width 56 height 21
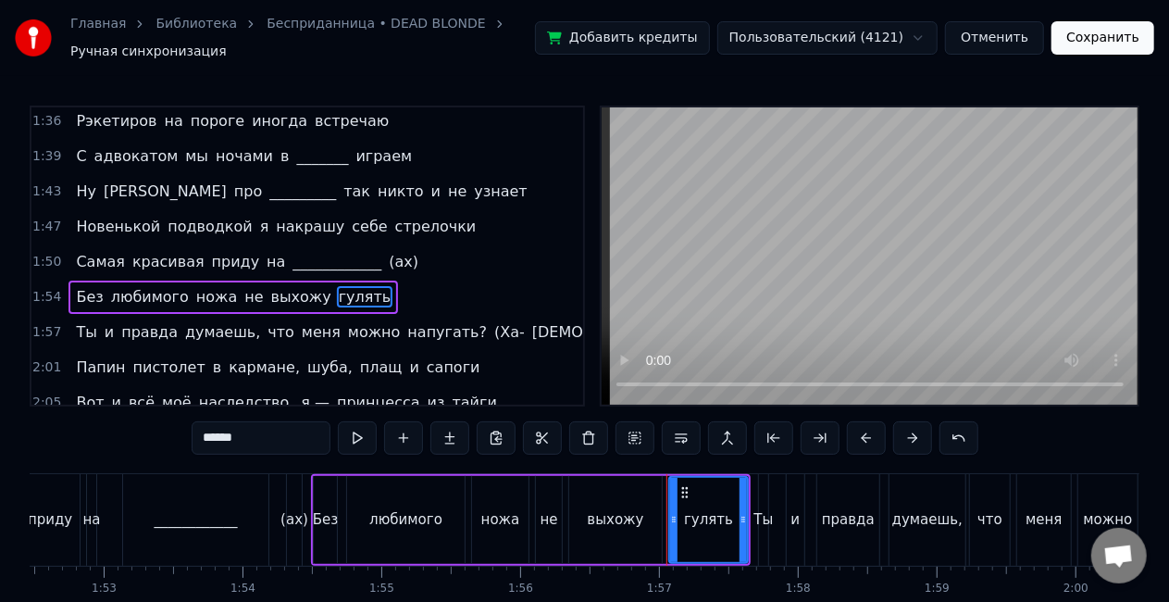
scroll to position [559, 0]
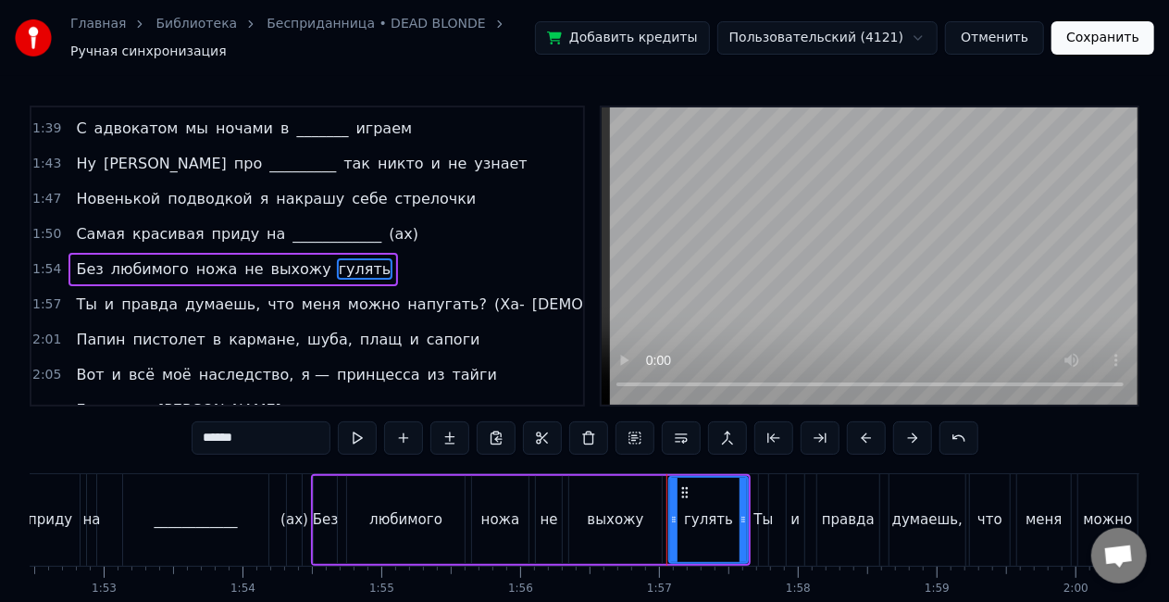
click at [269, 258] on span "выхожу" at bounding box center [301, 268] width 64 height 21
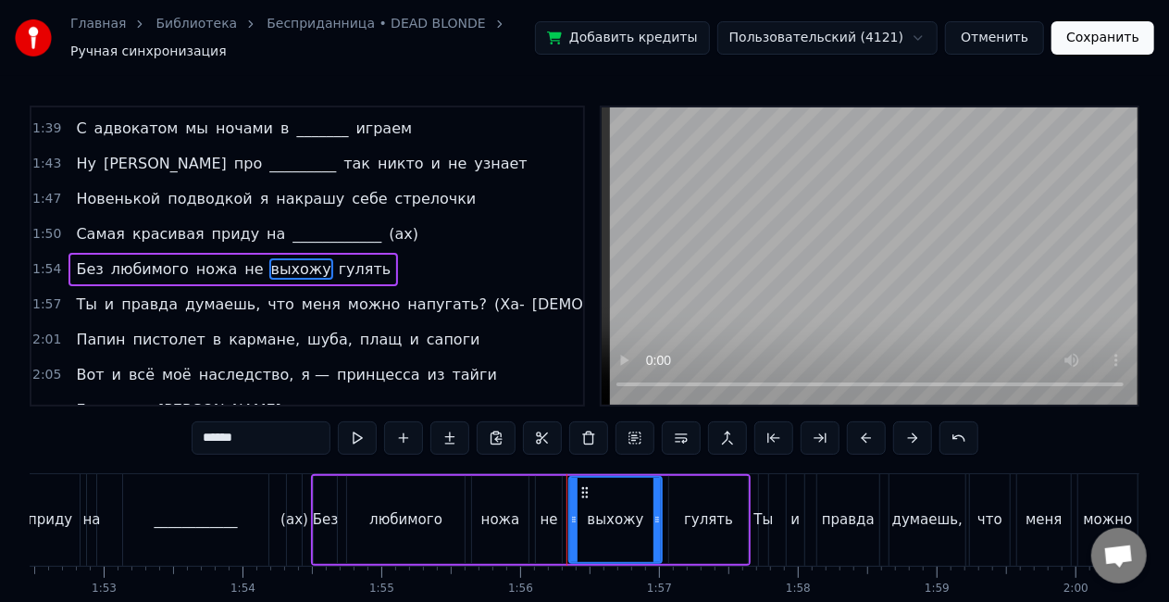
click at [405, 298] on span "напугать?" at bounding box center [446, 303] width 83 height 21
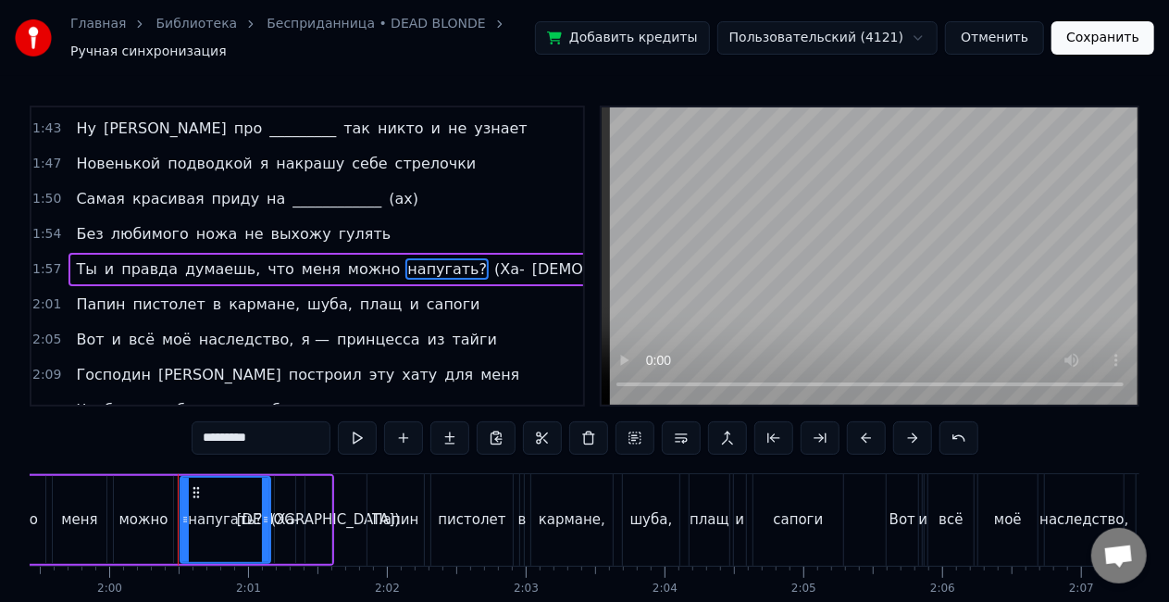
scroll to position [0, 16640]
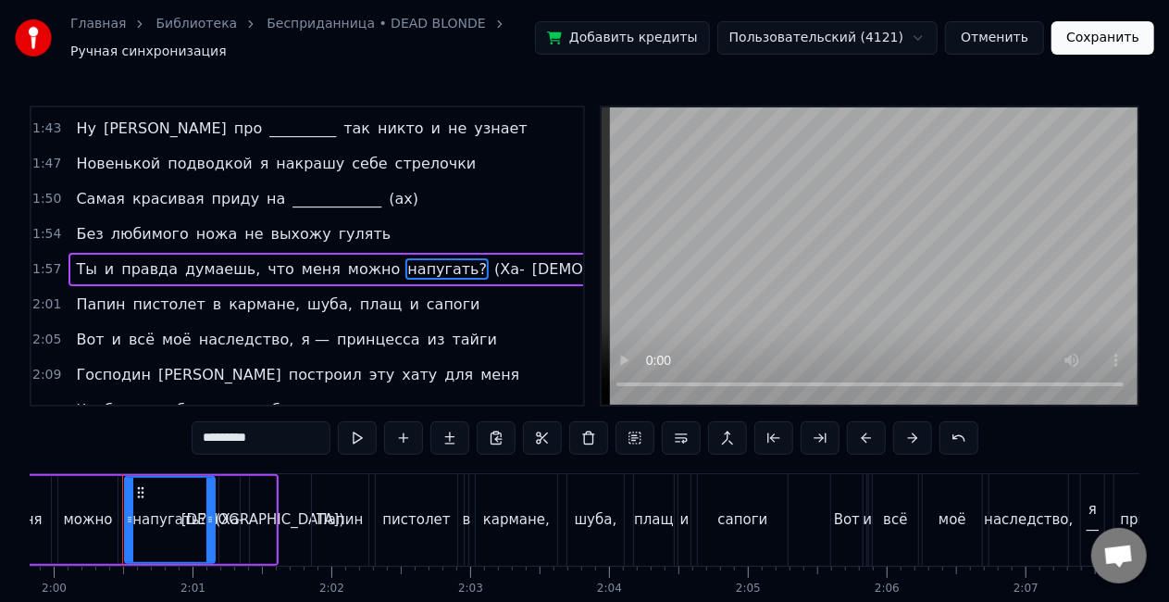
click at [337, 228] on span "гулять" at bounding box center [365, 233] width 56 height 21
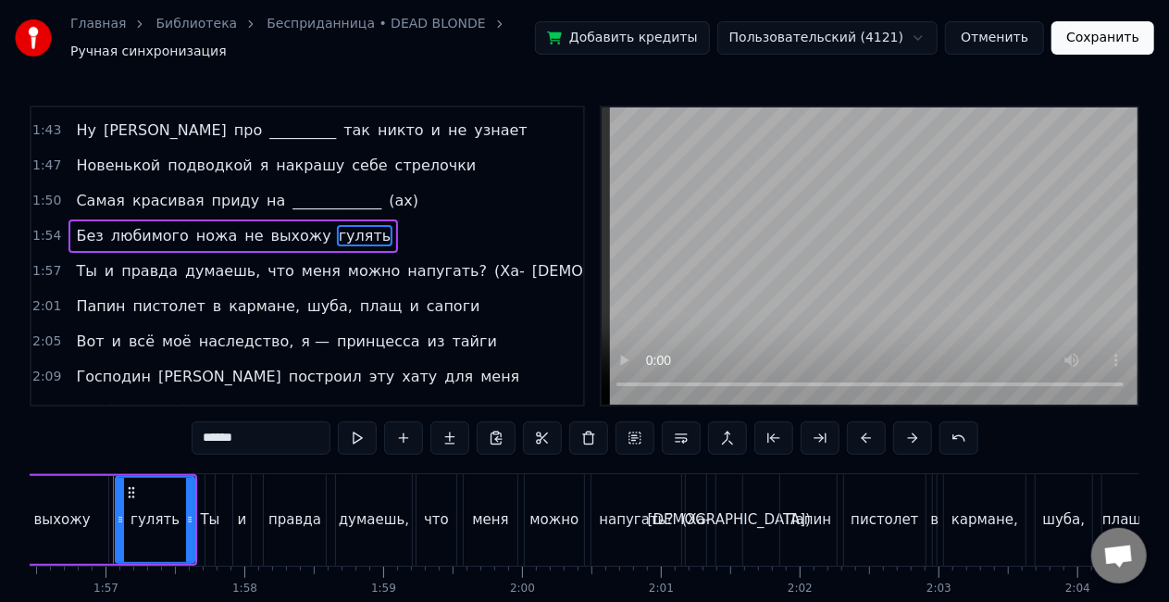
scroll to position [0, 16162]
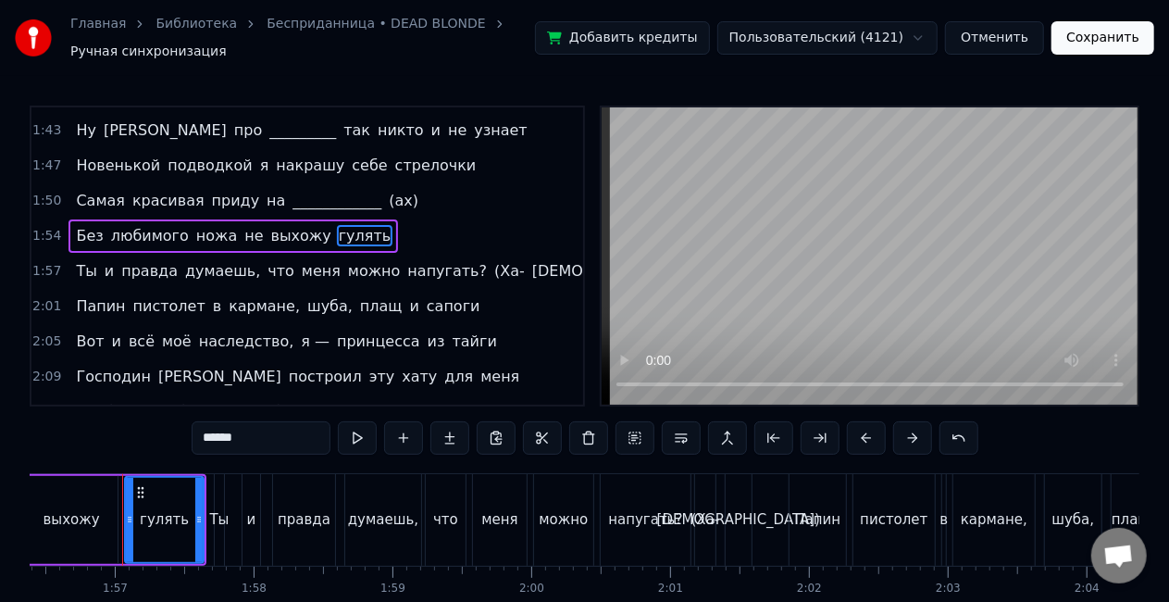
click at [281, 225] on span "выхожу" at bounding box center [301, 235] width 64 height 21
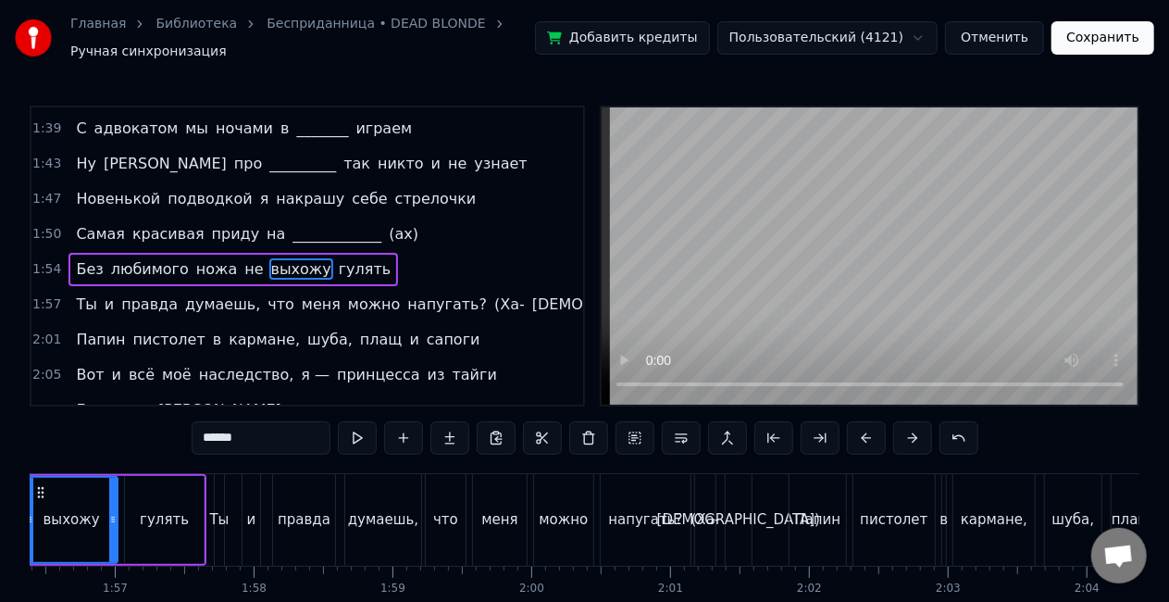
scroll to position [0, 16062]
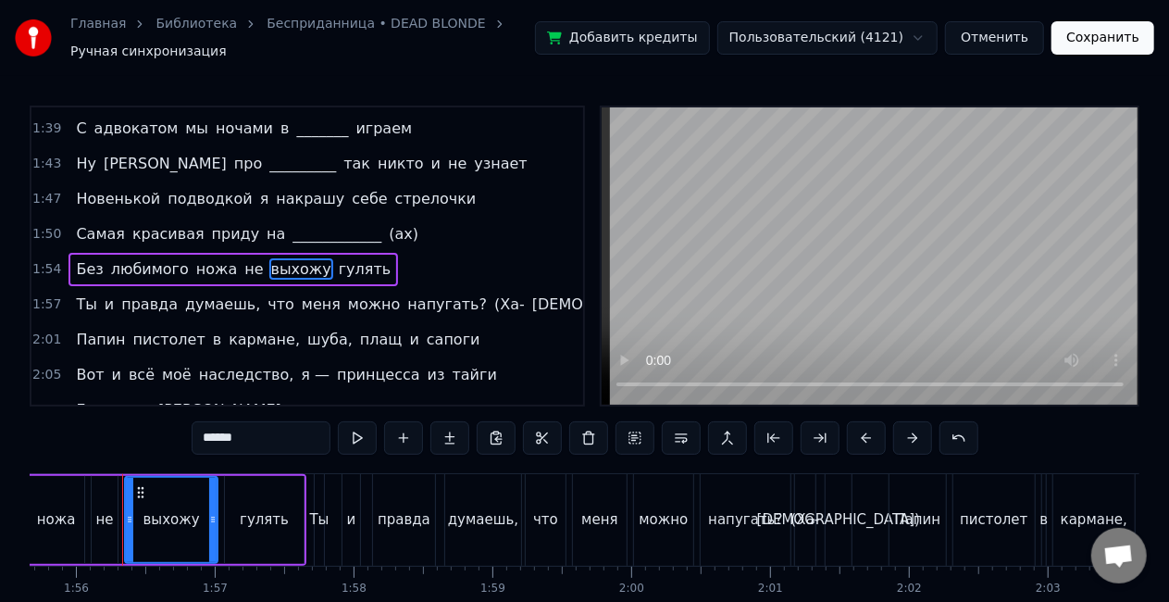
click at [278, 432] on input "******" at bounding box center [261, 437] width 139 height 33
type input "*"
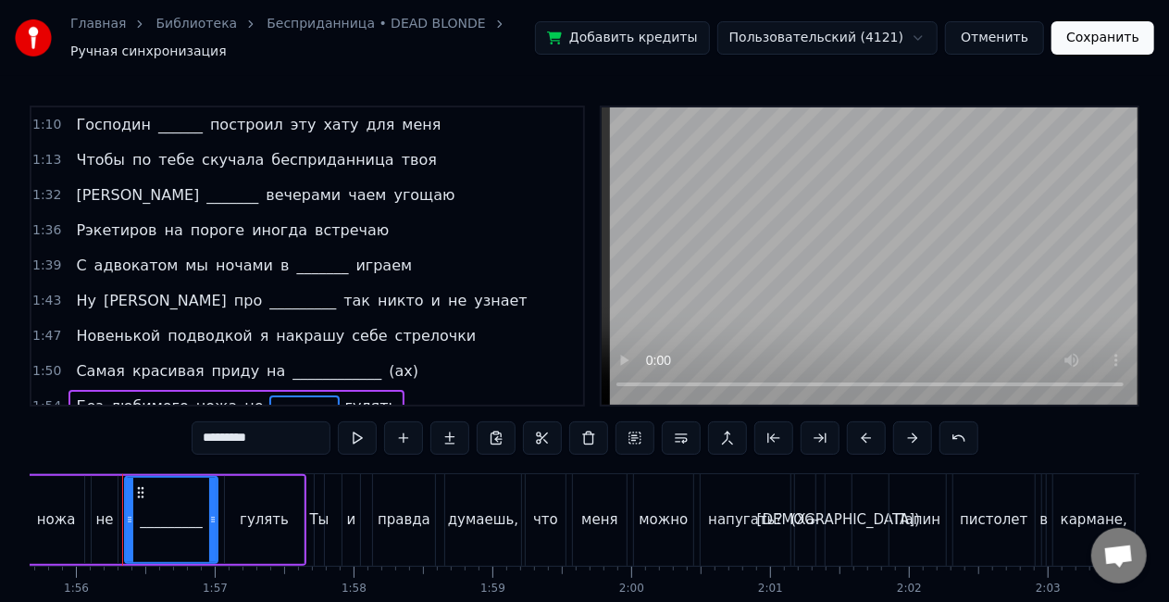
scroll to position [376, 0]
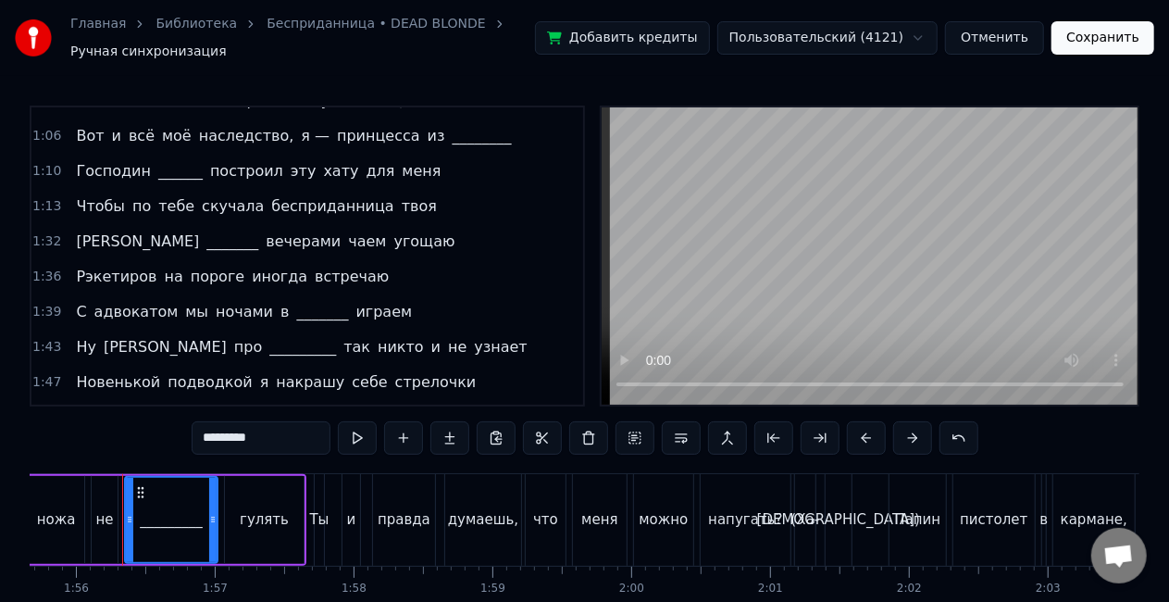
type input "*********"
click at [1104, 37] on button "Сохранить" at bounding box center [1103, 37] width 103 height 33
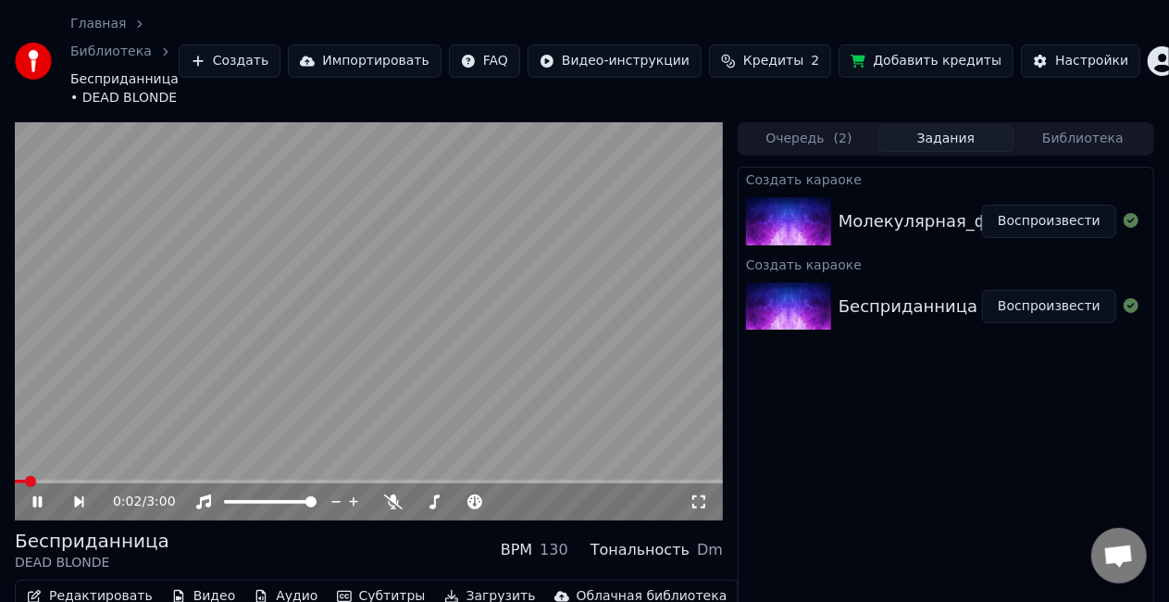
click at [588, 298] on video at bounding box center [369, 321] width 708 height 398
